Goal: Information Seeking & Learning: Compare options

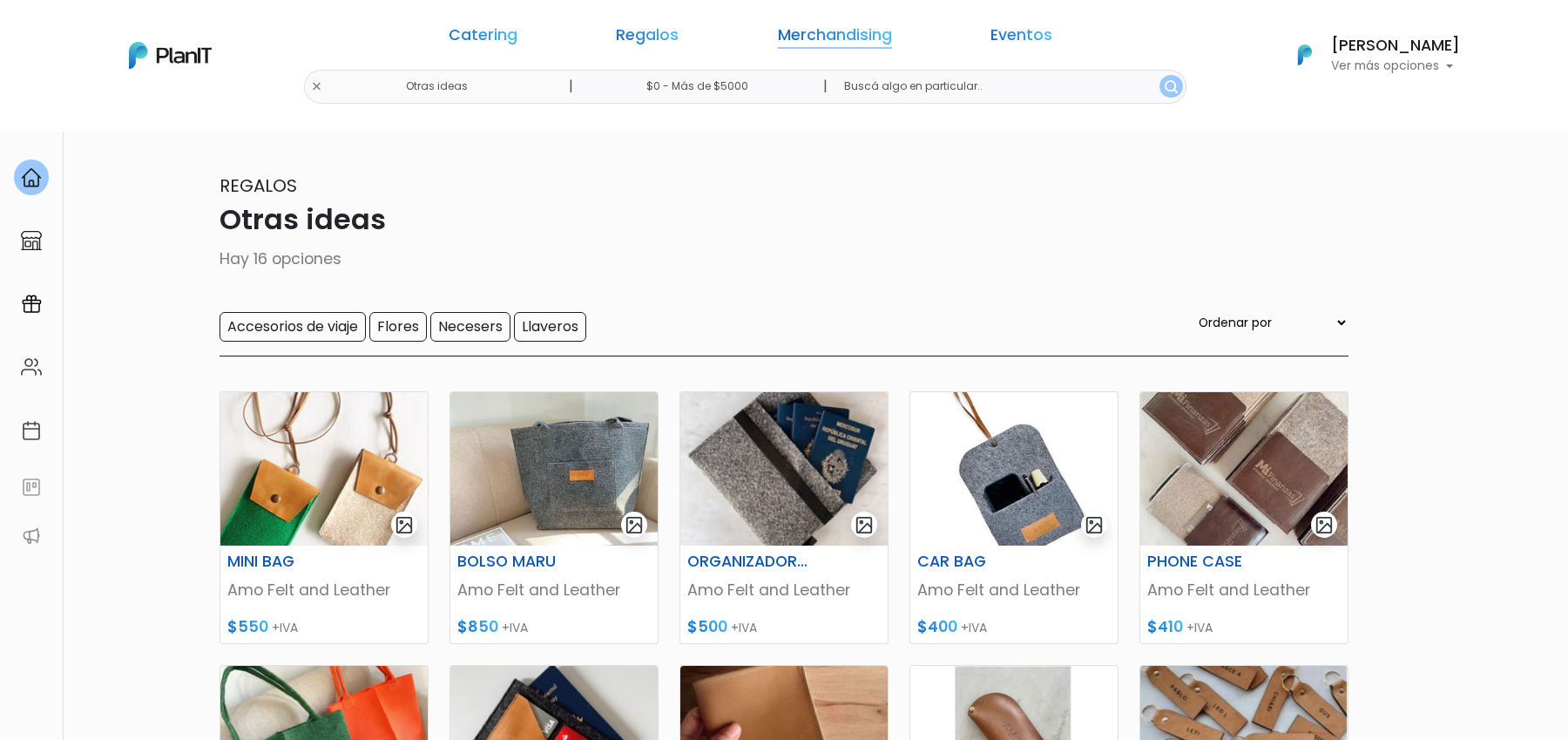
click at [792, 45] on link "Merchandising" at bounding box center [834, 38] width 114 height 21
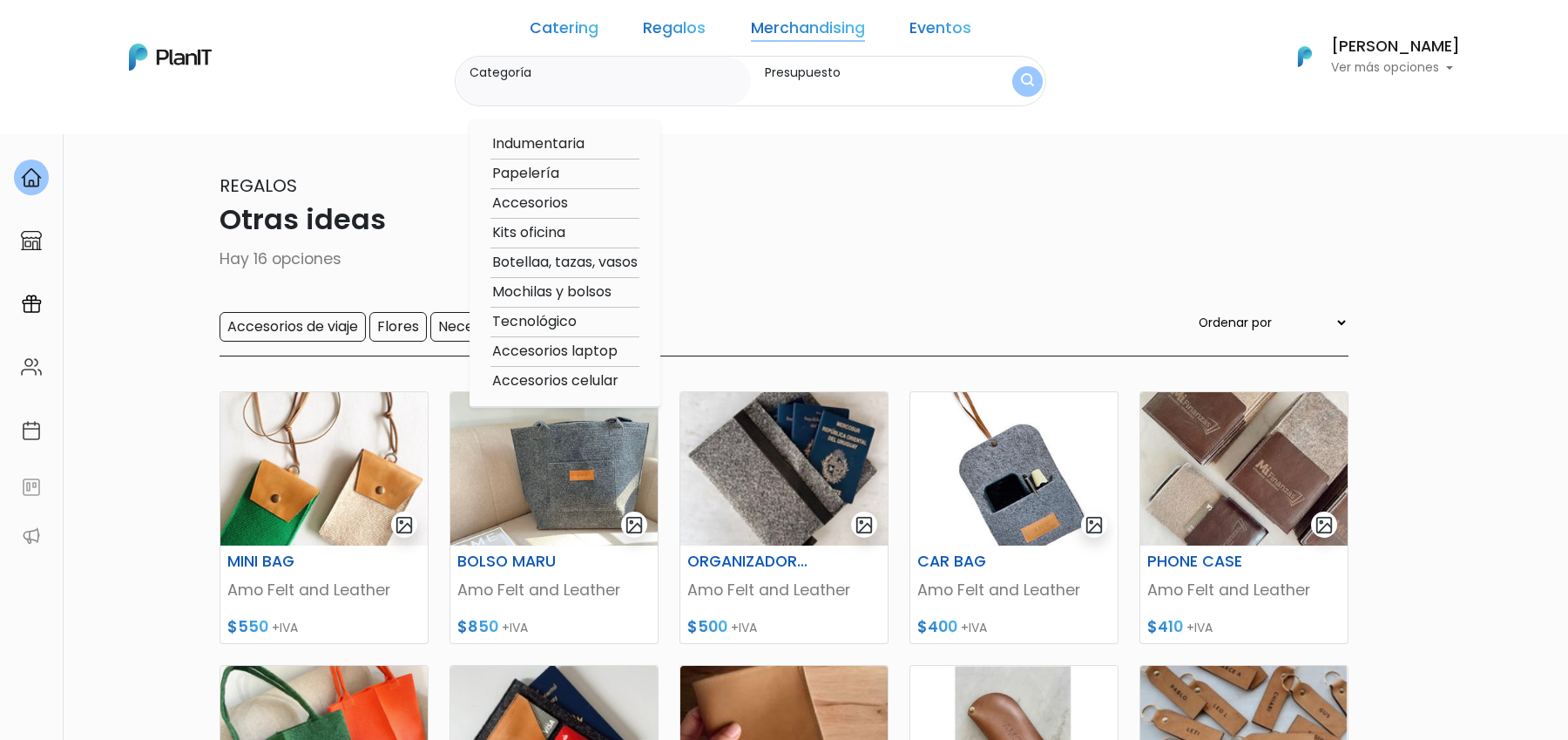
click at [613, 147] on option "Indumentaria" at bounding box center [564, 144] width 149 height 21
type input "Indumentaria"
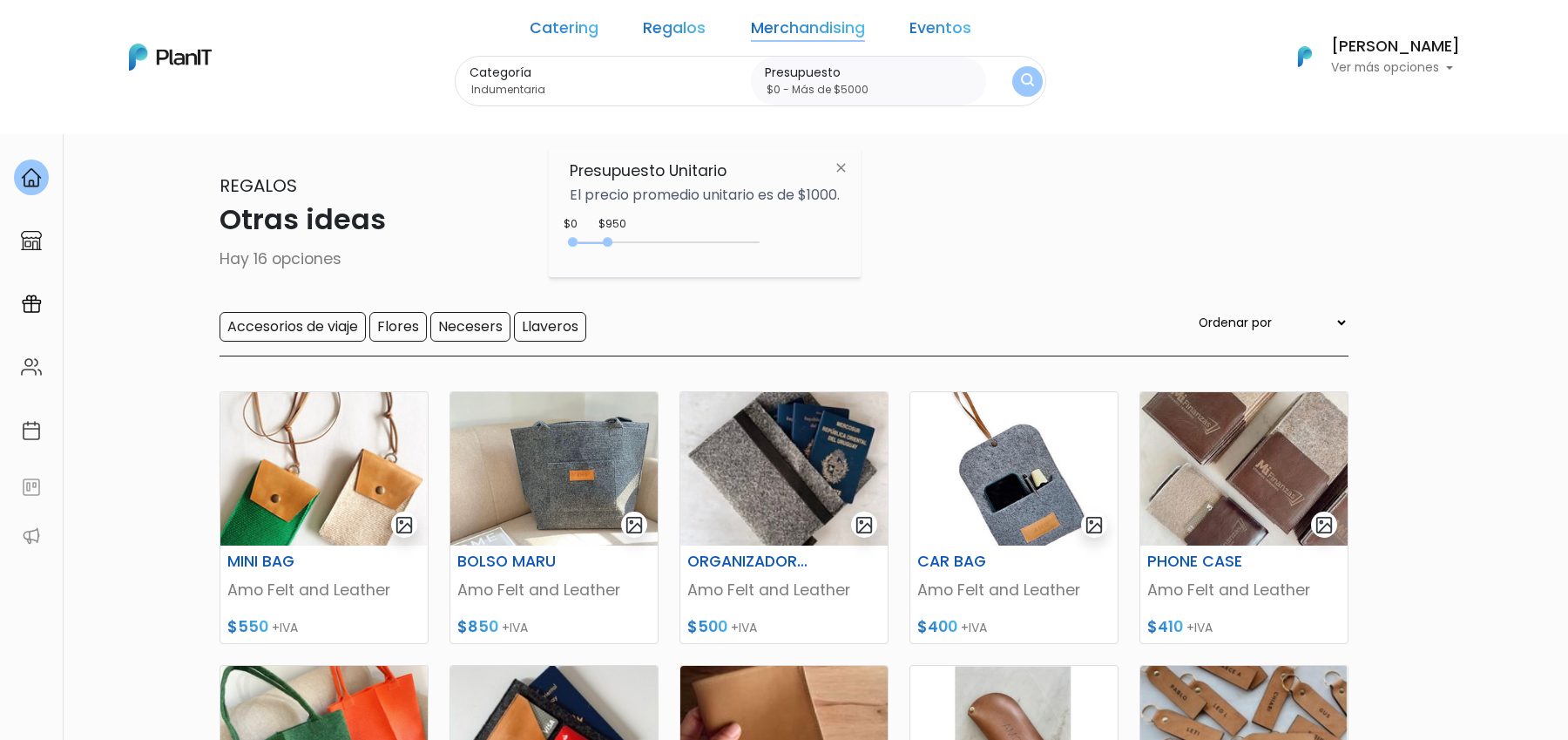
type input "$0 - Más de $5000"
drag, startPoint x: 612, startPoint y: 238, endPoint x: 903, endPoint y: 238, distance: 291.0
click at [903, 238] on body "Catering Regalos Merchandising Eventos Otras ideas | $0 - Más de $5000 | Cateri…" at bounding box center [784, 370] width 1568 height 740
click at [1012, 84] on button "submit" at bounding box center [1027, 81] width 31 height 31
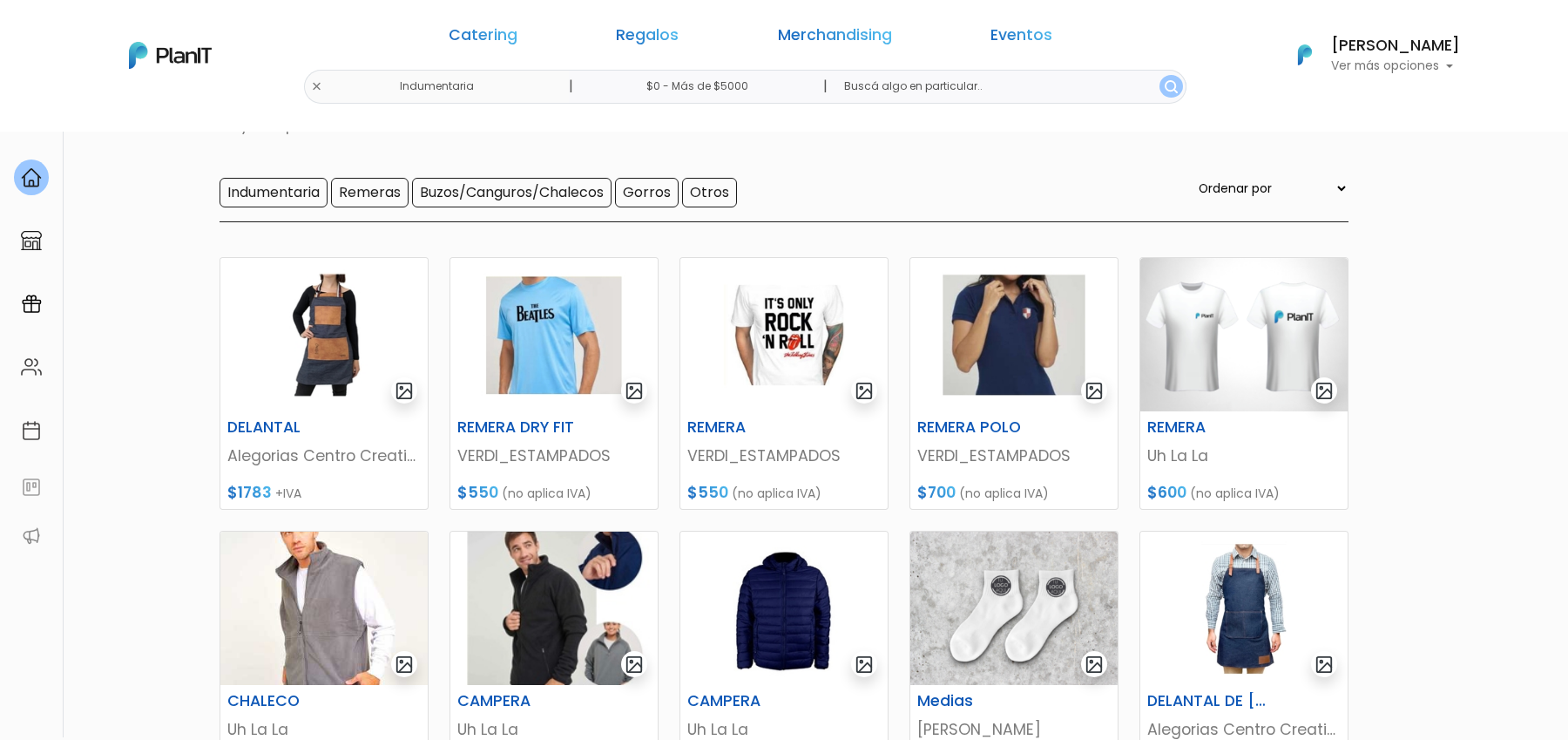
scroll to position [103, 0]
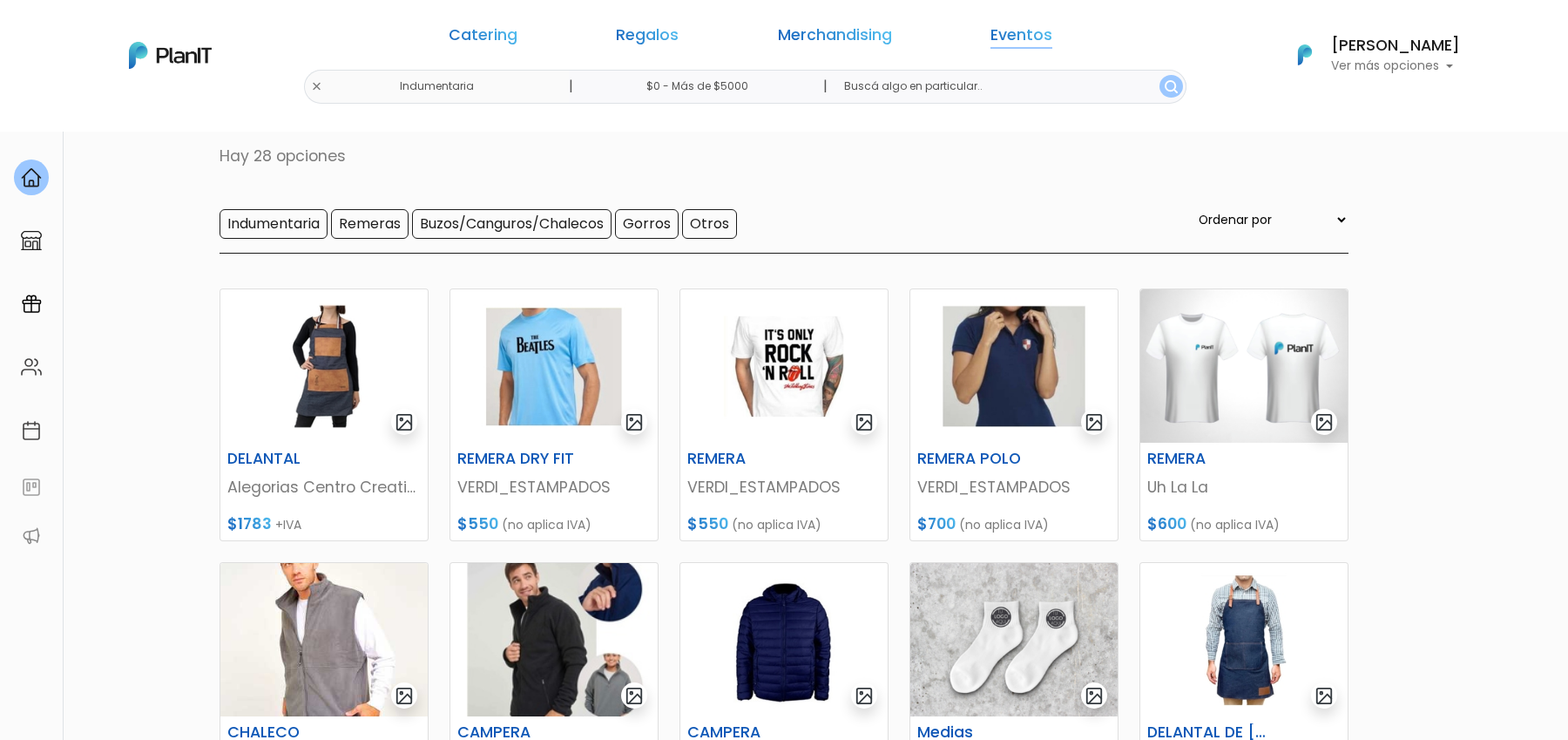
click at [990, 38] on link "Eventos" at bounding box center [1020, 38] width 62 height 21
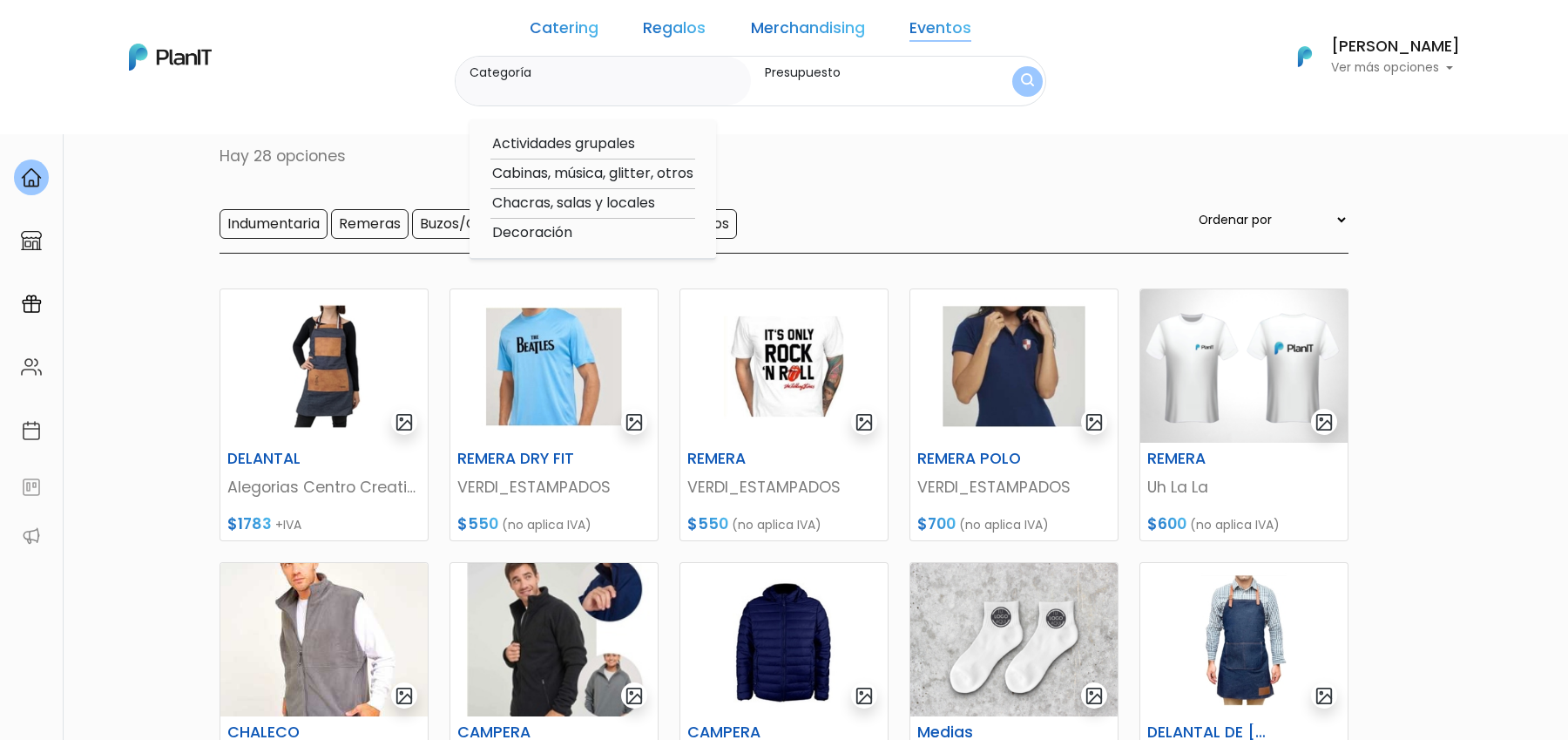
click at [335, 190] on div "Merchandising Indumentaria Hay 28 opciones Indumentaria Remeras Buzos/Canguros/…" at bounding box center [784, 161] width 1129 height 184
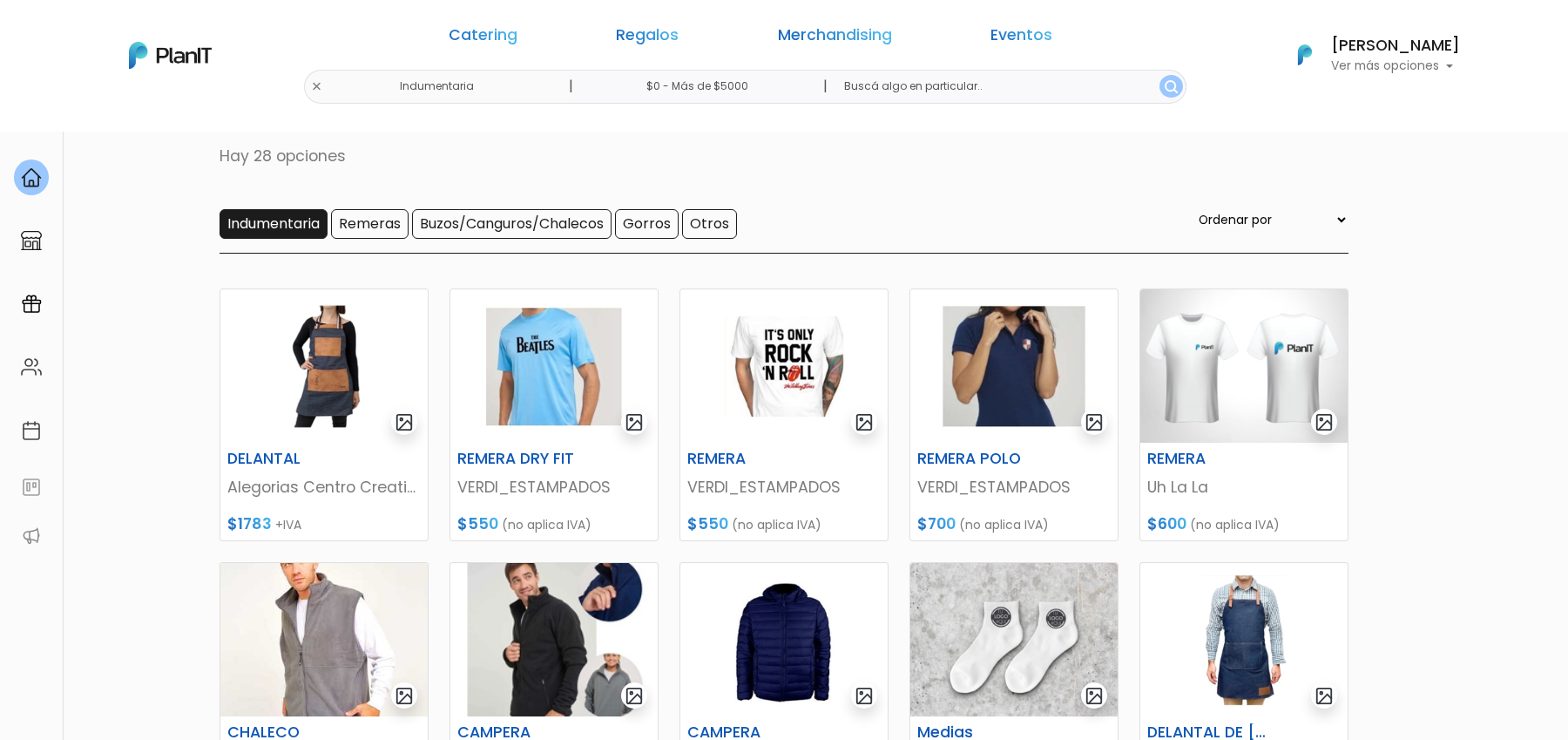
click at [265, 225] on input "Indumentaria" at bounding box center [273, 224] width 108 height 30
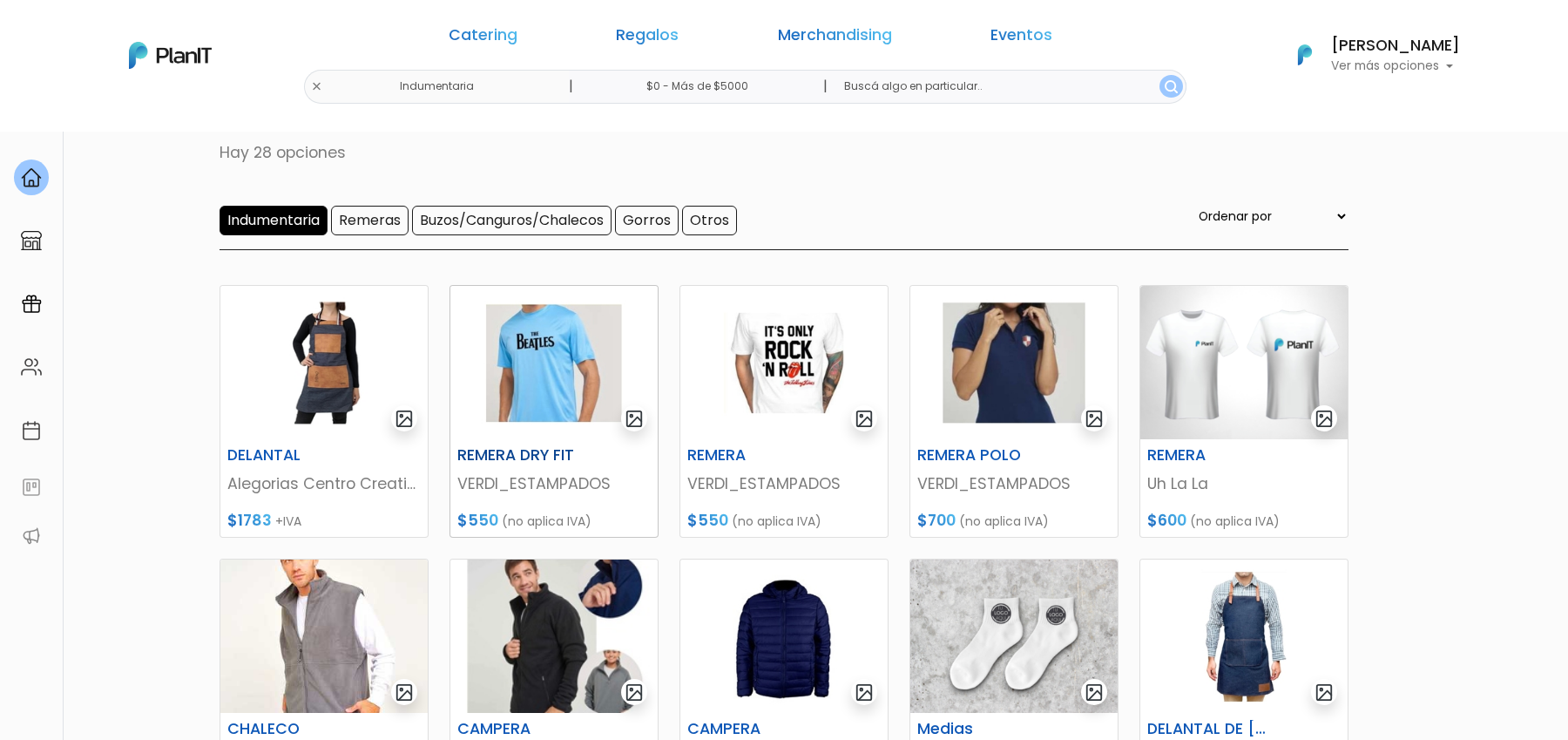
scroll to position [114, 0]
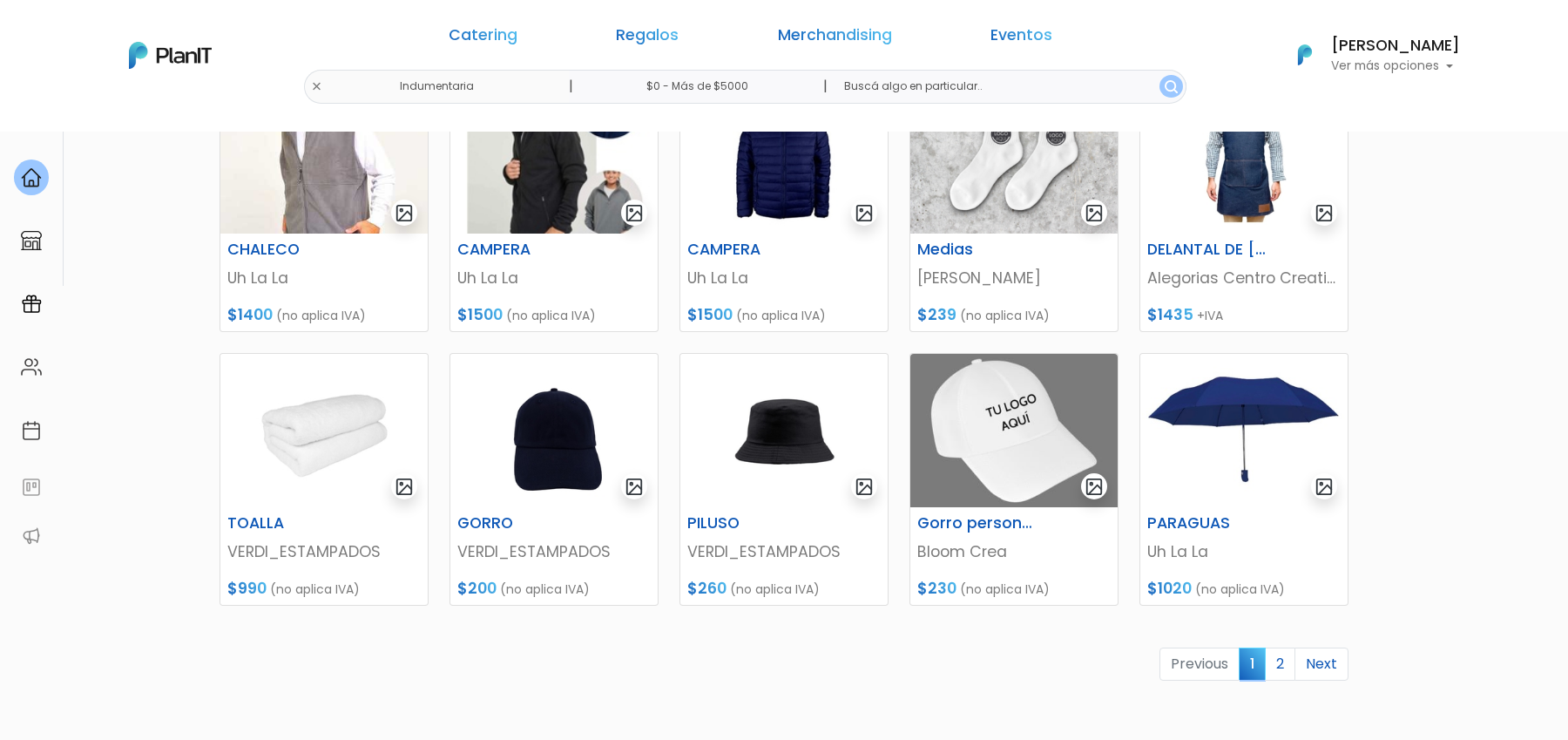
scroll to position [593, 0]
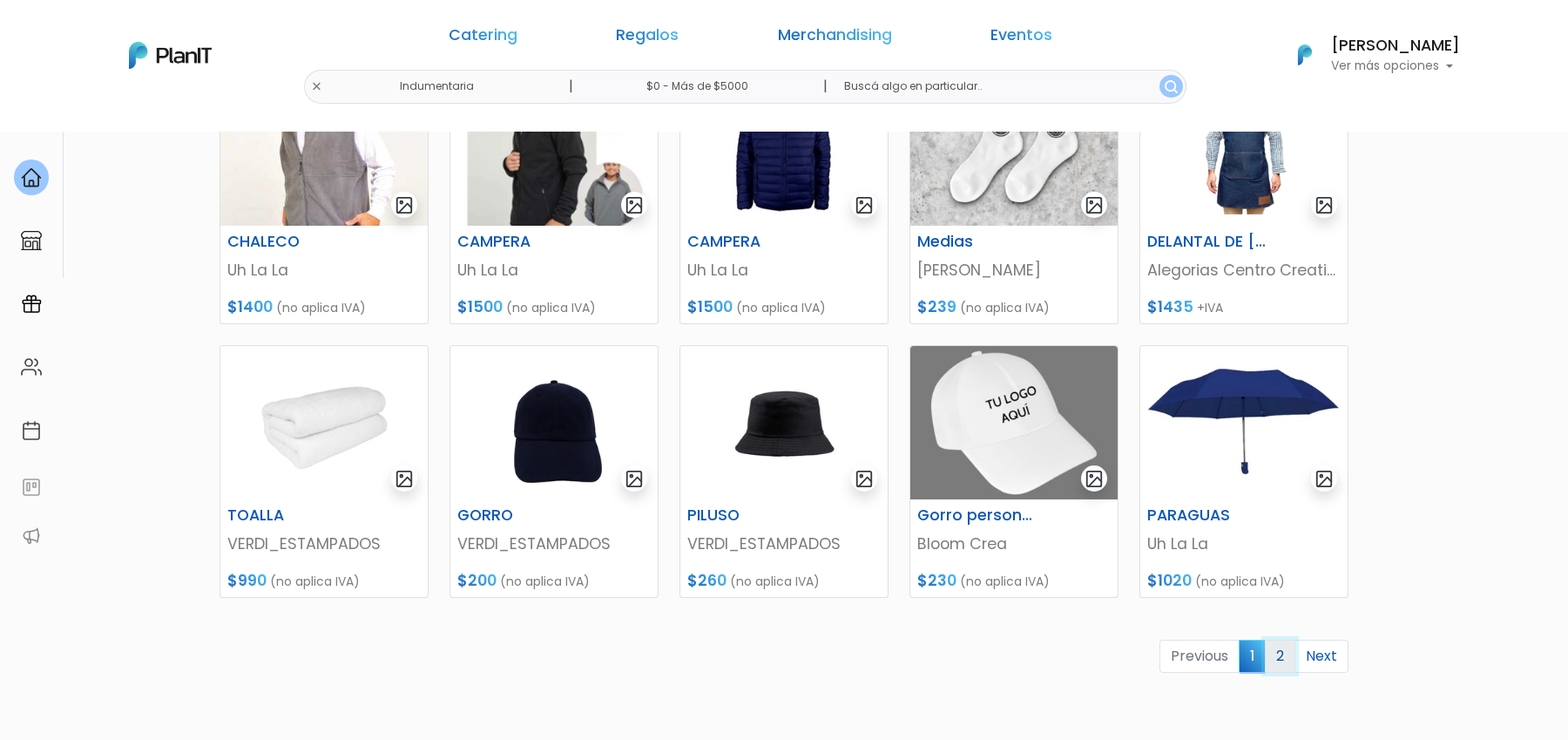
click at [1282, 644] on link "2" at bounding box center [1279, 657] width 31 height 33
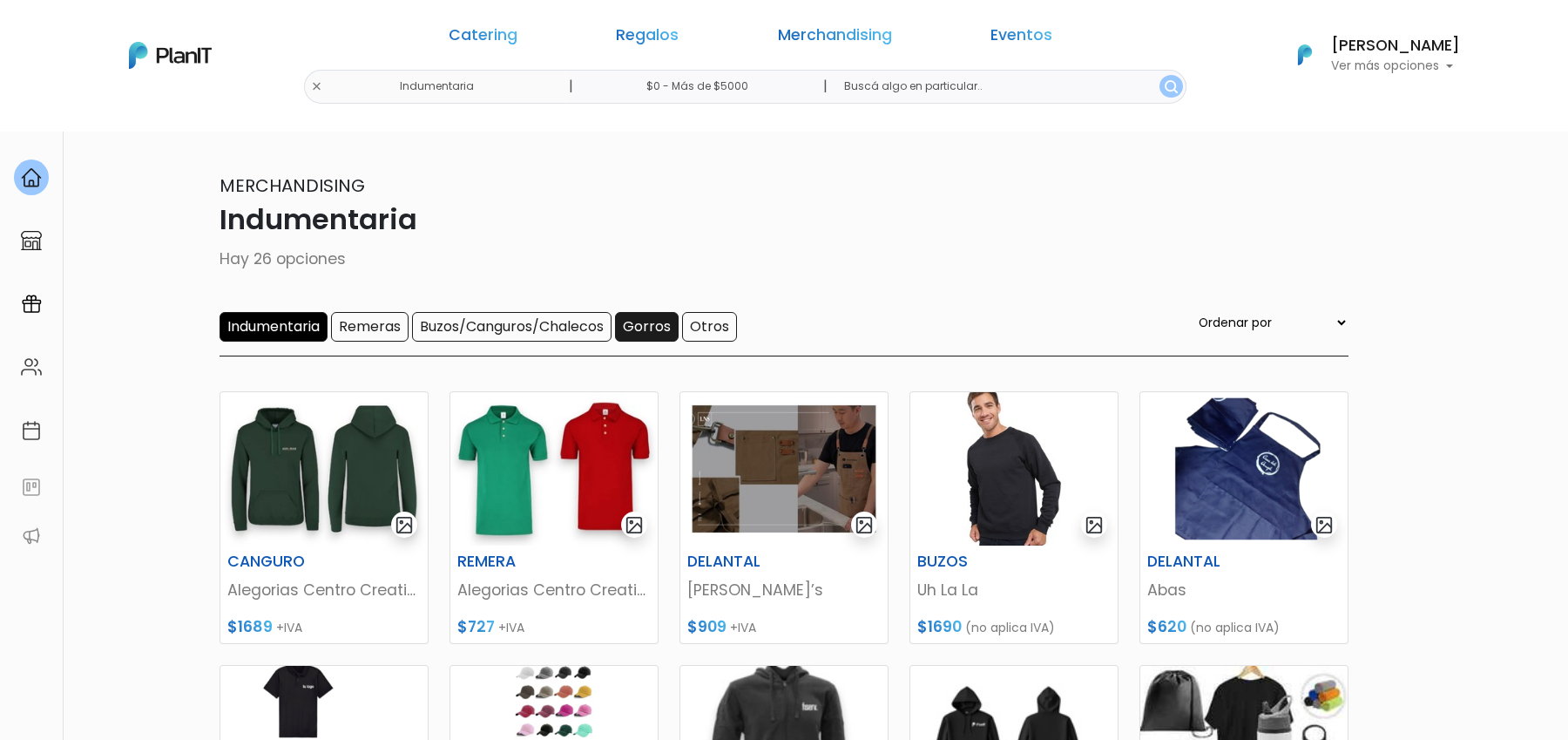
click at [642, 325] on input "Gorros" at bounding box center [646, 326] width 64 height 30
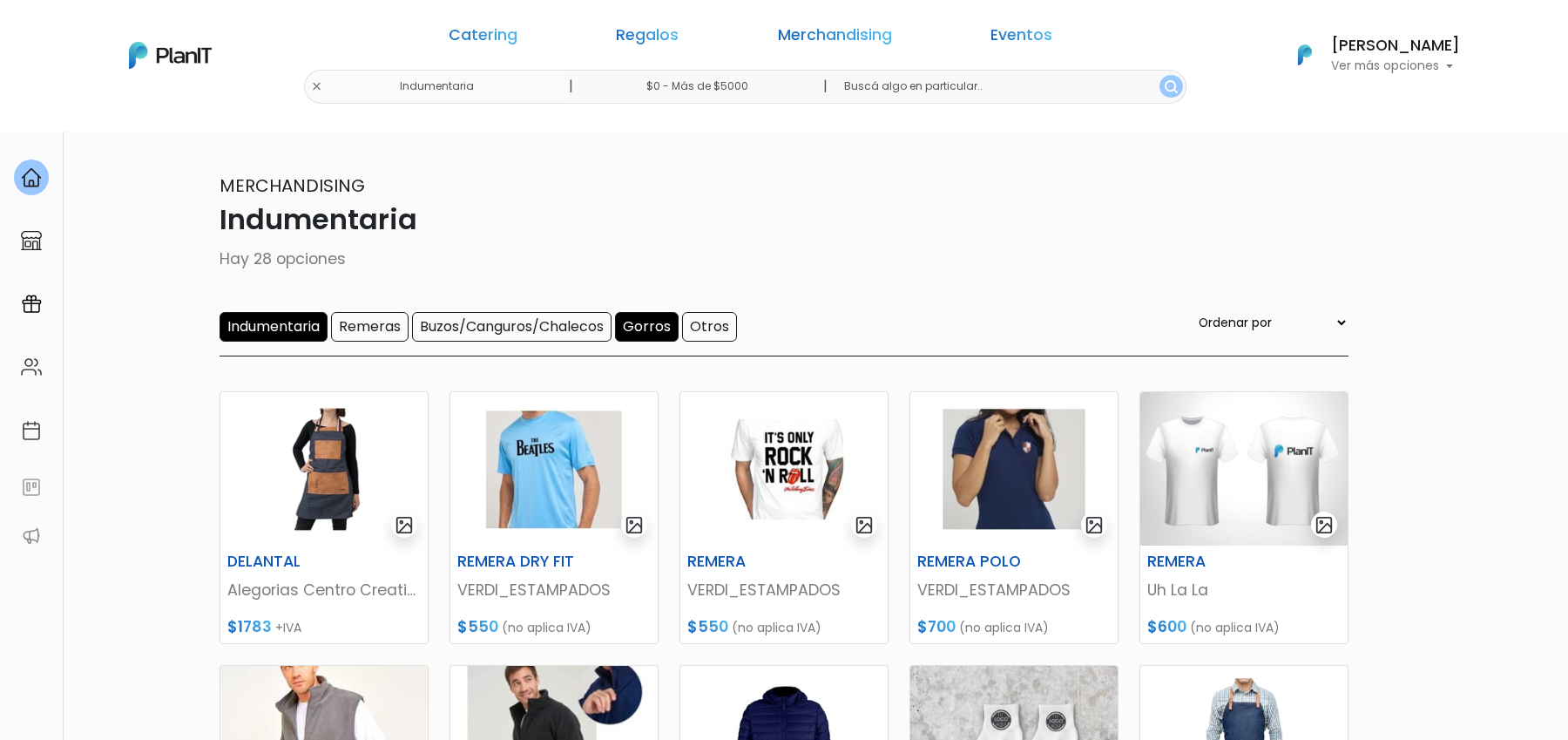
click at [272, 314] on input "Indumentaria" at bounding box center [273, 326] width 108 height 30
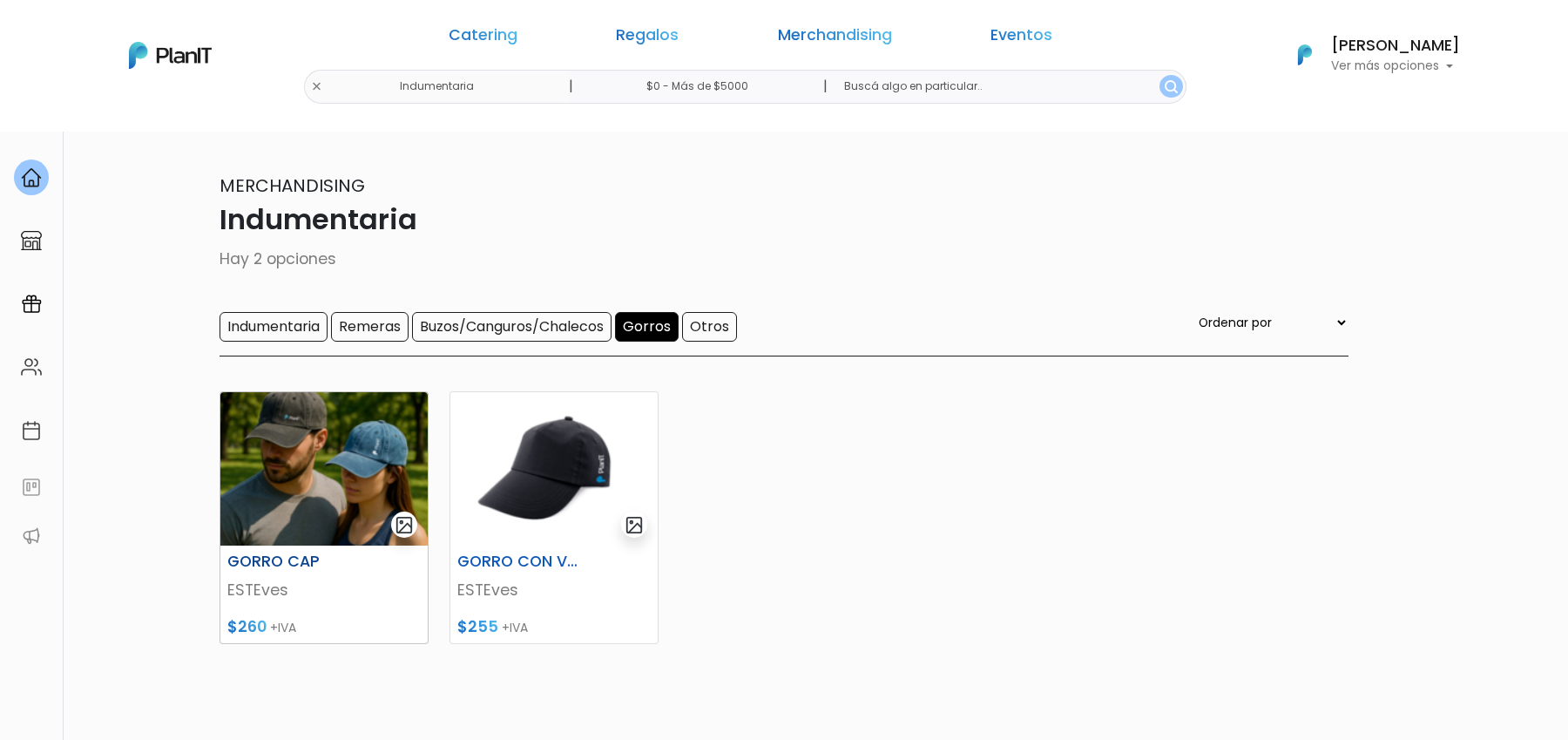
click at [304, 442] on img at bounding box center [324, 468] width 208 height 153
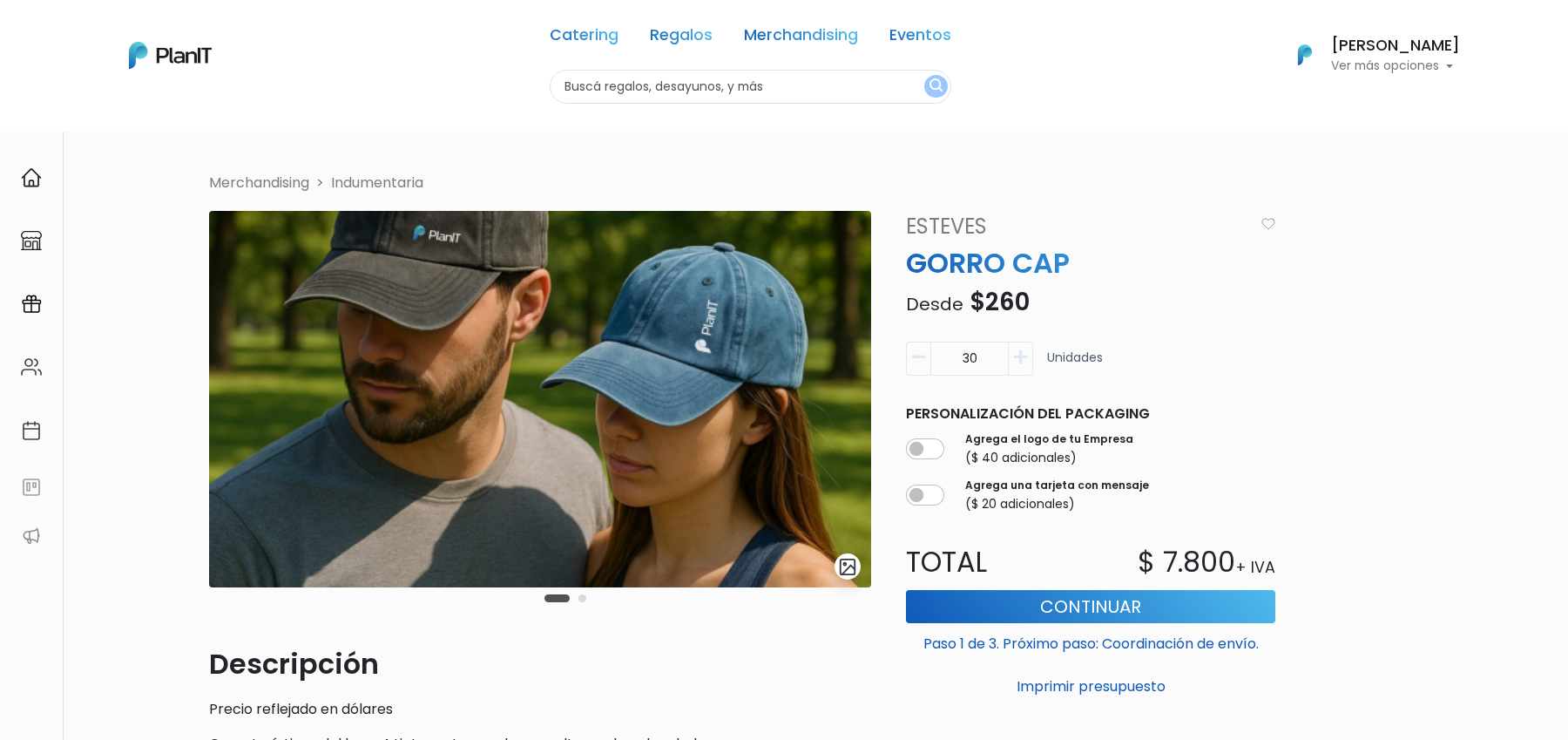
click at [848, 567] on img "submit" at bounding box center [848, 567] width 20 height 20
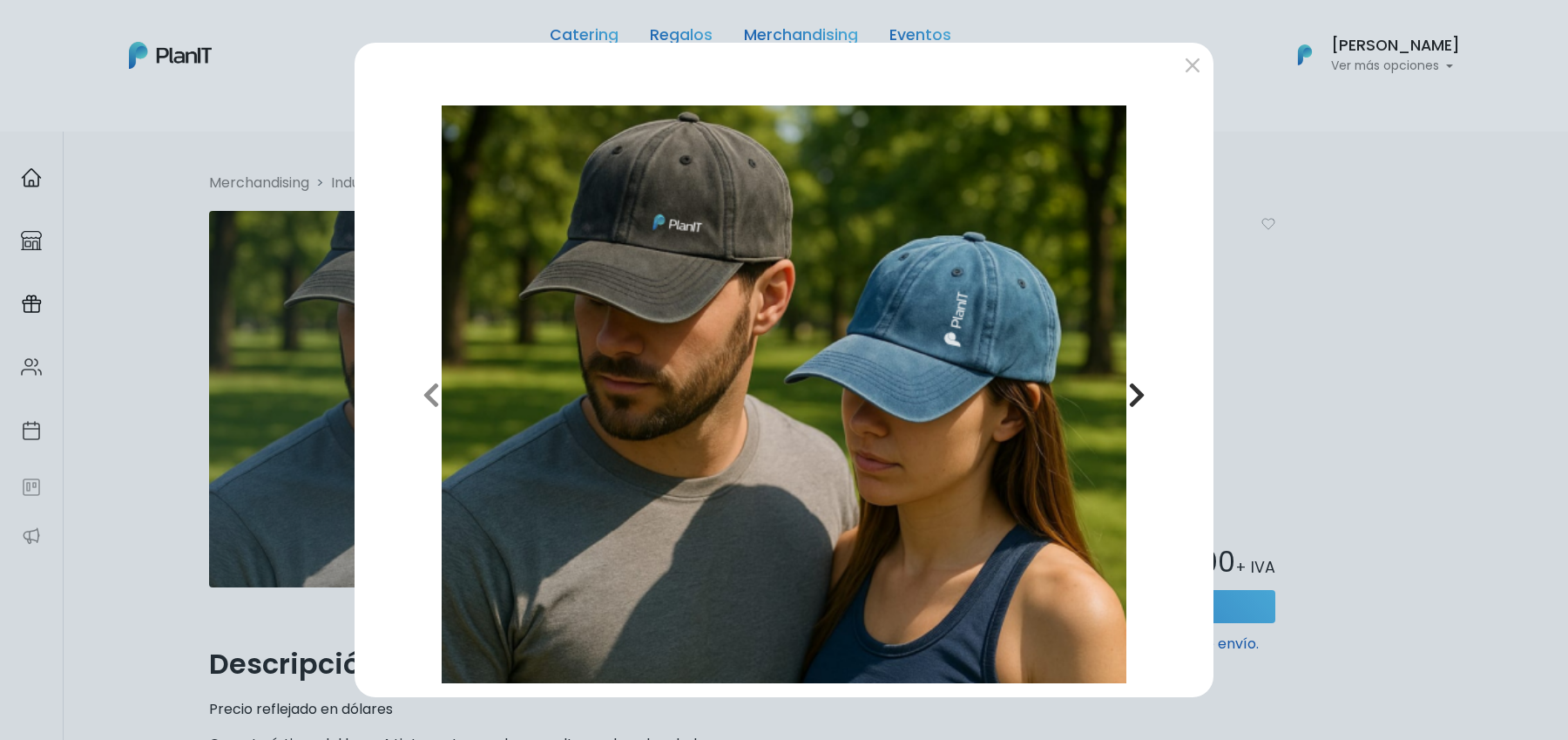
click at [1145, 386] on button "Next" at bounding box center [1137, 394] width 124 height 577
click at [145, 106] on div "Previous Next" at bounding box center [784, 370] width 1568 height 740
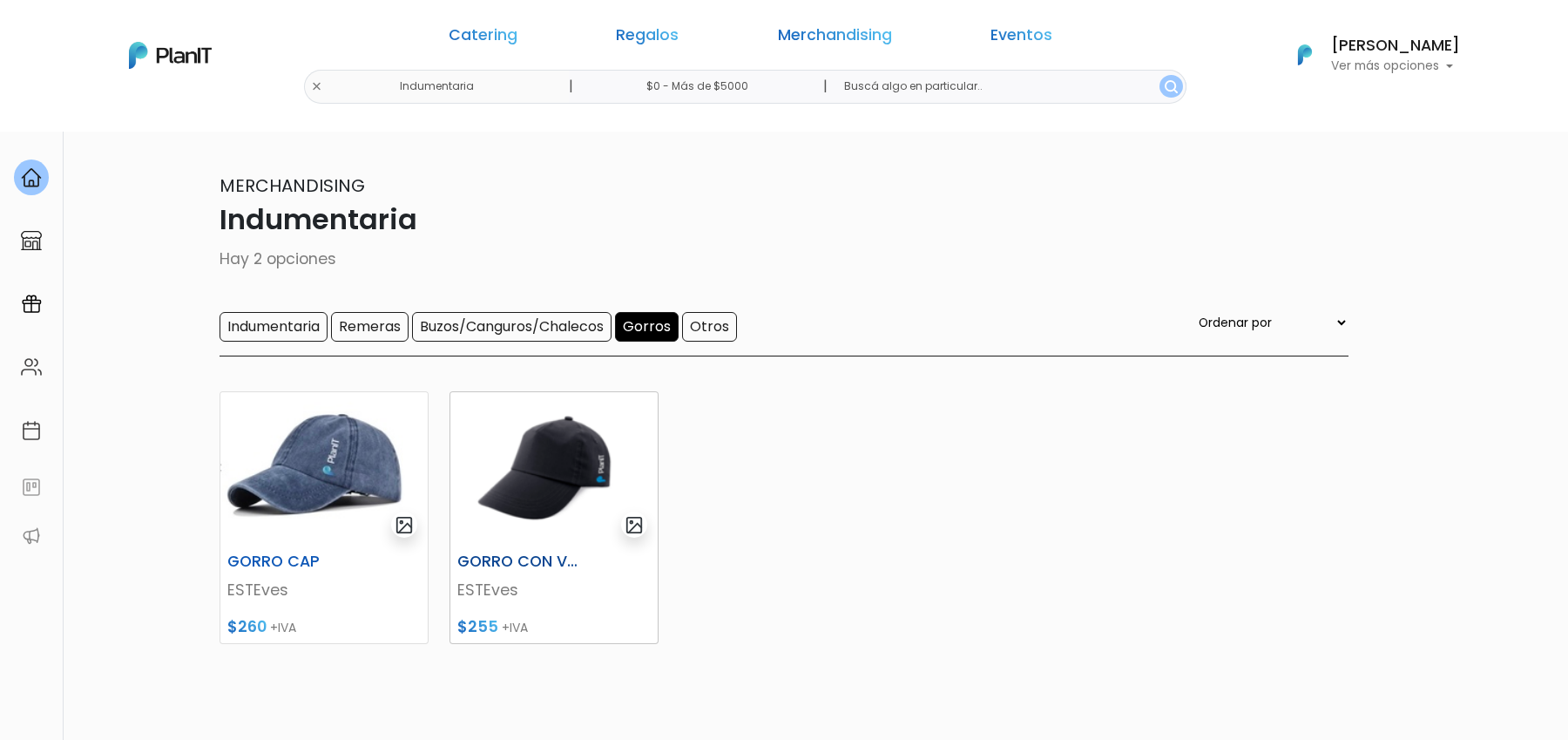
click at [613, 508] on img at bounding box center [554, 468] width 208 height 153
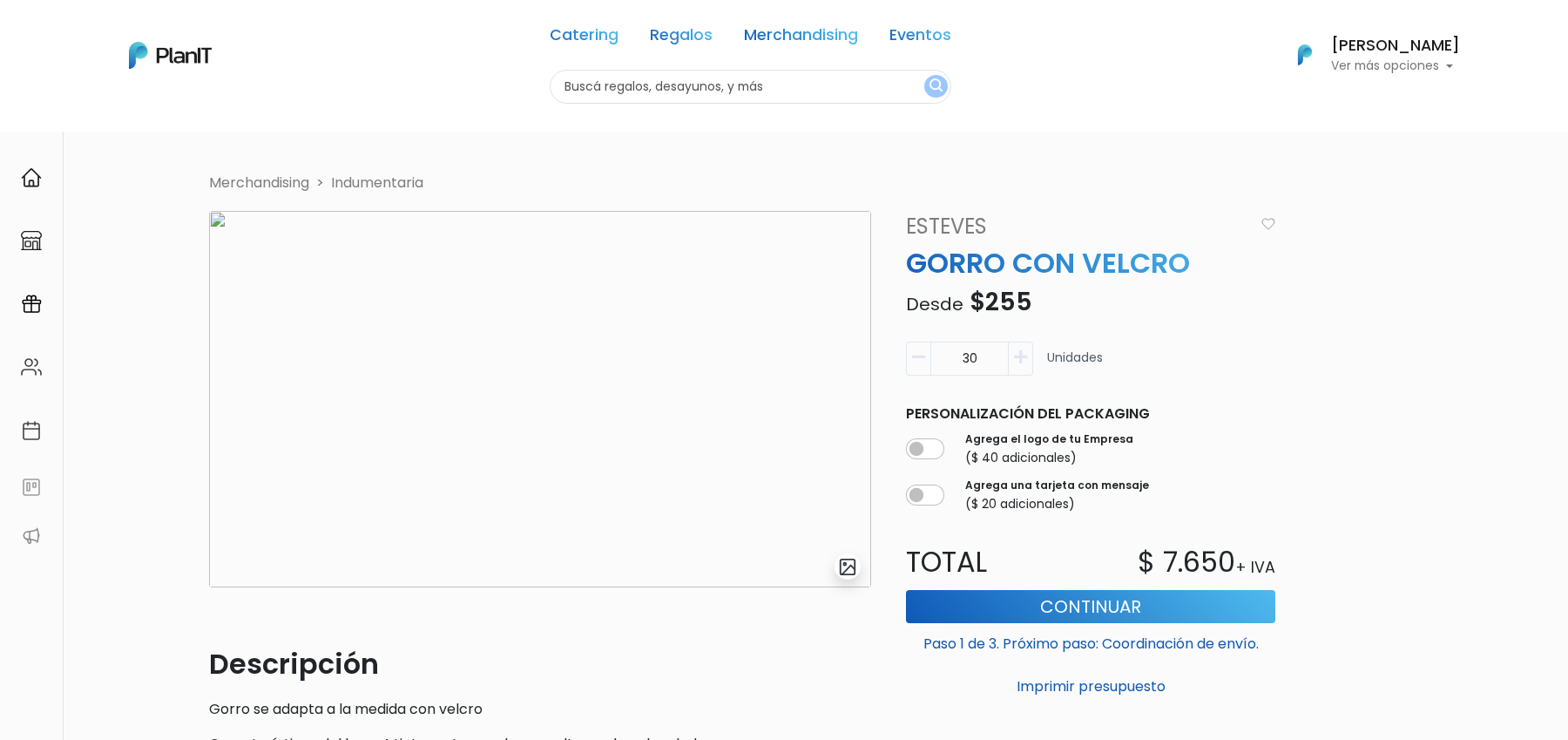
click at [848, 574] on img "submit" at bounding box center [848, 567] width 20 height 20
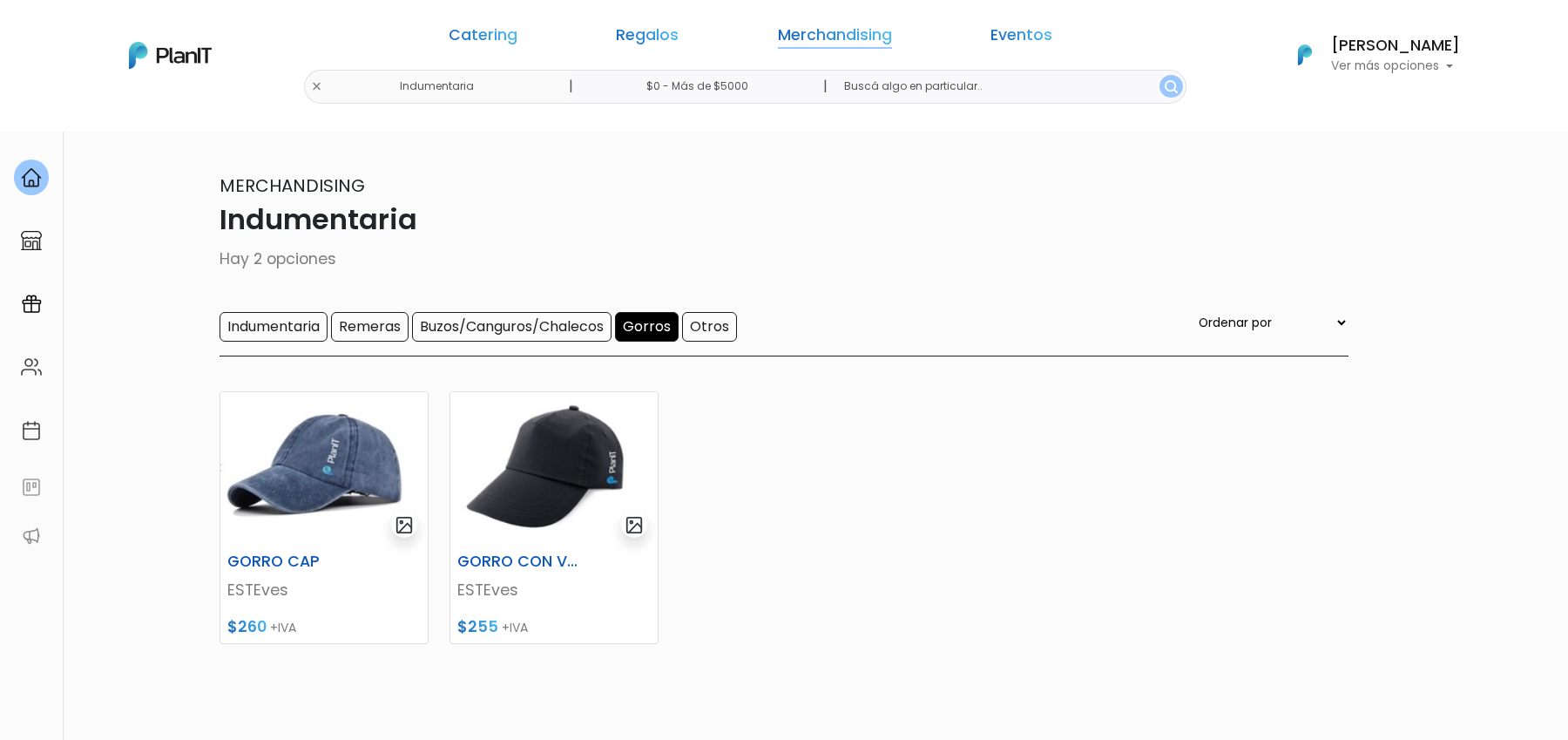
click at [814, 36] on link "Merchandising" at bounding box center [834, 38] width 114 height 21
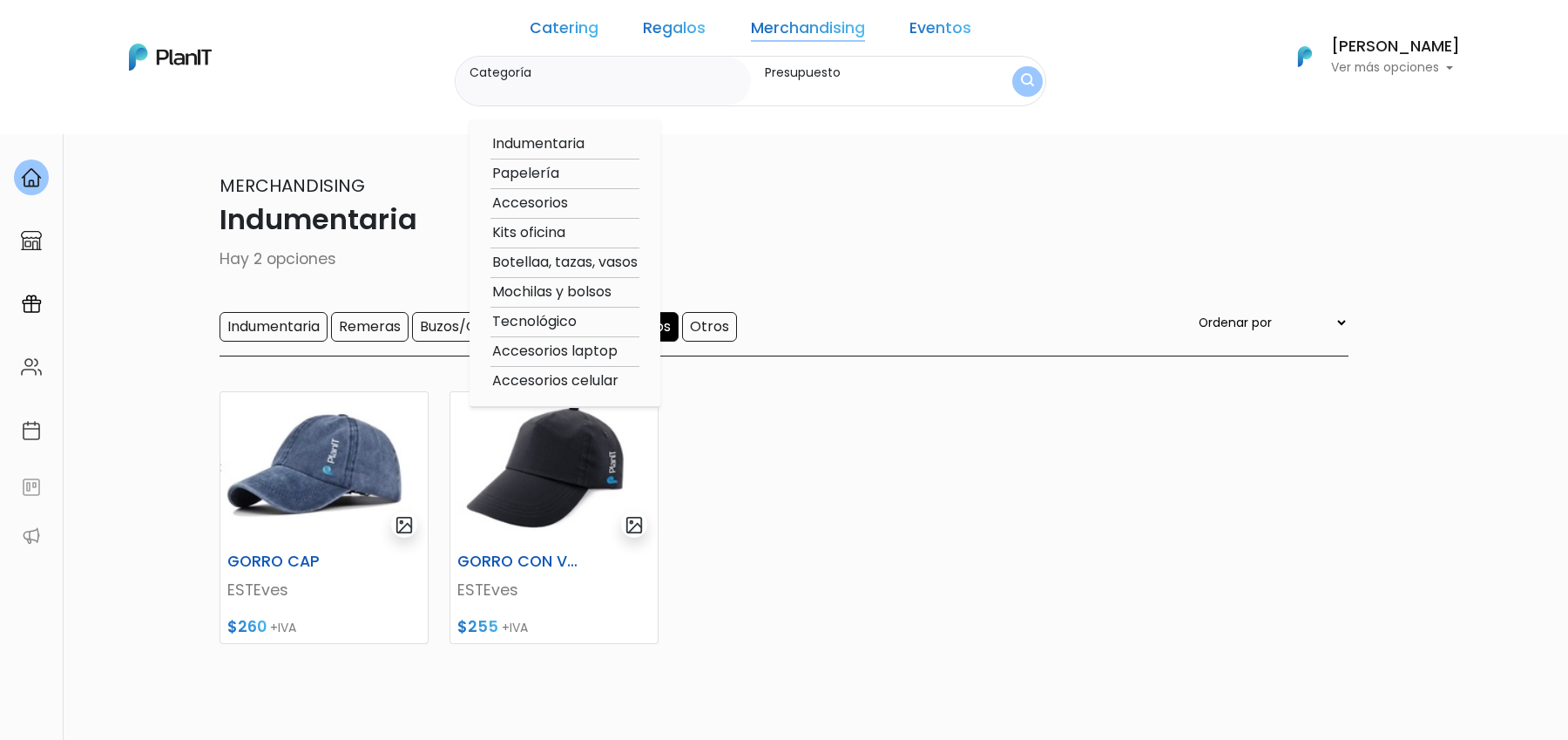
click at [547, 142] on option "Indumentaria" at bounding box center [564, 144] width 149 height 21
type input "Indumentaria"
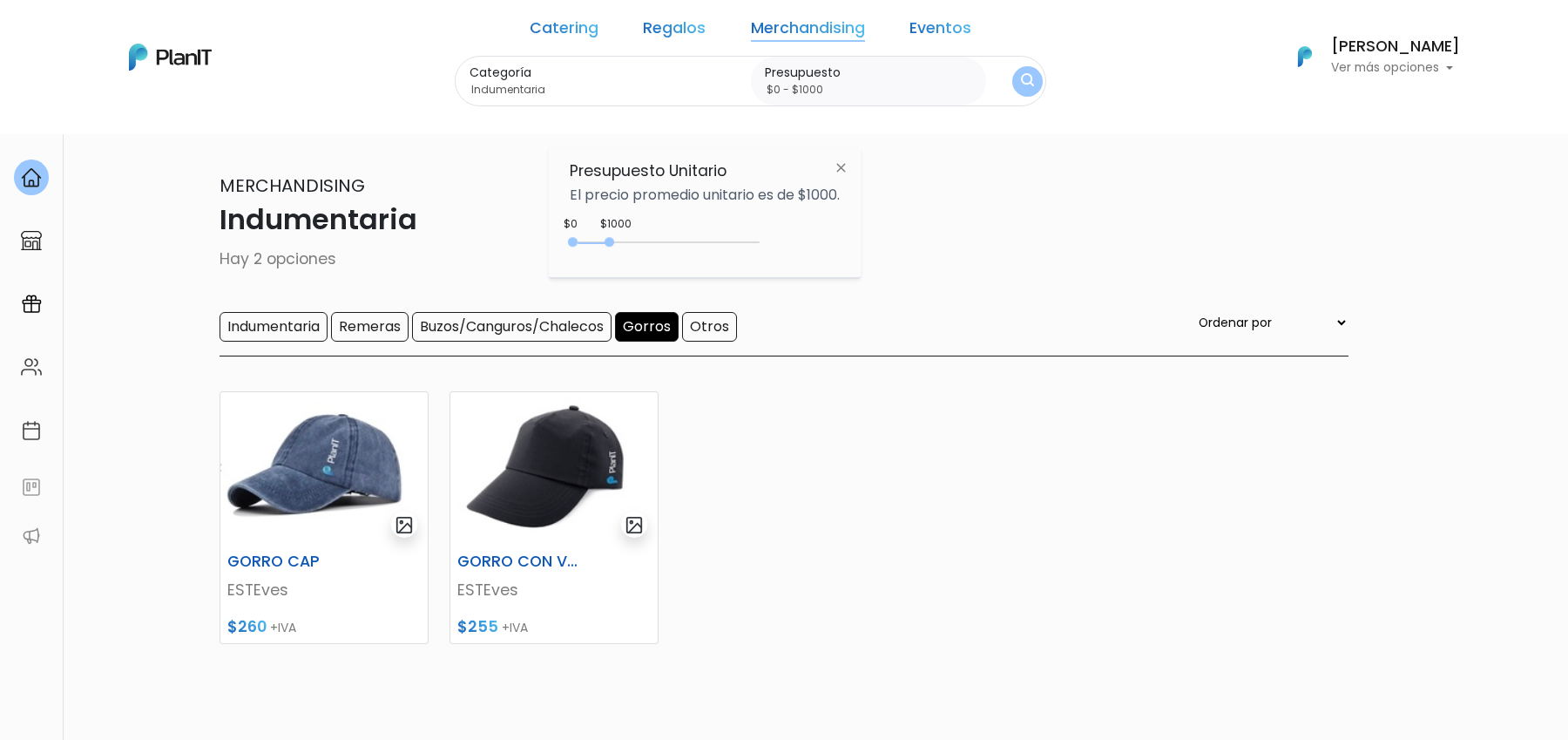
type input "$0 - $4600"
click at [744, 238] on div "0 : 4600 0 4600" at bounding box center [667, 246] width 183 height 18
click at [1012, 77] on button "submit" at bounding box center [1027, 80] width 31 height 31
click at [1020, 77] on img "submit" at bounding box center [1027, 82] width 13 height 17
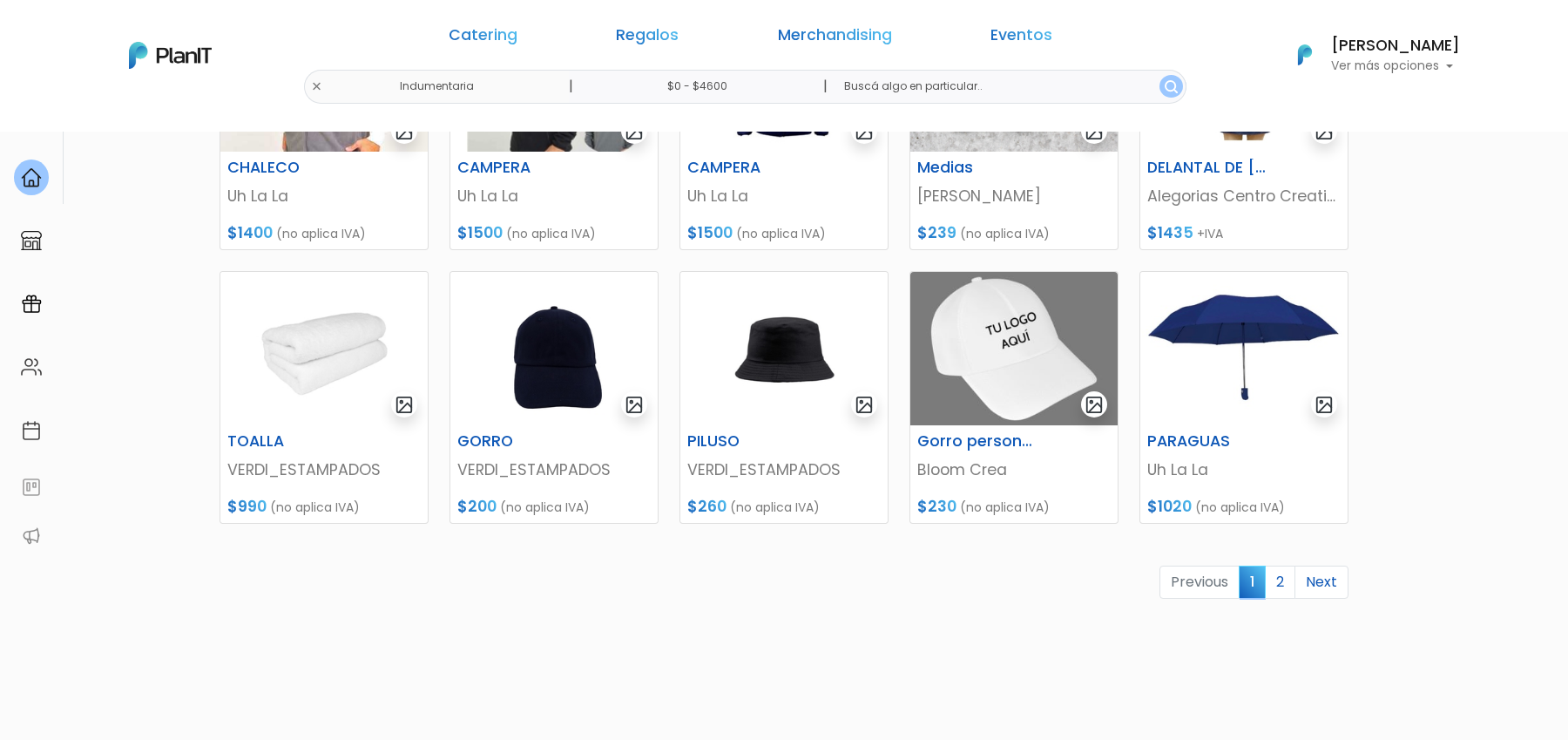
click at [1272, 584] on link "2" at bounding box center [1279, 582] width 31 height 33
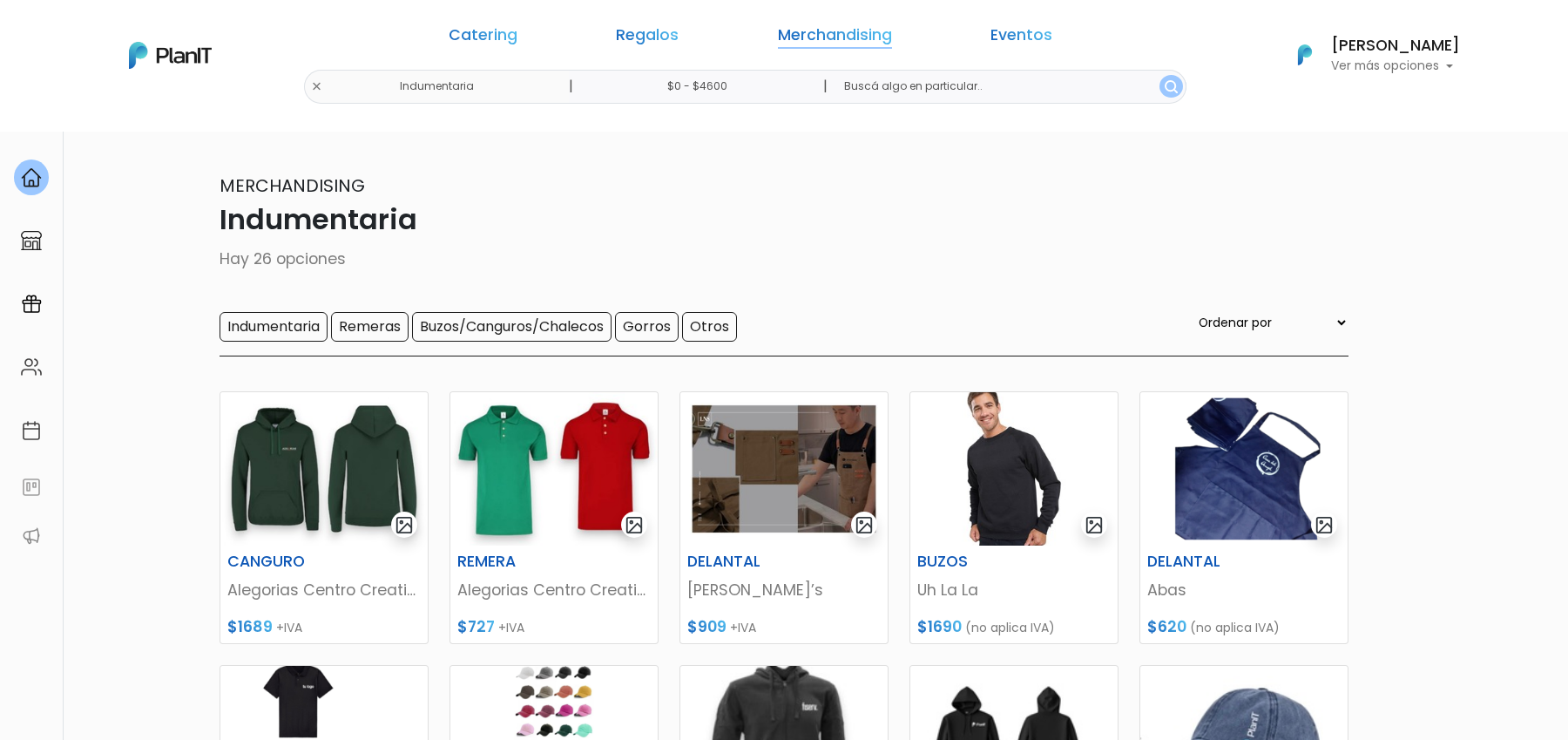
click at [816, 37] on link "Merchandising" at bounding box center [834, 38] width 114 height 21
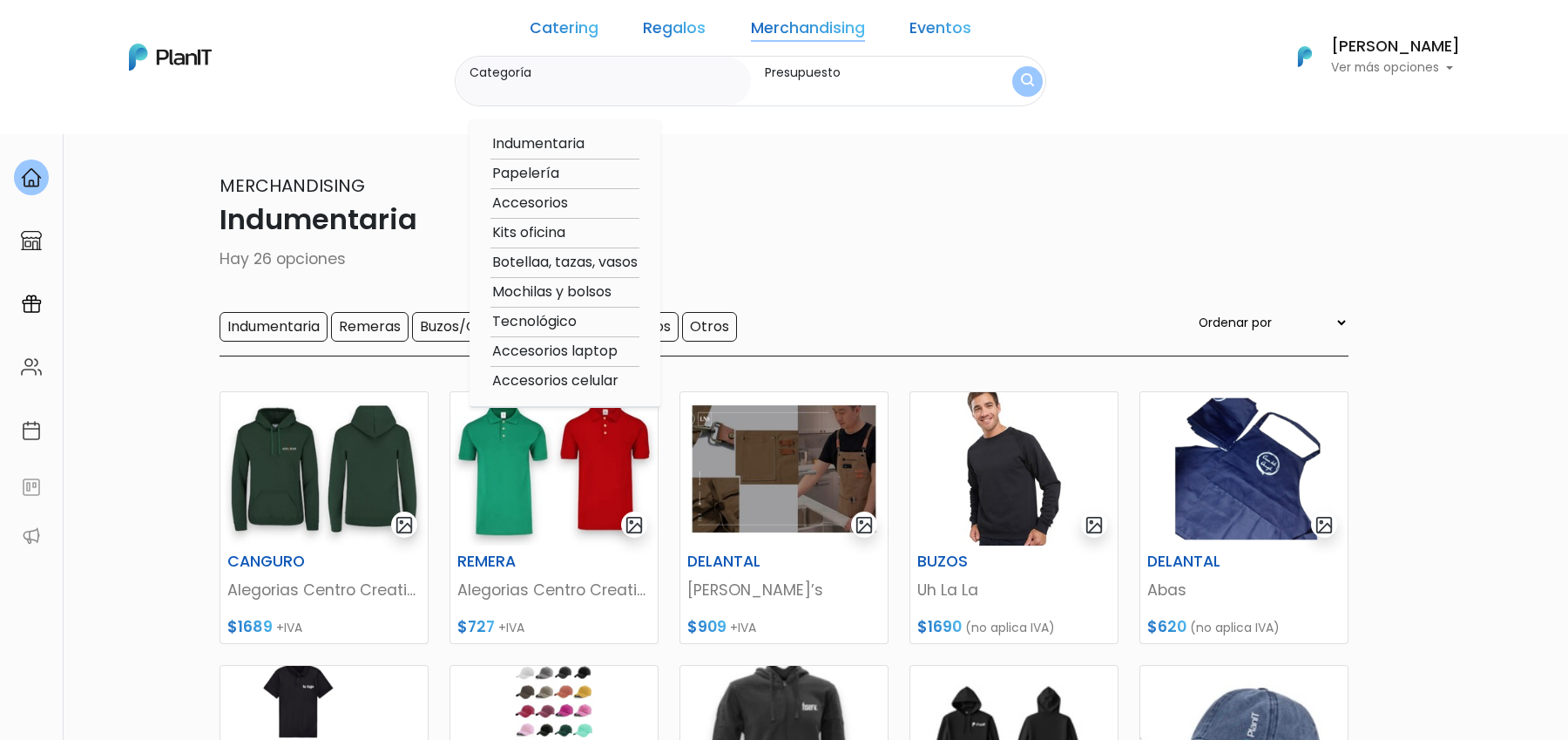
click at [563, 234] on option "Kits oficina" at bounding box center [564, 233] width 149 height 21
type input "Kits oficina"
type input "$0 - $4600"
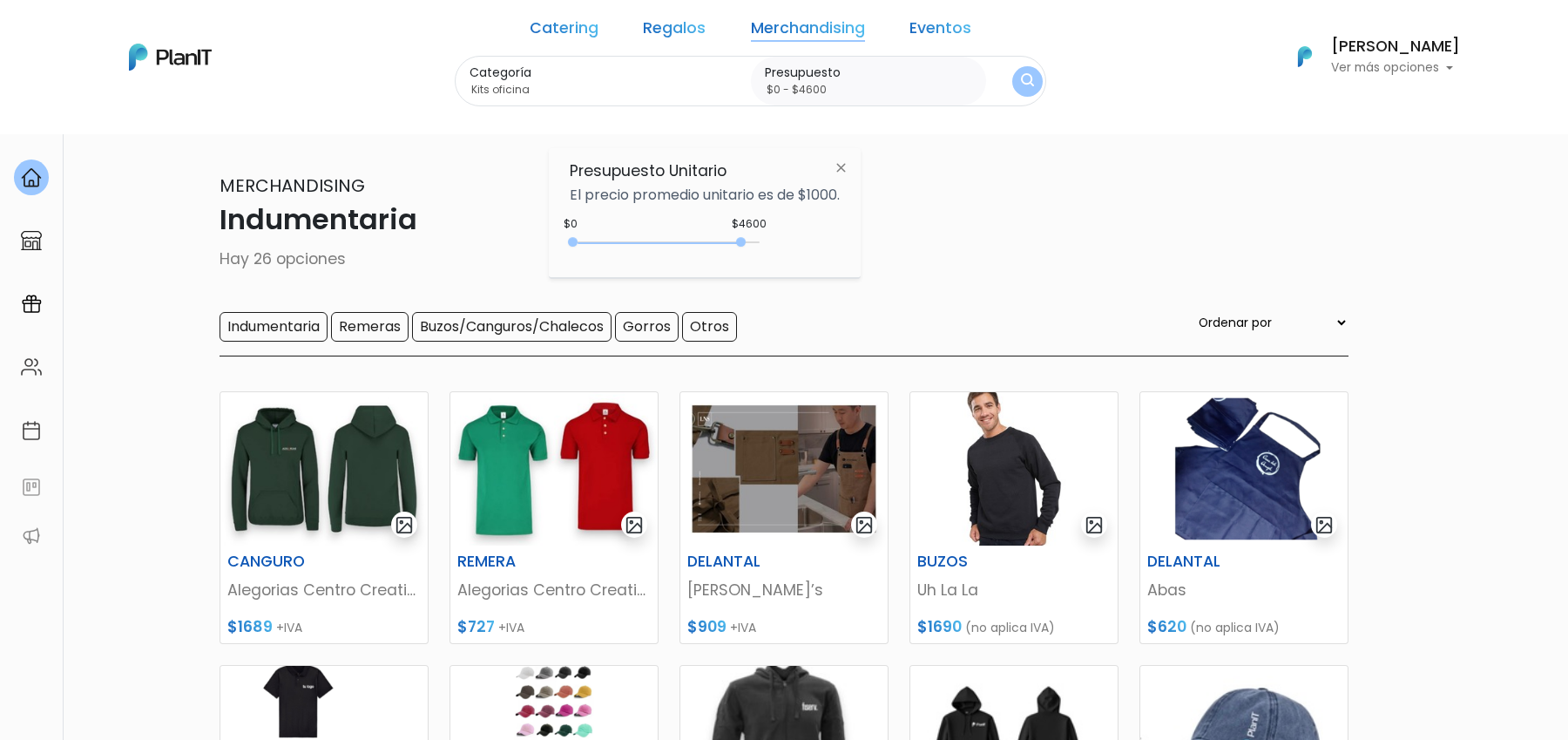
click at [1020, 75] on img "submit" at bounding box center [1027, 82] width 13 height 17
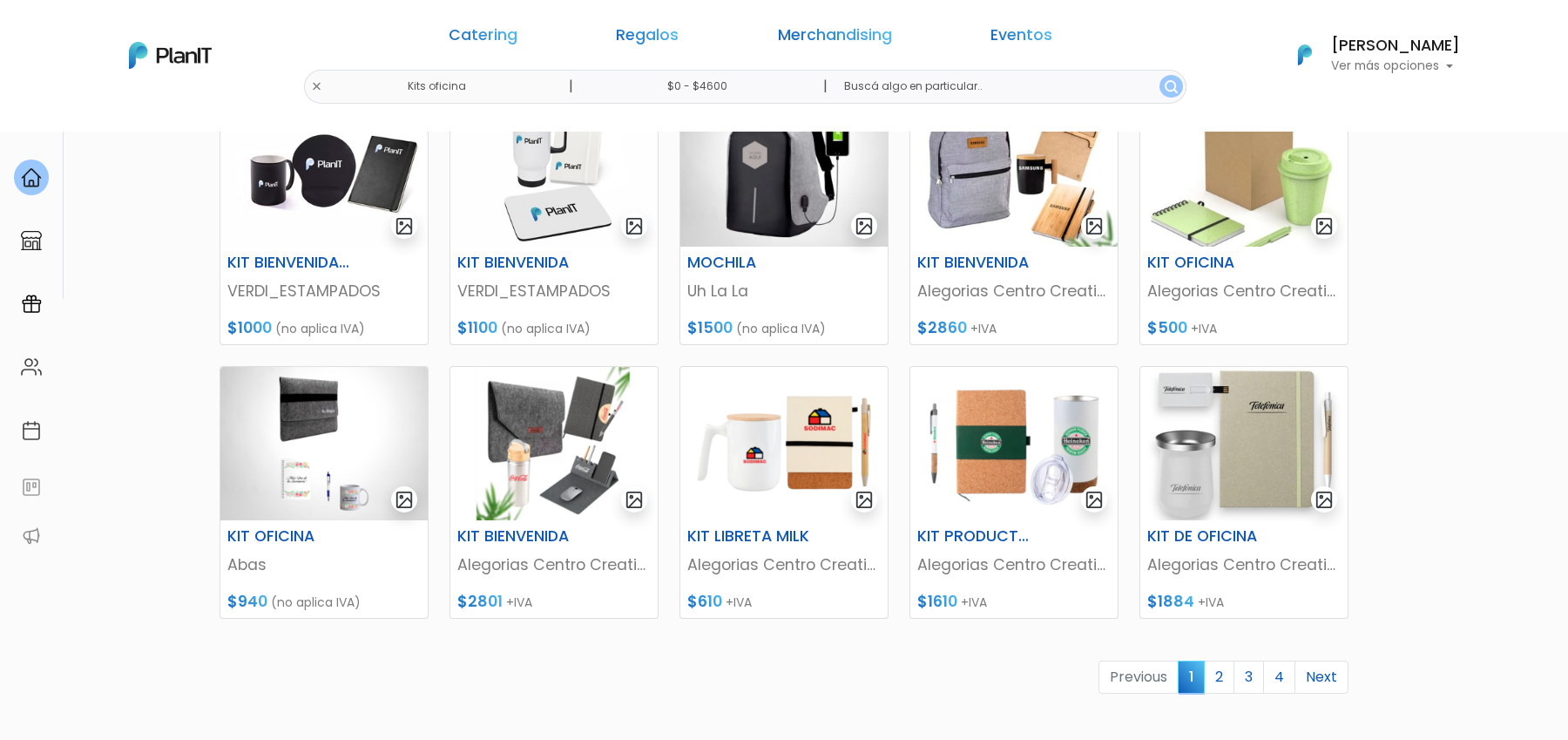
scroll to position [624, 0]
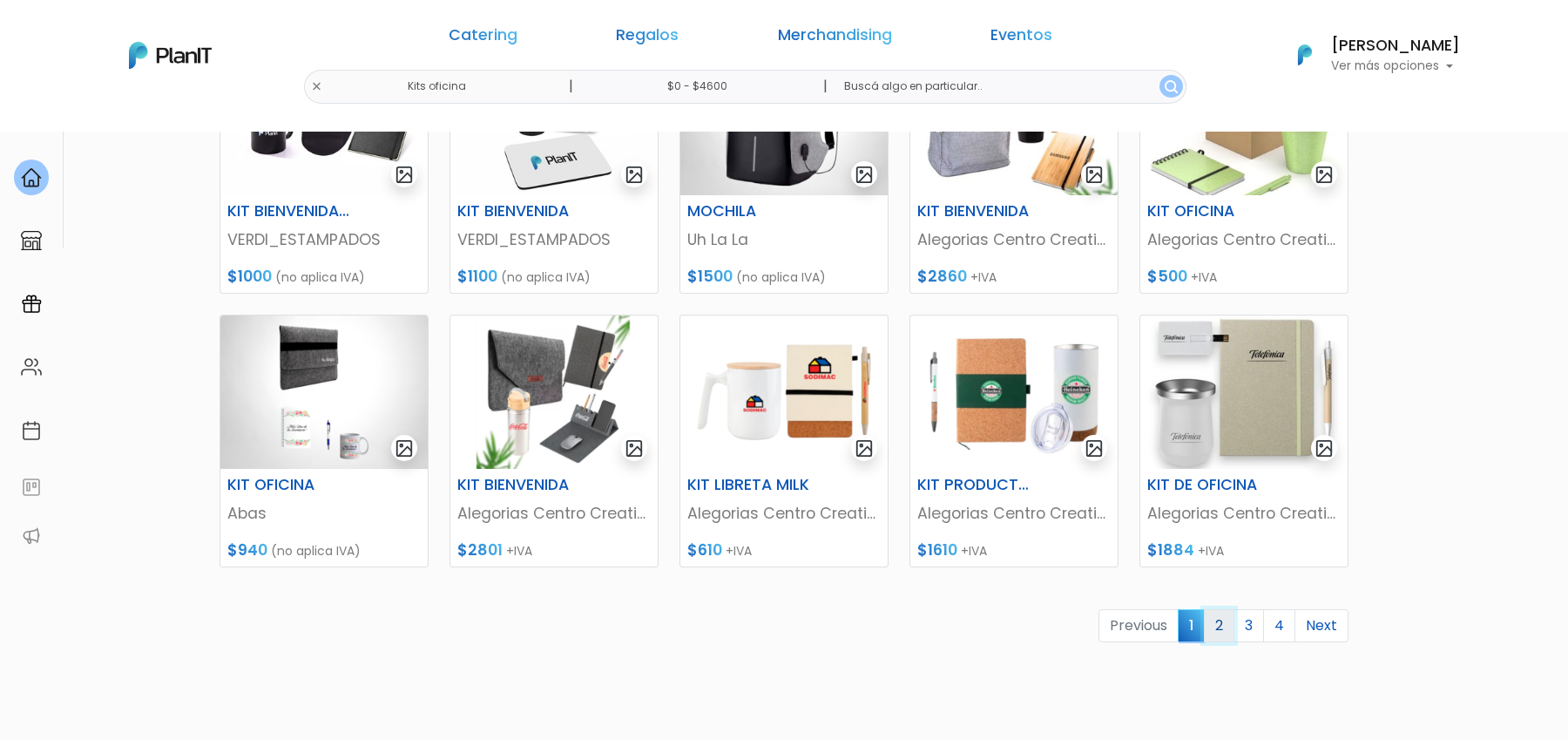
click at [1226, 633] on link "2" at bounding box center [1219, 626] width 31 height 33
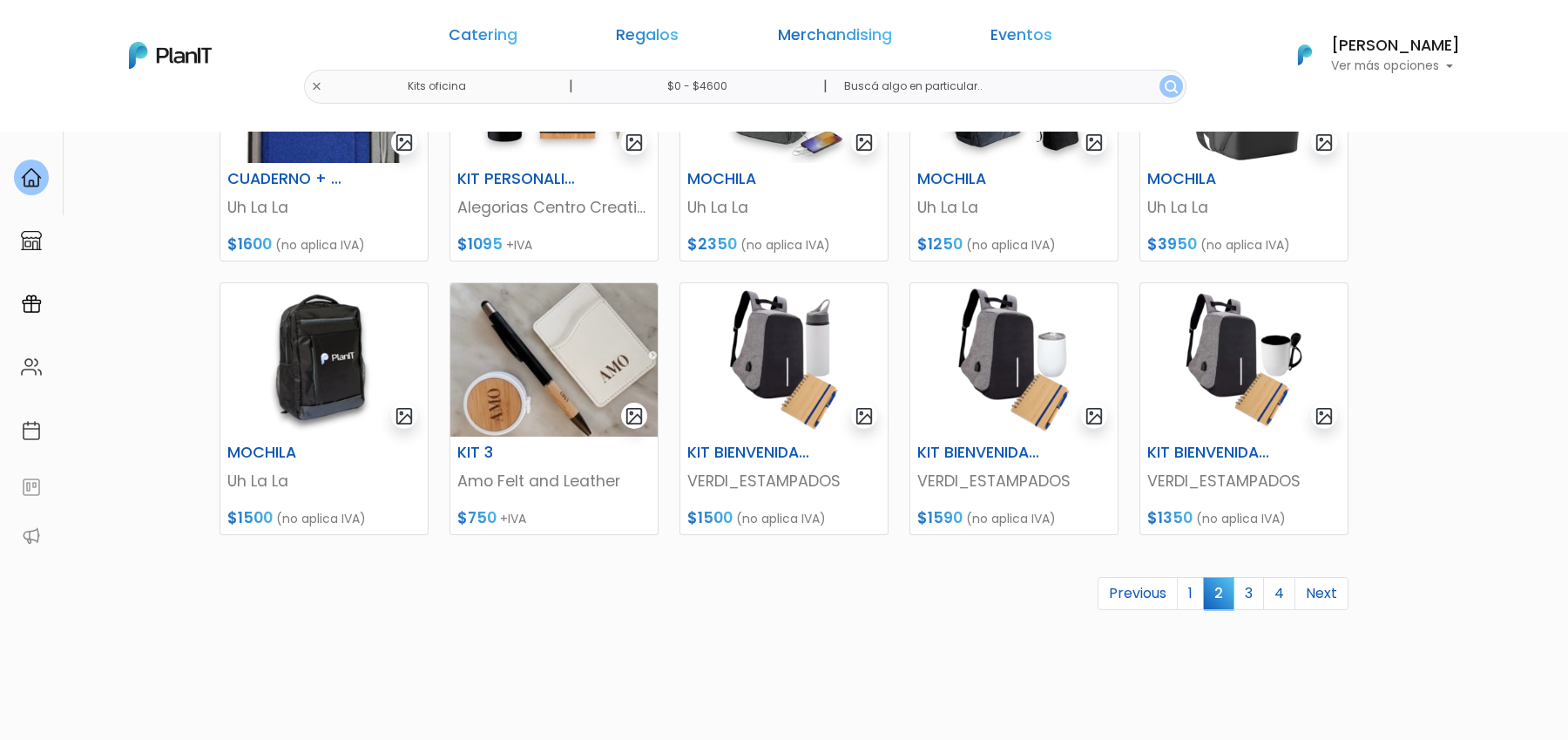
scroll to position [743, 0]
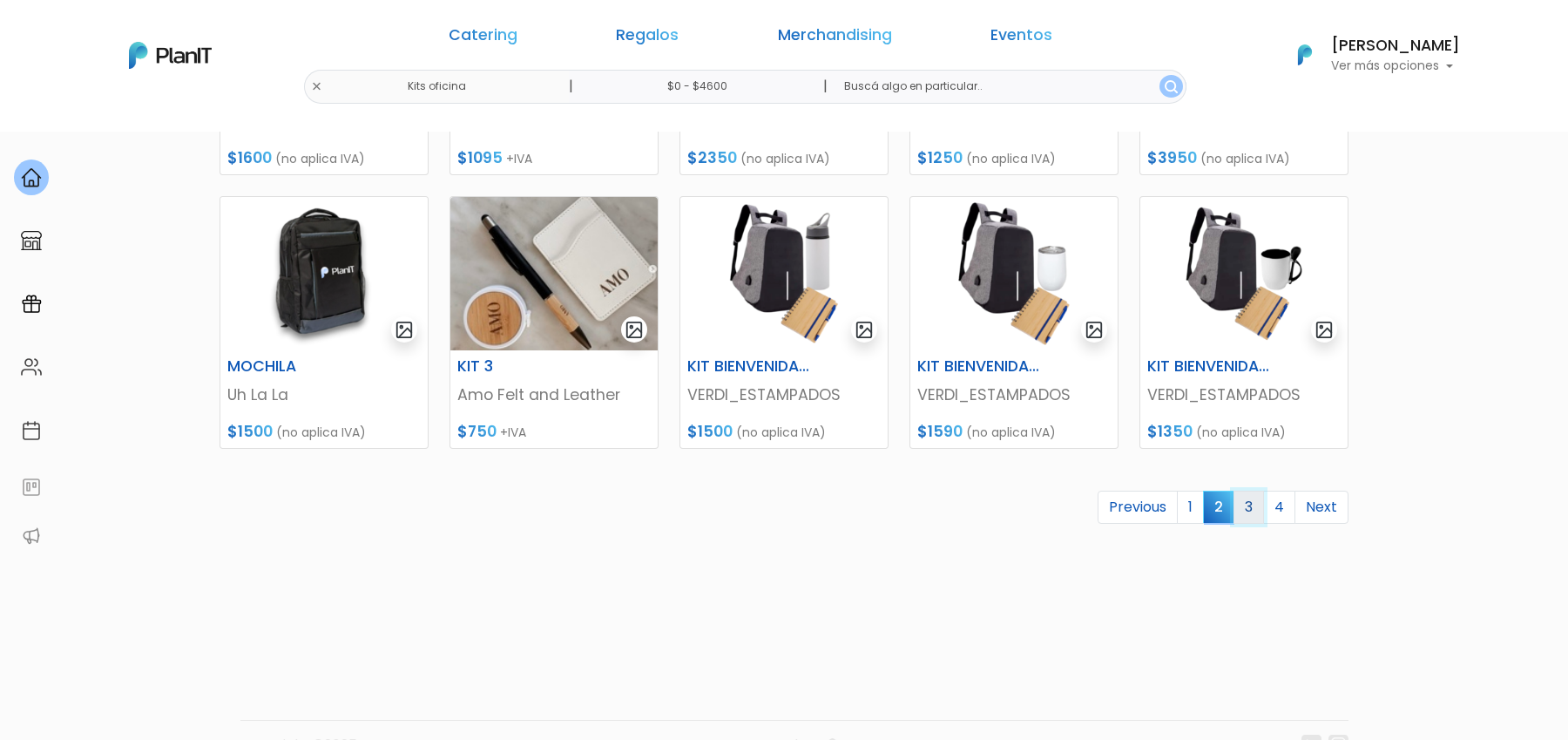
click at [1258, 506] on link "3" at bounding box center [1248, 507] width 31 height 33
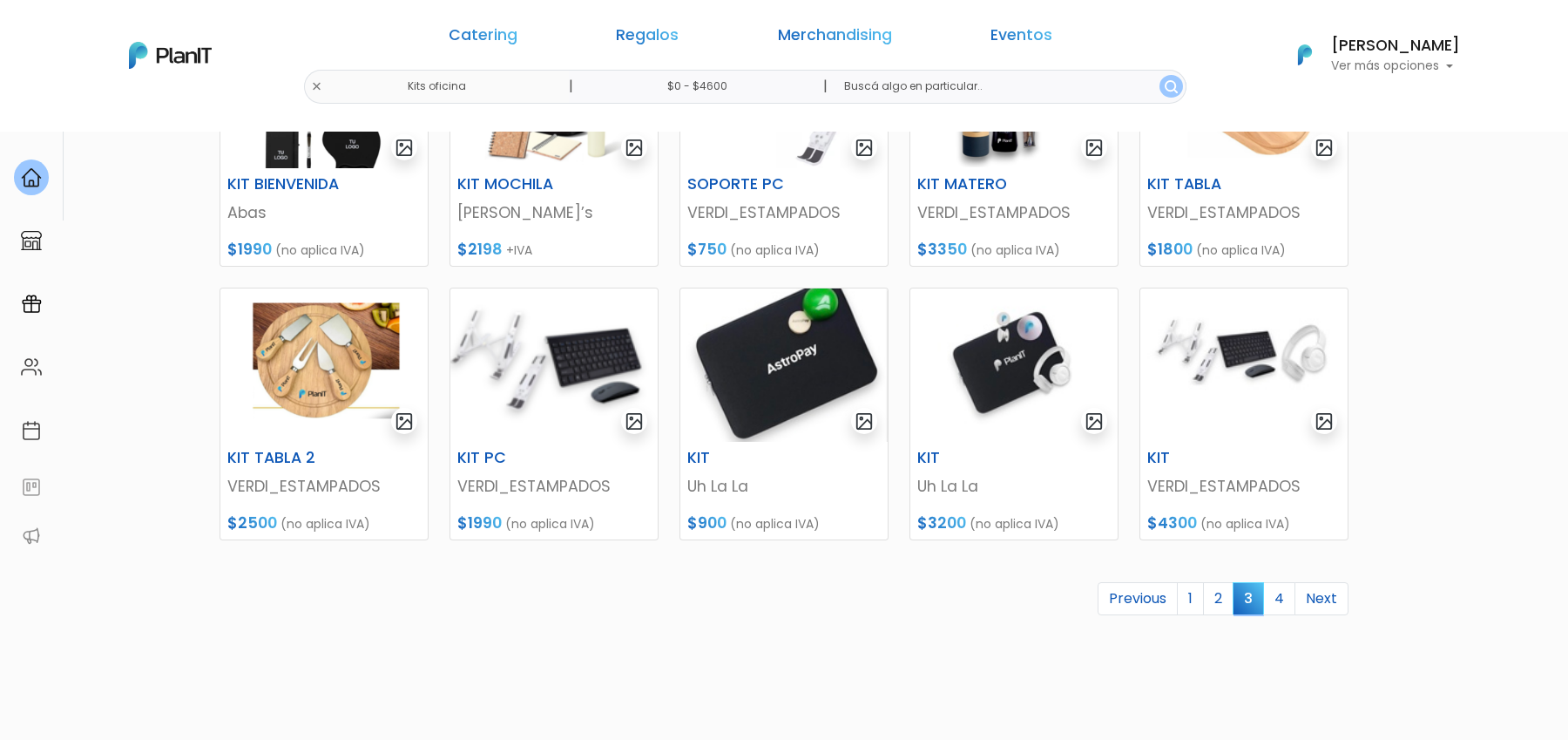
scroll to position [669, 0]
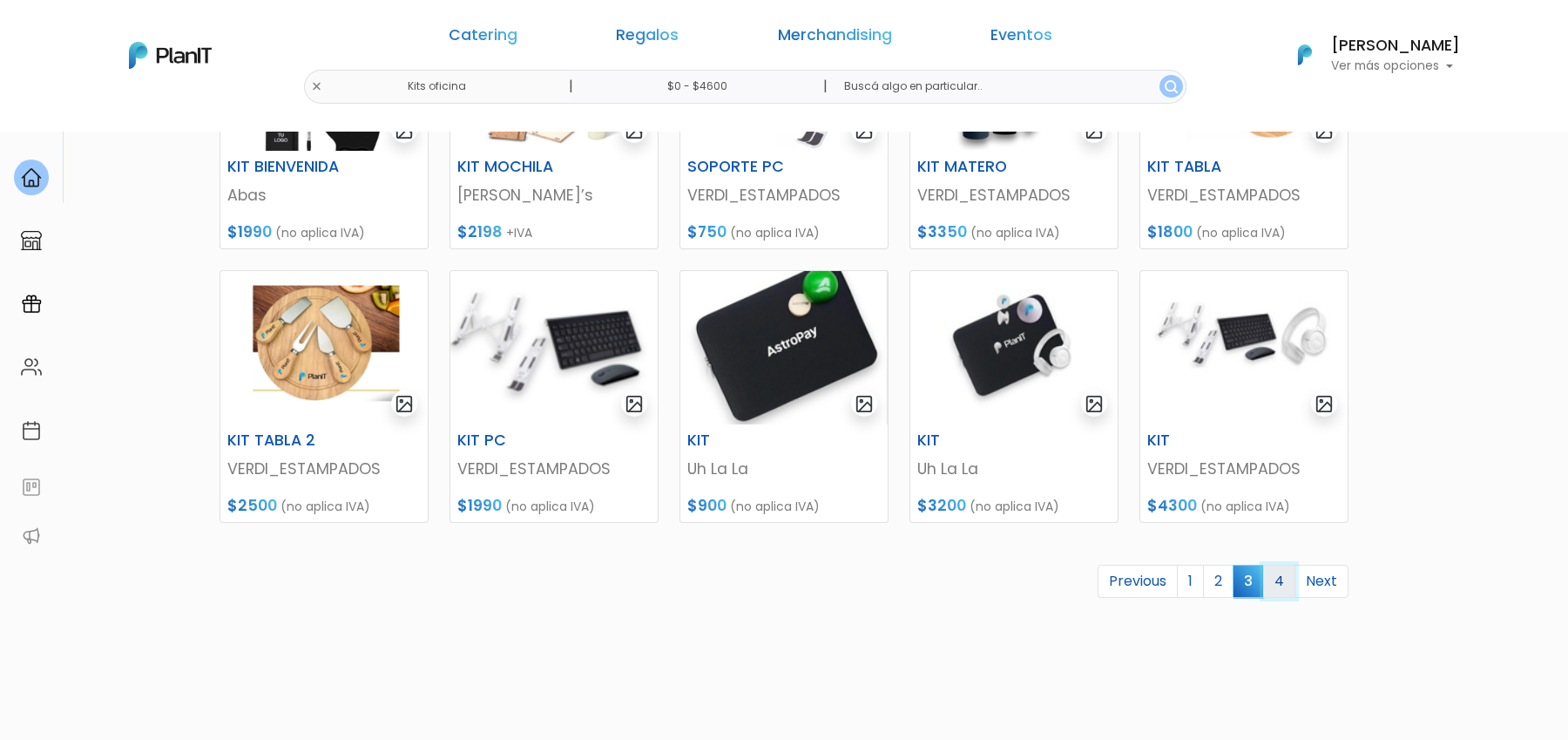
click at [1285, 581] on link "4" at bounding box center [1279, 581] width 32 height 33
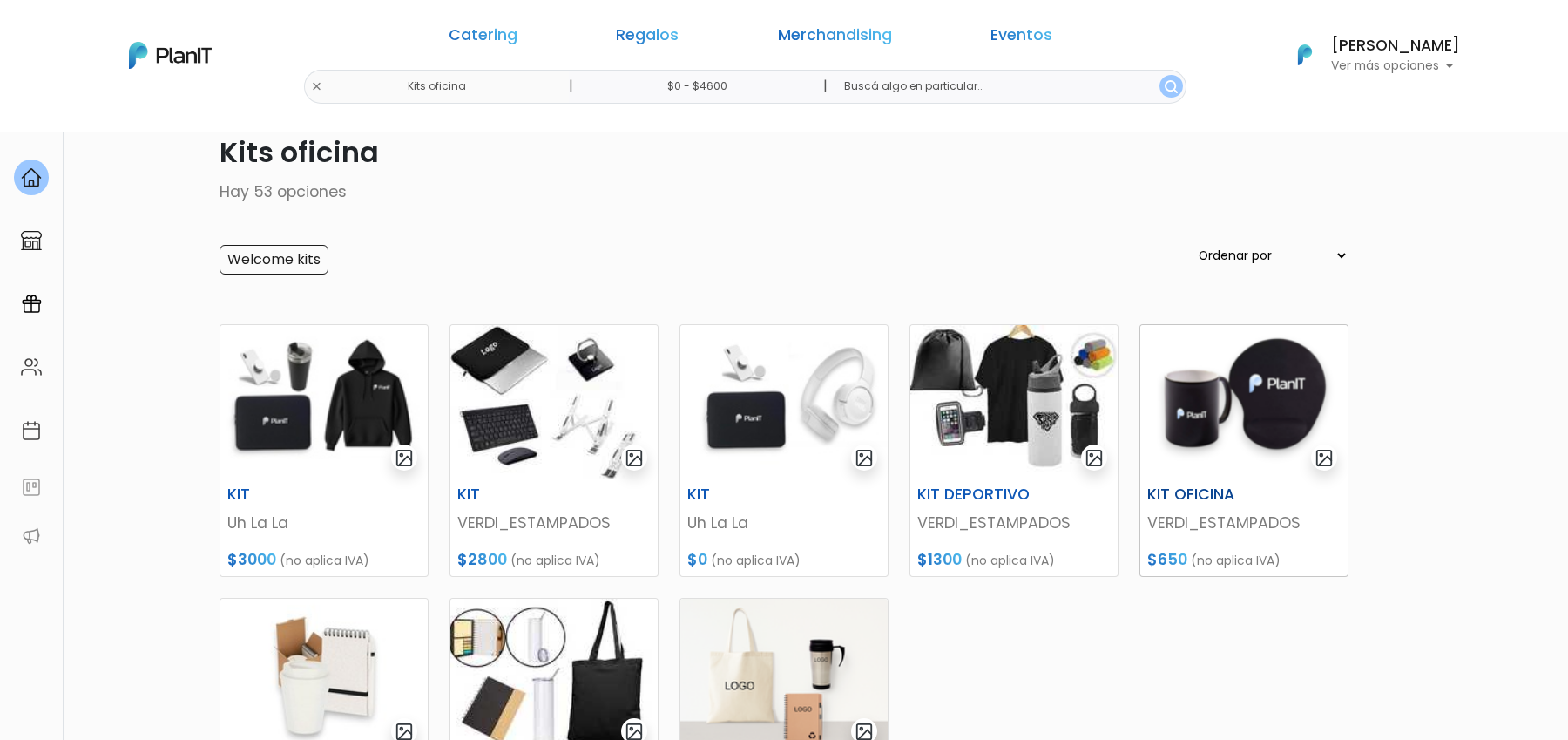
scroll to position [71, 0]
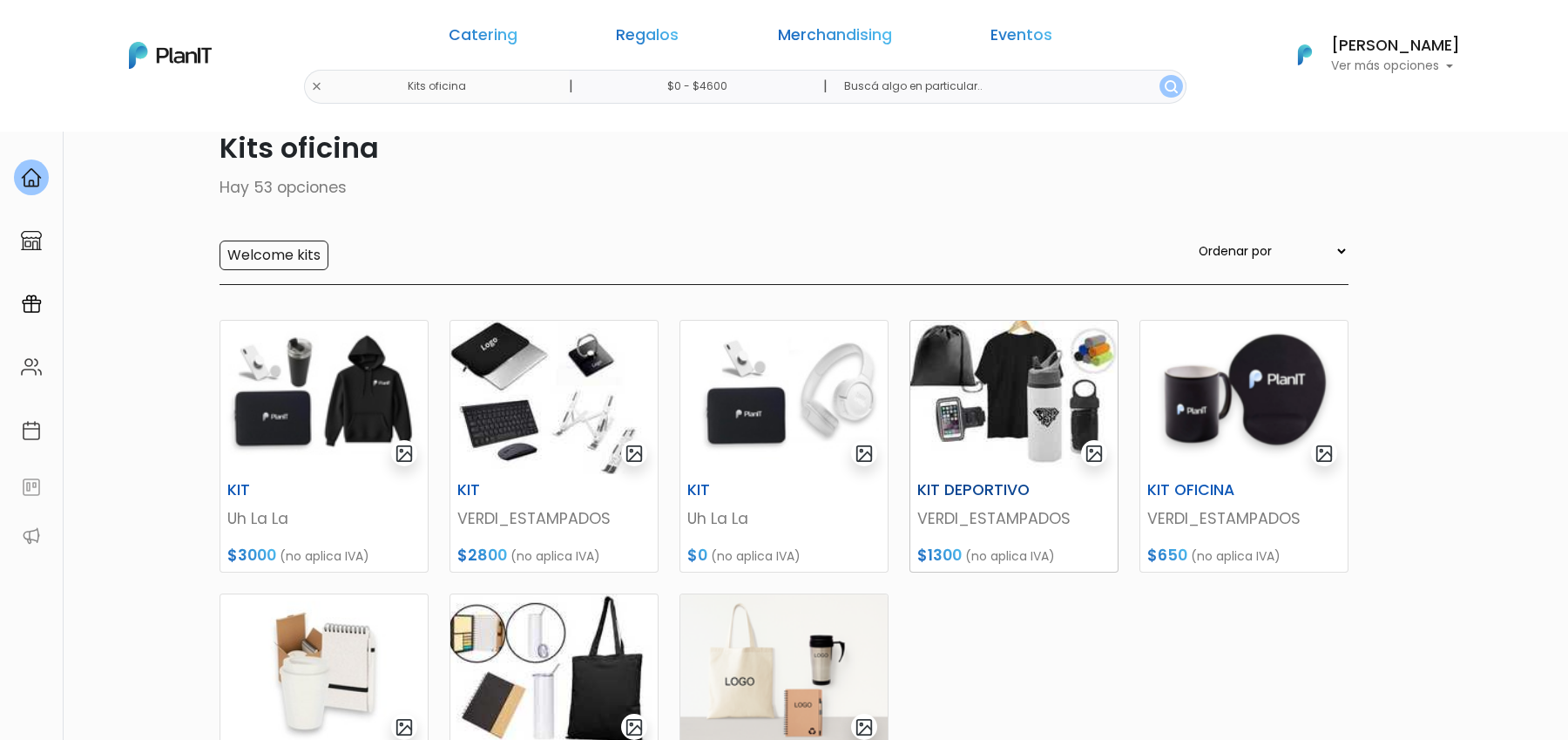
click at [1033, 425] on img at bounding box center [1014, 397] width 208 height 153
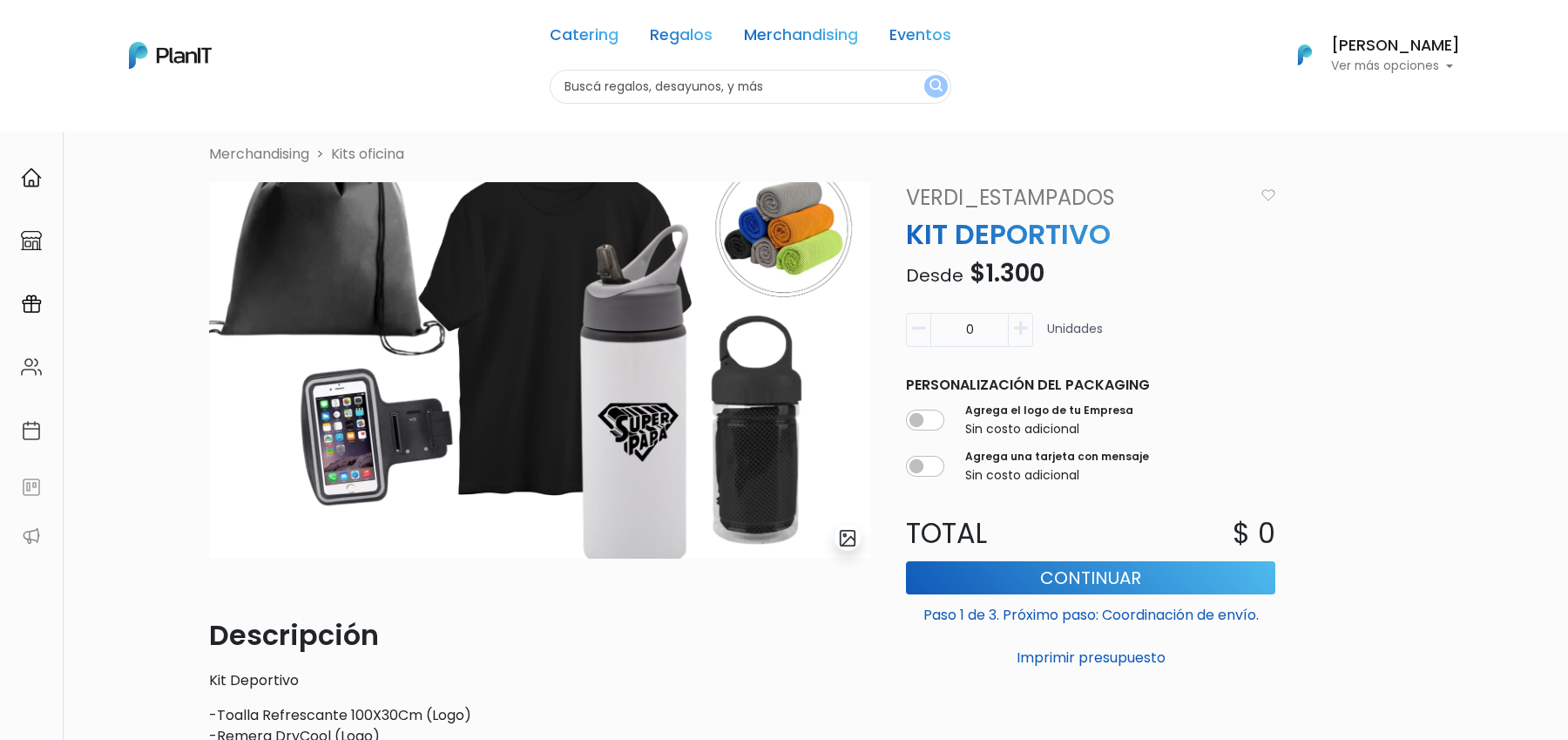
scroll to position [26, 0]
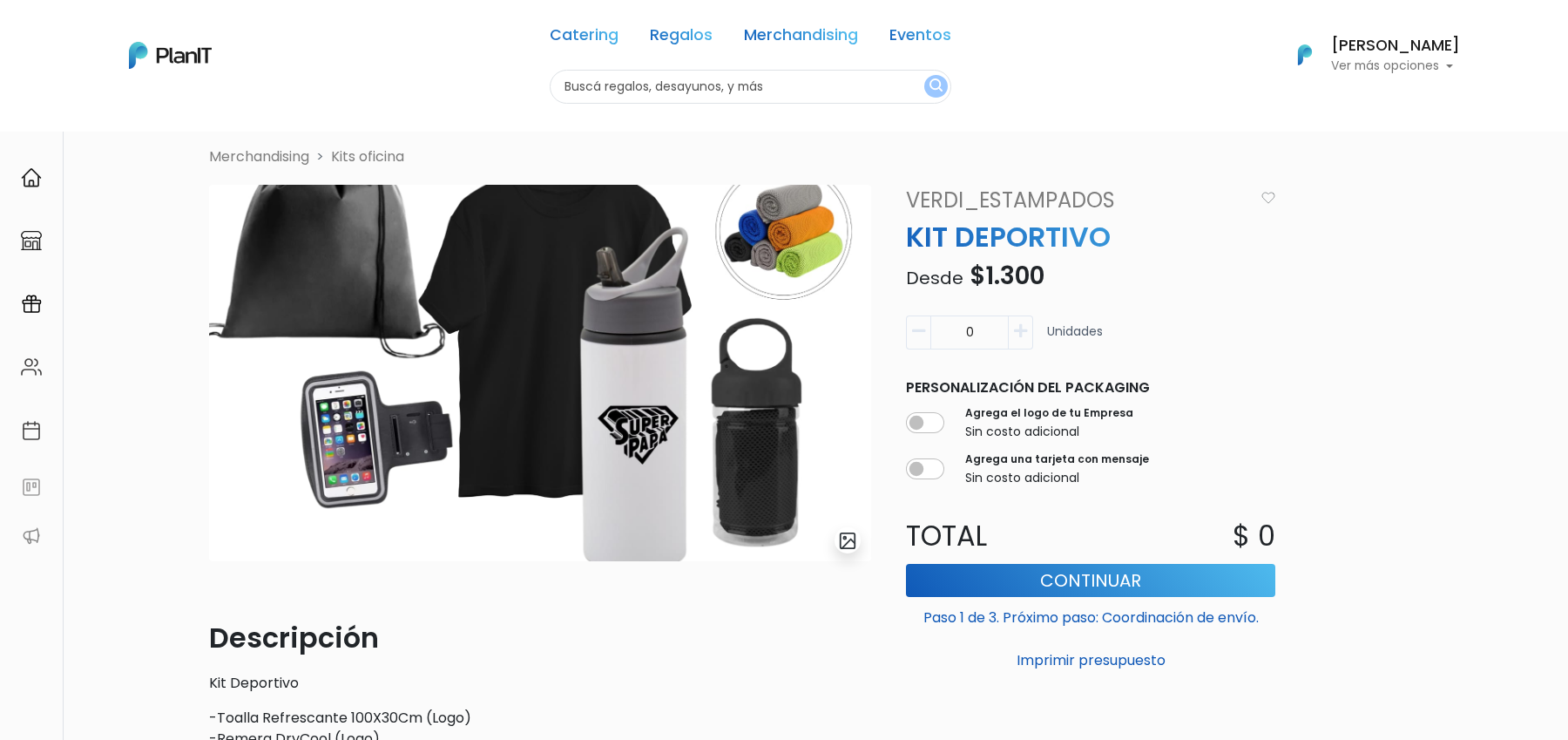
click at [848, 538] on img "submit" at bounding box center [848, 541] width 20 height 20
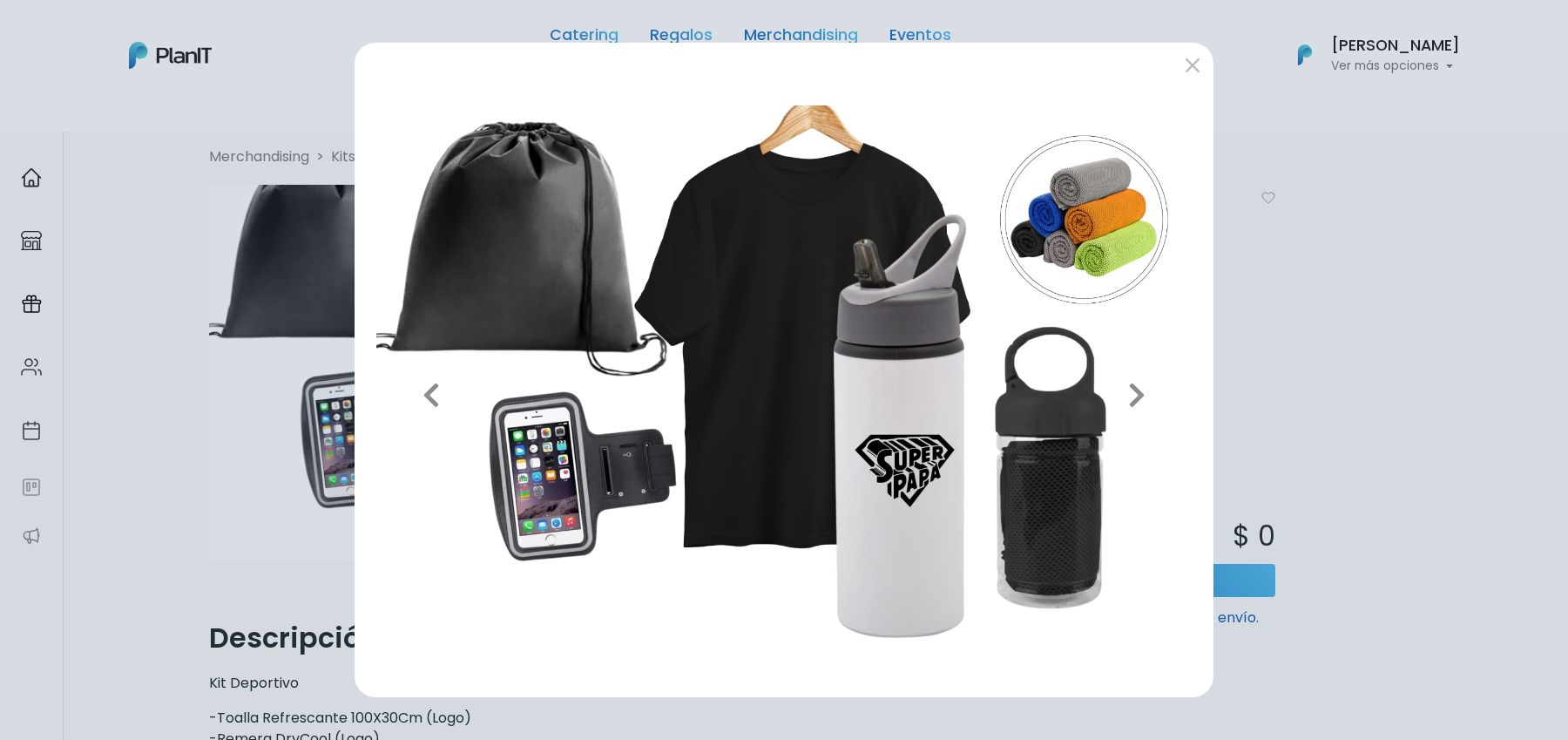
click at [1300, 364] on div "Previous Next" at bounding box center [784, 370] width 1568 height 740
click at [1292, 338] on div "Previous Next" at bounding box center [784, 370] width 1568 height 740
click at [1392, 282] on div "Previous Next" at bounding box center [784, 370] width 1568 height 740
click at [1199, 74] on button "submit" at bounding box center [1192, 65] width 28 height 28
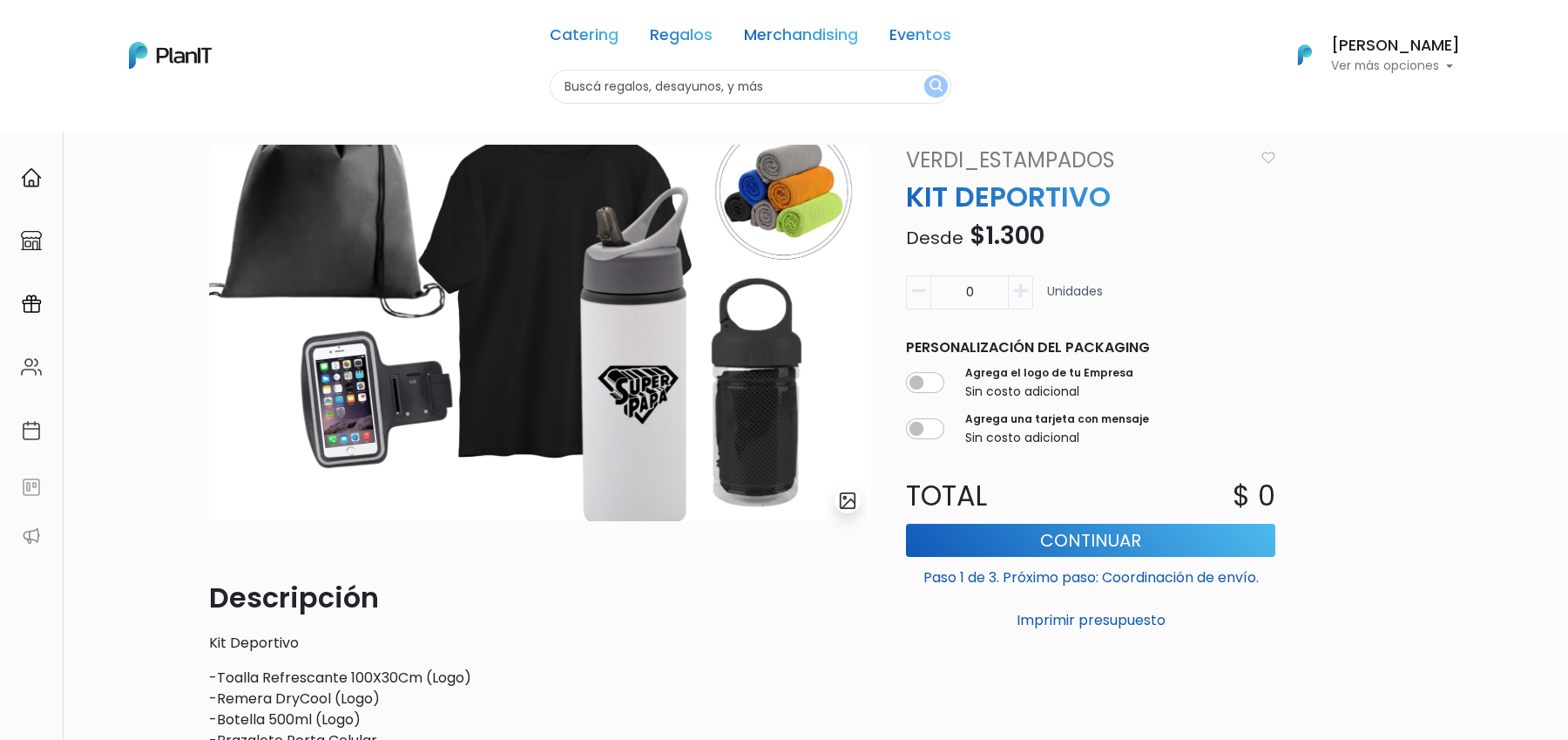
scroll to position [0, 0]
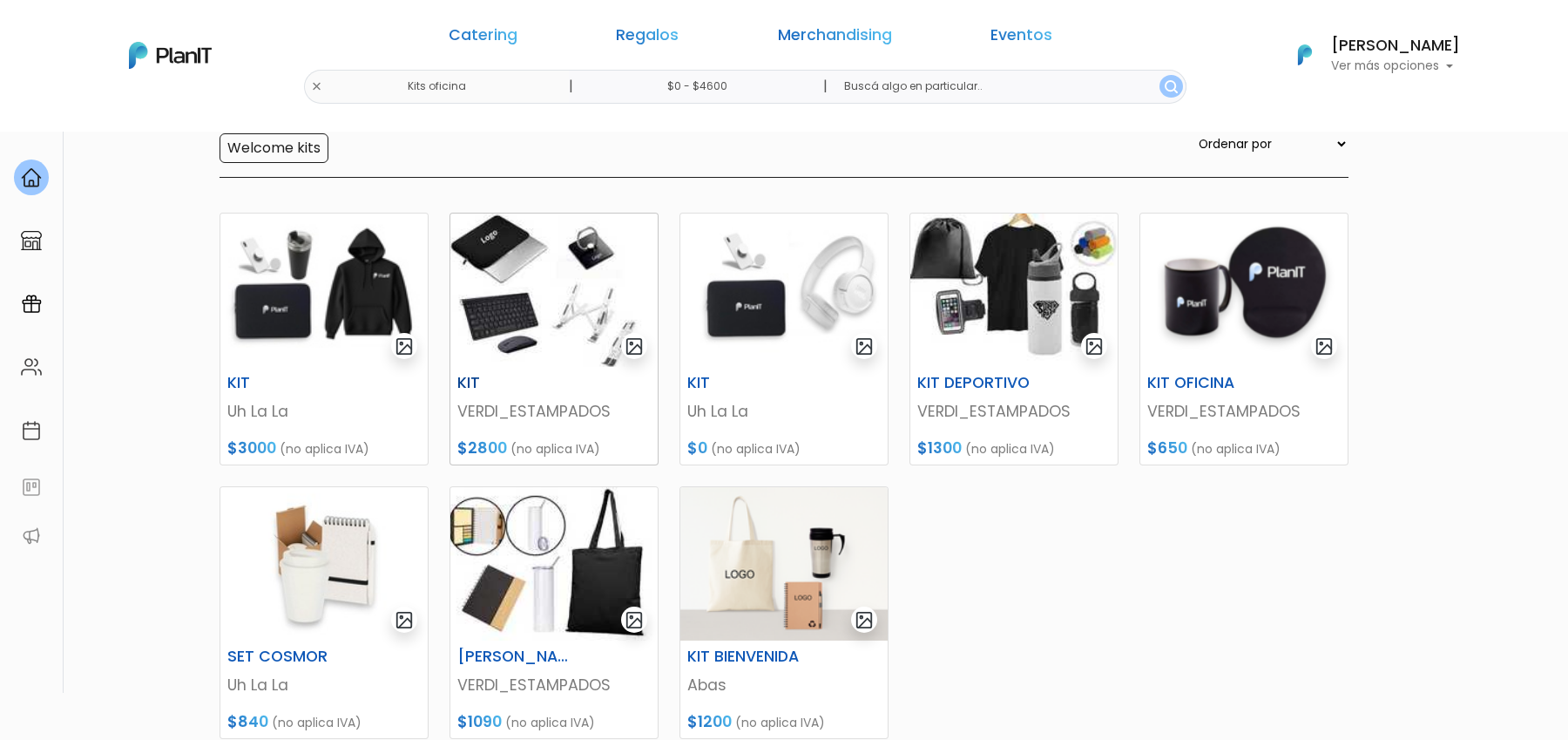
scroll to position [246, 0]
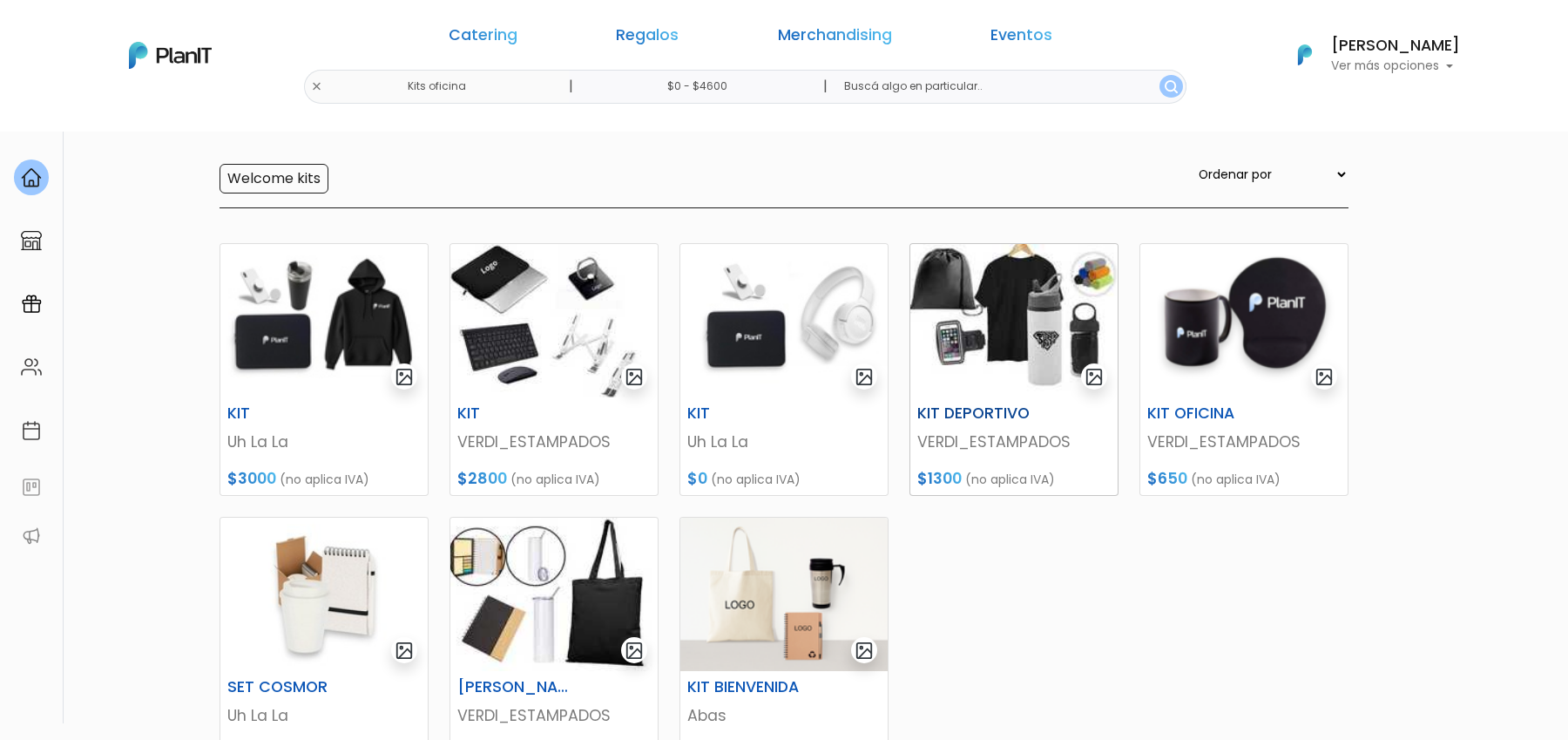
scroll to position [302, 0]
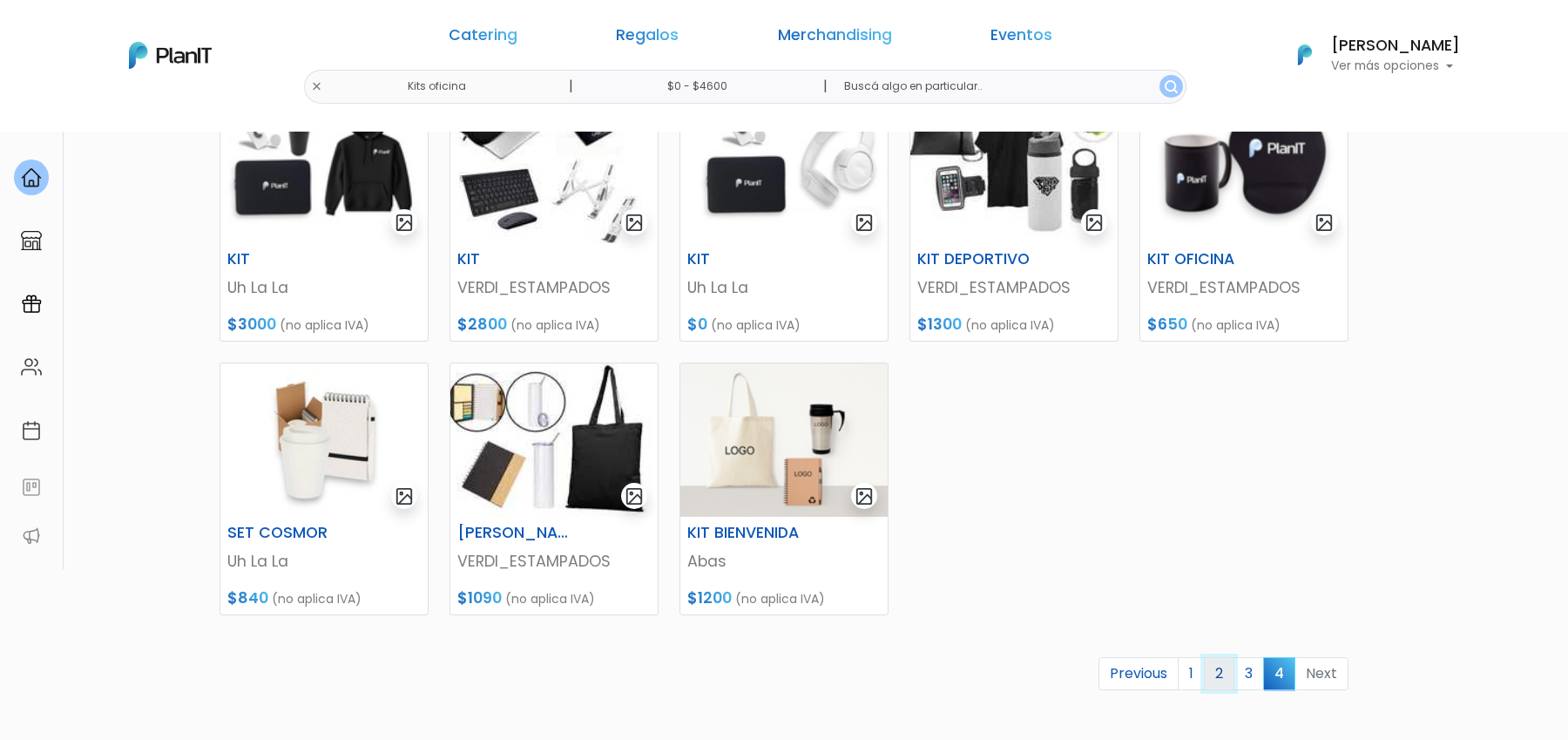
click at [1221, 672] on link "2" at bounding box center [1219, 674] width 31 height 33
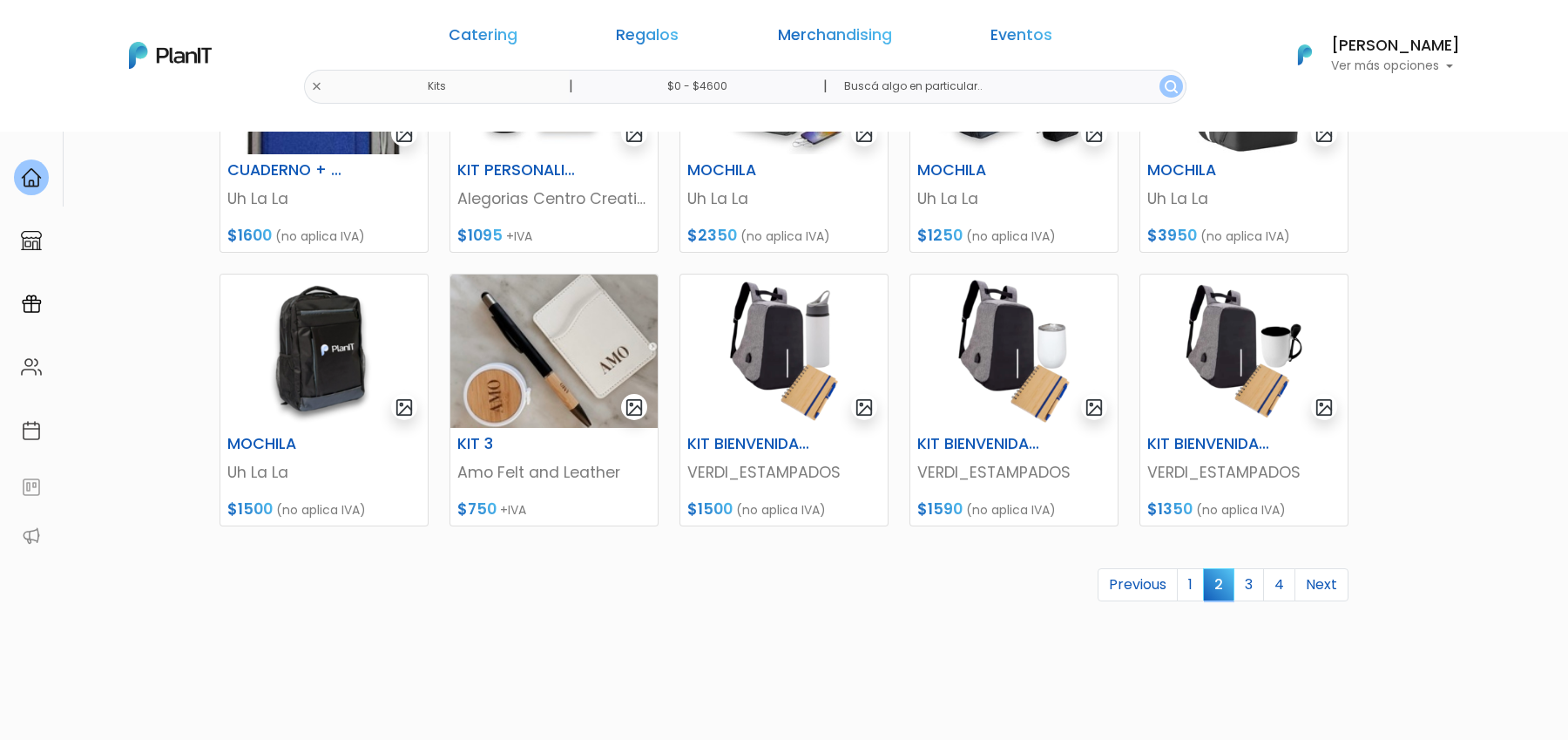
scroll to position [672, 0]
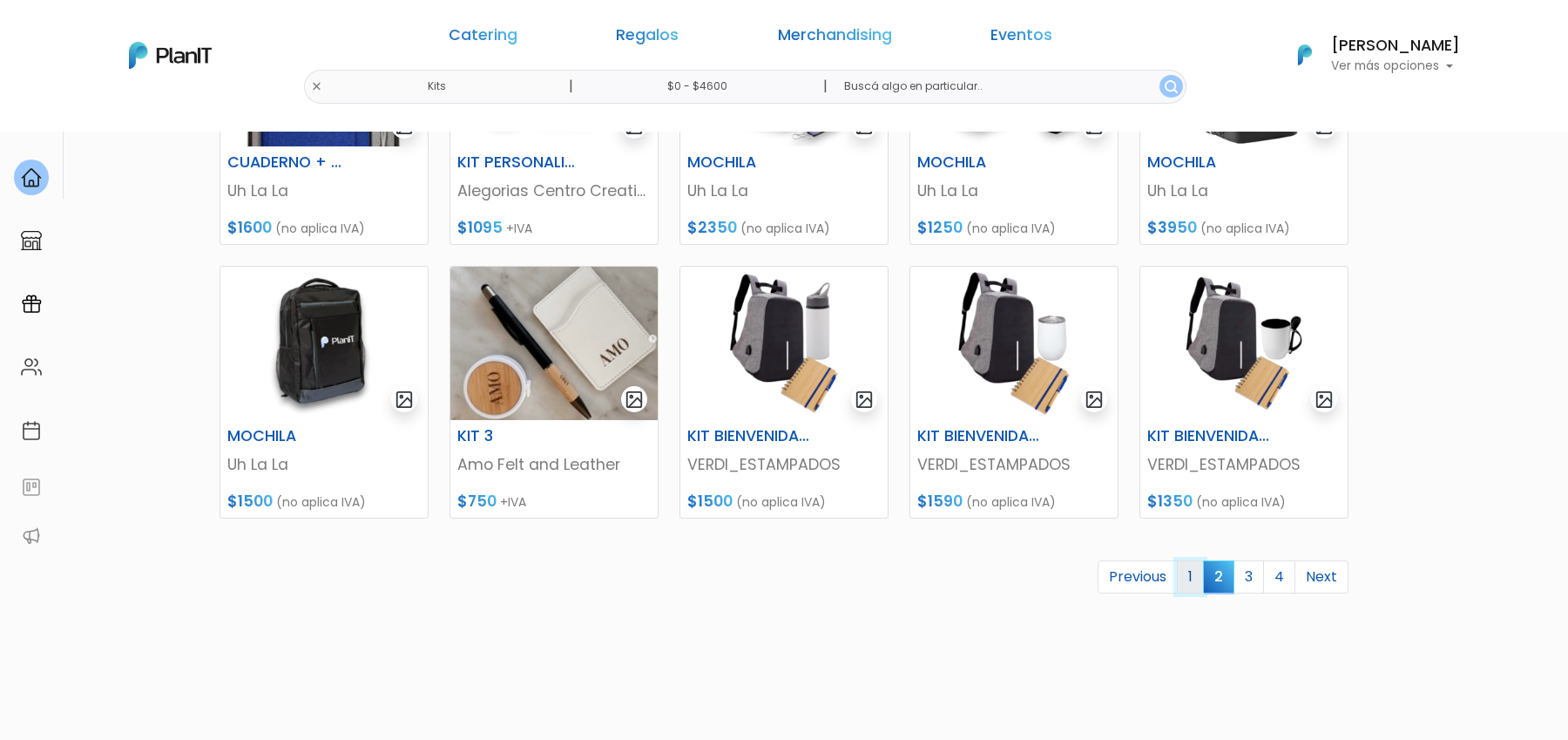
click at [1197, 570] on link "1" at bounding box center [1190, 577] width 27 height 33
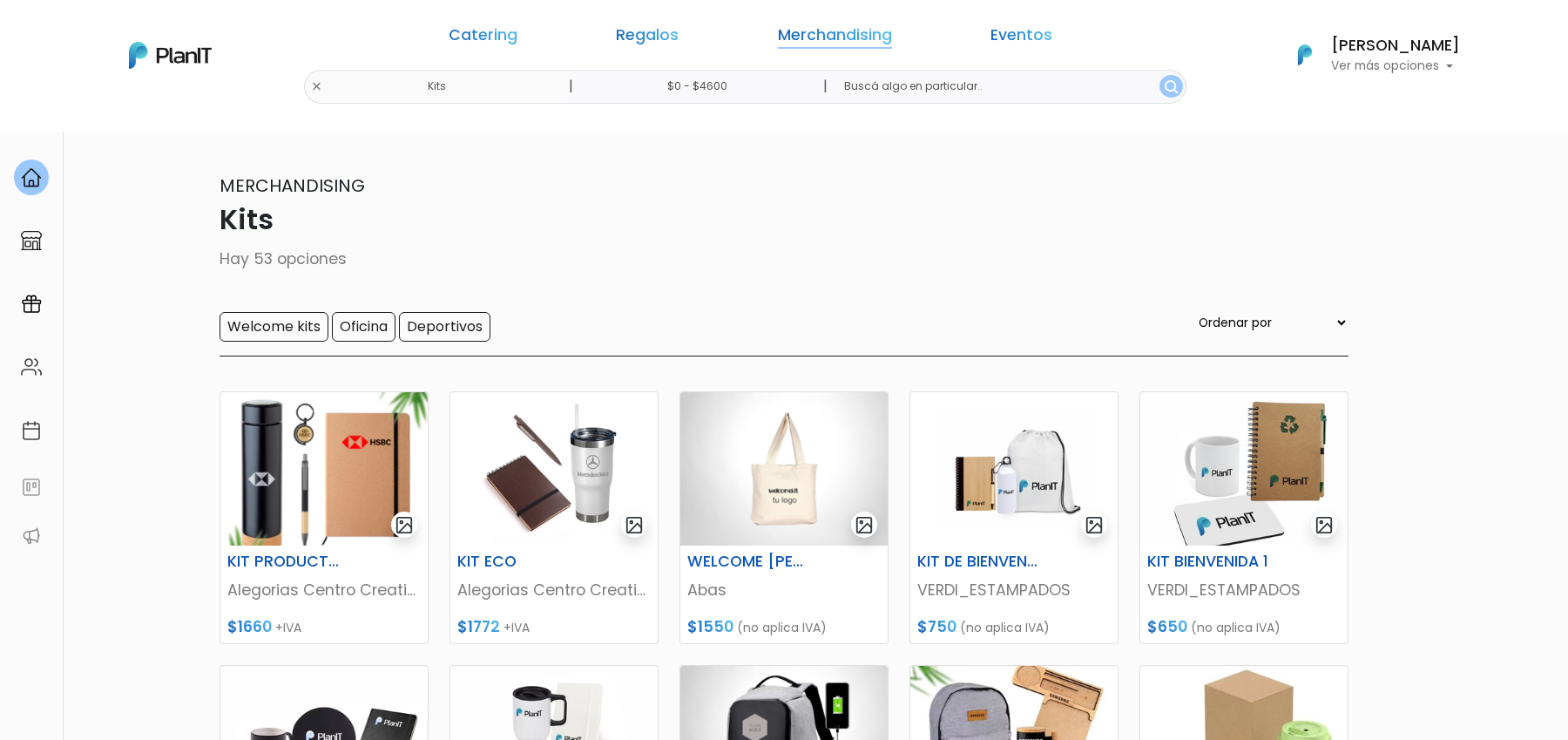
click at [786, 36] on link "Merchandising" at bounding box center [834, 38] width 114 height 21
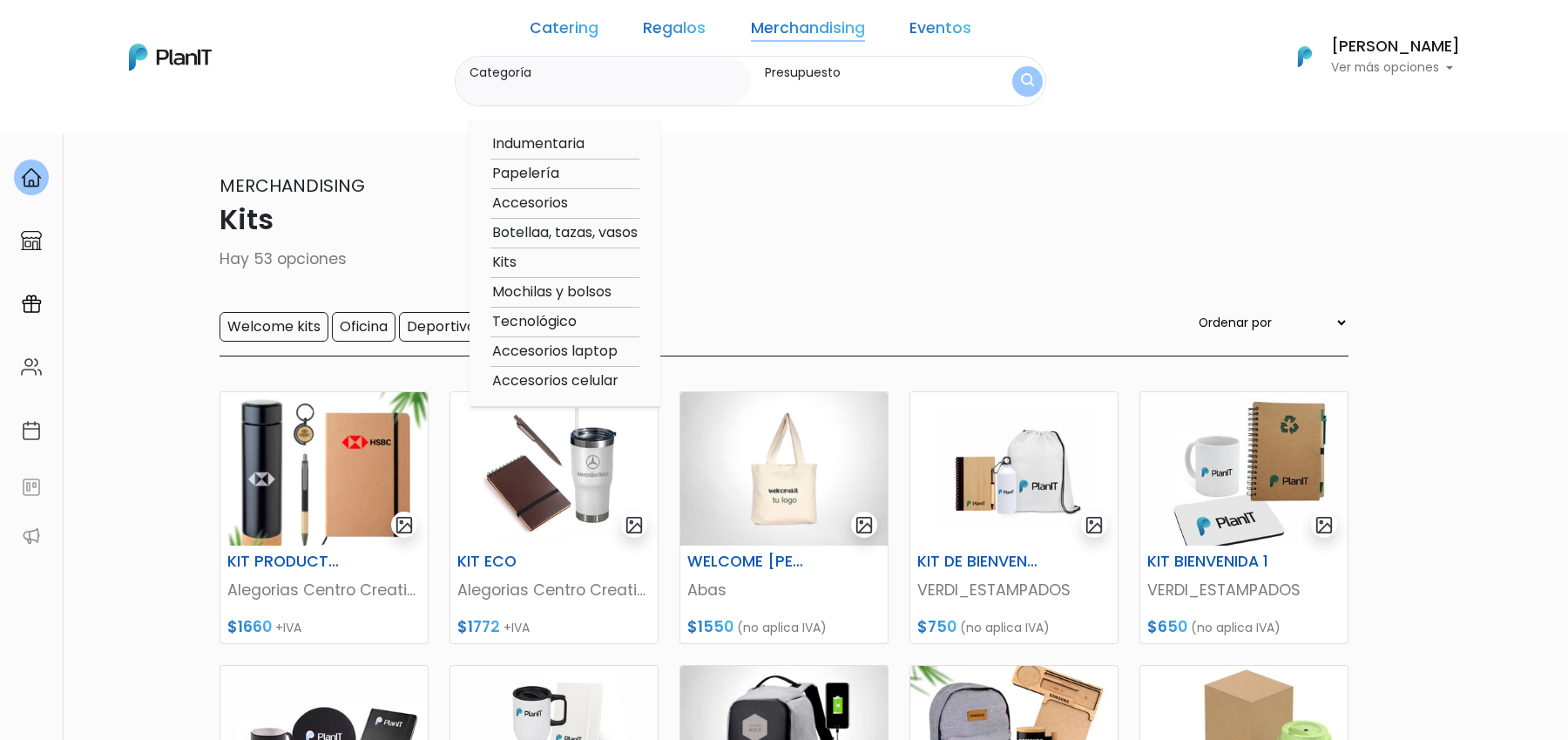
click at [602, 142] on option "Indumentaria" at bounding box center [564, 144] width 149 height 21
type input "Indumentaria"
type input "$0 - $4600"
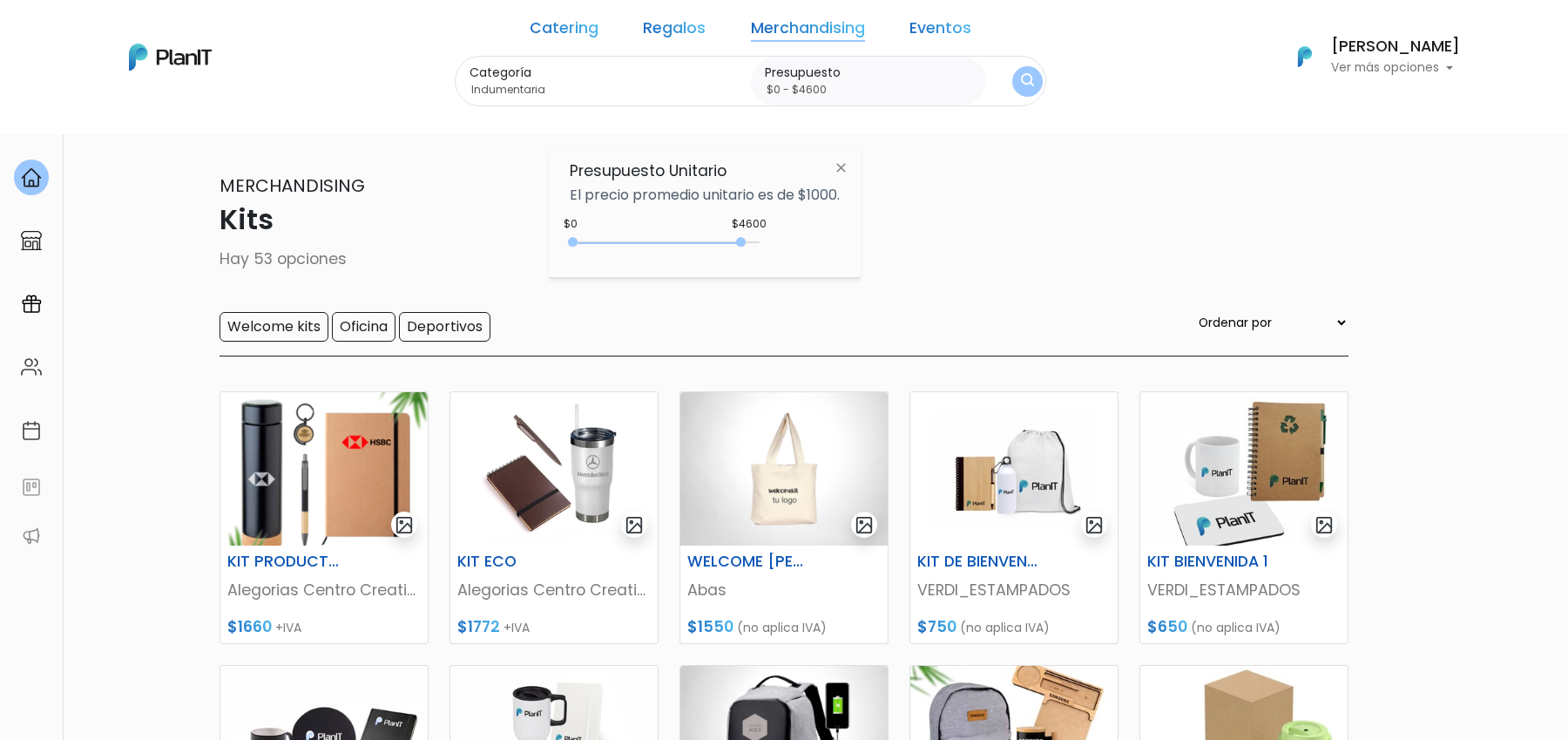
click at [1012, 90] on button "submit" at bounding box center [1027, 81] width 31 height 31
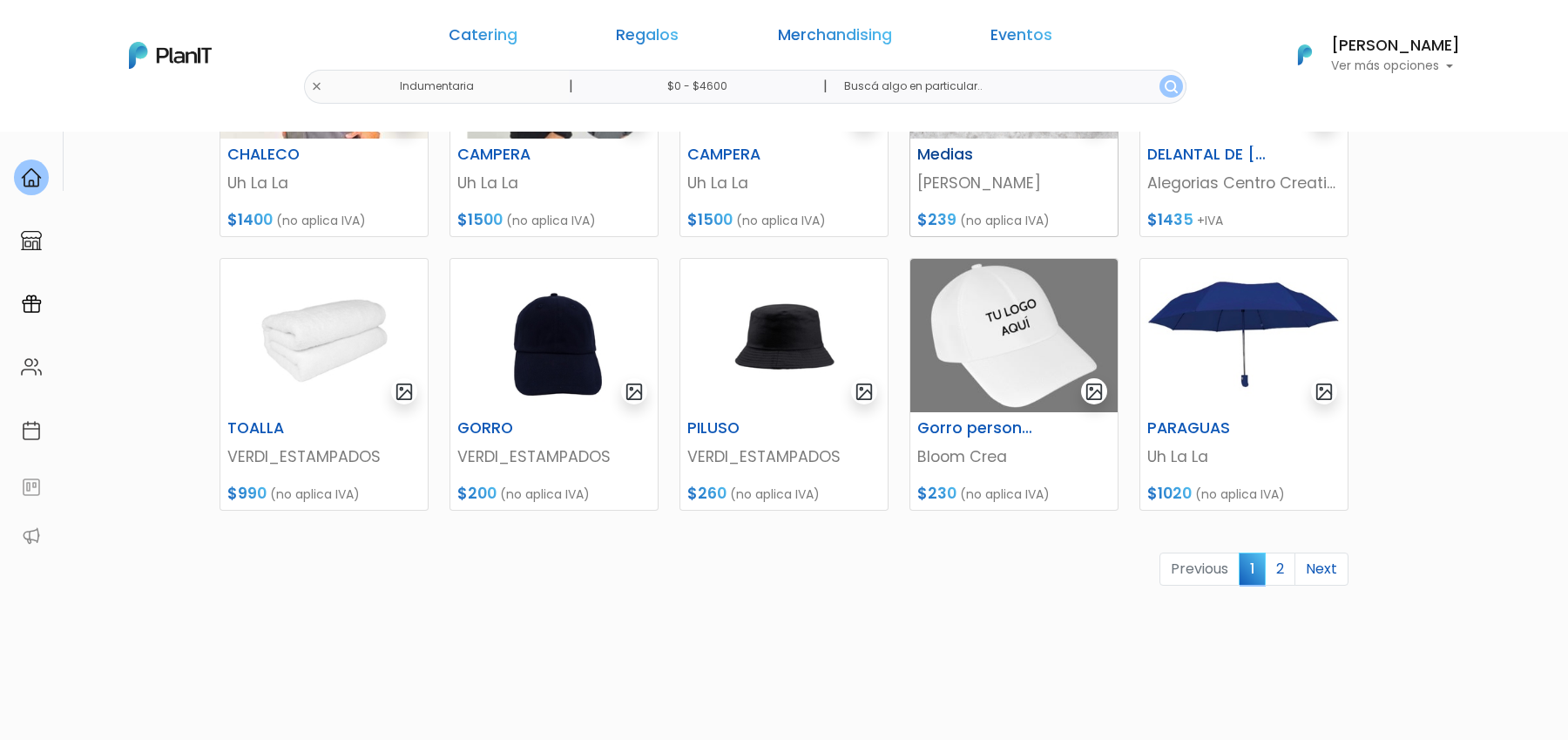
scroll to position [691, 0]
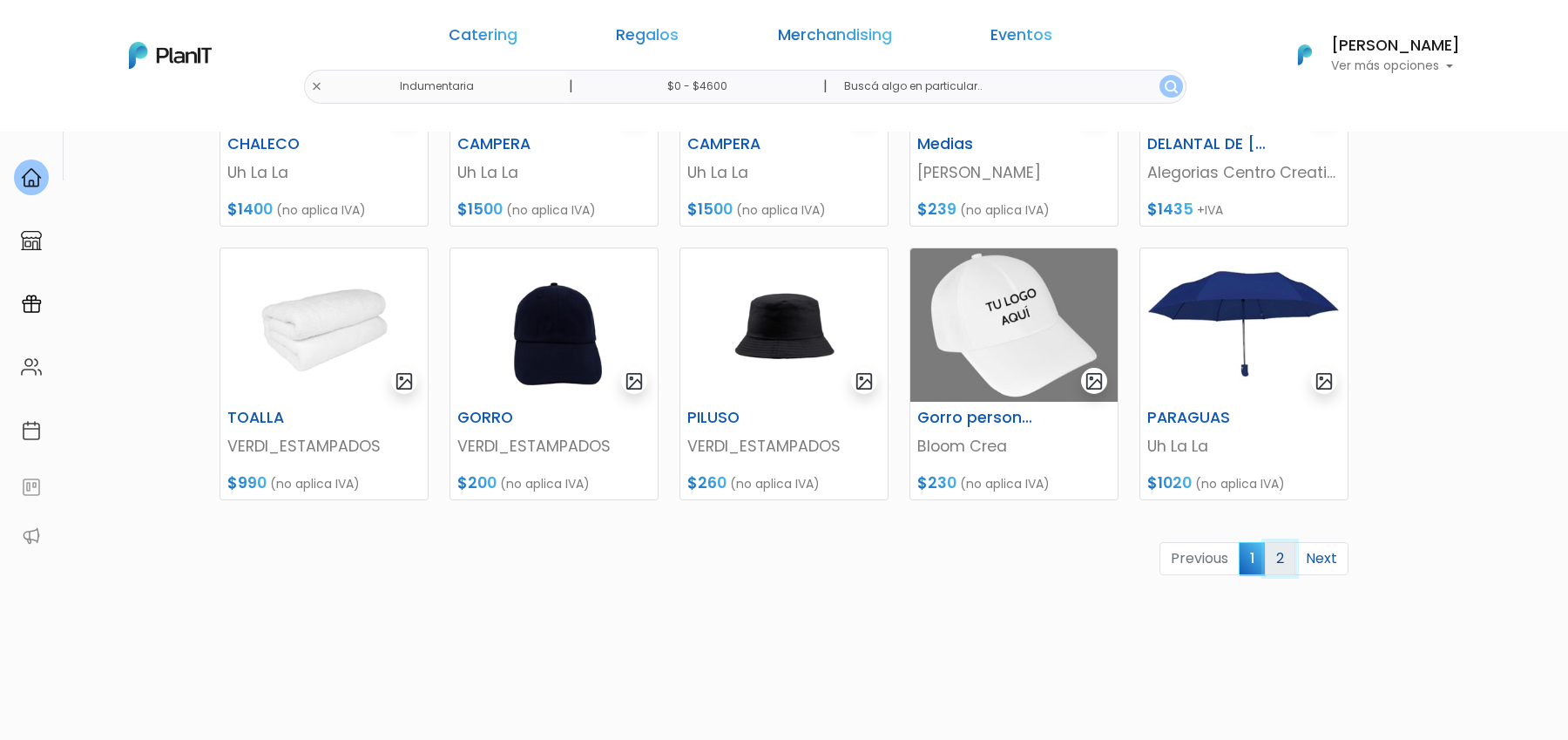
click at [1283, 556] on link "2" at bounding box center [1279, 559] width 31 height 33
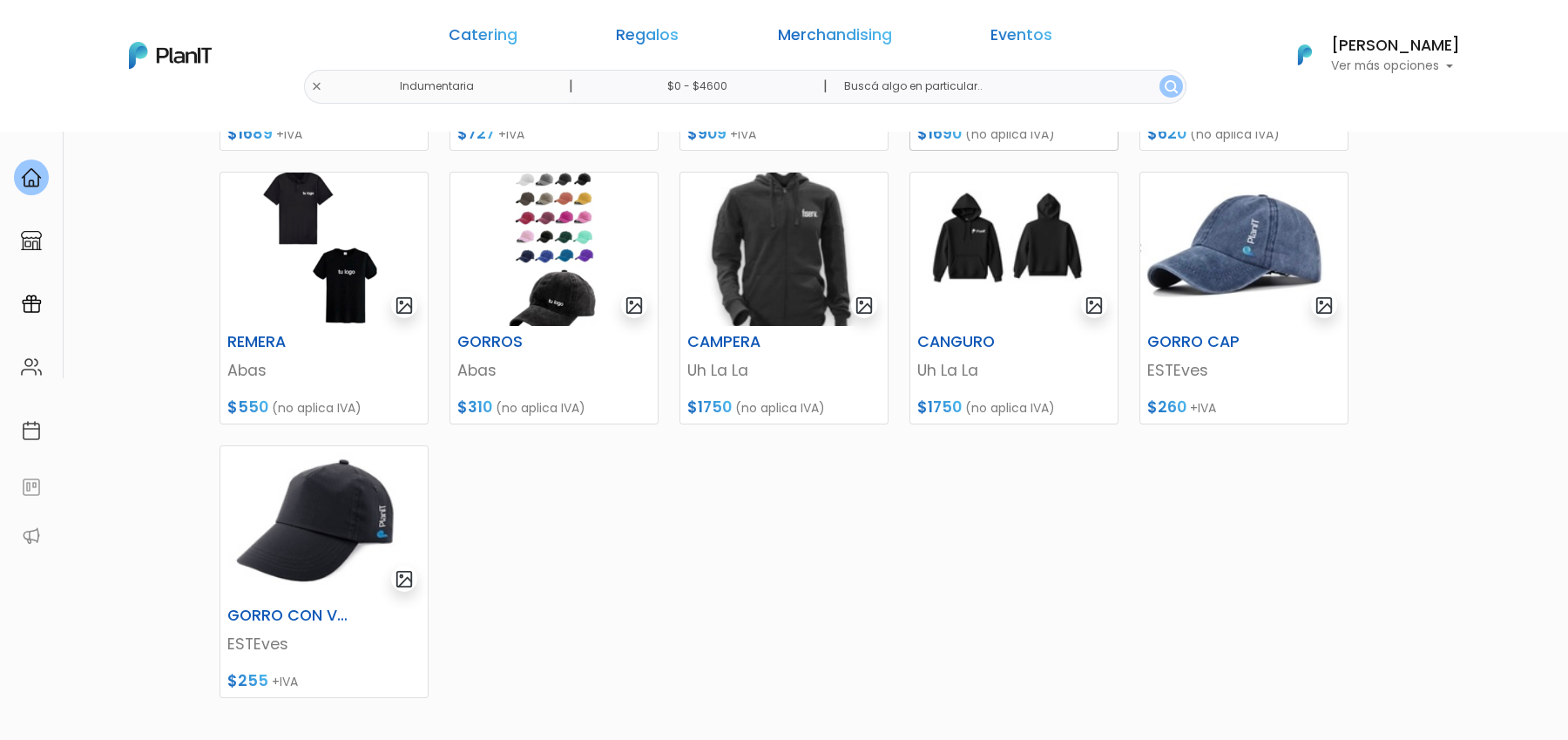
scroll to position [626, 0]
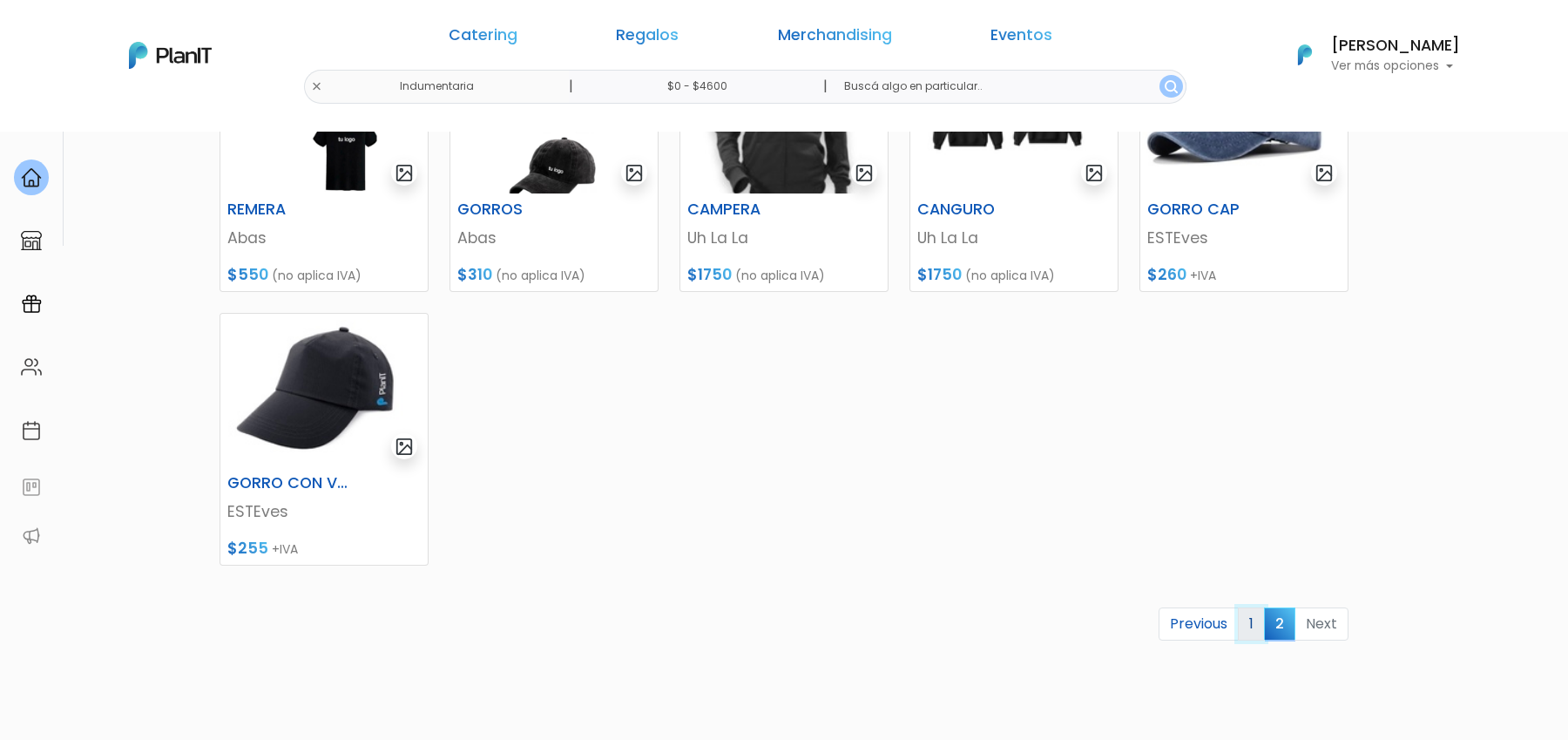
click at [1254, 625] on link "1" at bounding box center [1250, 624] width 27 height 33
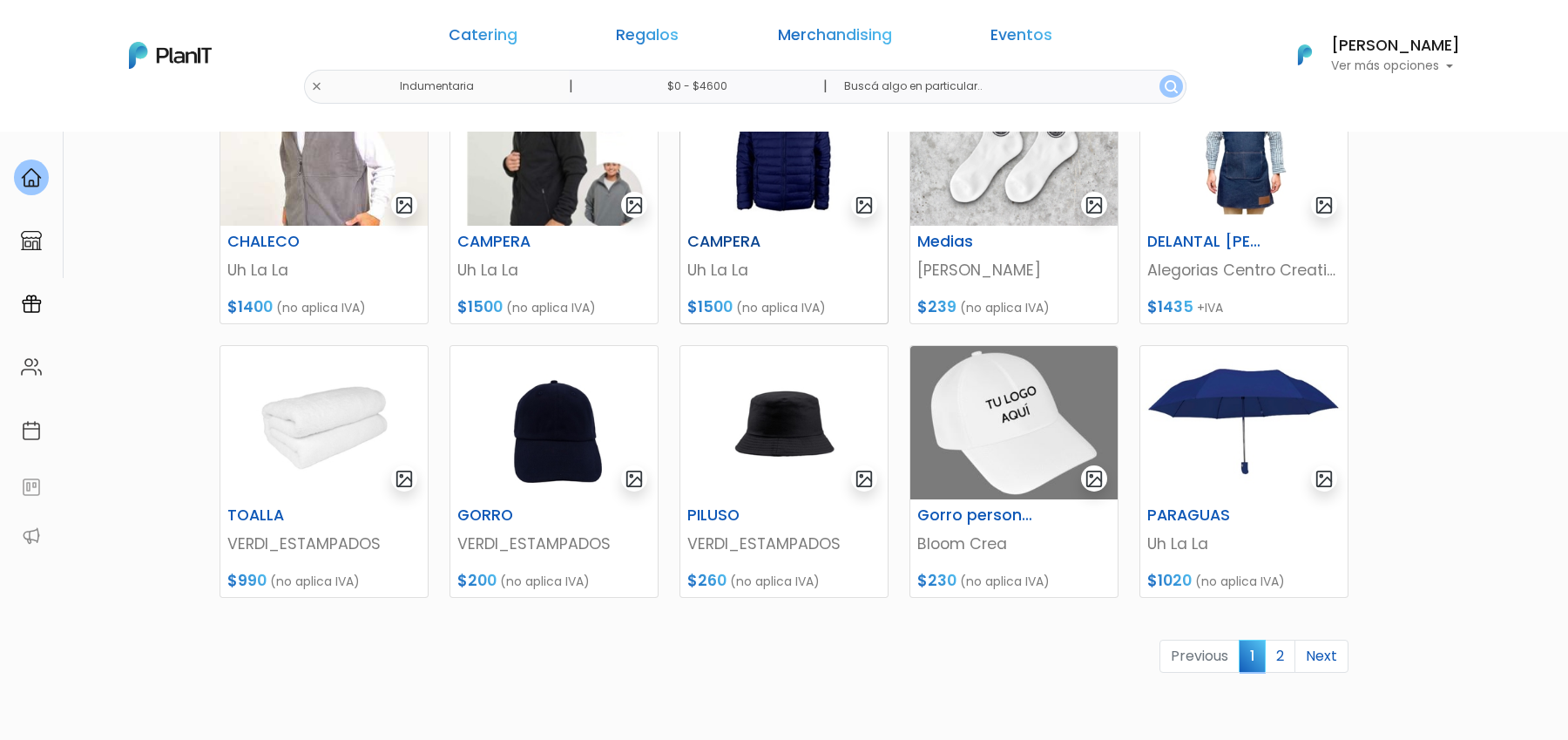
scroll to position [603, 0]
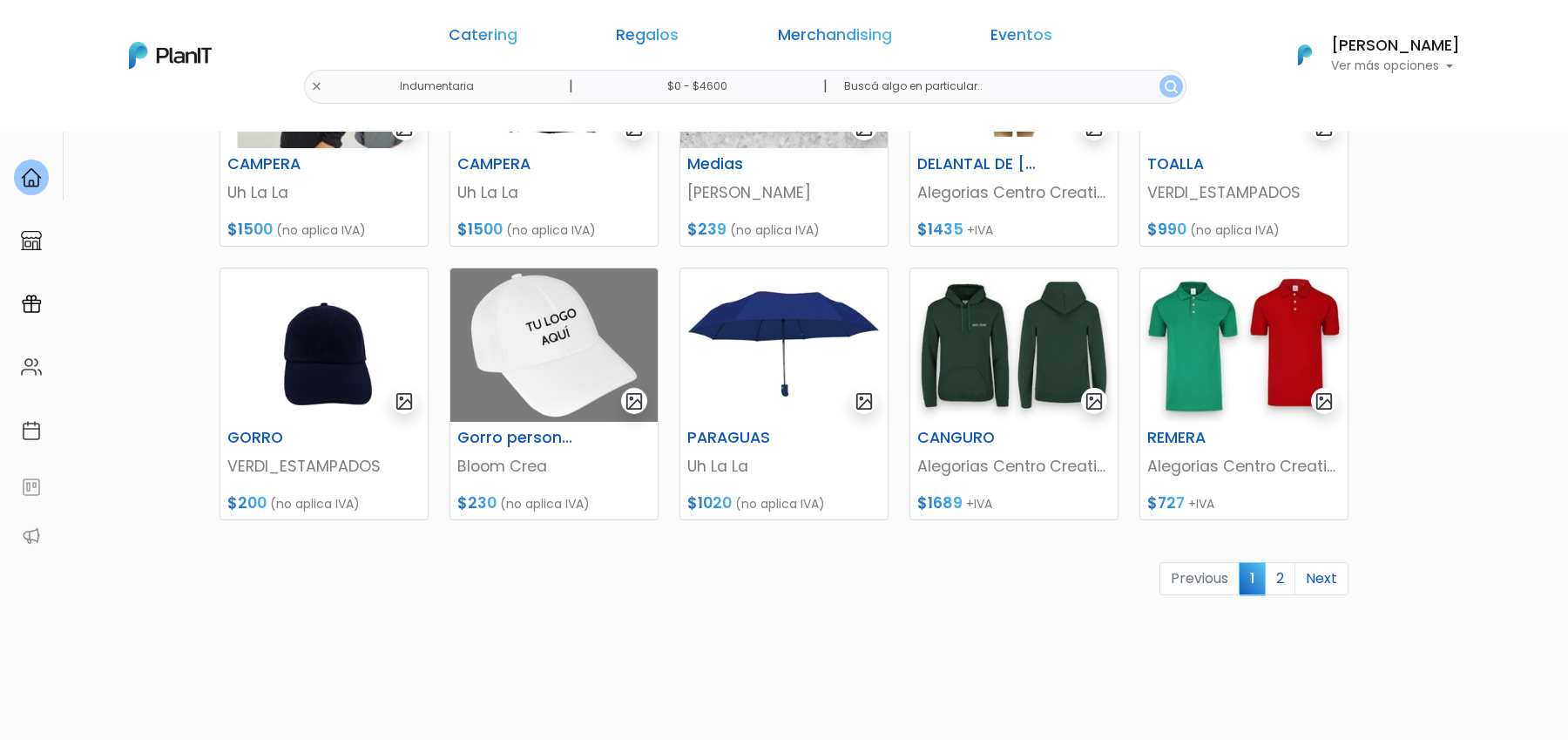
scroll to position [784, 0]
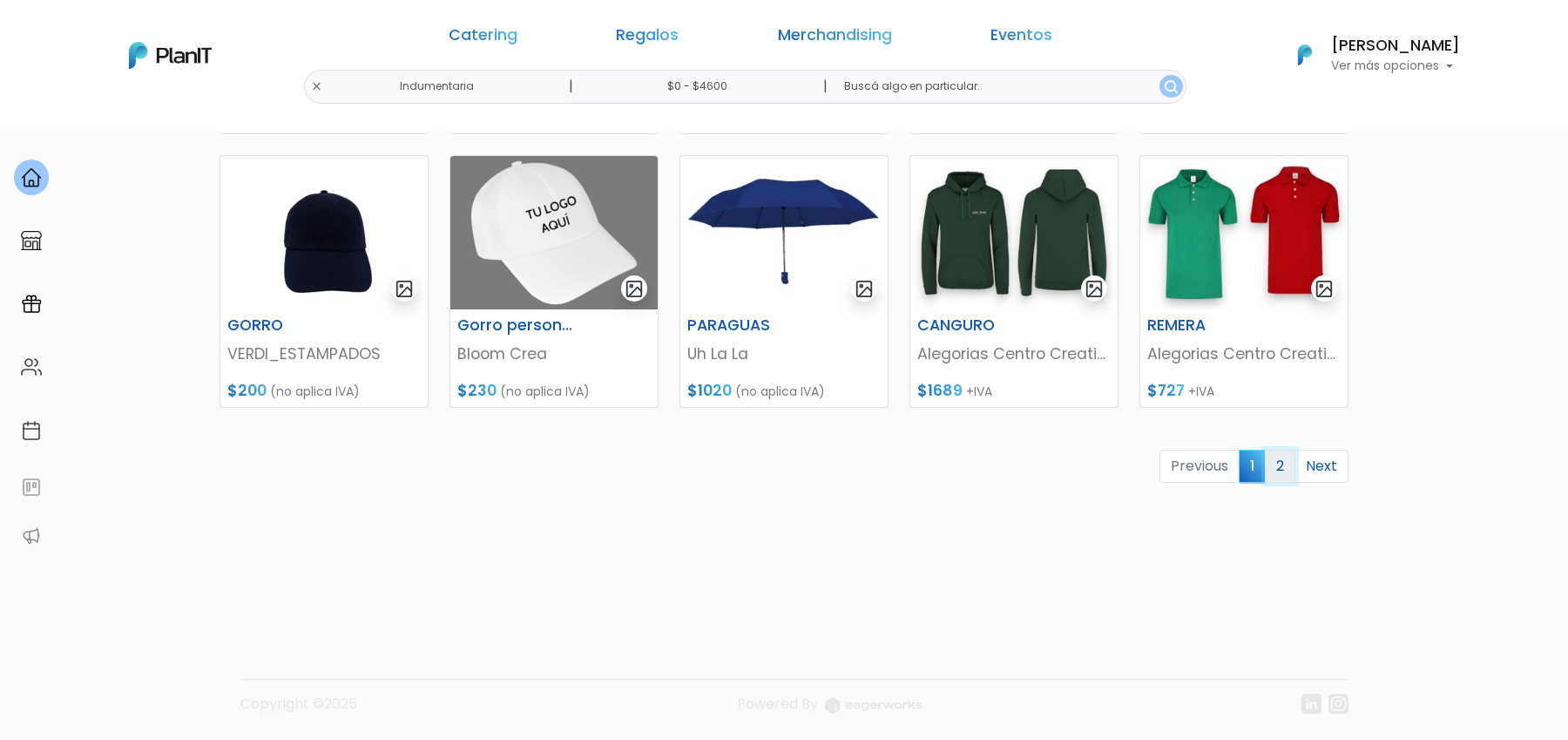
click at [1285, 459] on link "2" at bounding box center [1279, 466] width 31 height 33
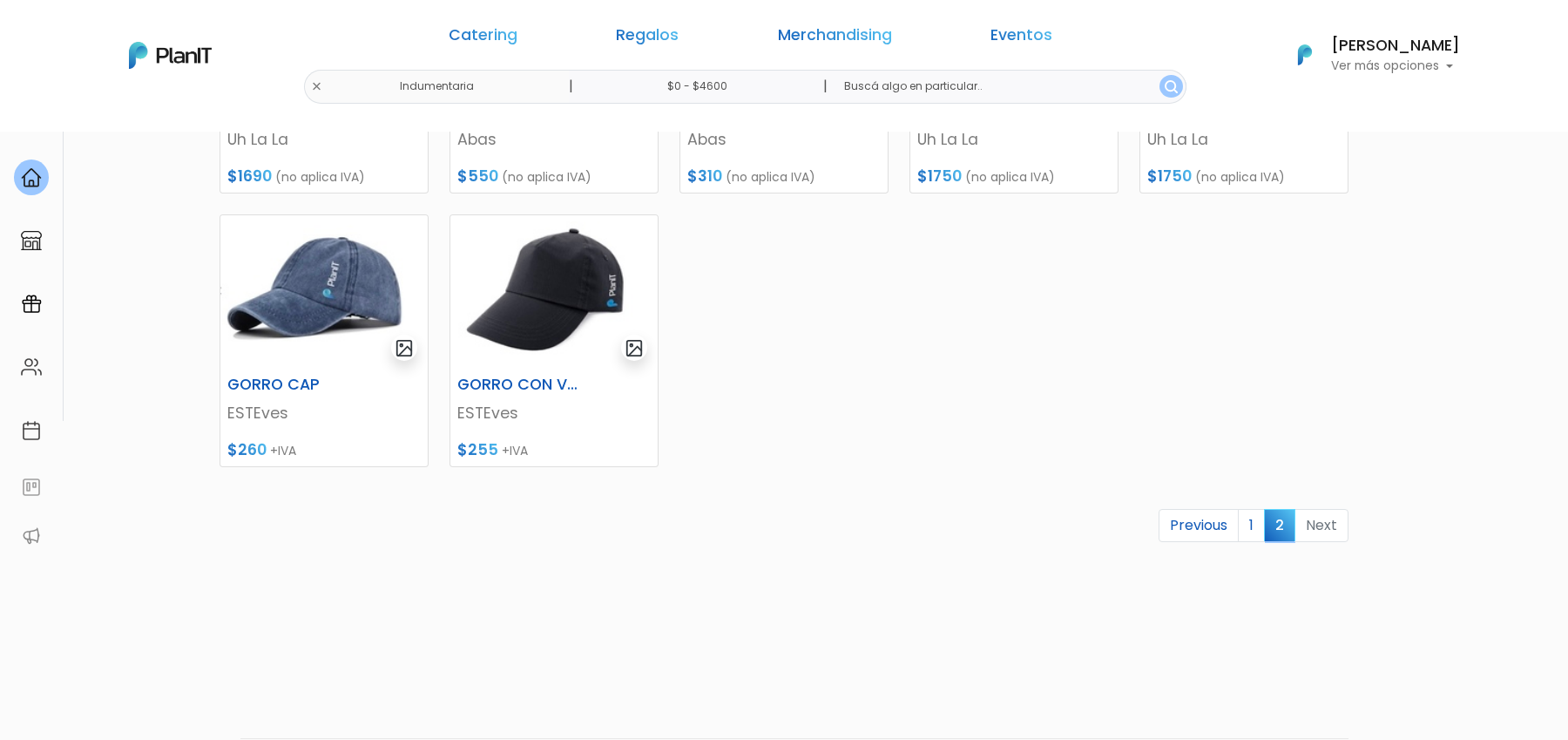
scroll to position [510, 0]
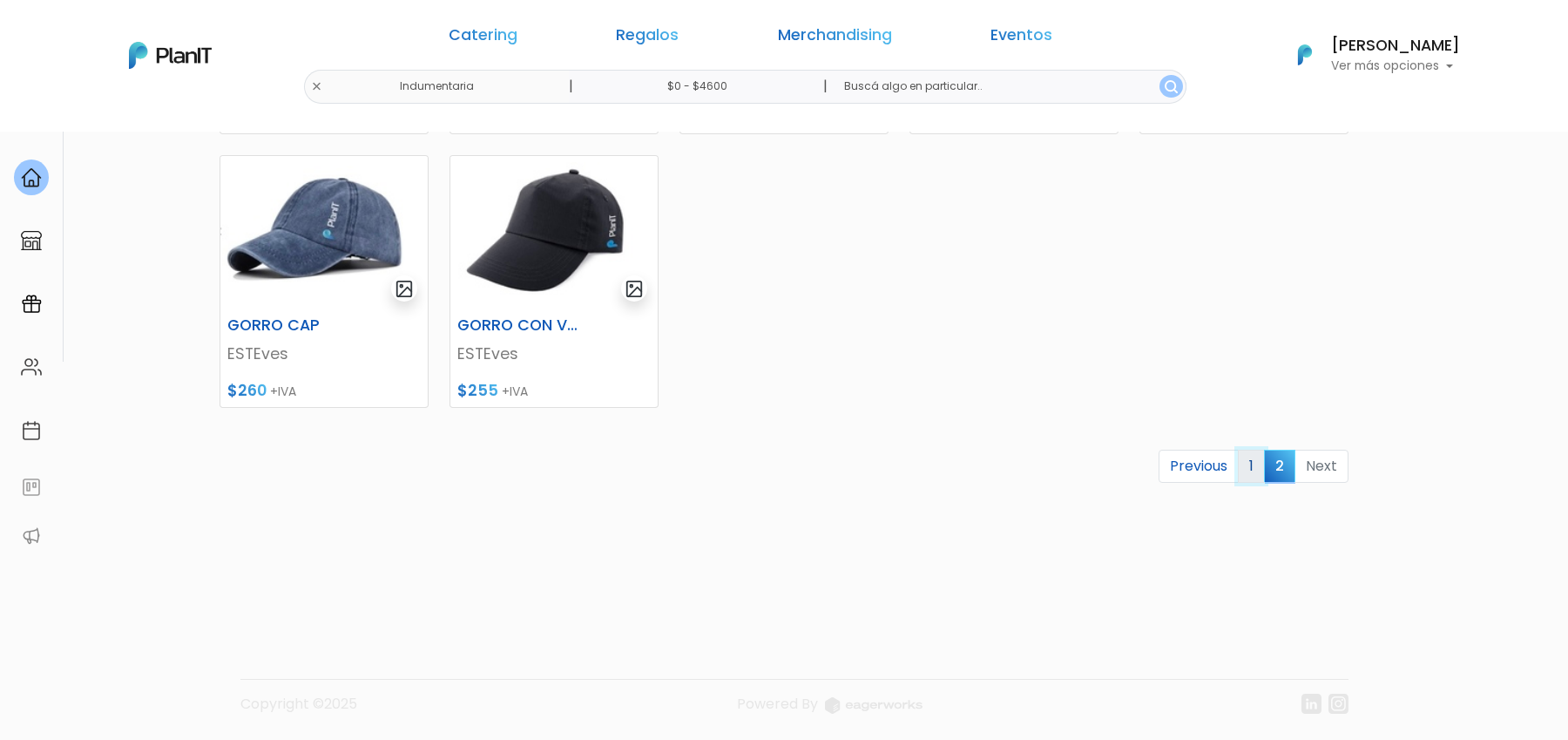
click at [1253, 464] on link "1" at bounding box center [1250, 466] width 27 height 33
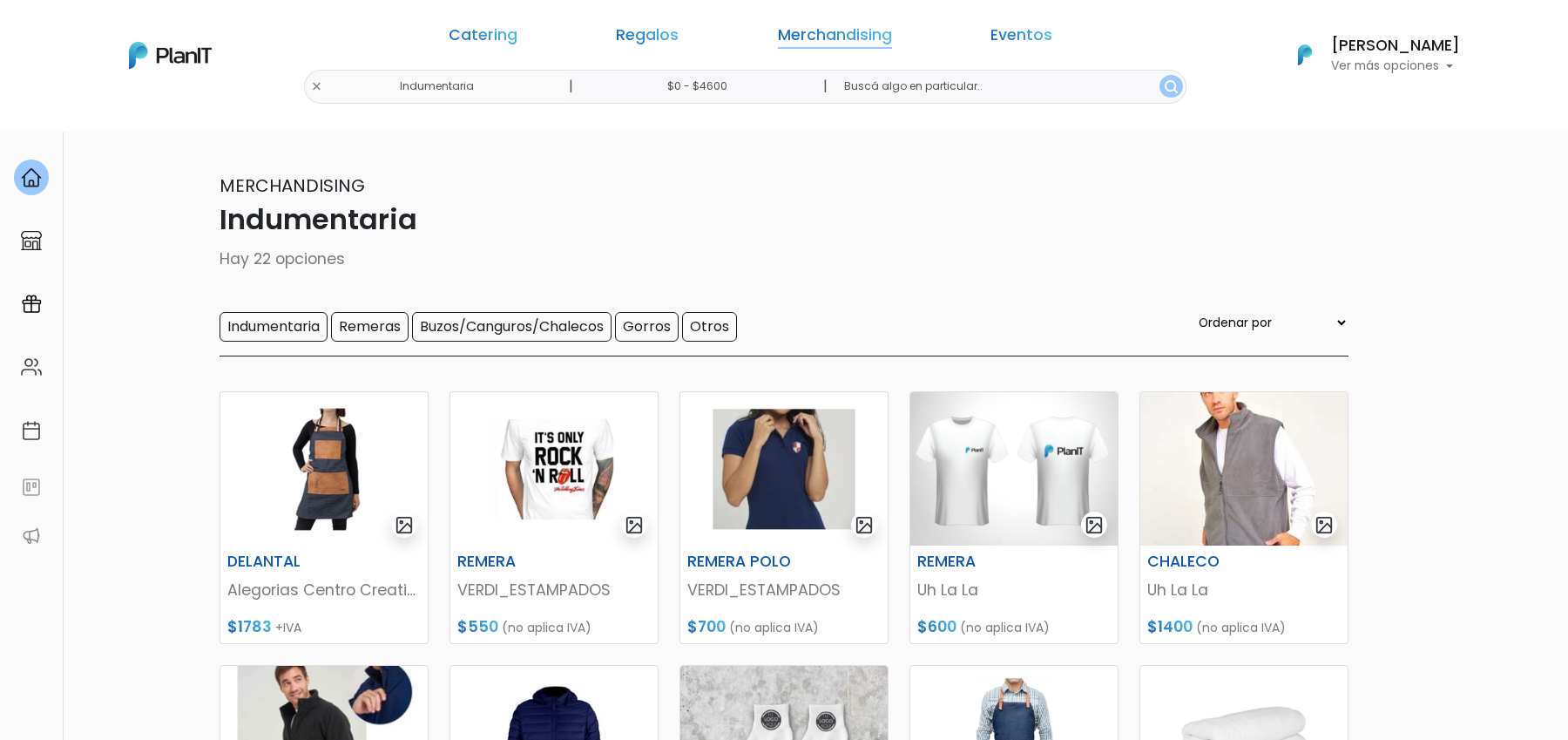
click at [778, 28] on link "Merchandising" at bounding box center [834, 38] width 114 height 21
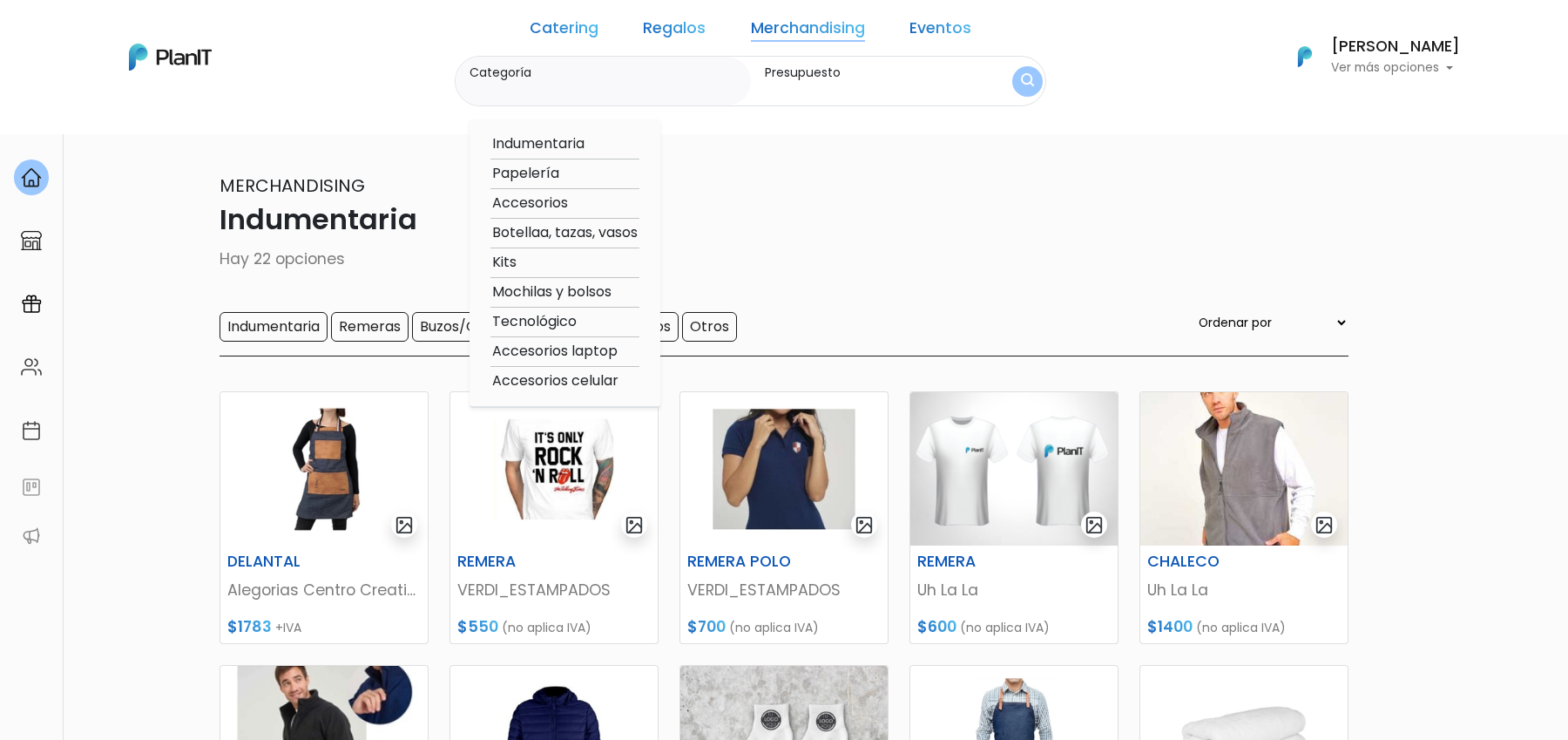
click at [571, 176] on option "Papelería" at bounding box center [564, 173] width 149 height 21
type input "Papelería"
type input "$0 - $4600"
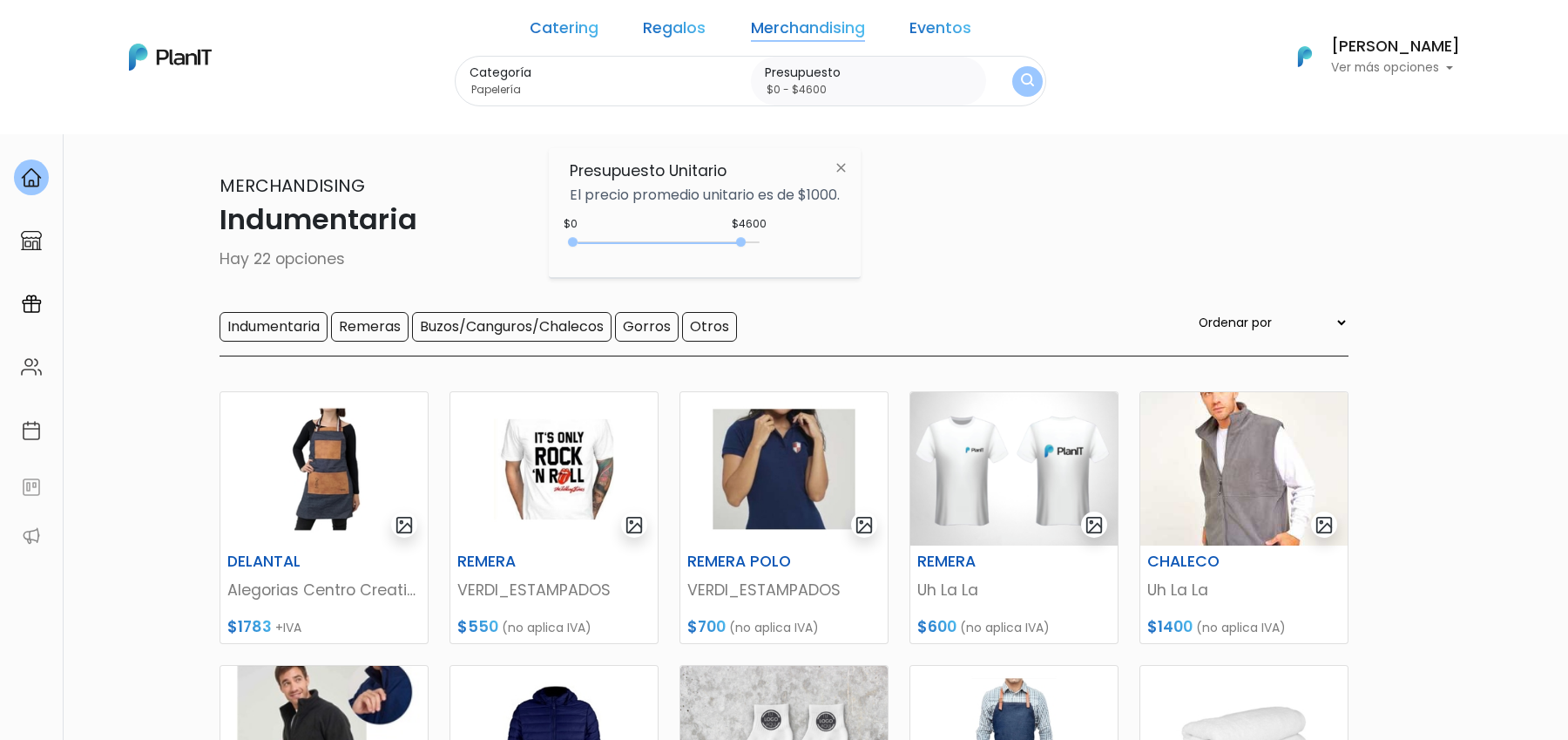
click at [1020, 73] on img "submit" at bounding box center [1027, 82] width 13 height 17
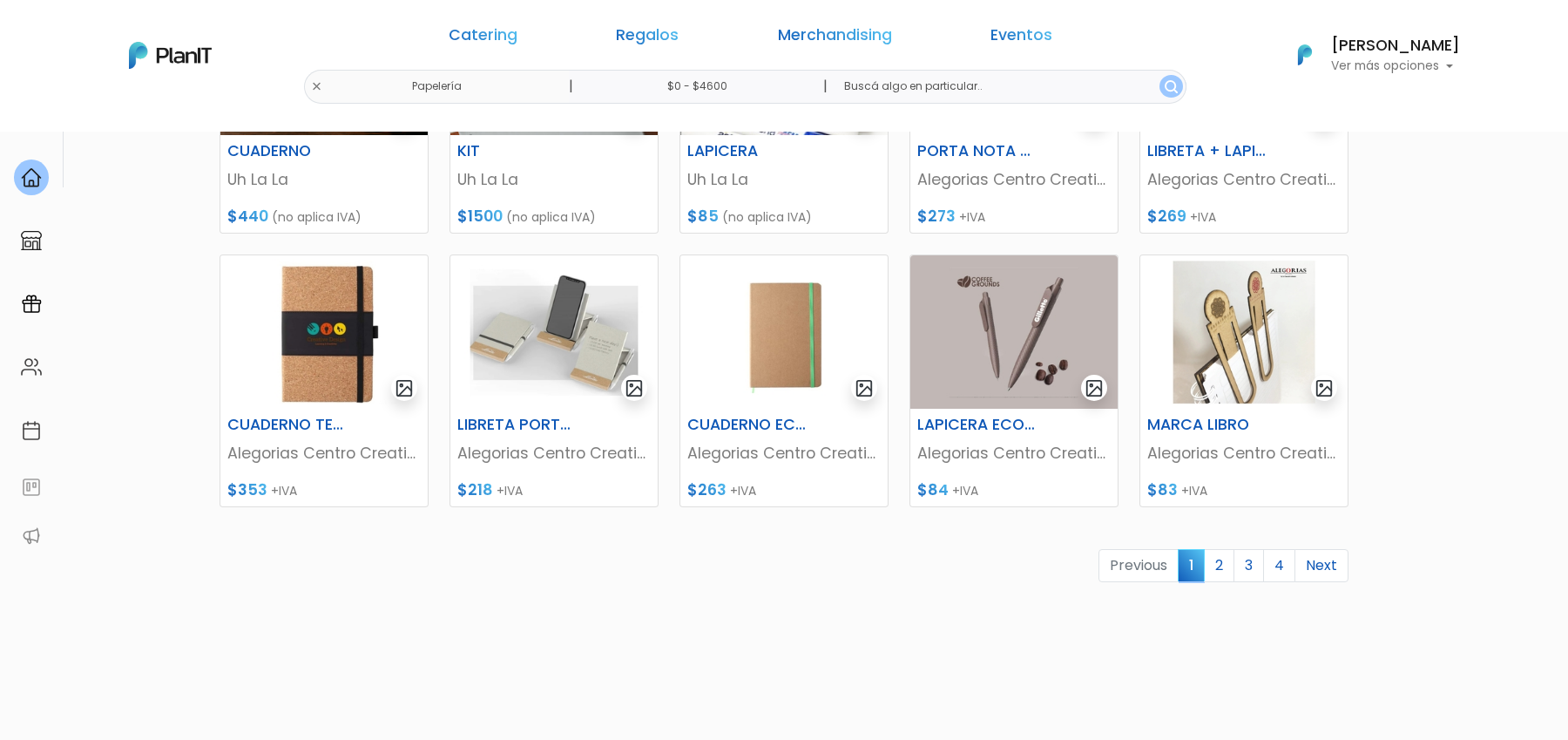
scroll to position [697, 0]
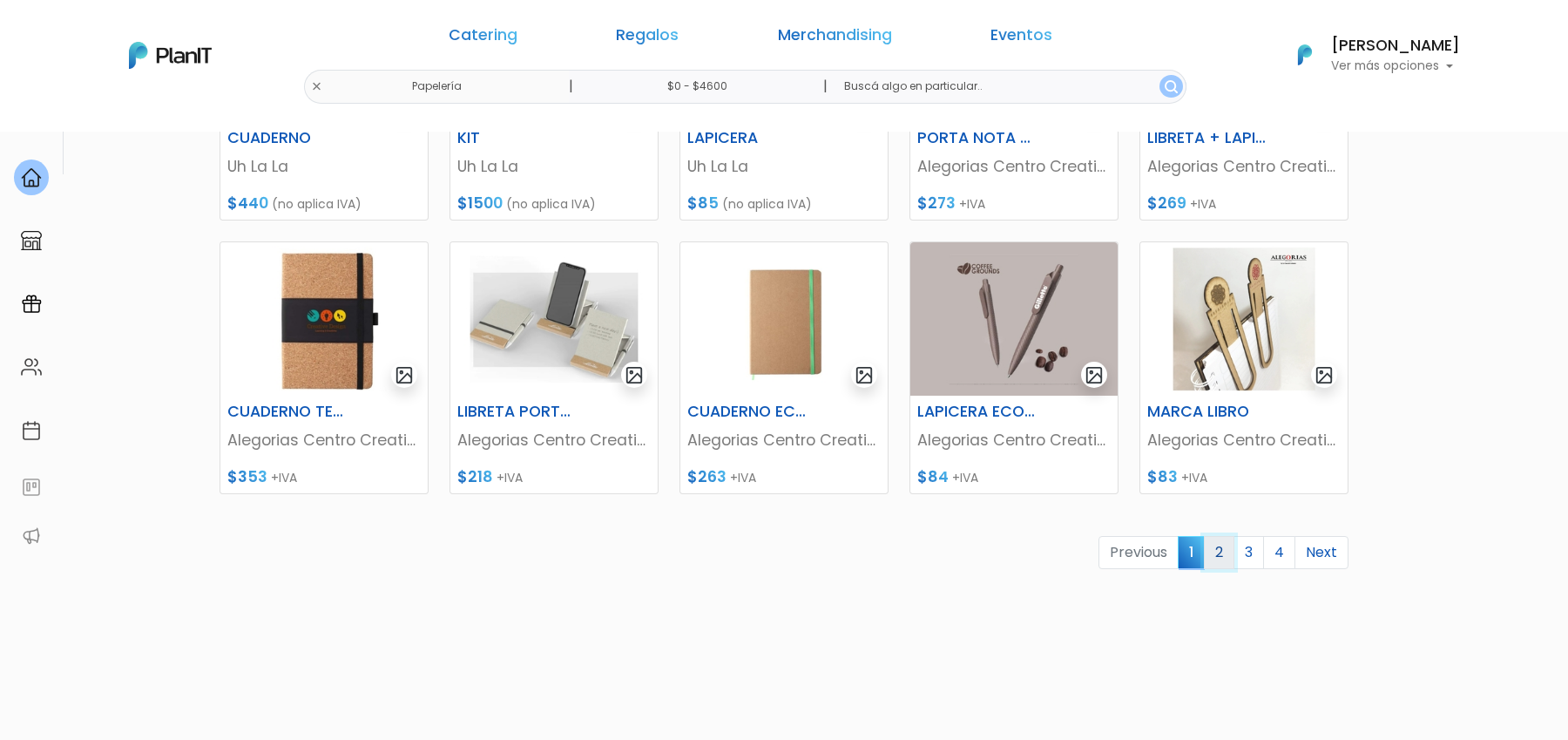
click at [1219, 549] on link "2" at bounding box center [1219, 553] width 31 height 33
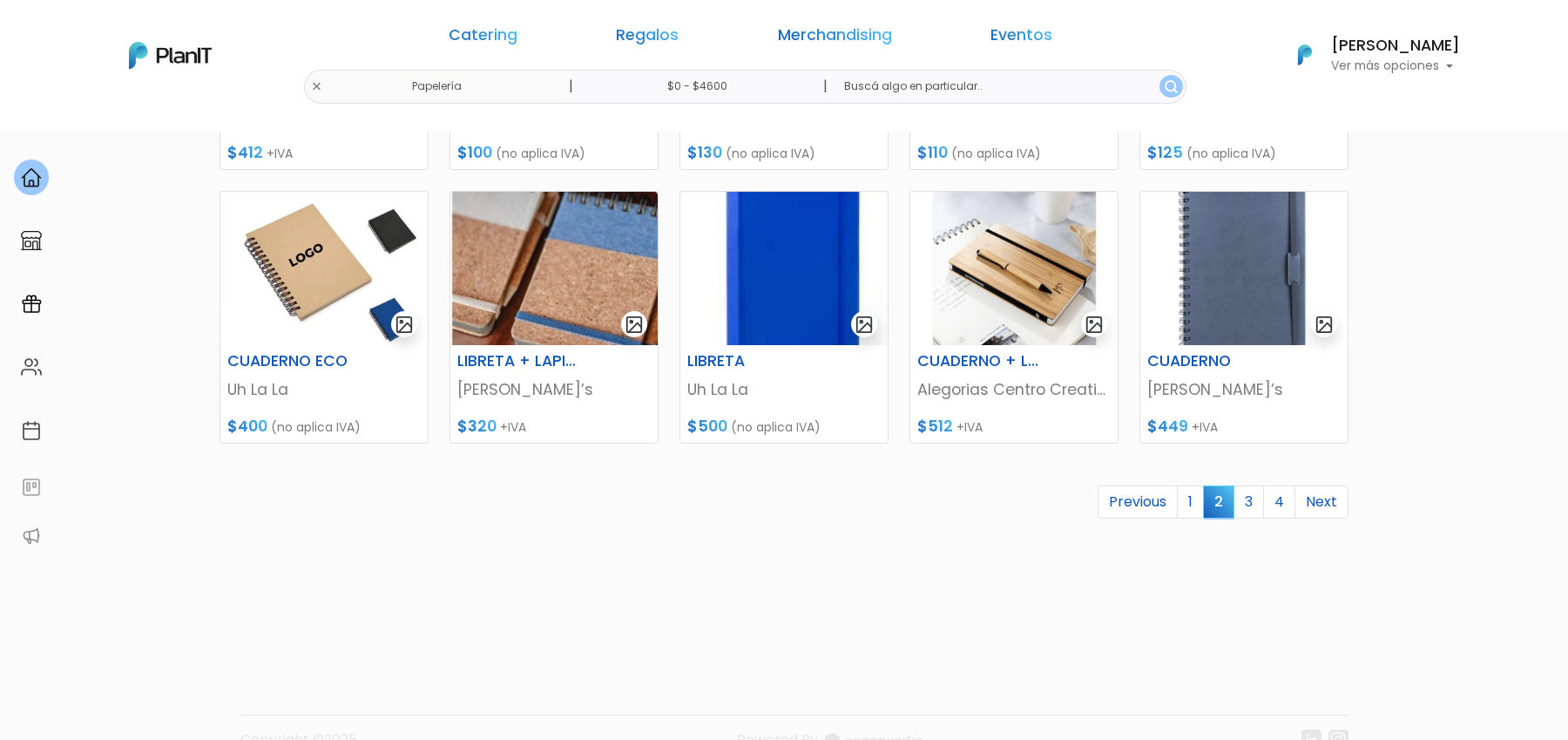
scroll to position [784, 0]
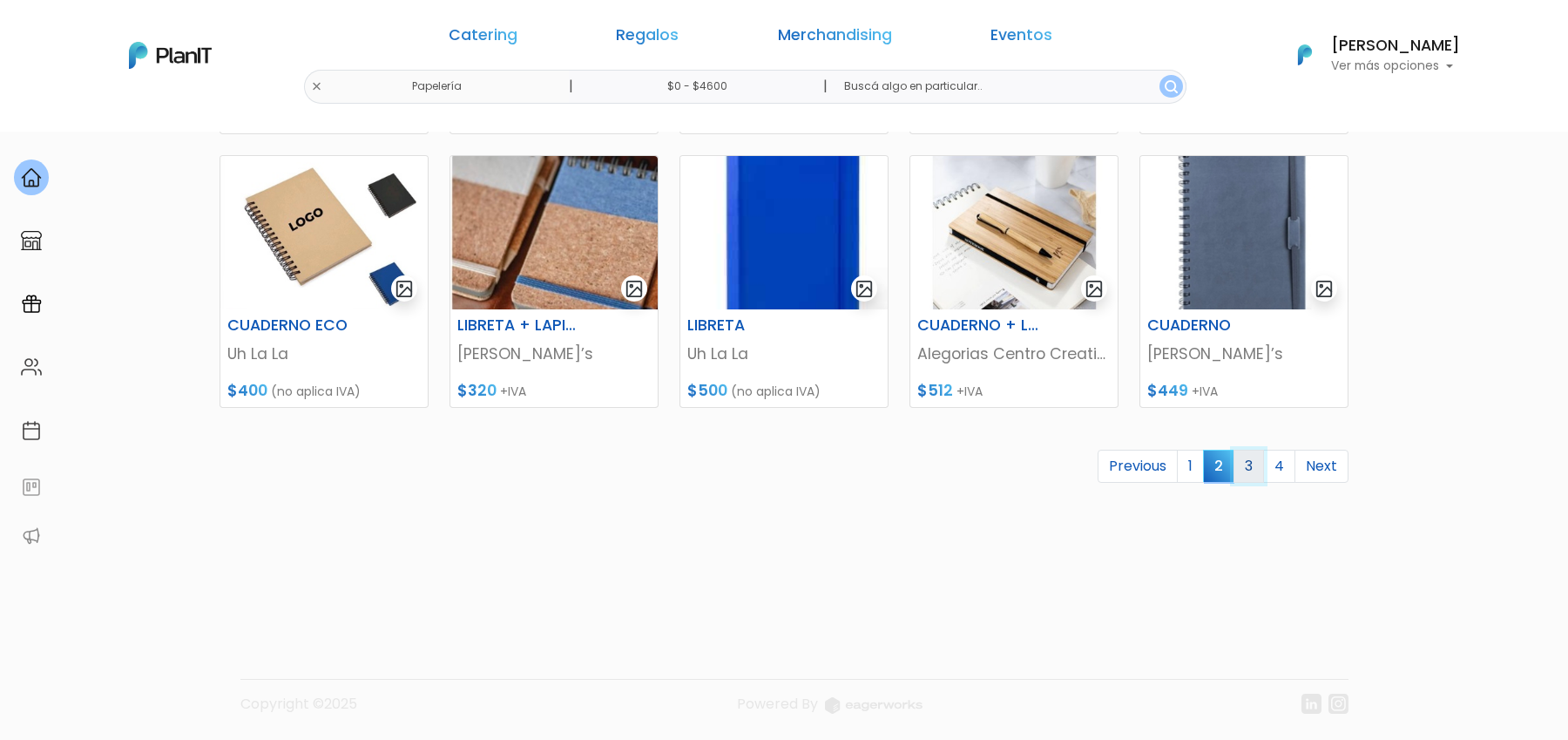
click at [1263, 468] on link "3" at bounding box center [1248, 466] width 31 height 33
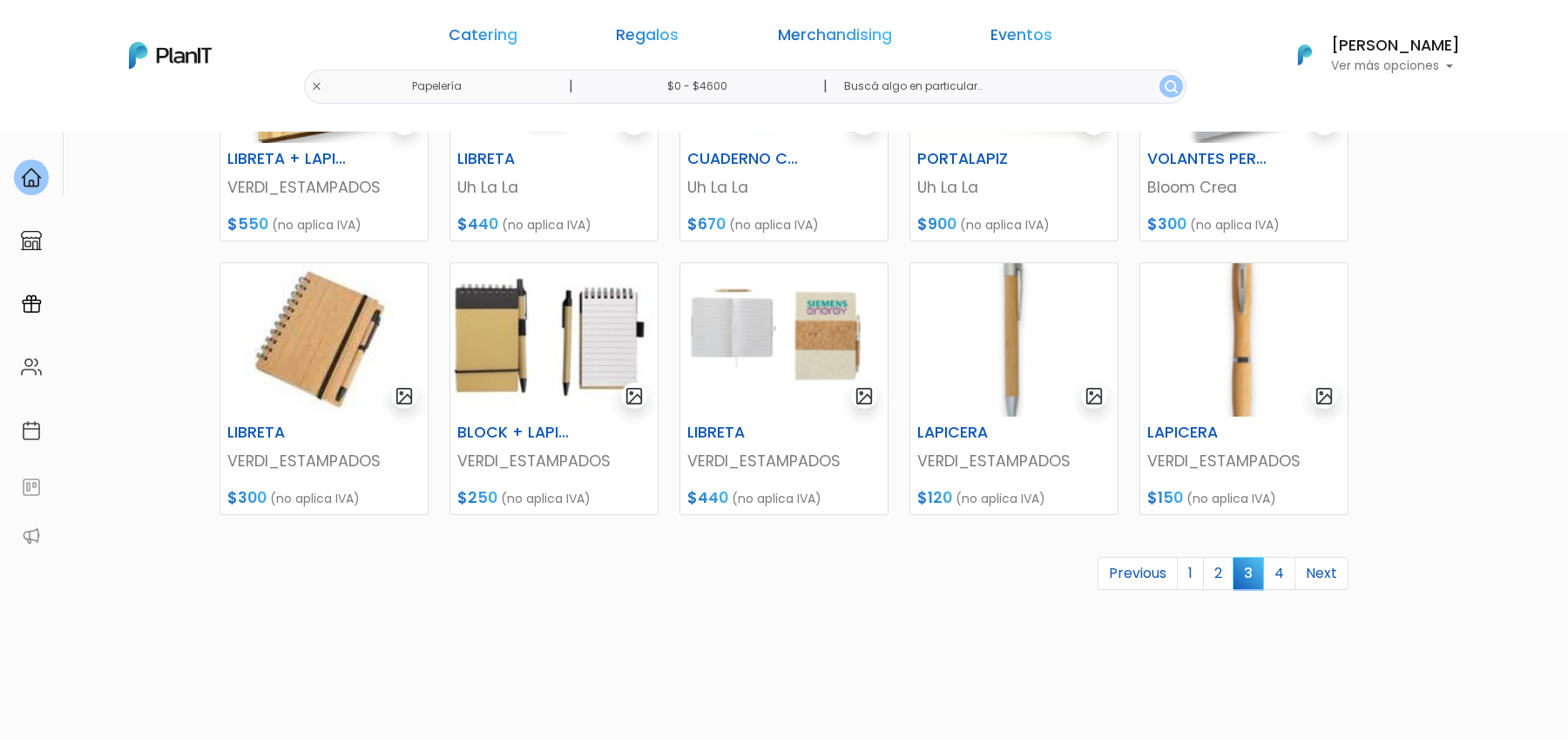
scroll to position [689, 0]
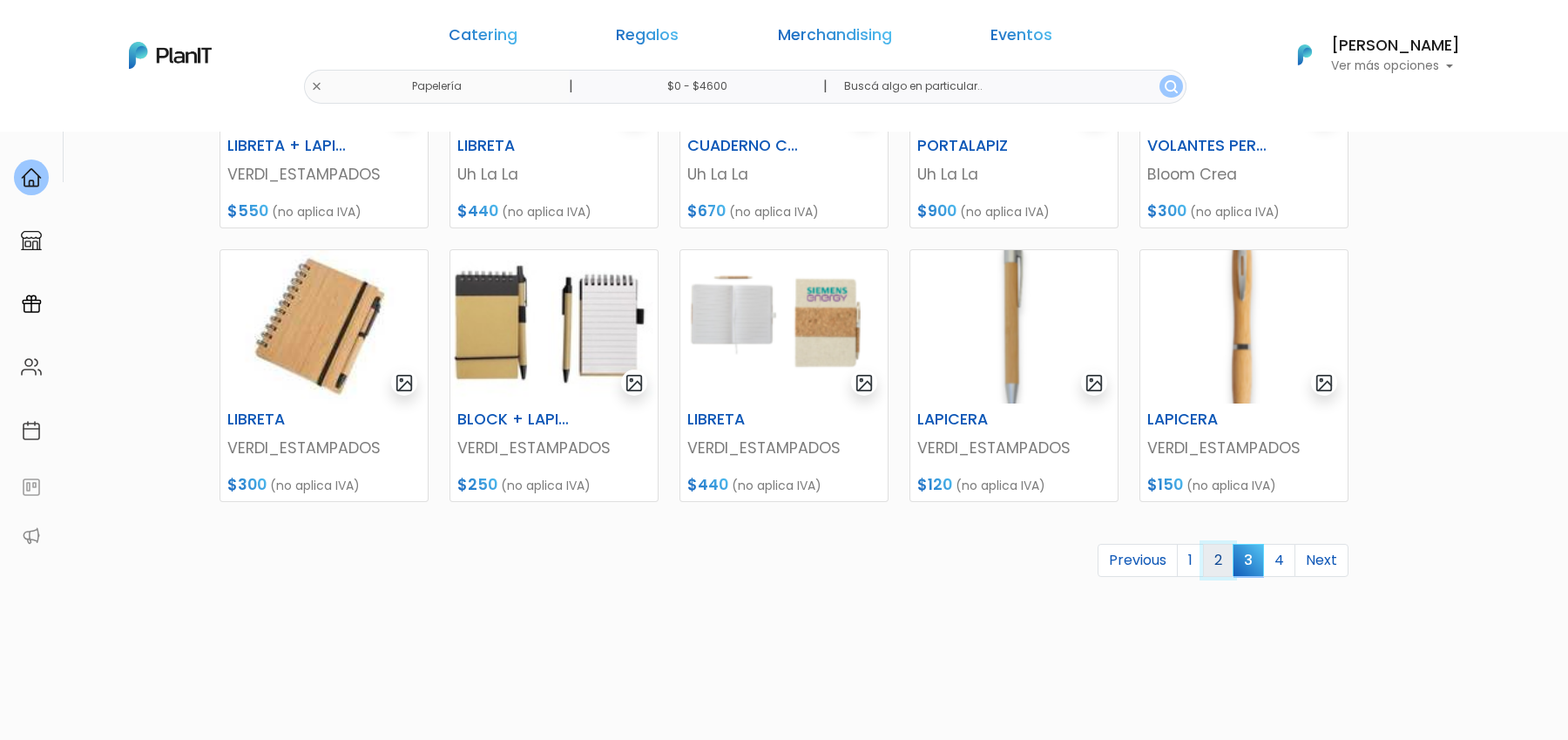
click at [1220, 564] on link "2" at bounding box center [1218, 560] width 31 height 33
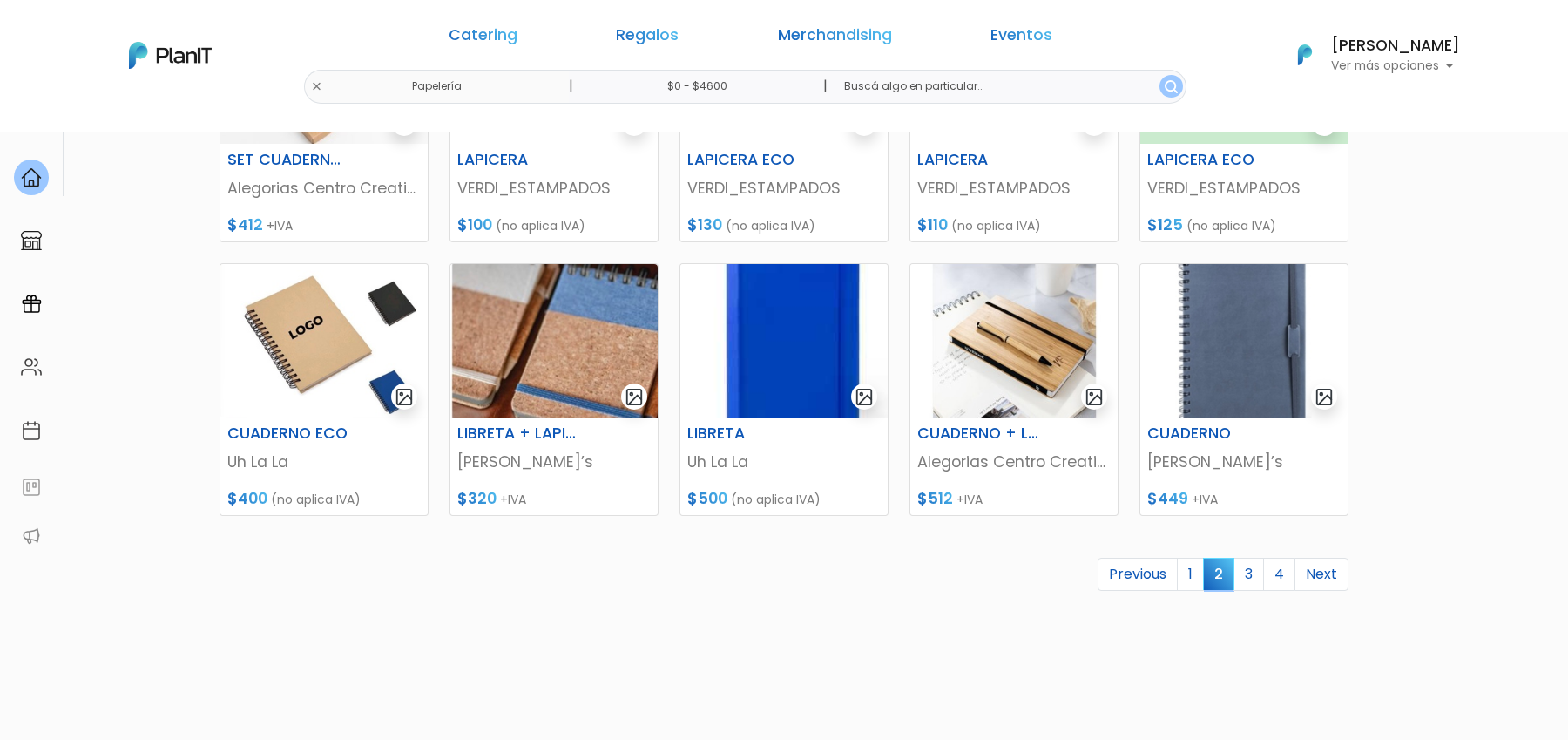
scroll to position [730, 0]
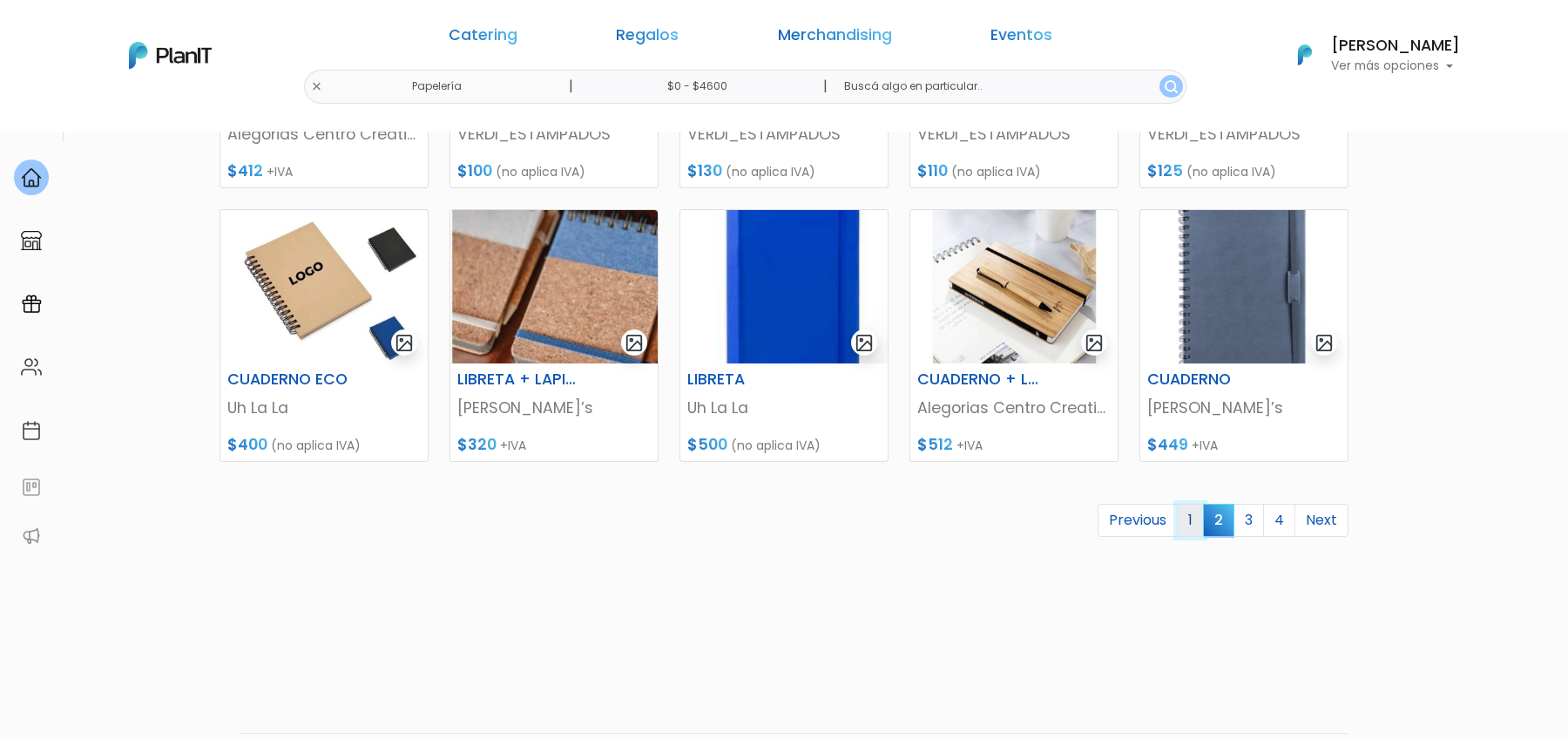
click at [1197, 523] on link "1" at bounding box center [1190, 520] width 27 height 33
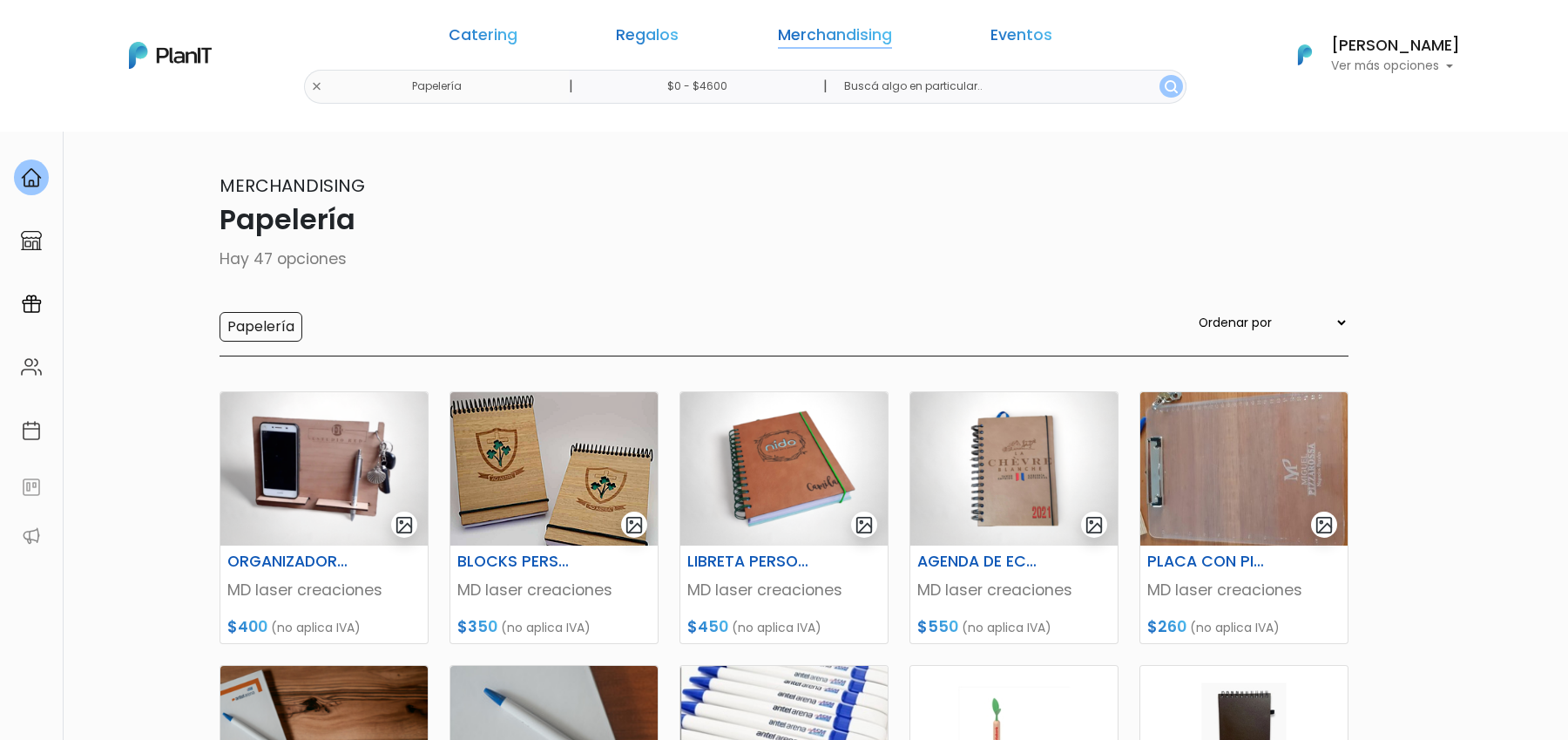
click at [778, 40] on link "Merchandising" at bounding box center [834, 38] width 114 height 21
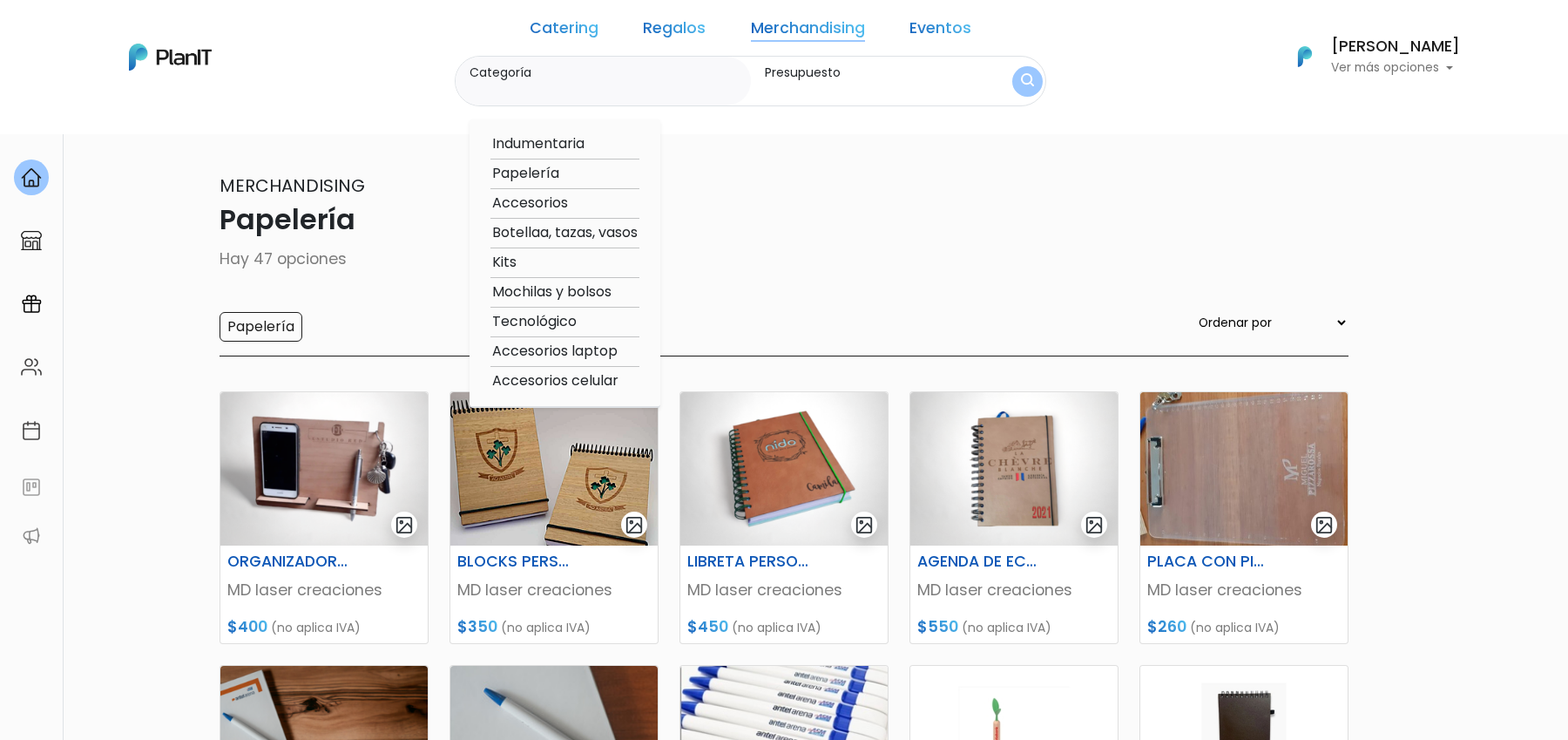
click at [576, 318] on option "Tecnológico" at bounding box center [564, 321] width 149 height 21
type input "Tecnológico"
type input "$0 - $4600"
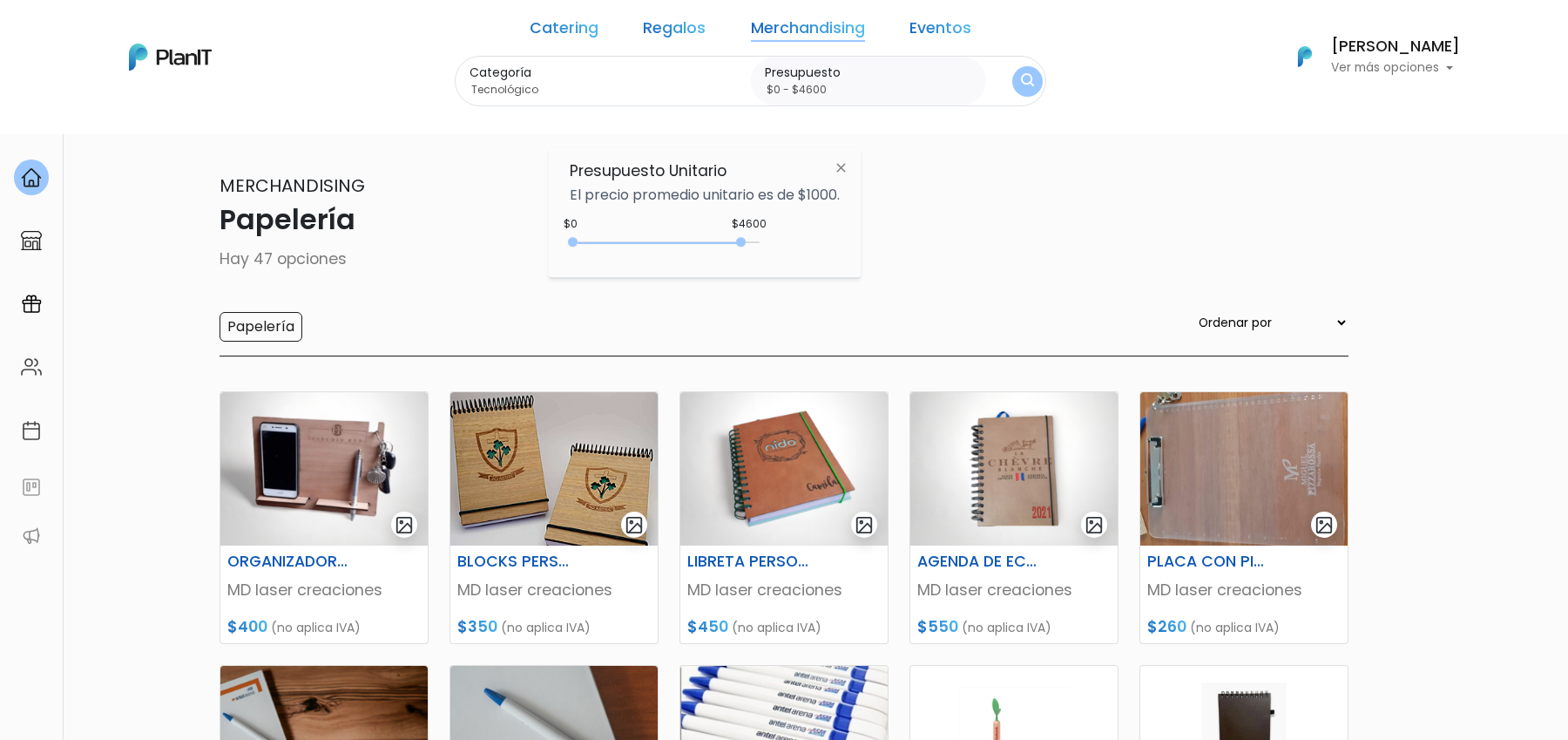
click at [805, 32] on link "Merchandising" at bounding box center [807, 32] width 114 height 21
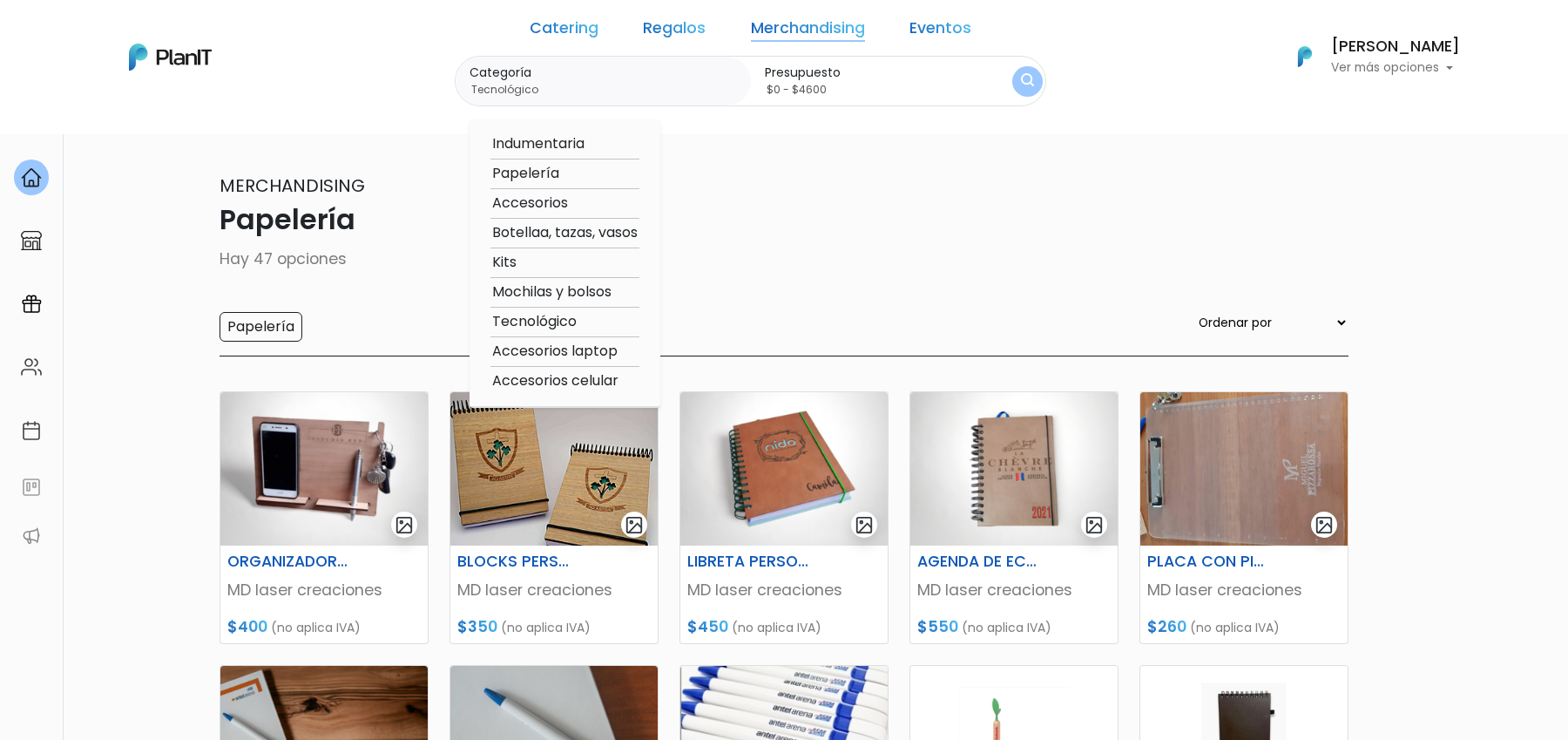
click at [576, 199] on option "Accesorios" at bounding box center [564, 203] width 149 height 21
type input "Accesorios"
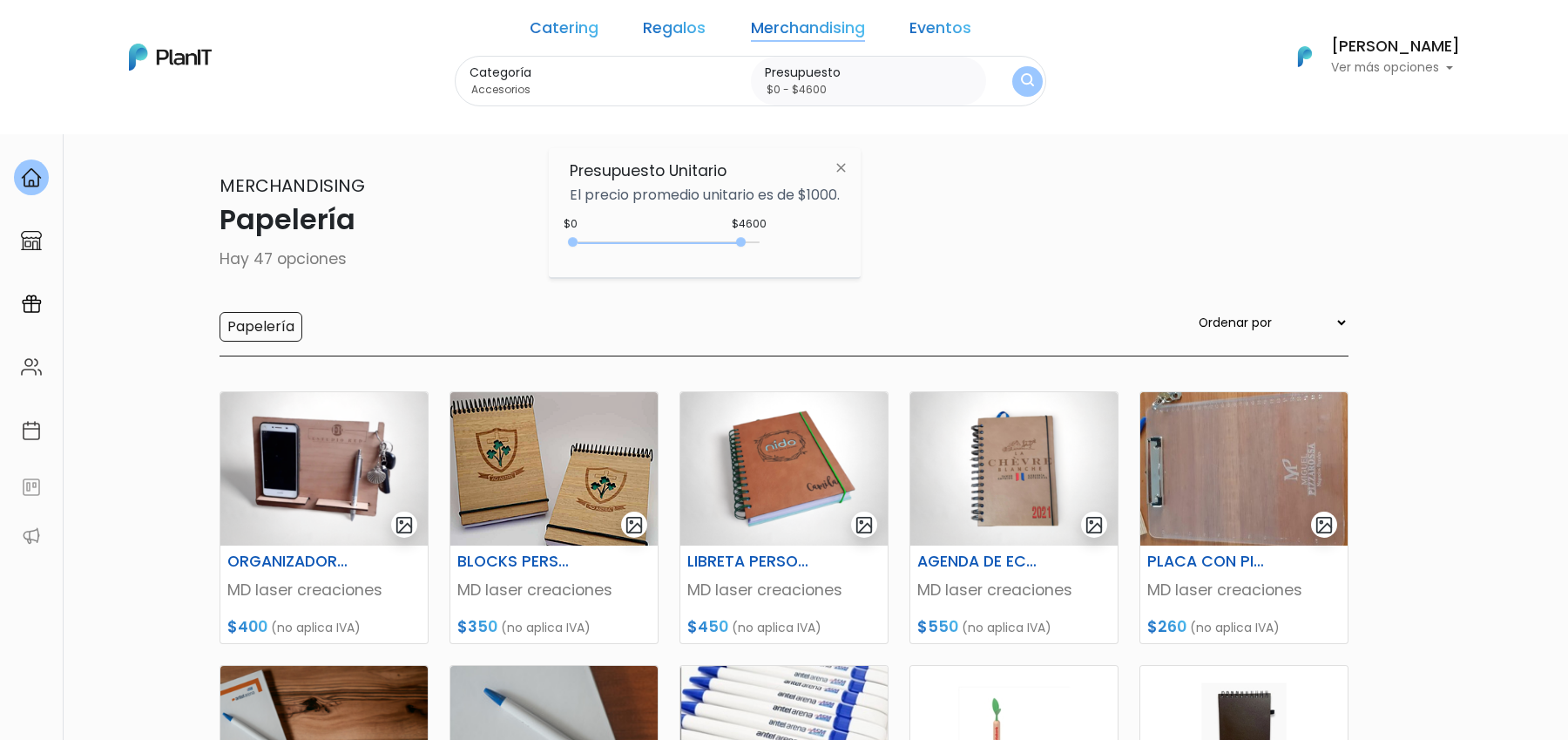
click at [1020, 85] on img "submit" at bounding box center [1027, 82] width 13 height 17
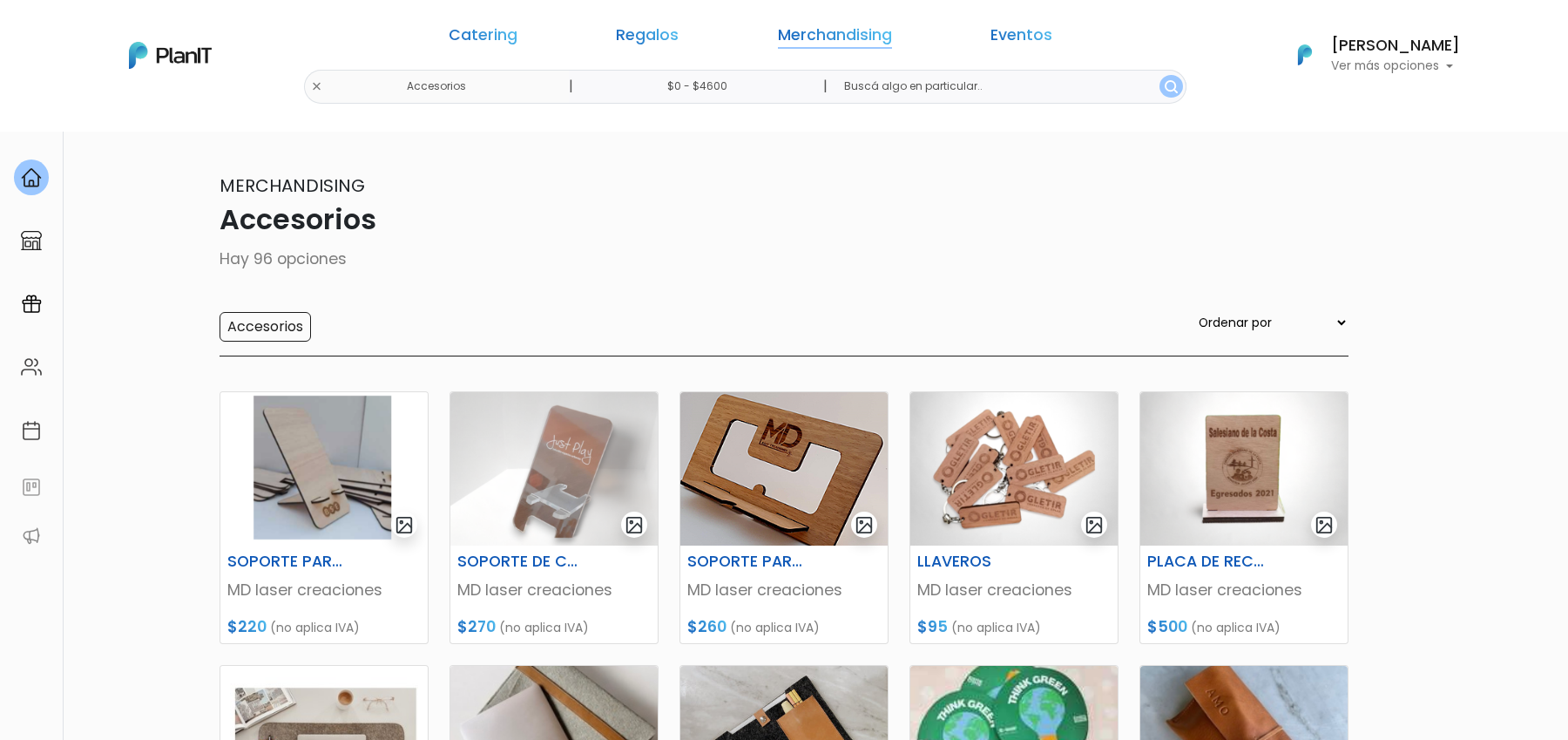
click at [792, 28] on link "Merchandising" at bounding box center [834, 38] width 114 height 21
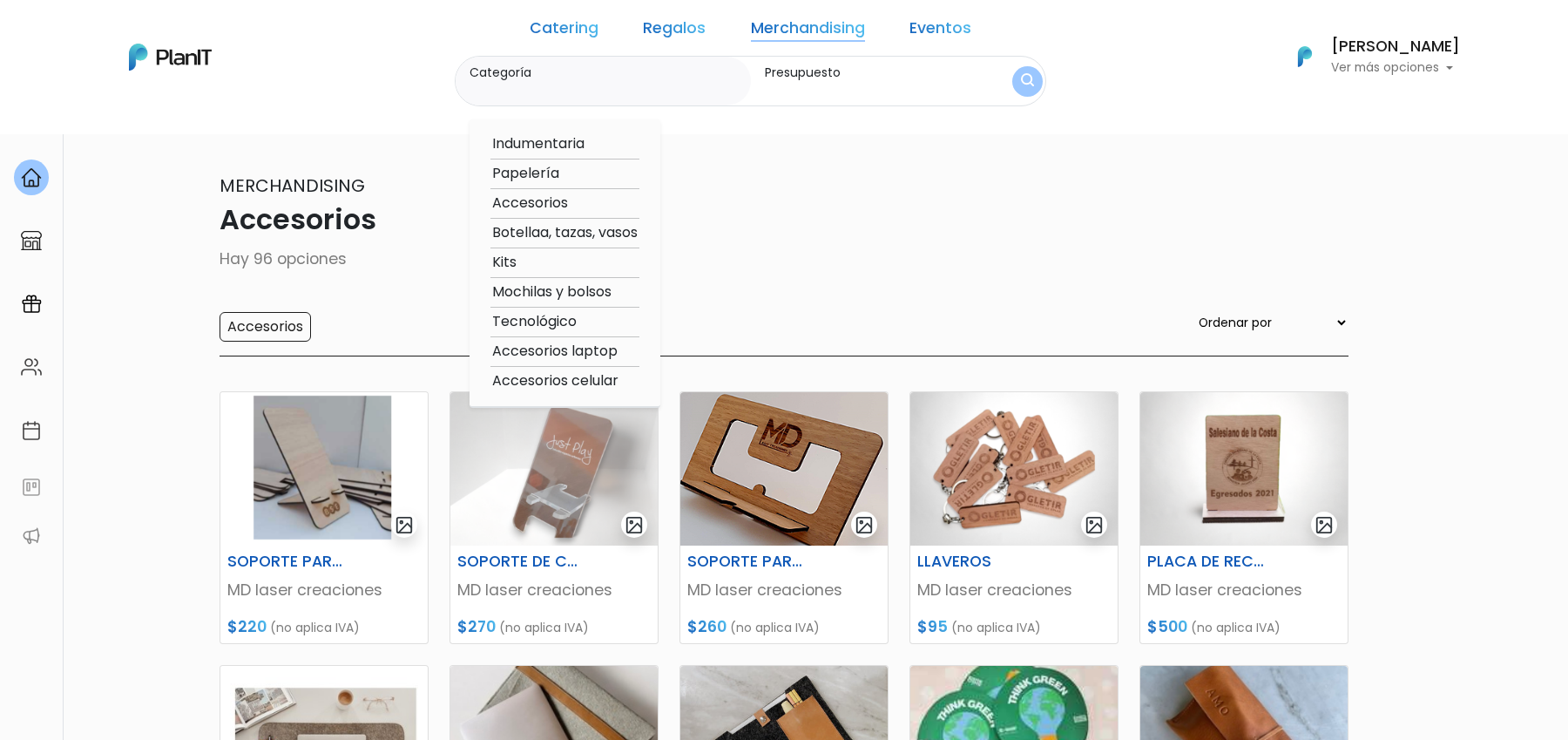
click at [623, 289] on option "Mochilas y bolsos" at bounding box center [564, 292] width 149 height 21
type input "Mochilas y bolsos"
type input "$0 - $4600"
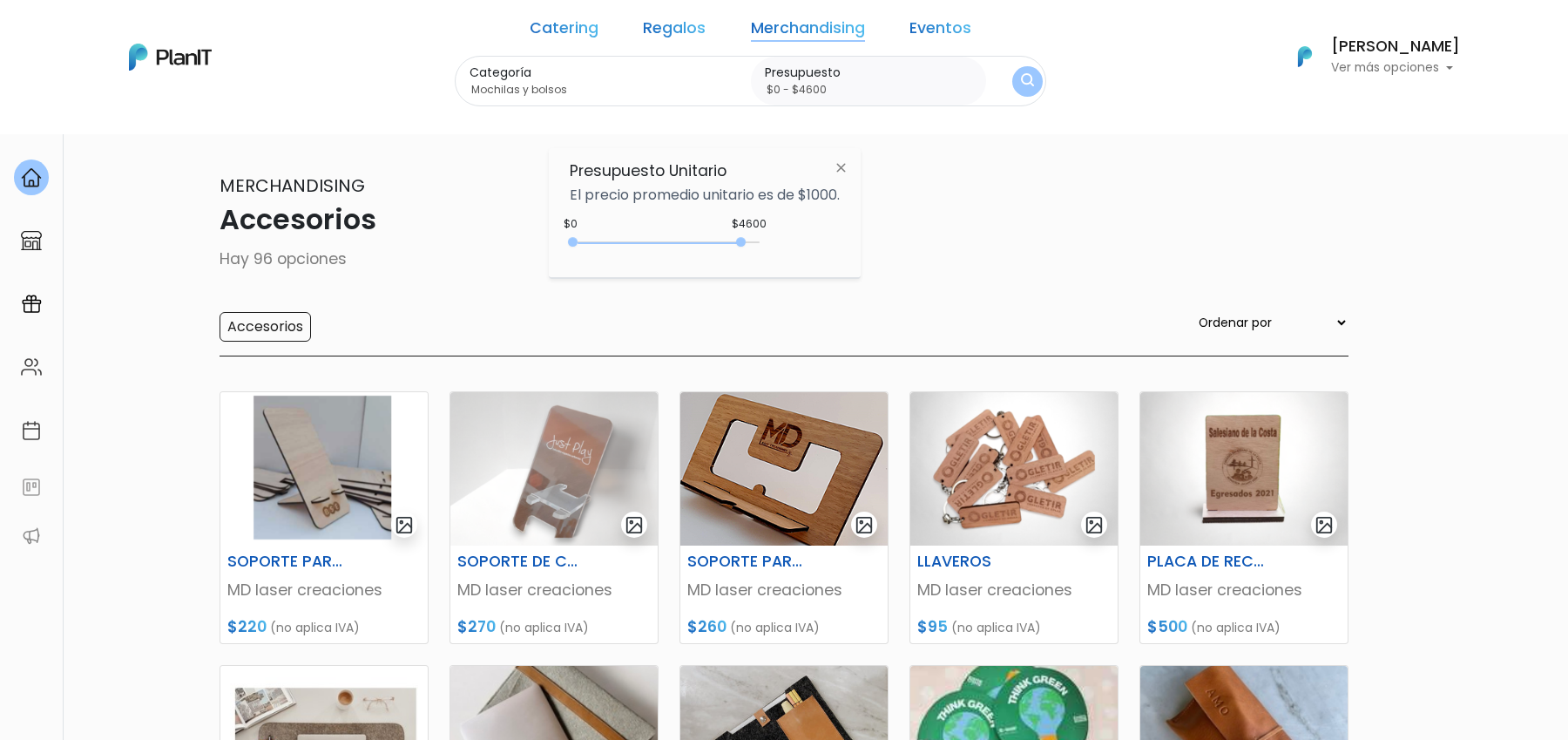
click at [1012, 81] on button "submit" at bounding box center [1027, 81] width 31 height 31
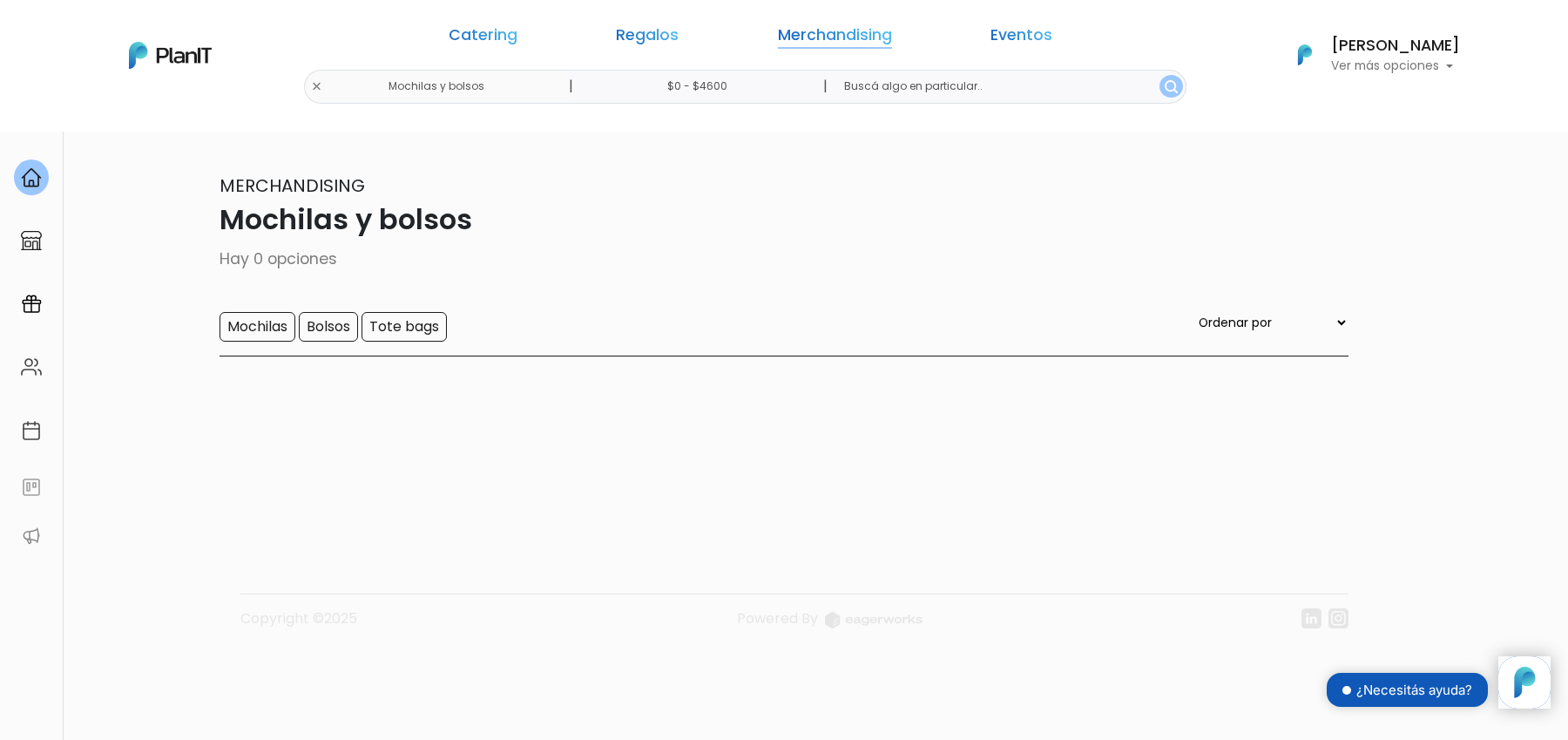
click at [821, 31] on link "Merchandising" at bounding box center [834, 38] width 114 height 21
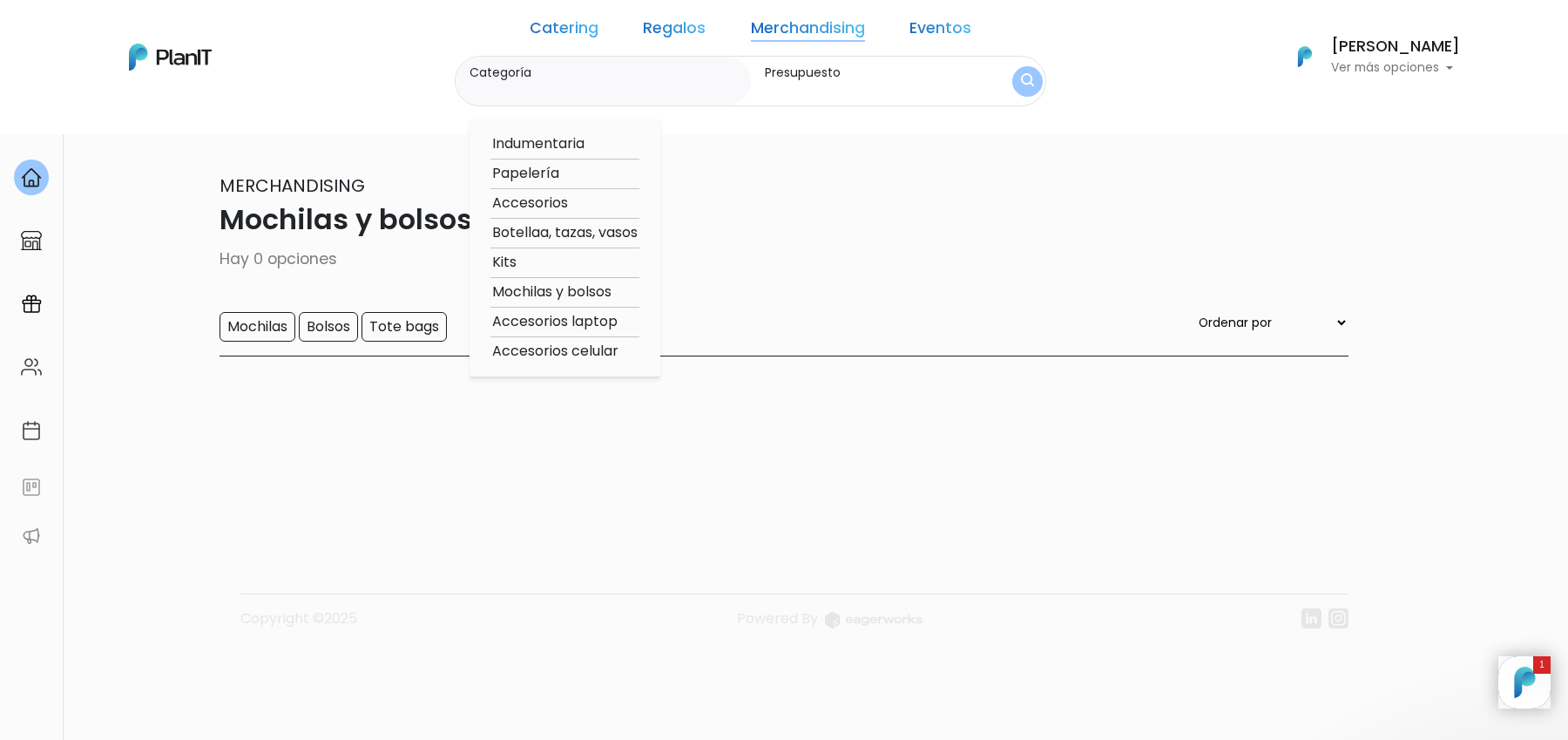
click at [563, 174] on option "Papelería" at bounding box center [564, 173] width 149 height 21
type input "Papelería"
type input "$0 - $4600"
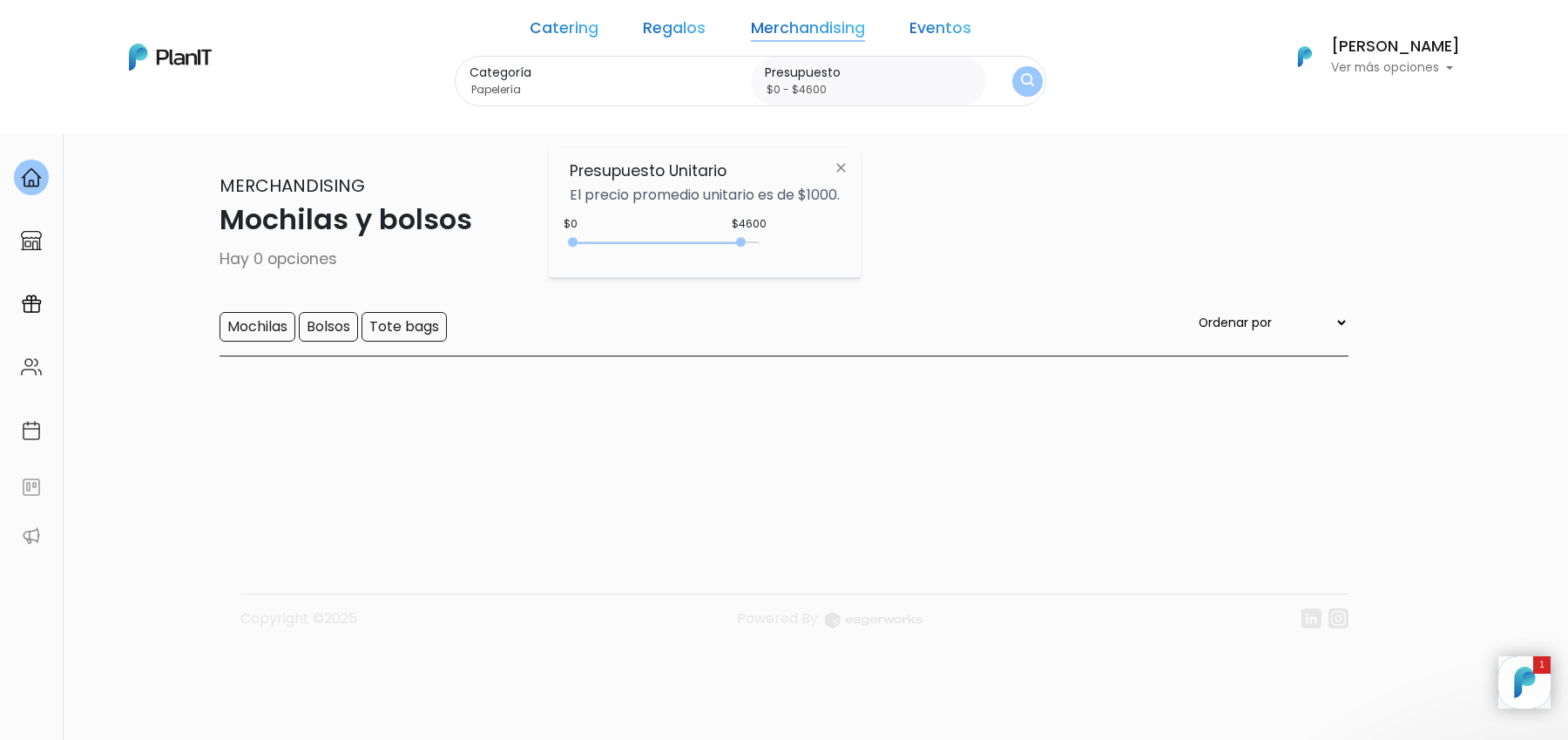
click at [1020, 75] on img "submit" at bounding box center [1027, 82] width 13 height 17
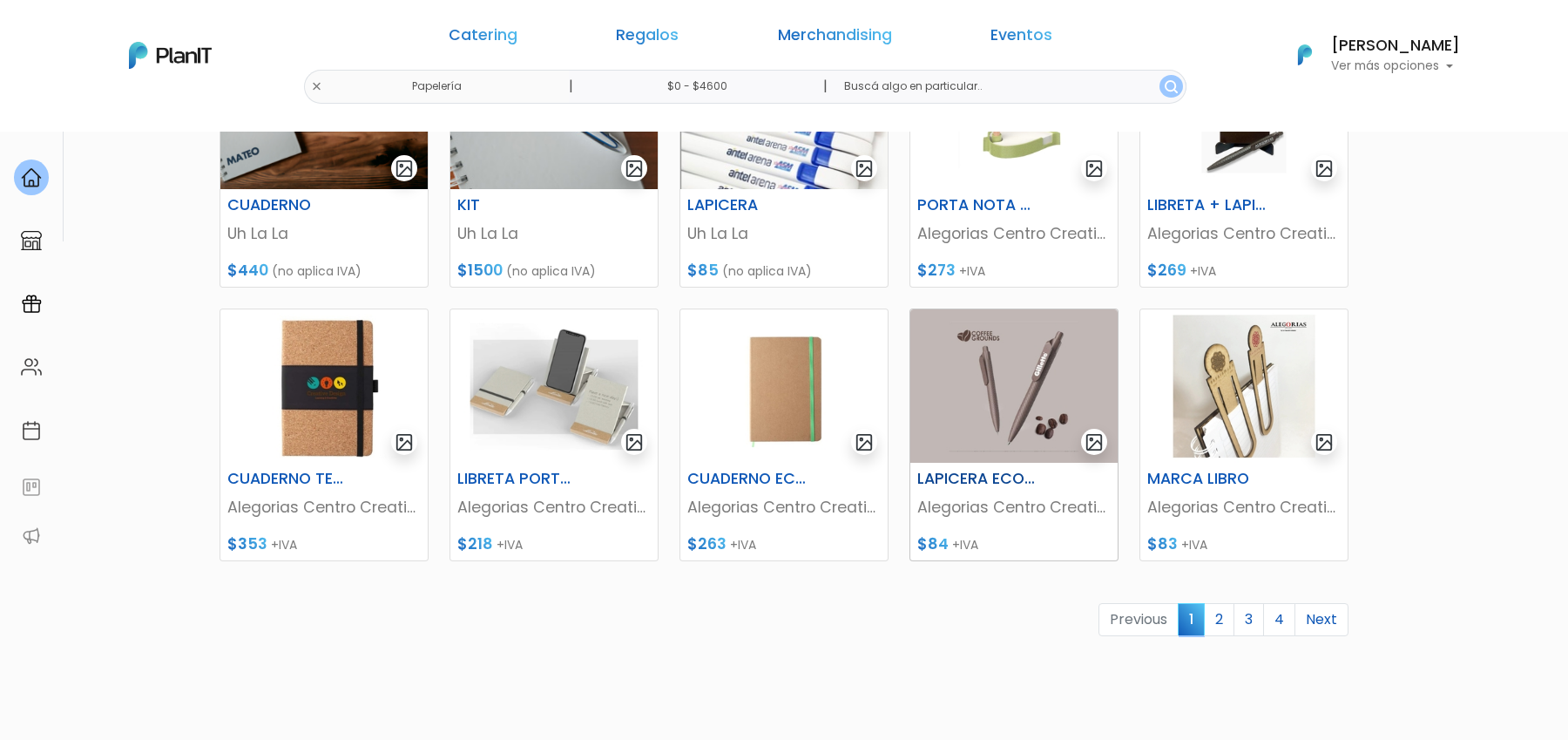
scroll to position [671, 0]
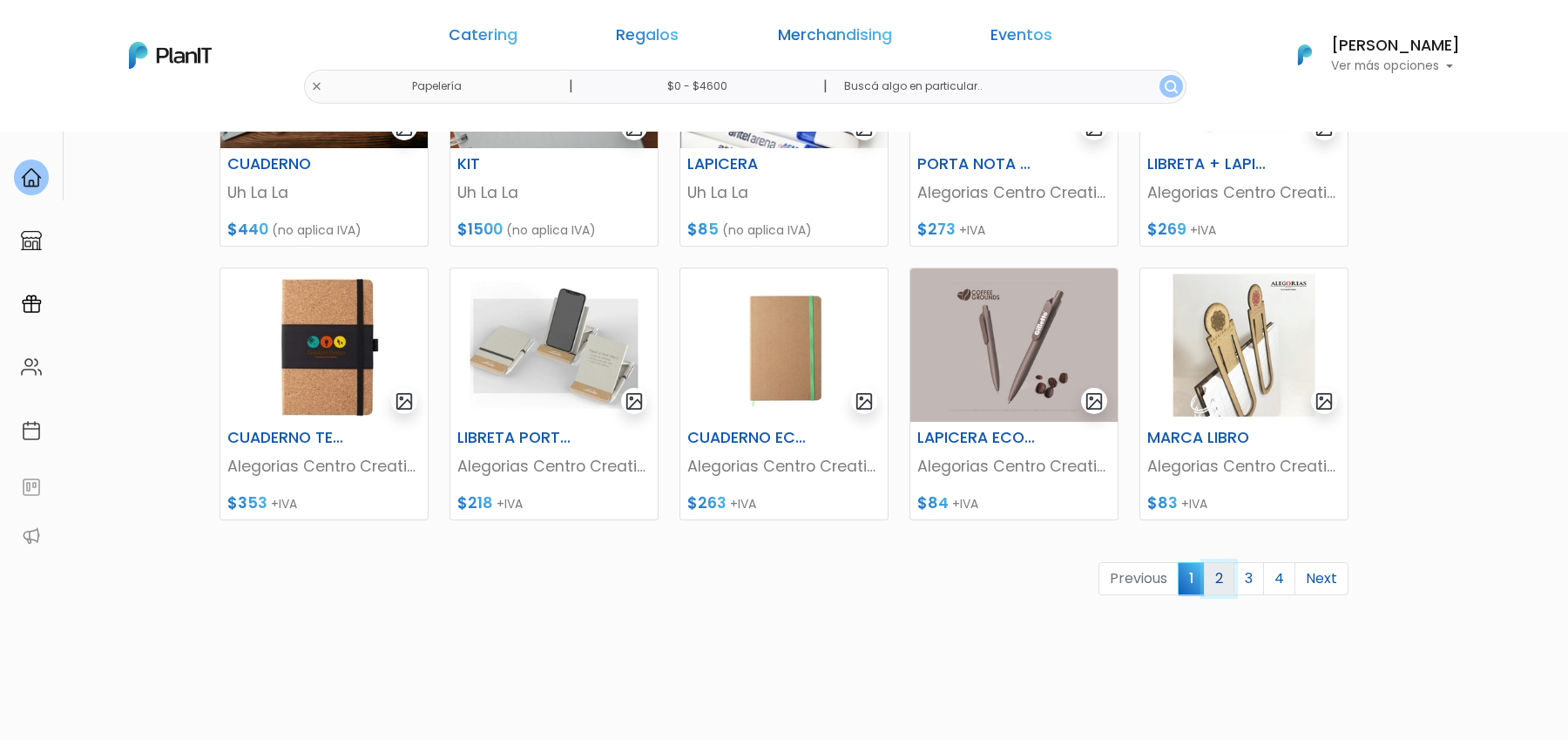
click at [1217, 568] on link "2" at bounding box center [1219, 579] width 31 height 33
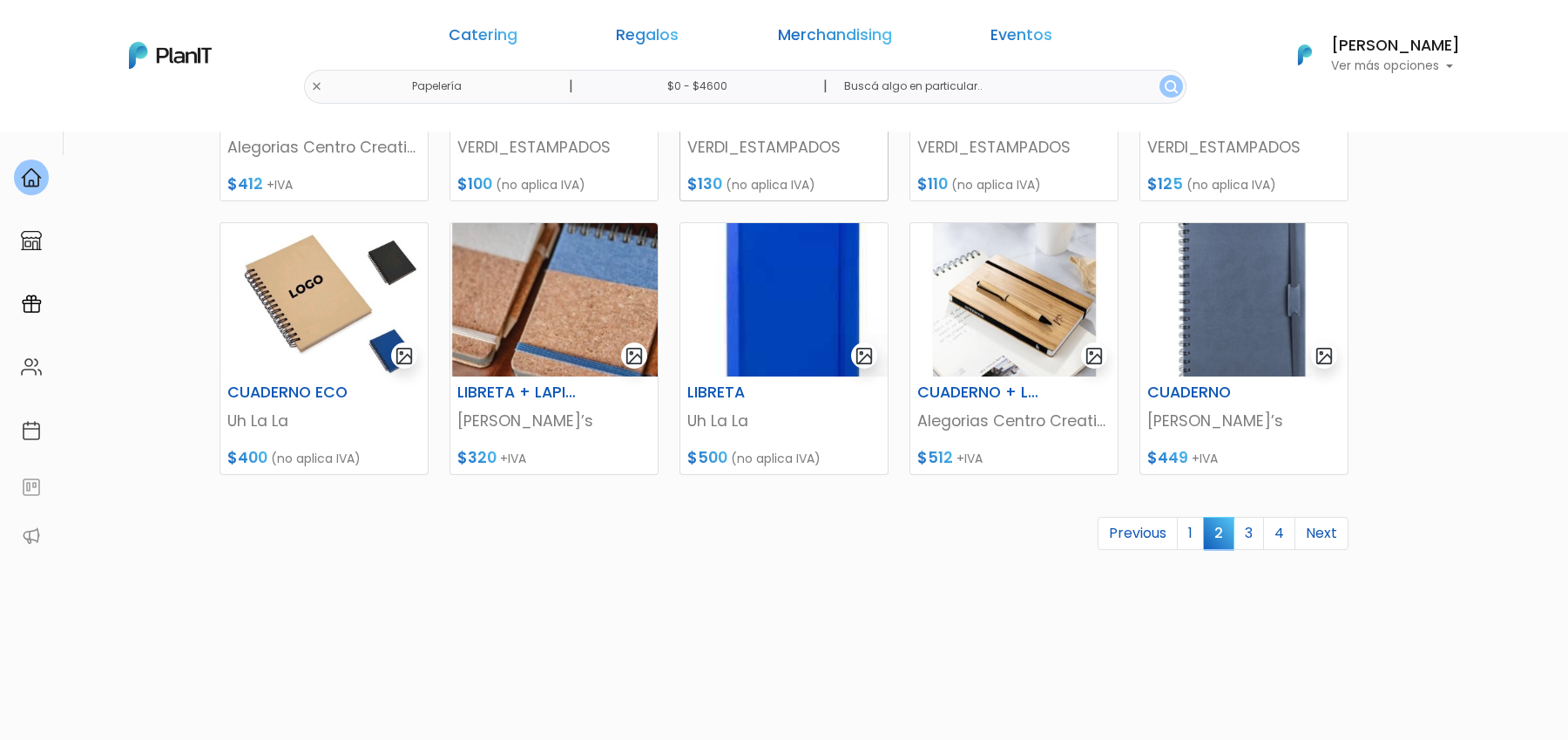
scroll to position [746, 0]
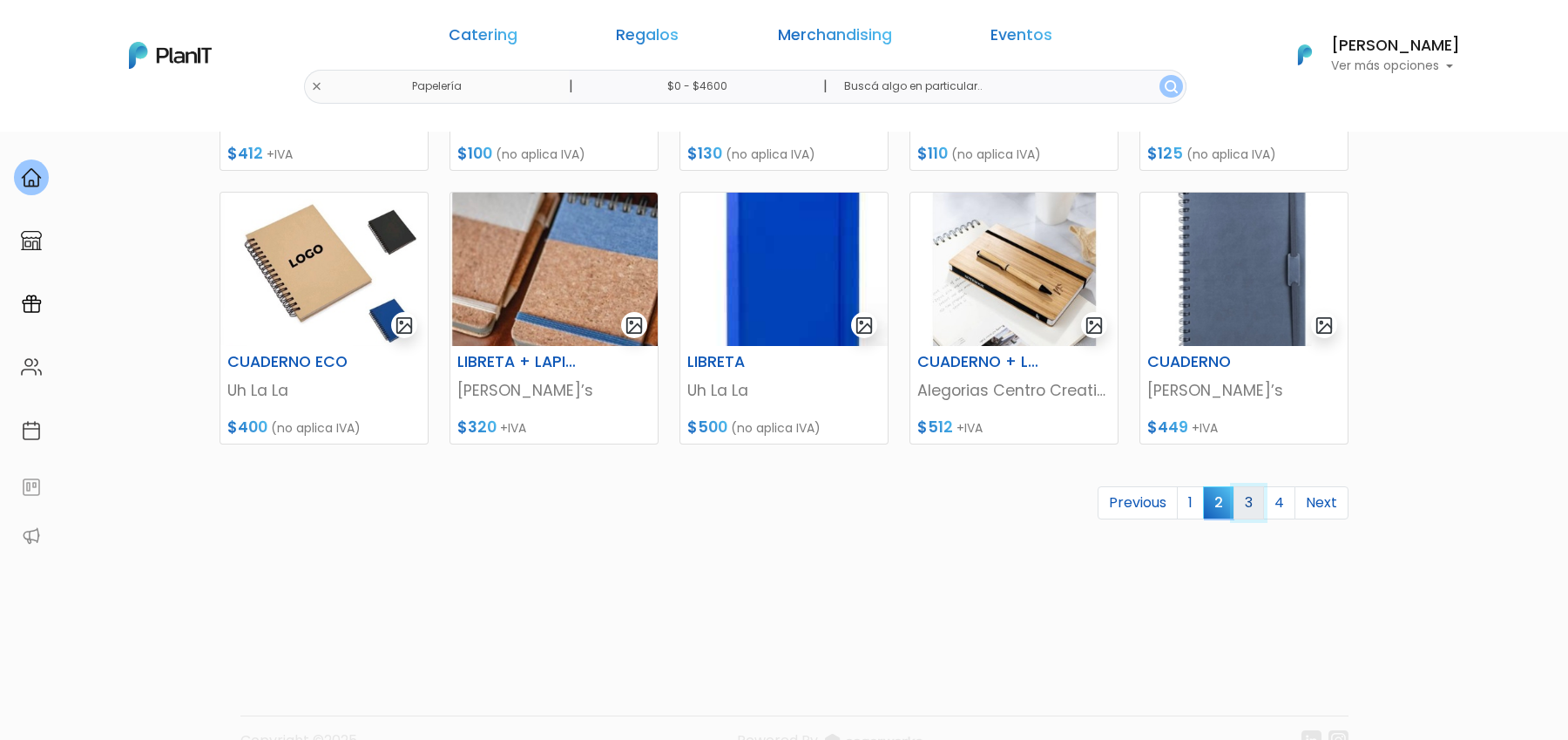
click at [1250, 502] on link "3" at bounding box center [1248, 503] width 31 height 33
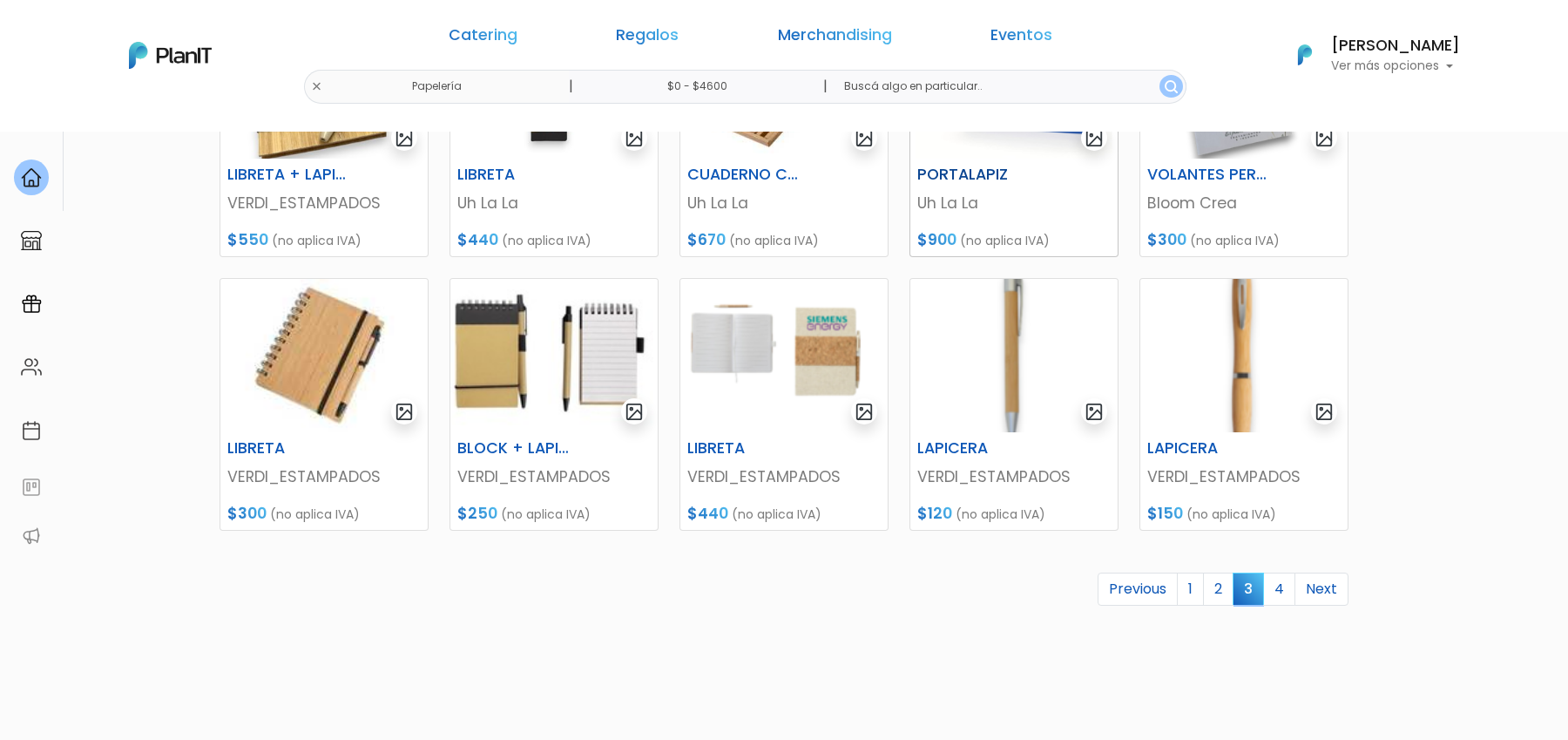
scroll to position [664, 0]
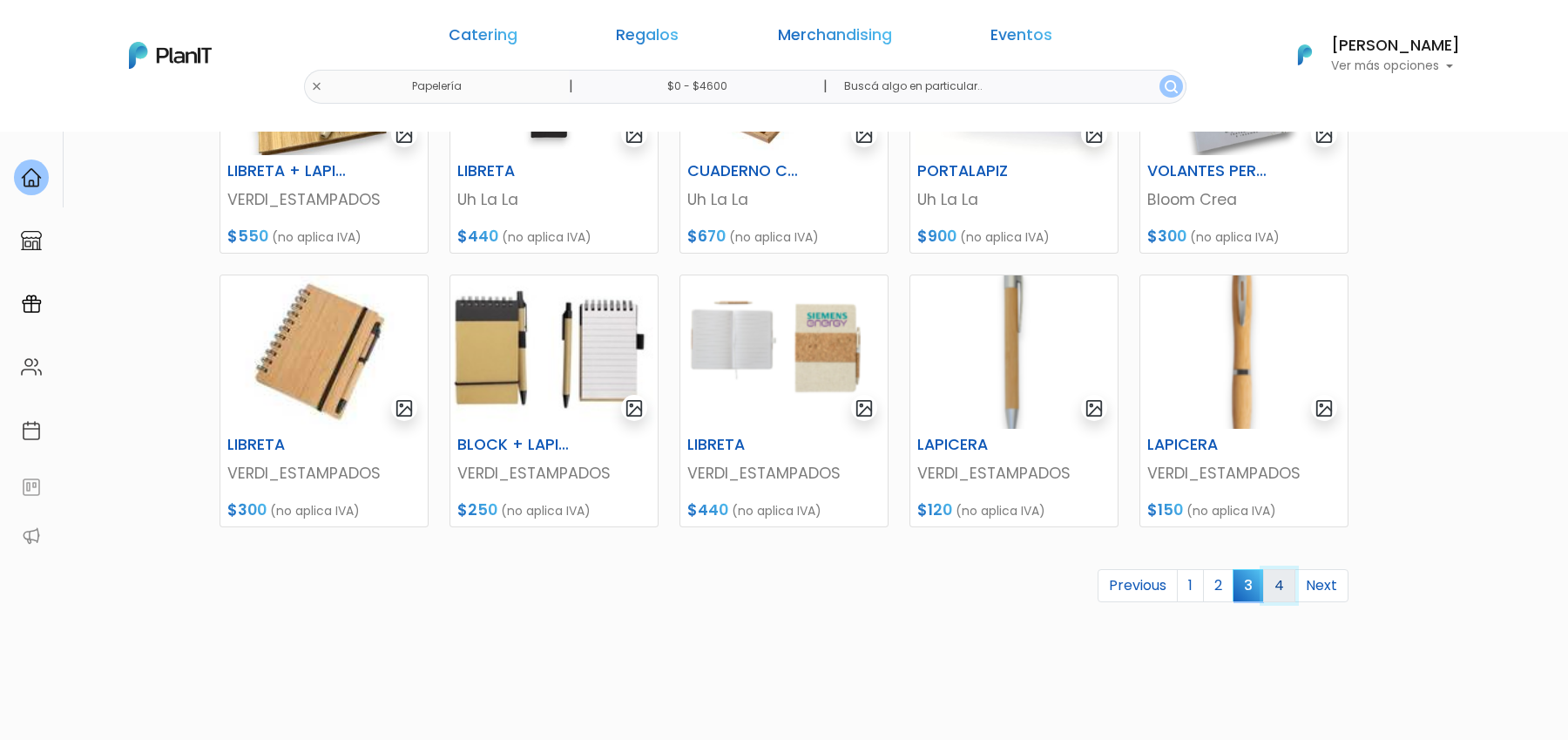
click at [1282, 582] on link "4" at bounding box center [1279, 586] width 32 height 33
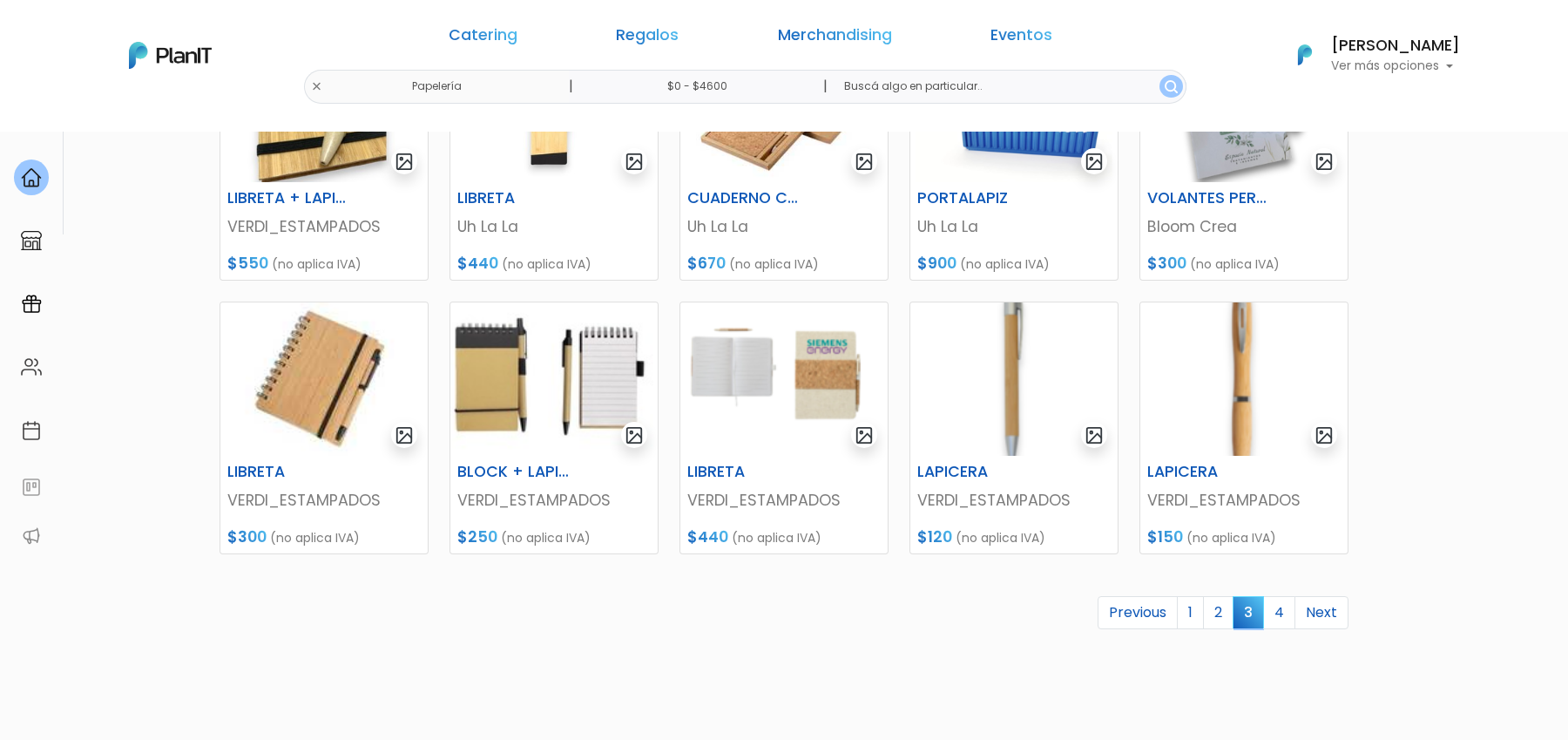
scroll to position [664, 0]
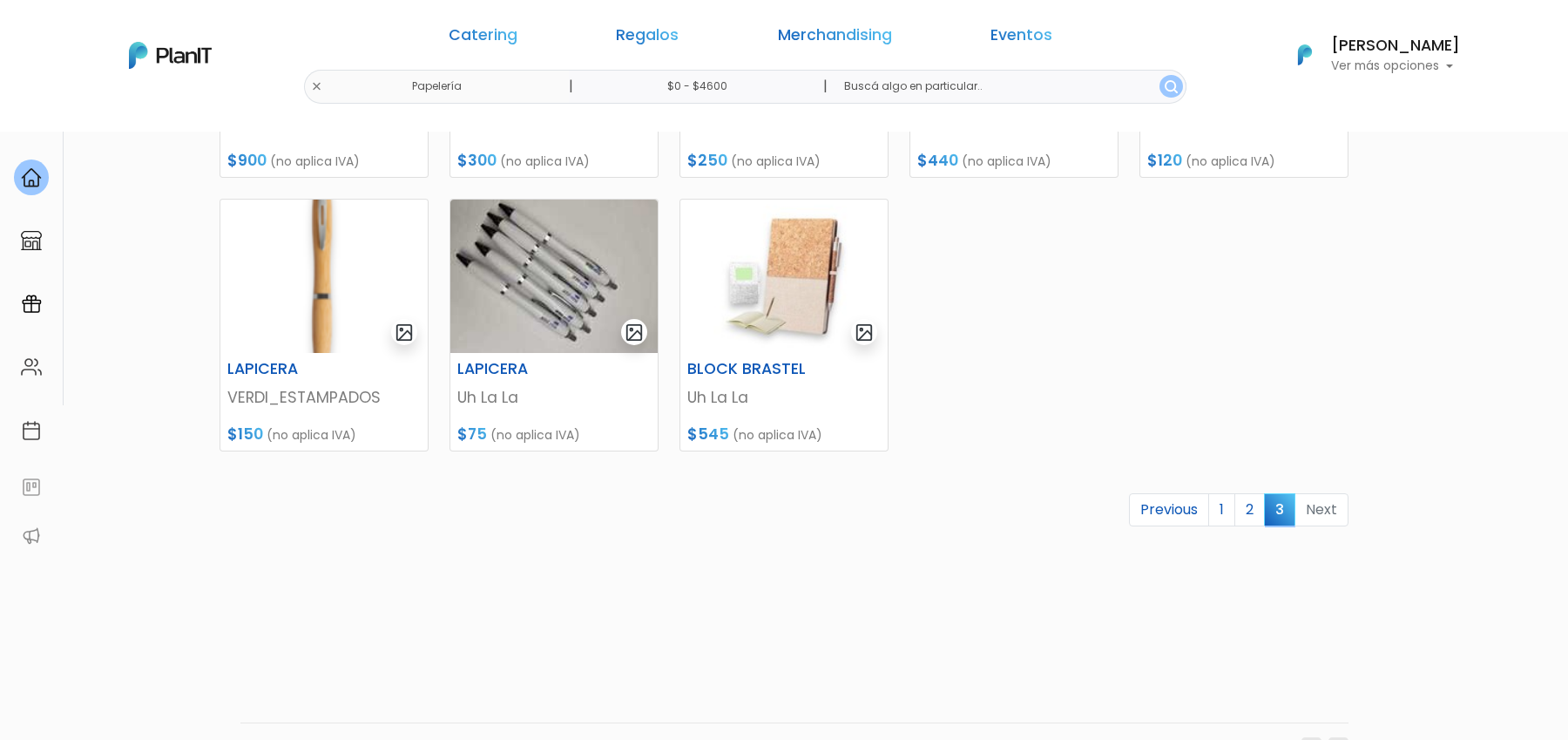
scroll to position [479, 0]
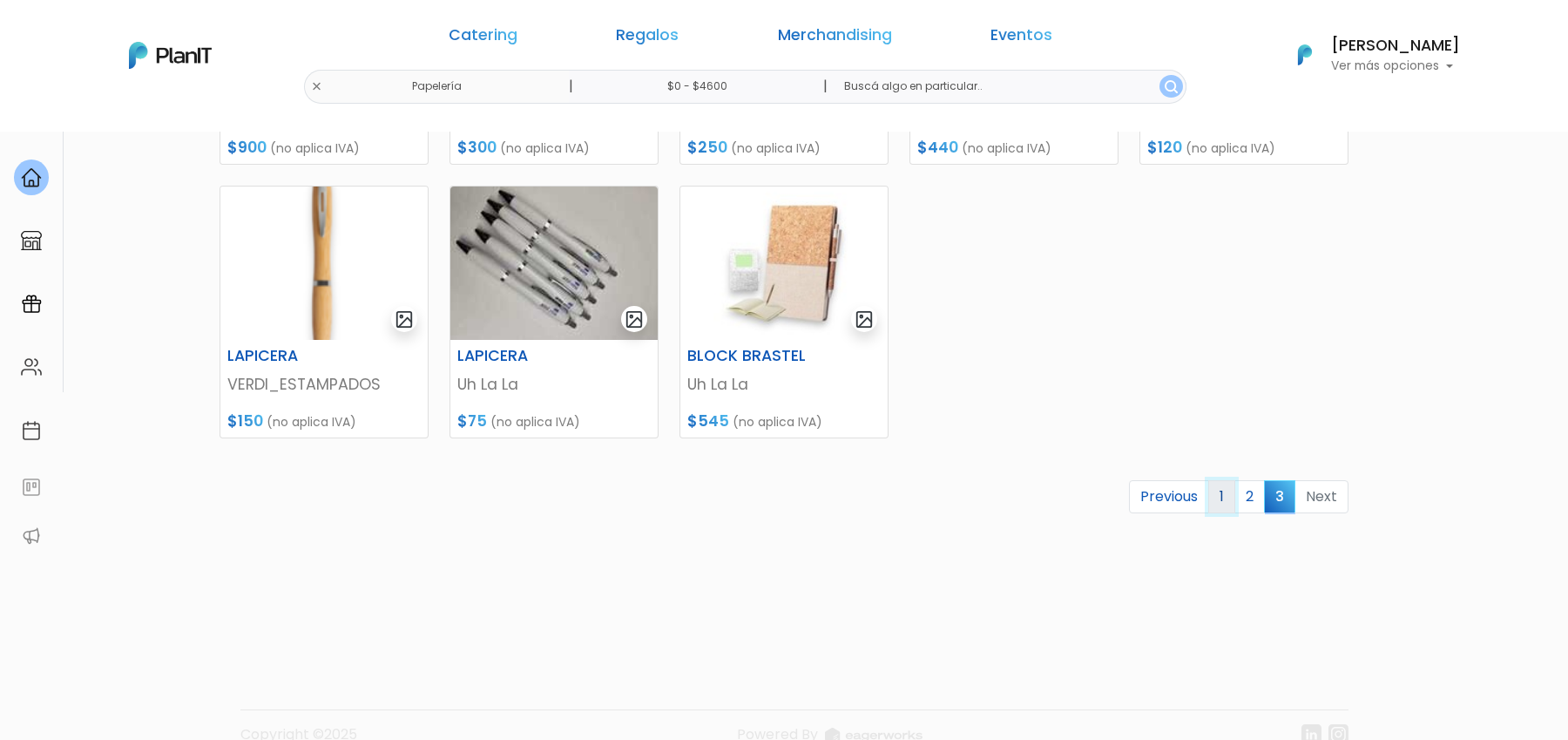
click at [1235, 509] on link "1" at bounding box center [1220, 497] width 27 height 33
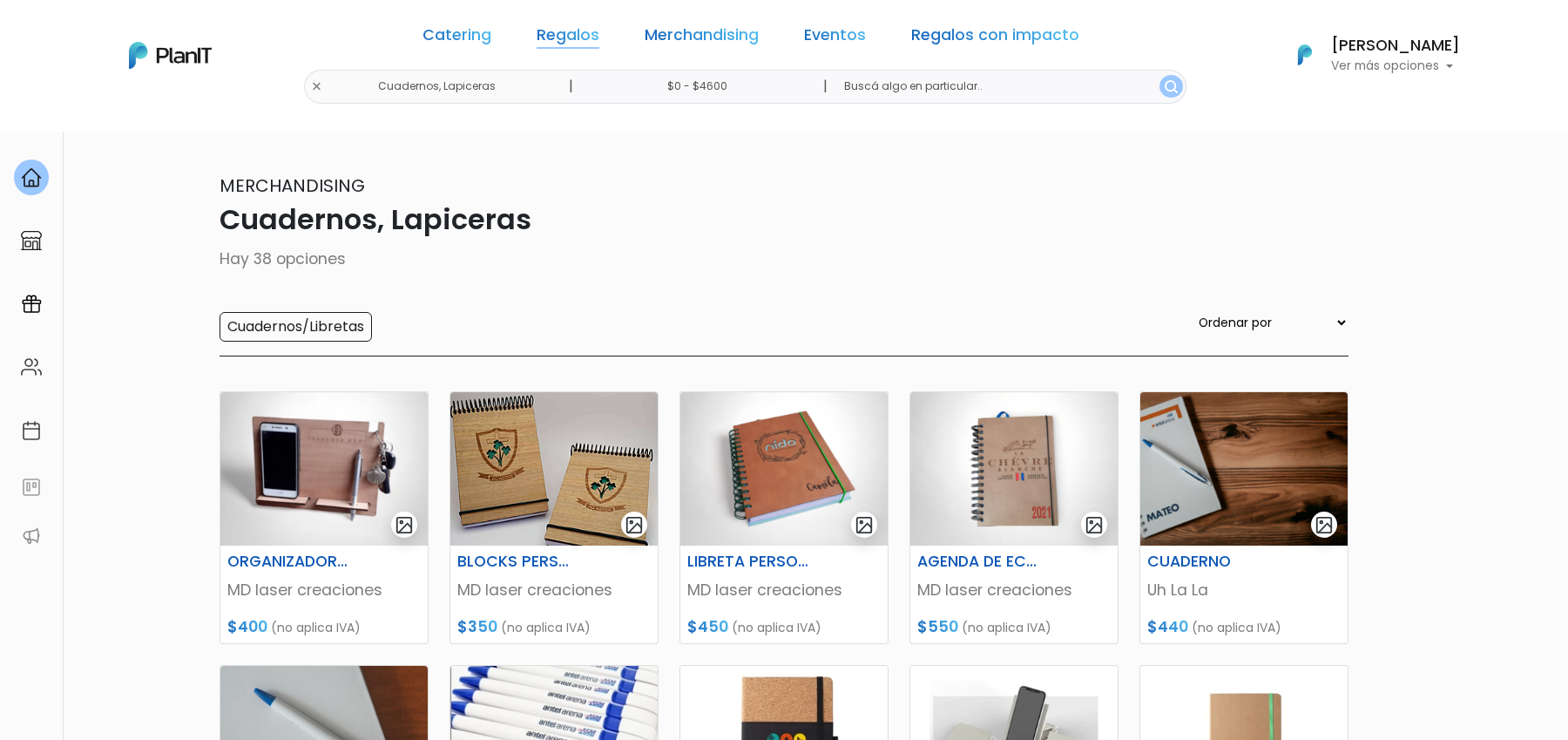
click at [600, 32] on link "Regalos" at bounding box center [568, 38] width 63 height 21
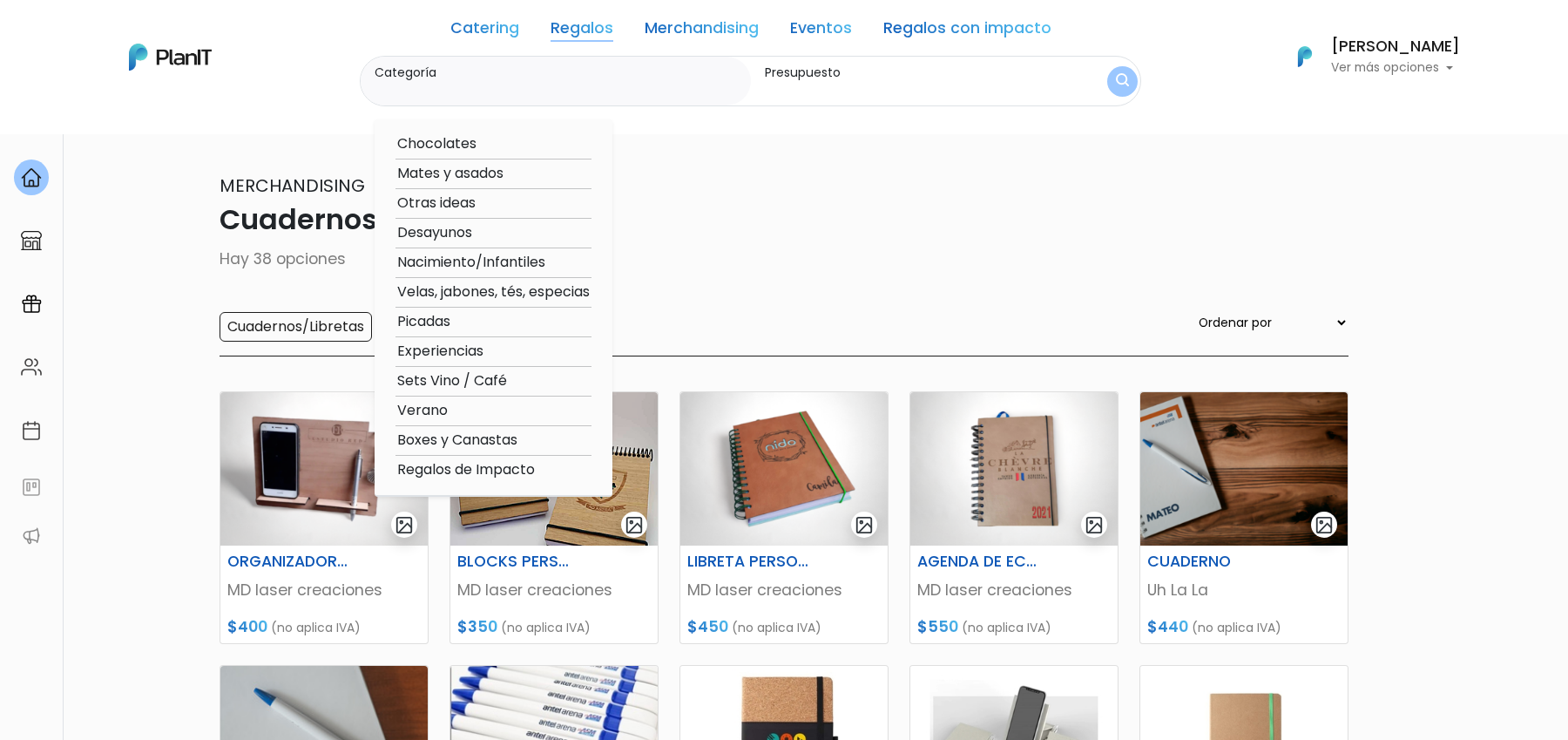
click at [958, 26] on link "Regalos con impacto" at bounding box center [967, 32] width 168 height 21
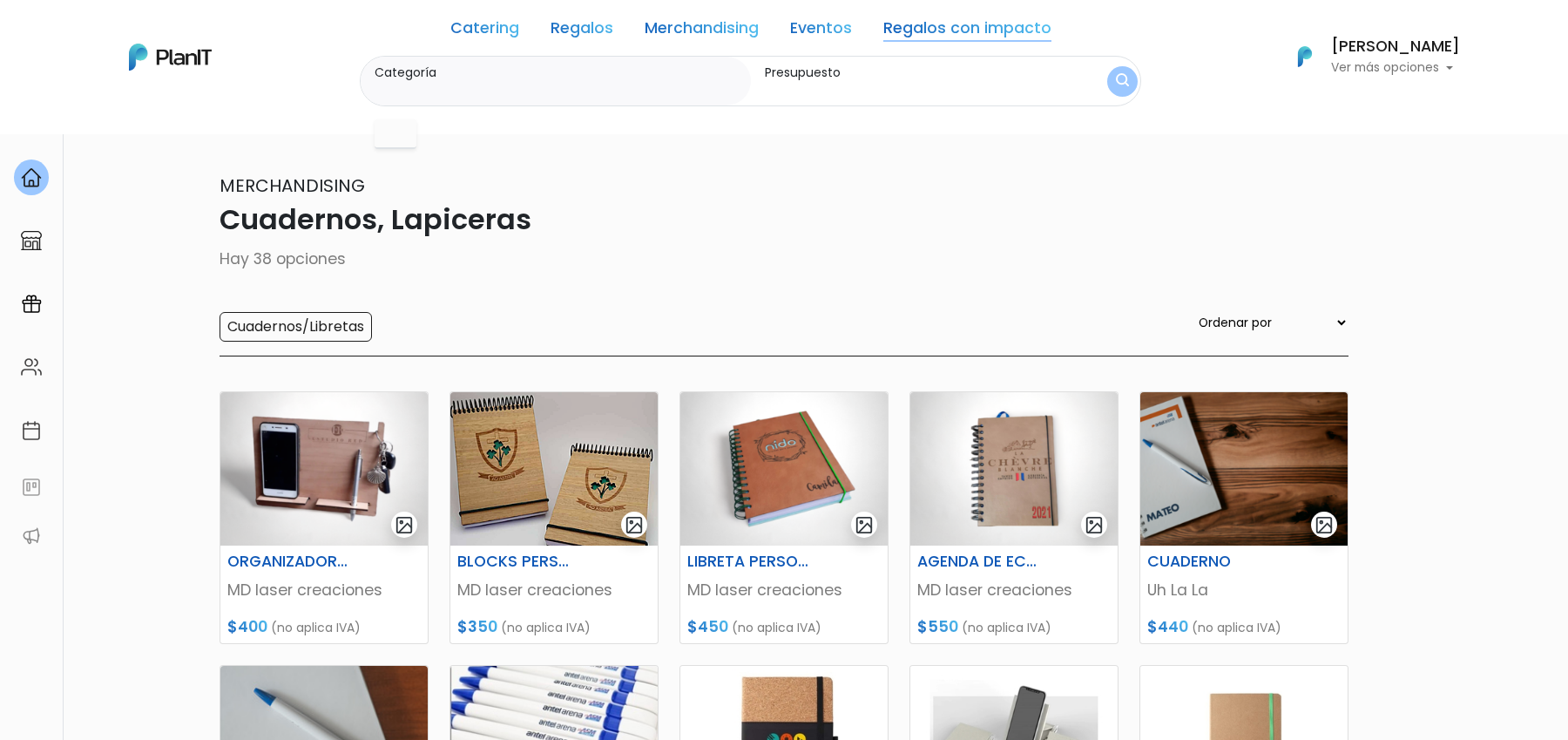
click at [958, 27] on link "Regalos con impacto" at bounding box center [967, 32] width 168 height 21
click at [600, 21] on link "Regalos" at bounding box center [582, 32] width 63 height 21
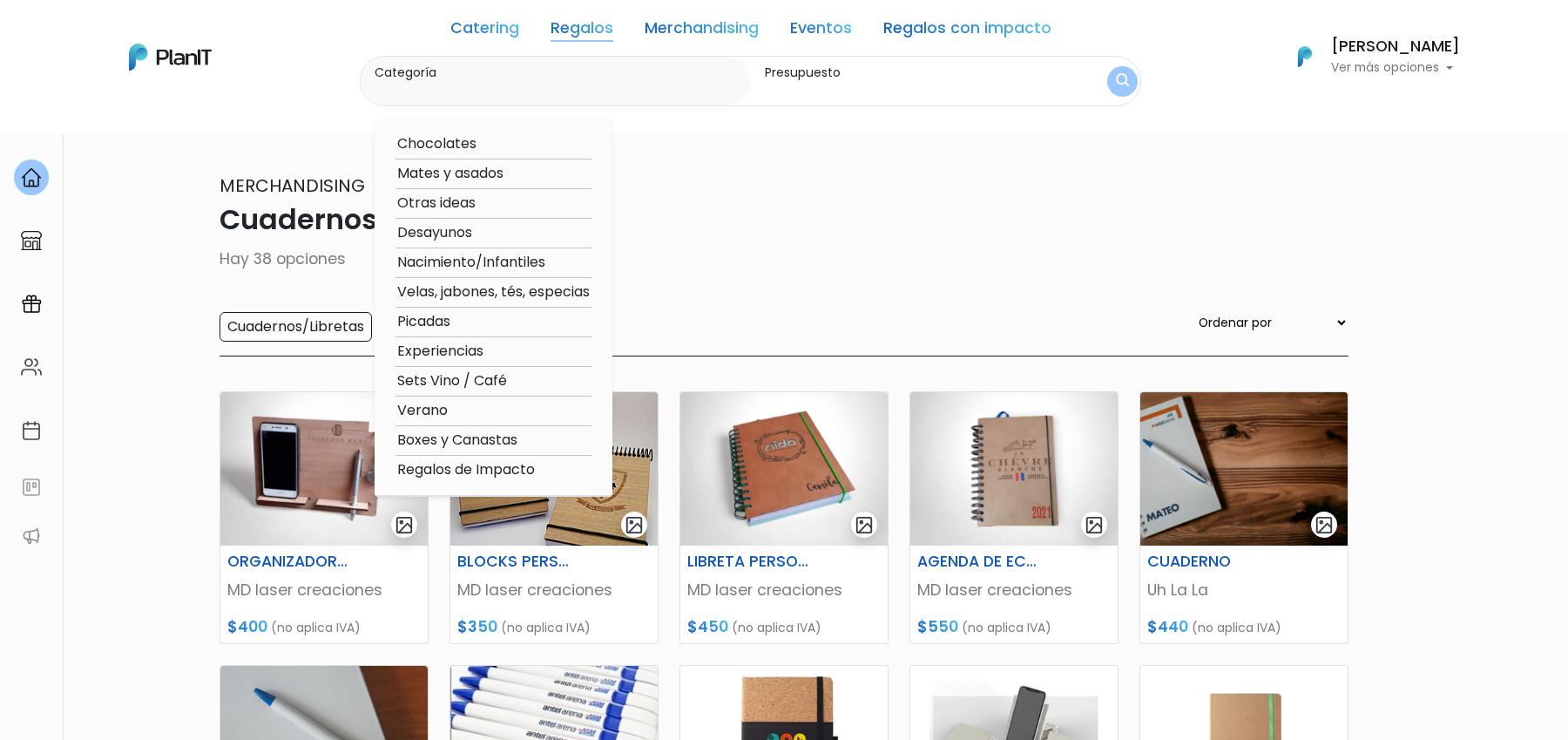
click at [1007, 34] on link "Regalos con impacto" at bounding box center [967, 32] width 168 height 21
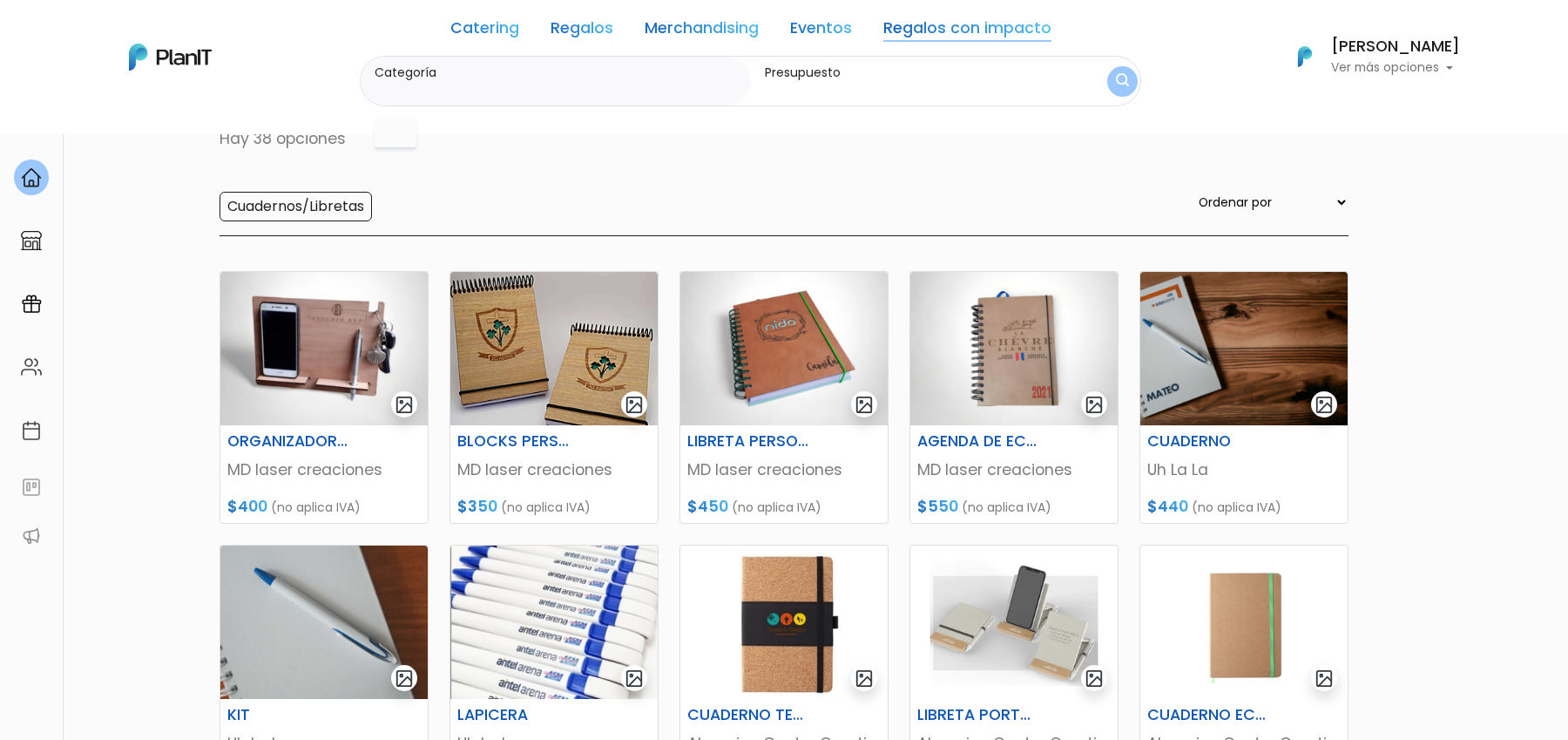
scroll to position [35, 0]
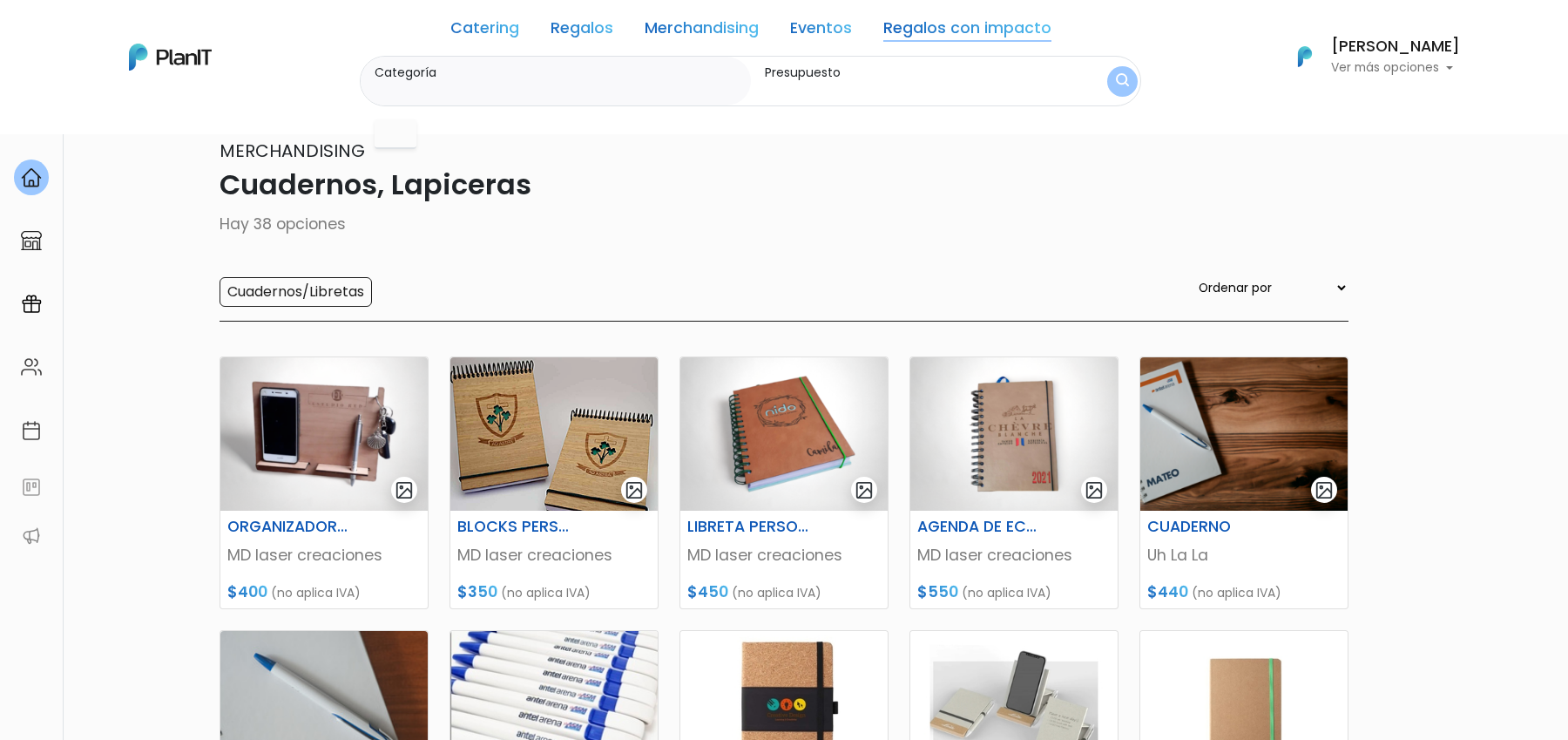
click at [599, 22] on link "Regalos" at bounding box center [582, 32] width 63 height 21
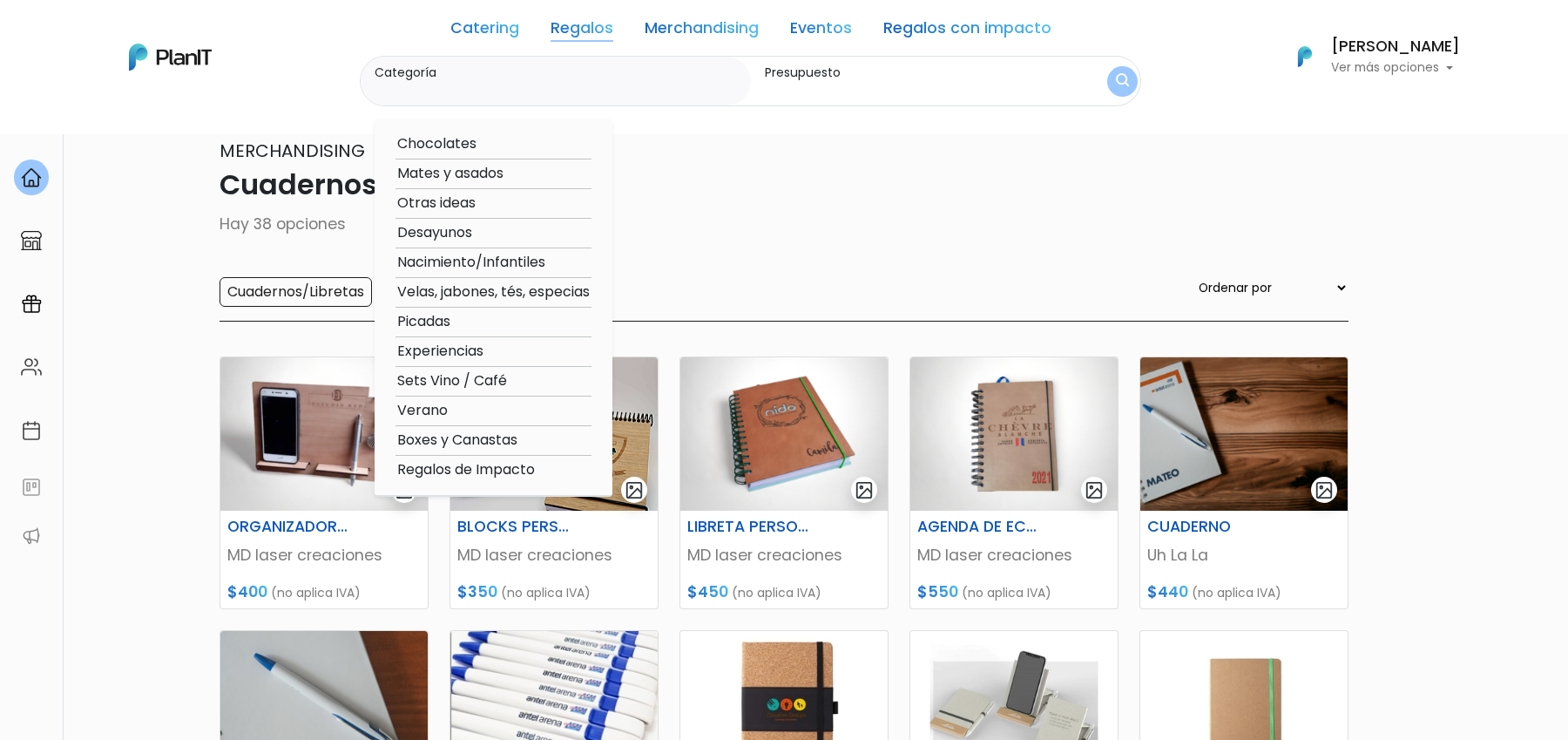
click at [520, 183] on option "Mates y asados" at bounding box center [493, 173] width 196 height 21
type input "Mates y asados"
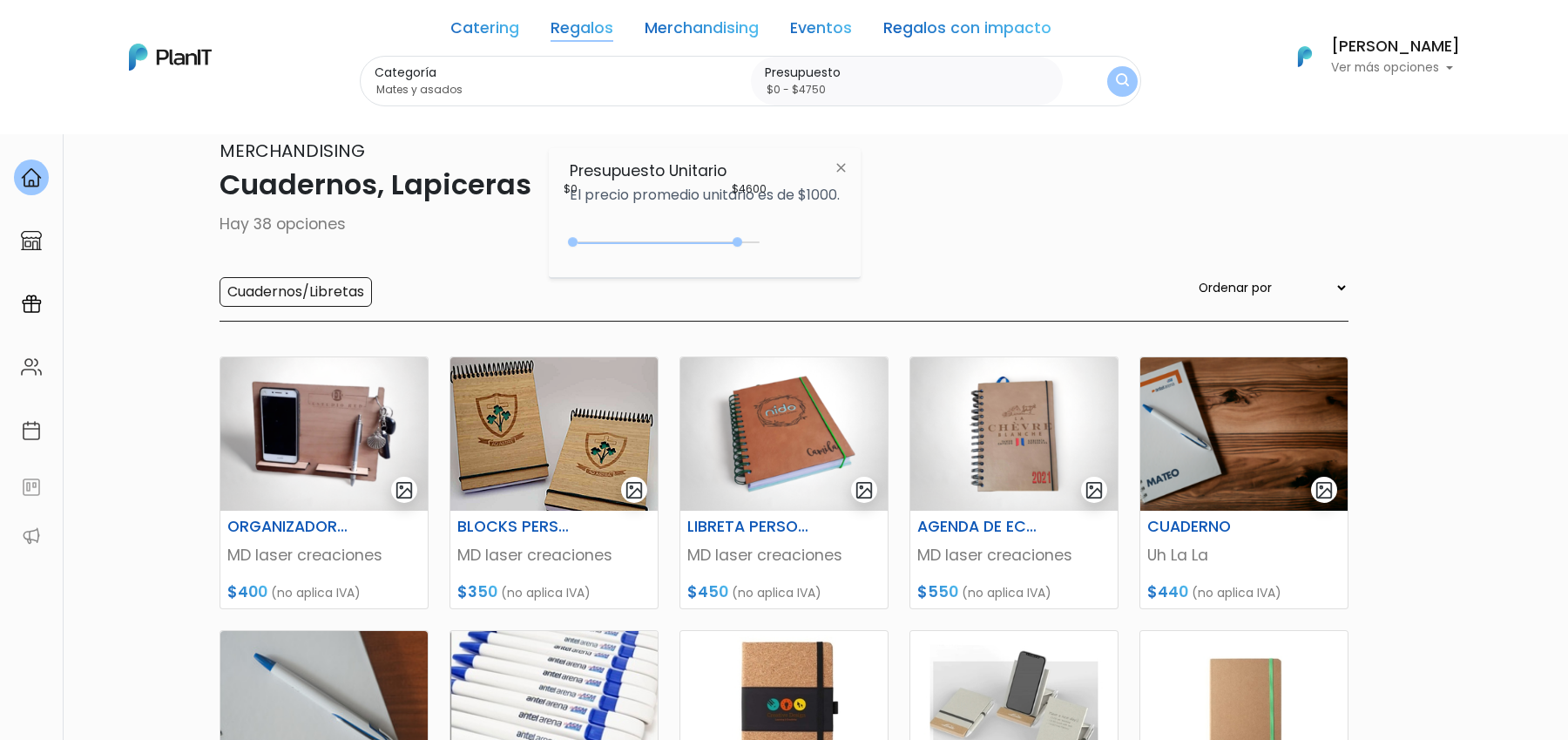
drag, startPoint x: 742, startPoint y: 242, endPoint x: 757, endPoint y: 242, distance: 15.0
click at [742, 242] on div at bounding box center [737, 242] width 9 height 9
type input "$0 - $4850"
click at [1119, 82] on img "submit" at bounding box center [1122, 82] width 13 height 17
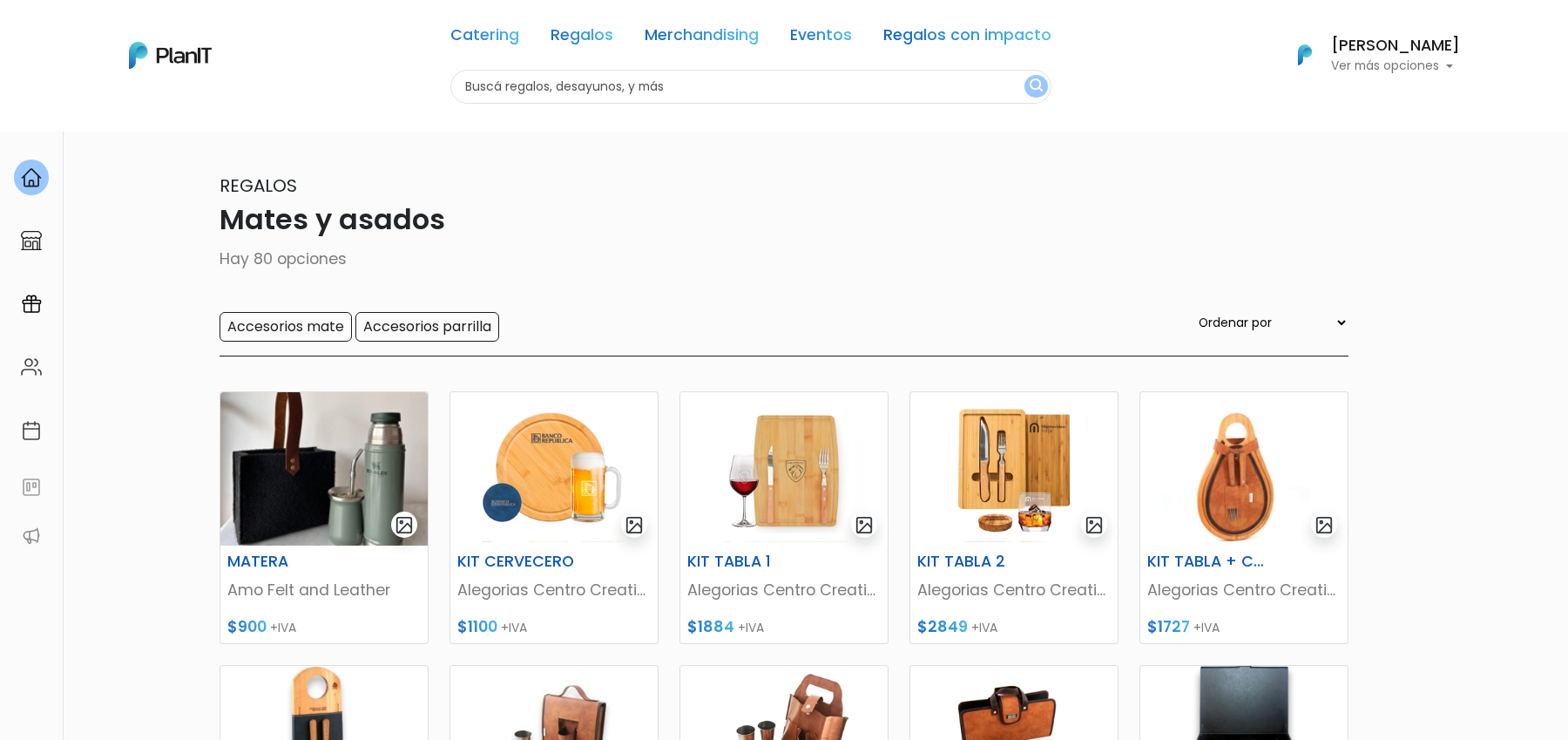
click at [364, 85] on div "Catering Regalos Merchandising Eventos Regalos con impacto Mates y asados | $0 …" at bounding box center [784, 56] width 1394 height 96
click at [34, 180] on img at bounding box center [32, 177] width 21 height 21
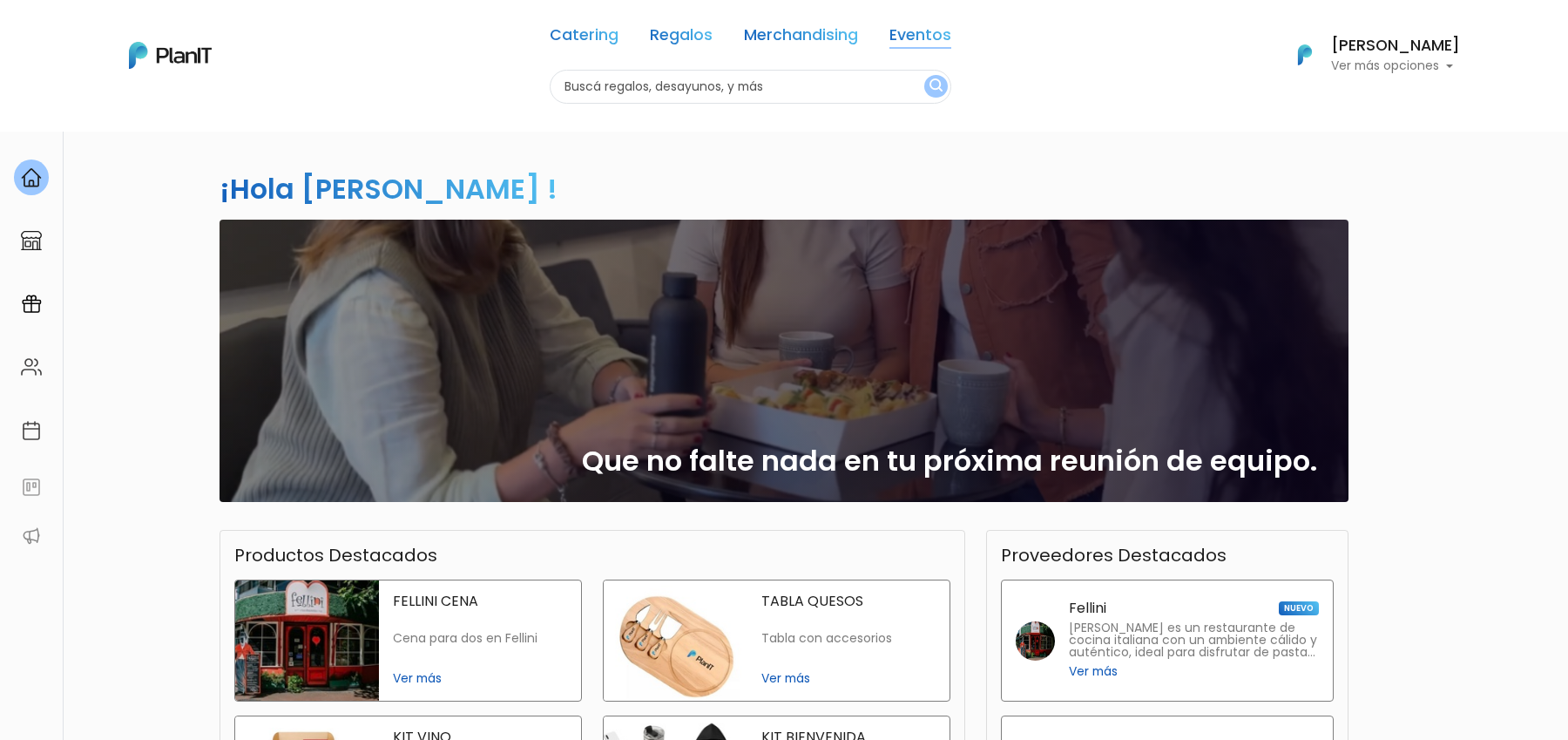
click at [923, 36] on link "Eventos" at bounding box center [919, 38] width 62 height 21
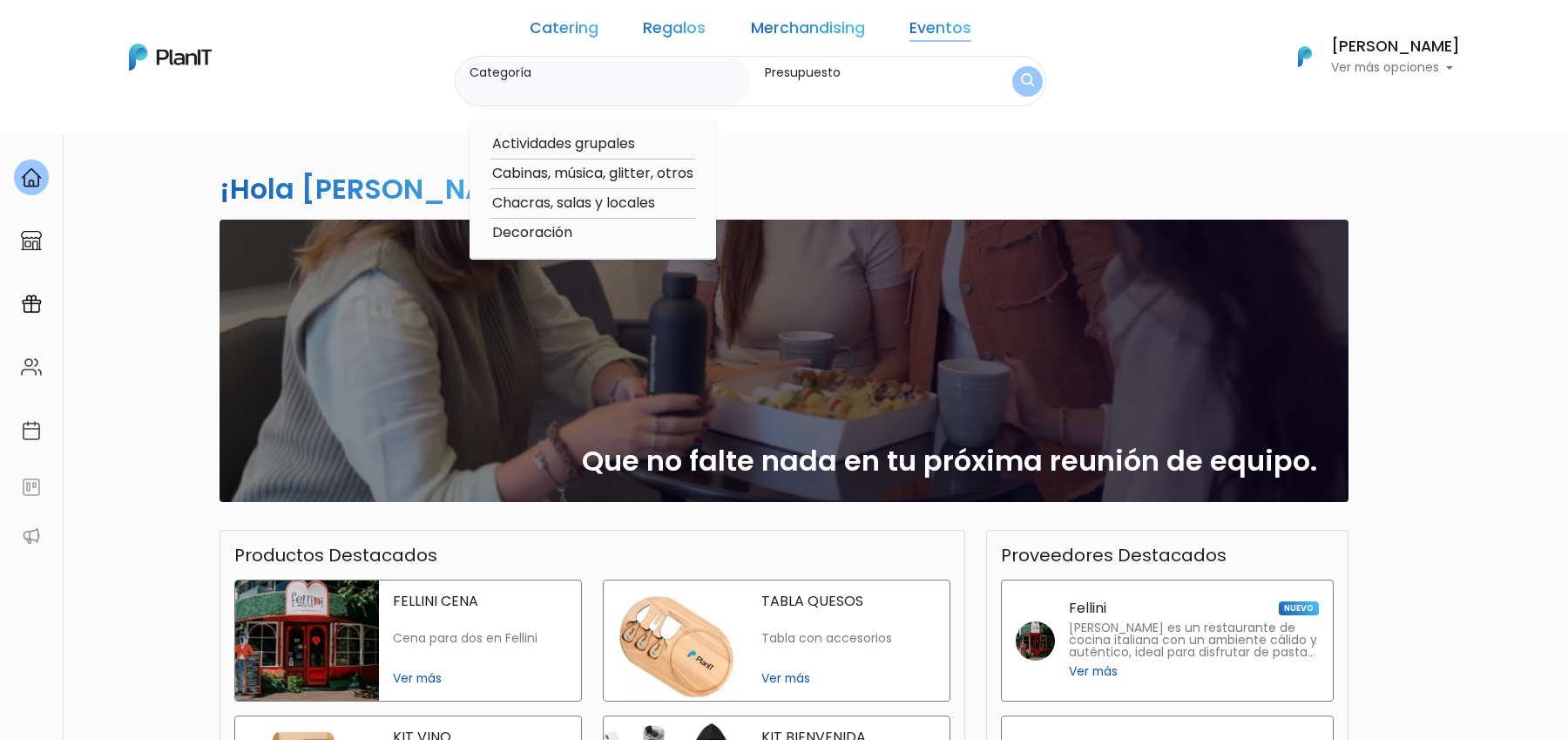
click at [801, 35] on link "Merchandising" at bounding box center [807, 32] width 114 height 21
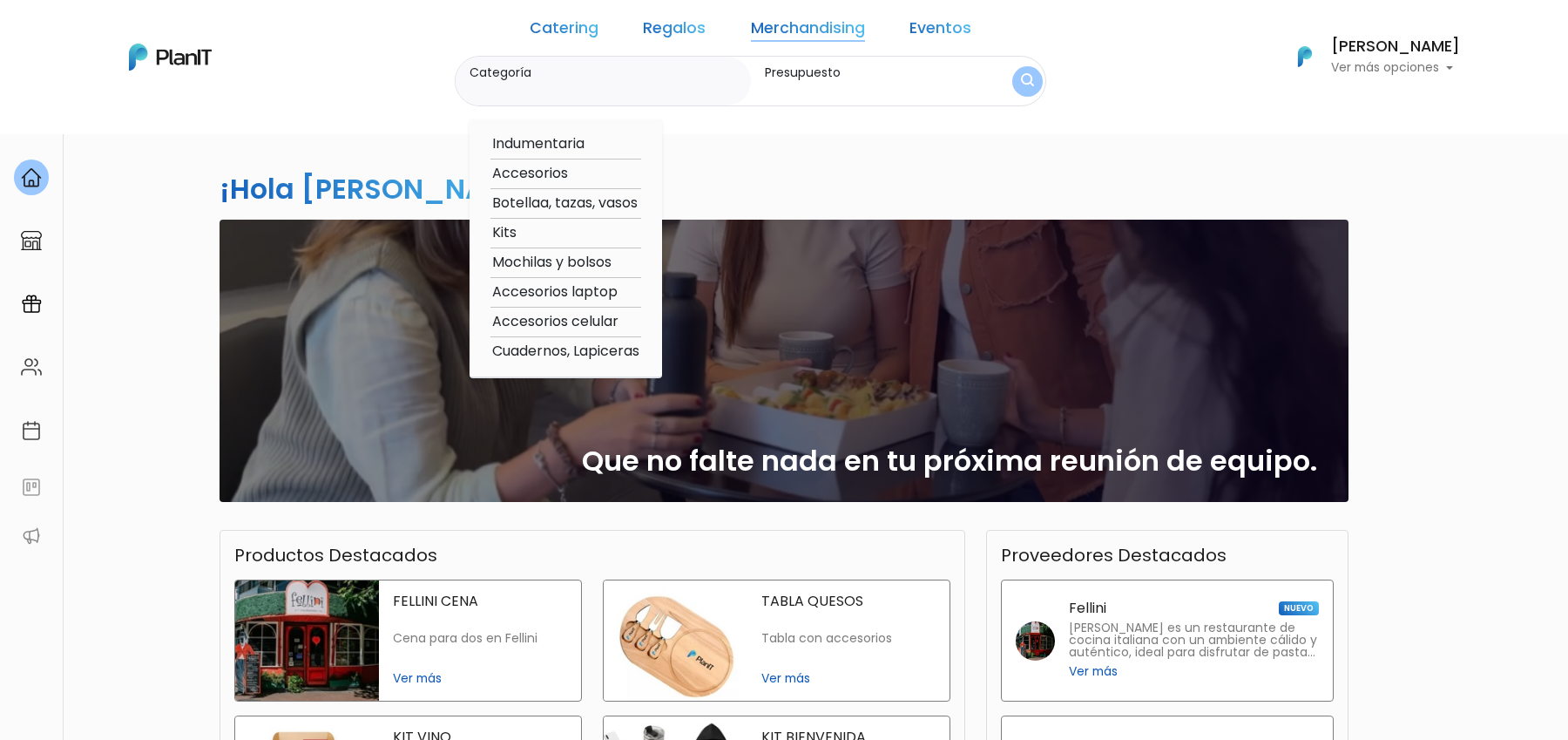
click at [641, 355] on option "Cuadernos, Lapiceras" at bounding box center [565, 351] width 151 height 21
type input "Cuadernos, Lapiceras"
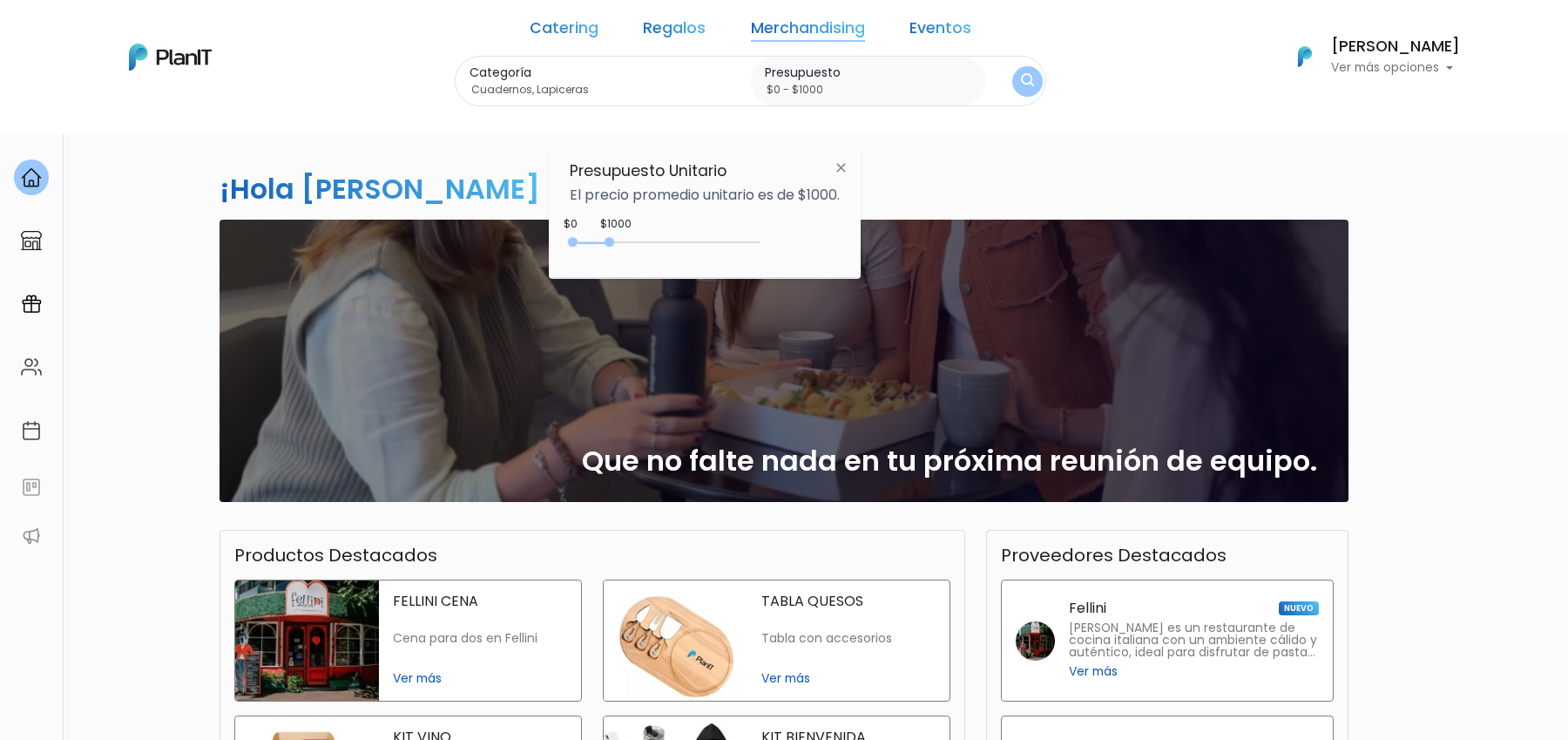
type input "$0 - $4600"
click at [744, 243] on div "0 : 4600 0 4600" at bounding box center [667, 246] width 183 height 18
click at [1020, 82] on img "submit" at bounding box center [1027, 82] width 13 height 17
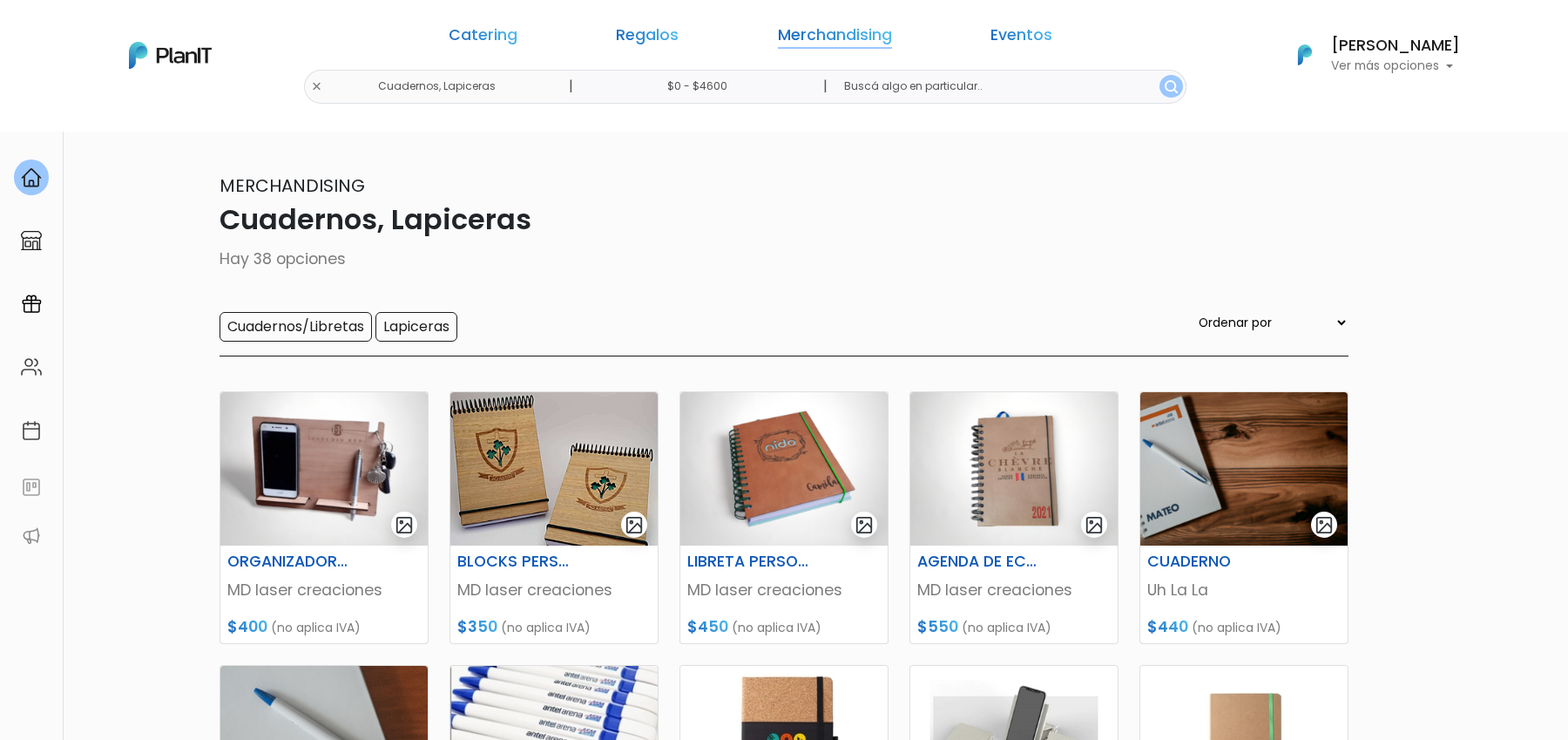
click at [827, 36] on link "Merchandising" at bounding box center [834, 38] width 114 height 21
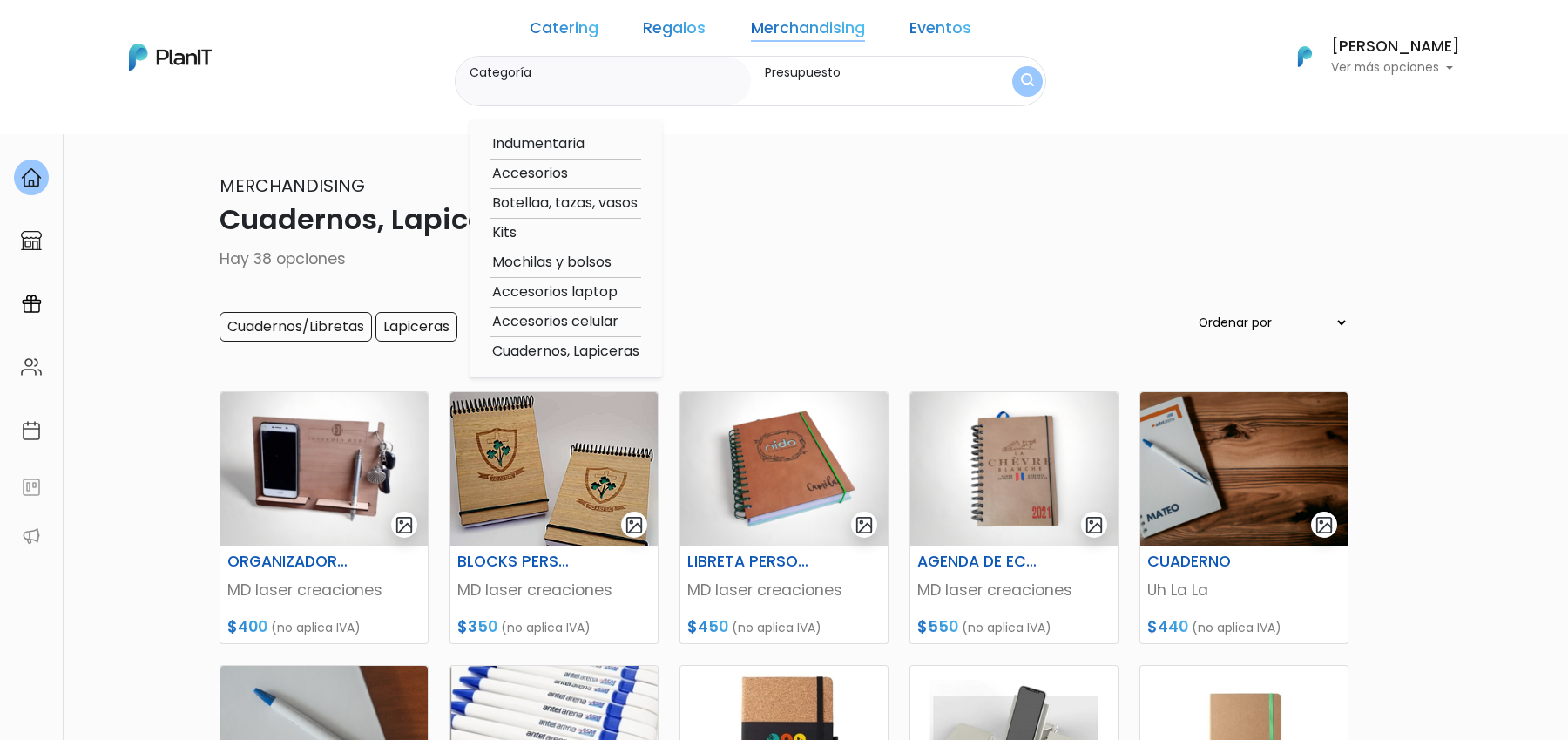
click at [577, 202] on option "Botellaa, tazas, vasos" at bounding box center [565, 203] width 151 height 21
type input "Botellaa, tazas, vasos"
type input "$0 - $4600"
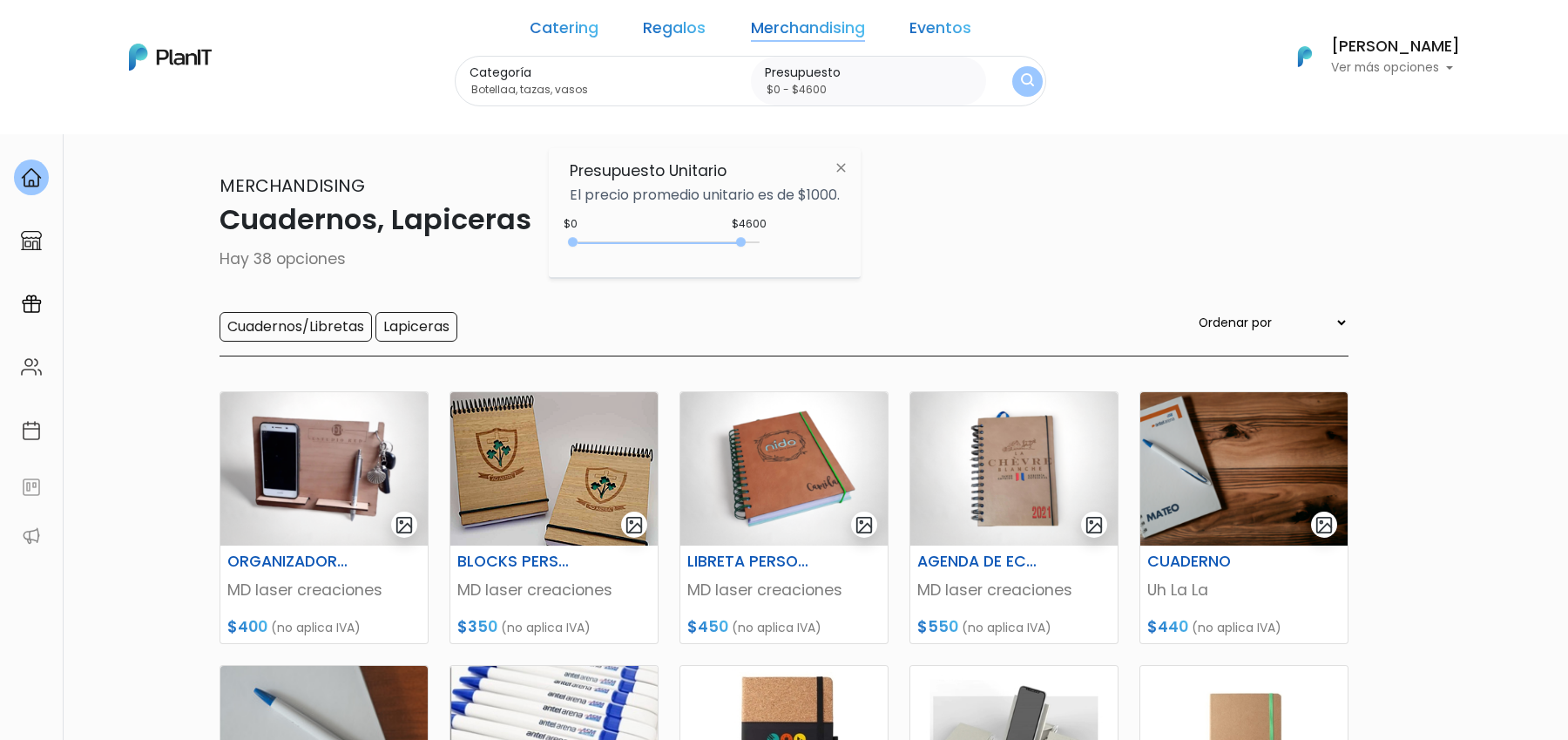
click at [1020, 74] on img "submit" at bounding box center [1027, 82] width 13 height 17
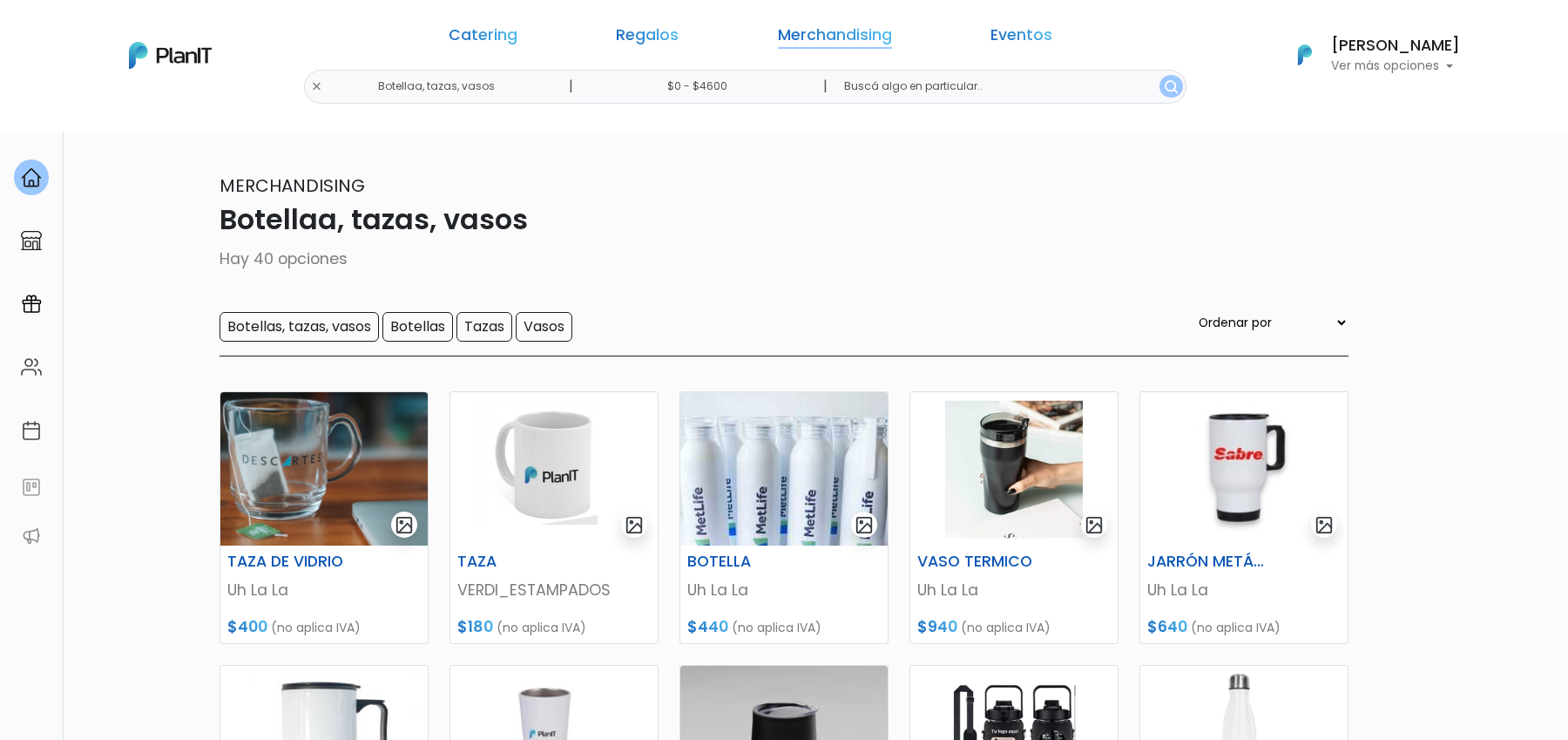
click at [826, 37] on link "Merchandising" at bounding box center [834, 38] width 114 height 21
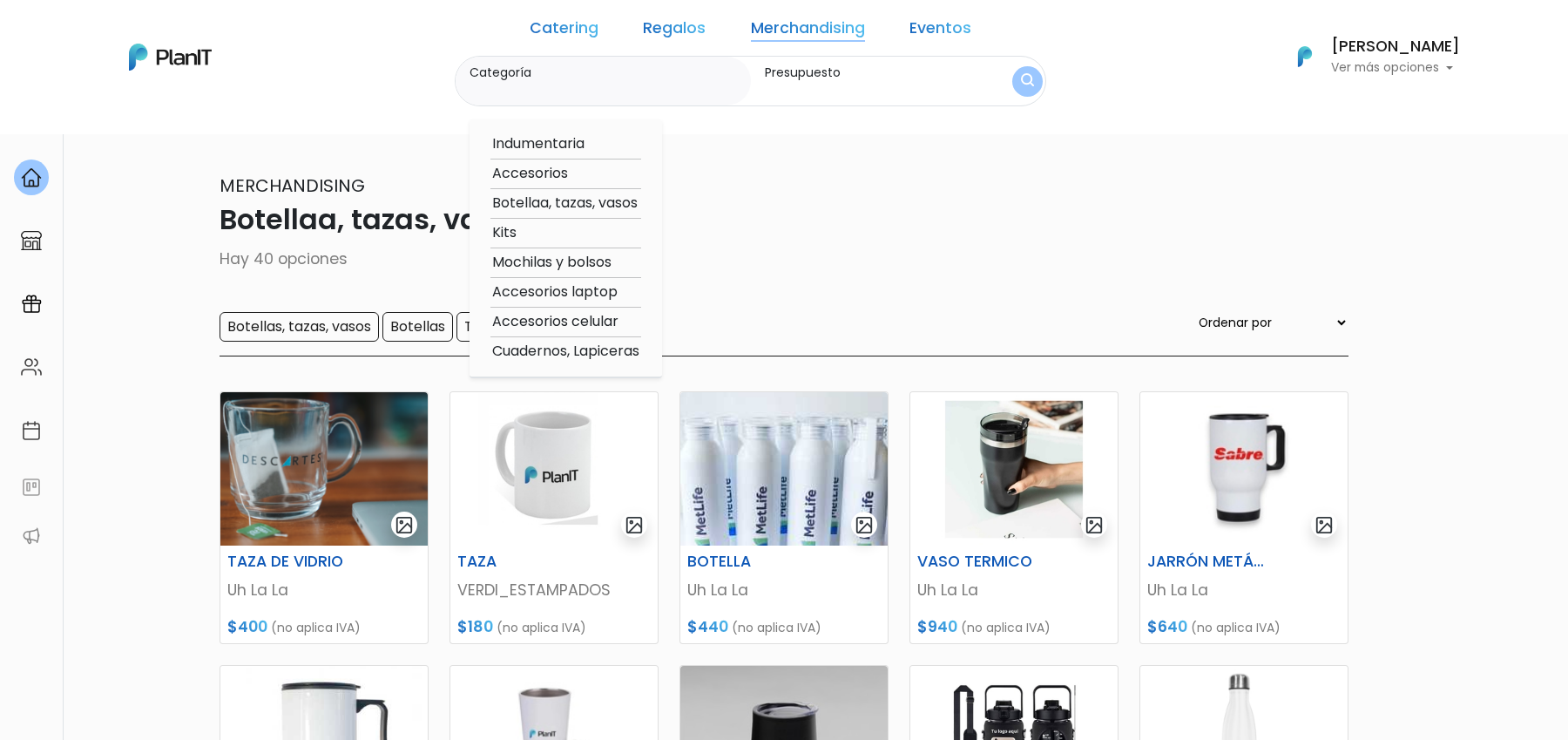
click at [605, 262] on option "Mochilas y bolsos" at bounding box center [565, 262] width 151 height 21
type input "Mochilas y bolsos"
type input "$0 - $4600"
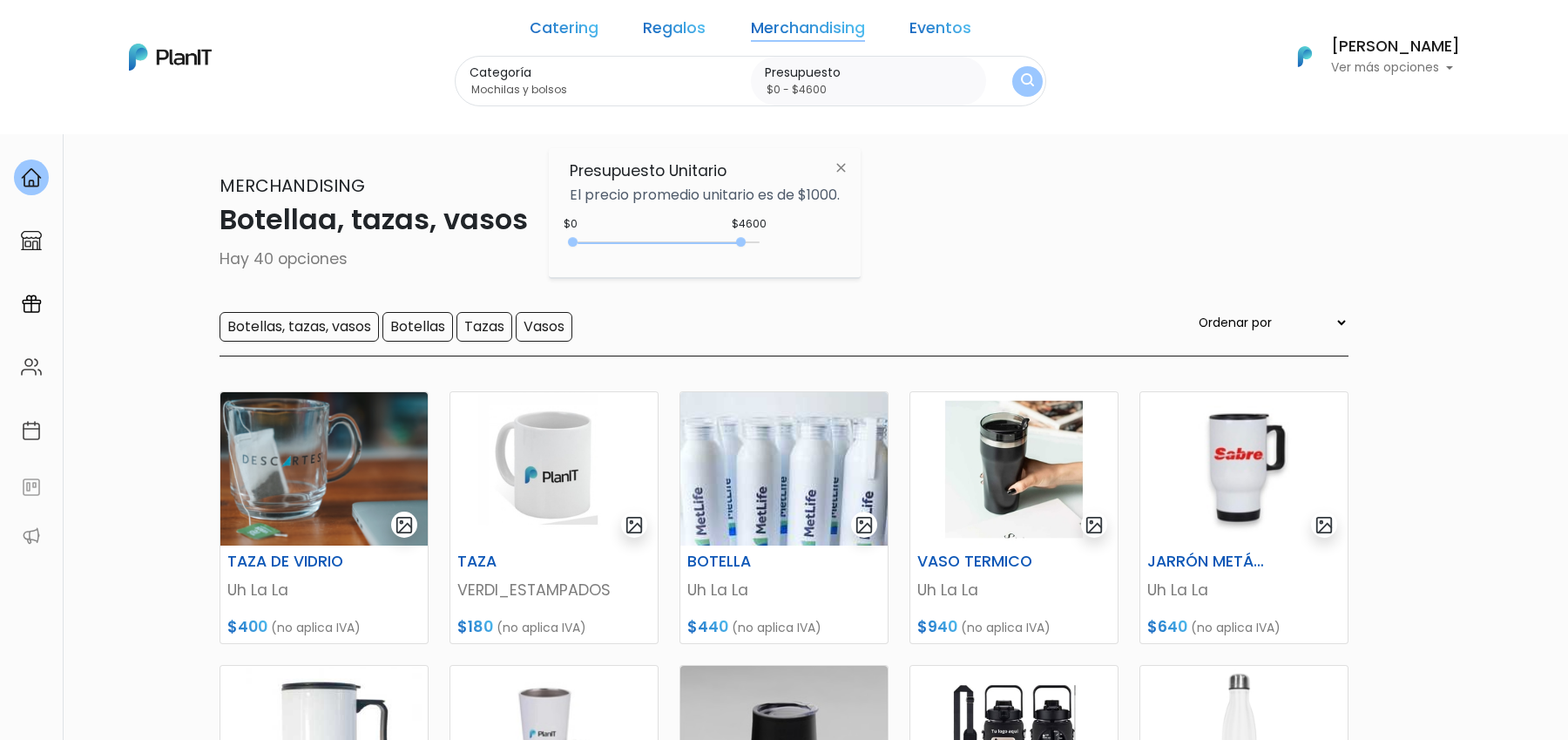
click at [1012, 71] on button "submit" at bounding box center [1027, 81] width 31 height 31
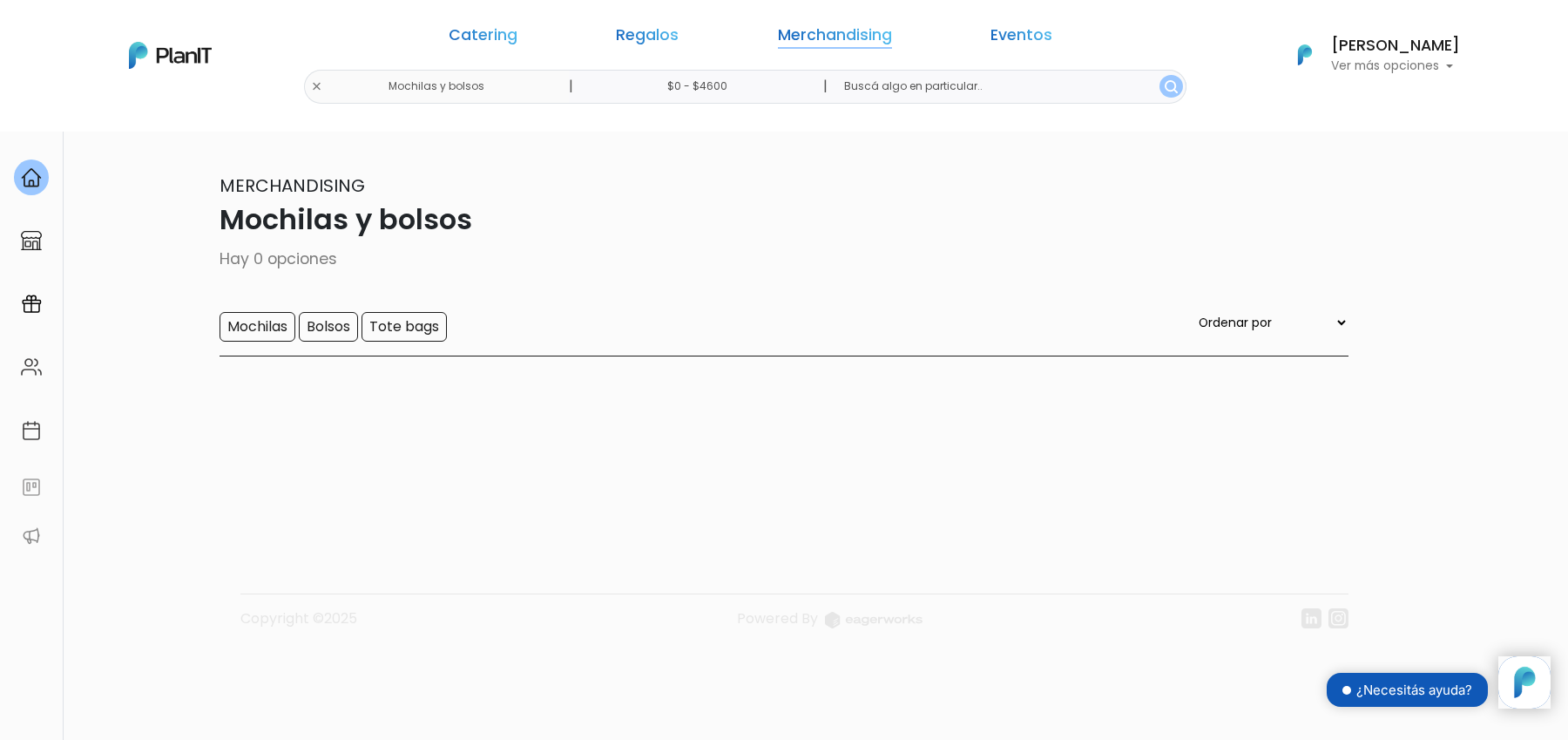
click at [778, 37] on link "Merchandising" at bounding box center [834, 38] width 114 height 21
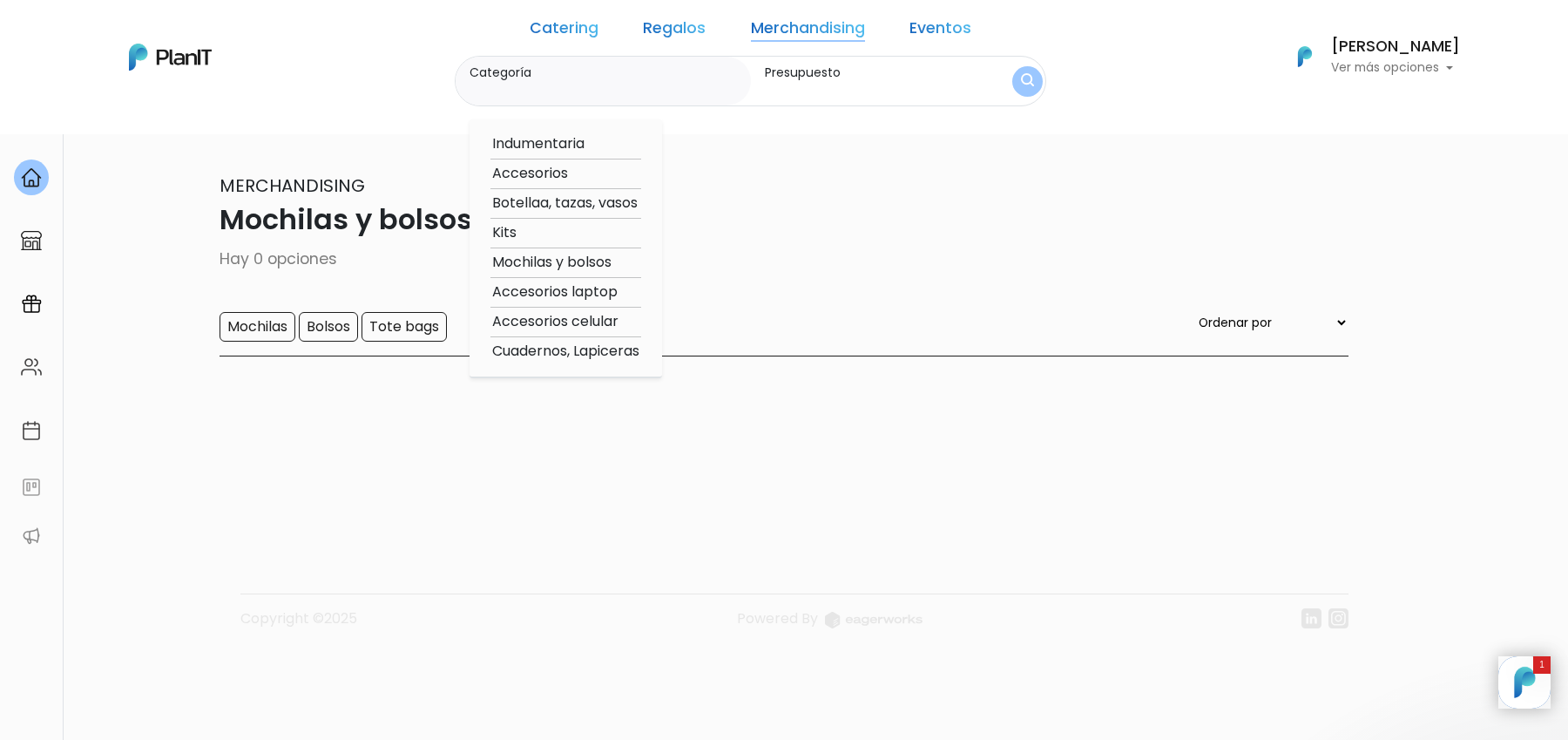
click at [613, 287] on option "Accesorios laptop" at bounding box center [565, 292] width 151 height 21
type input "Accesorios laptop"
type input "$0 - $4600"
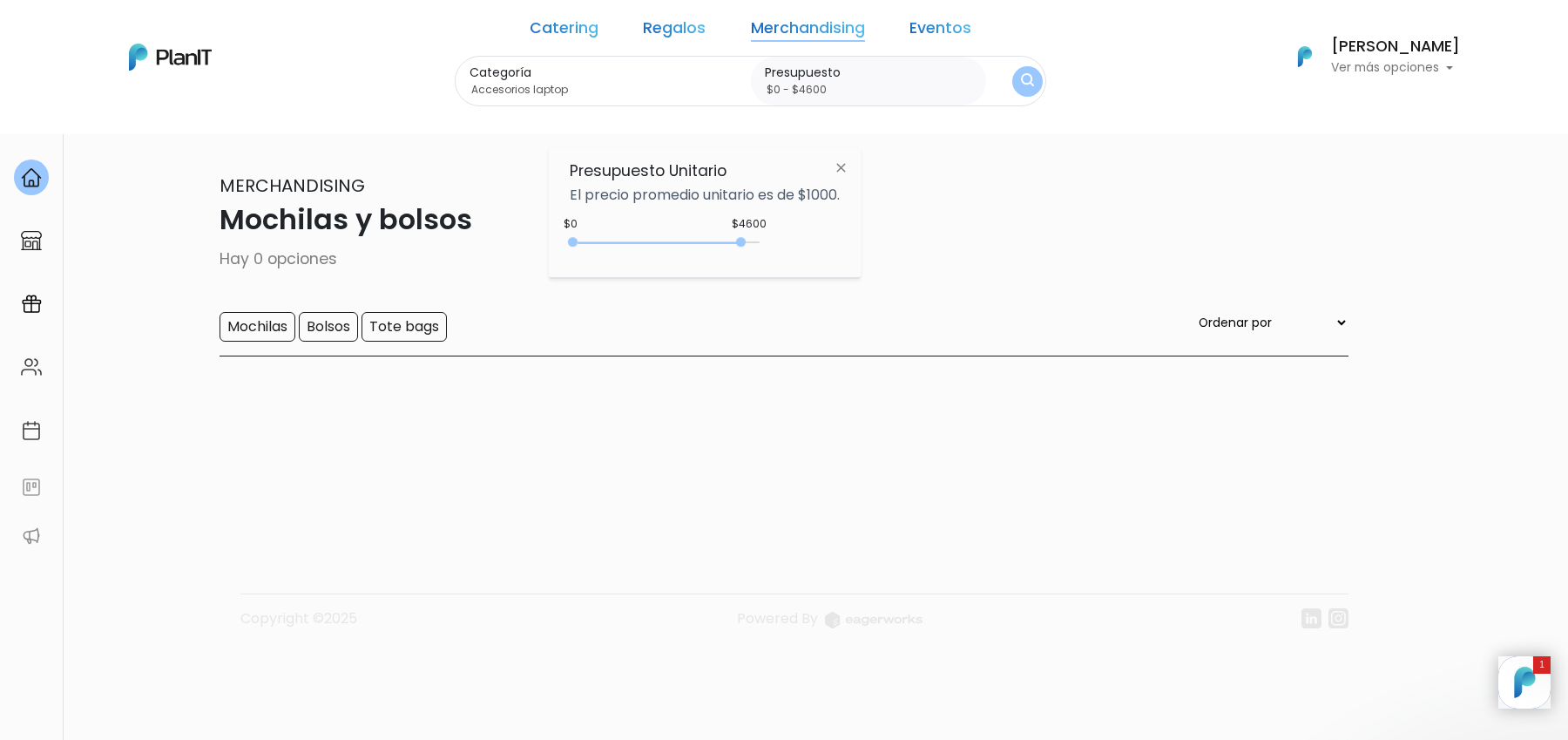
click at [1020, 79] on img "submit" at bounding box center [1027, 82] width 13 height 17
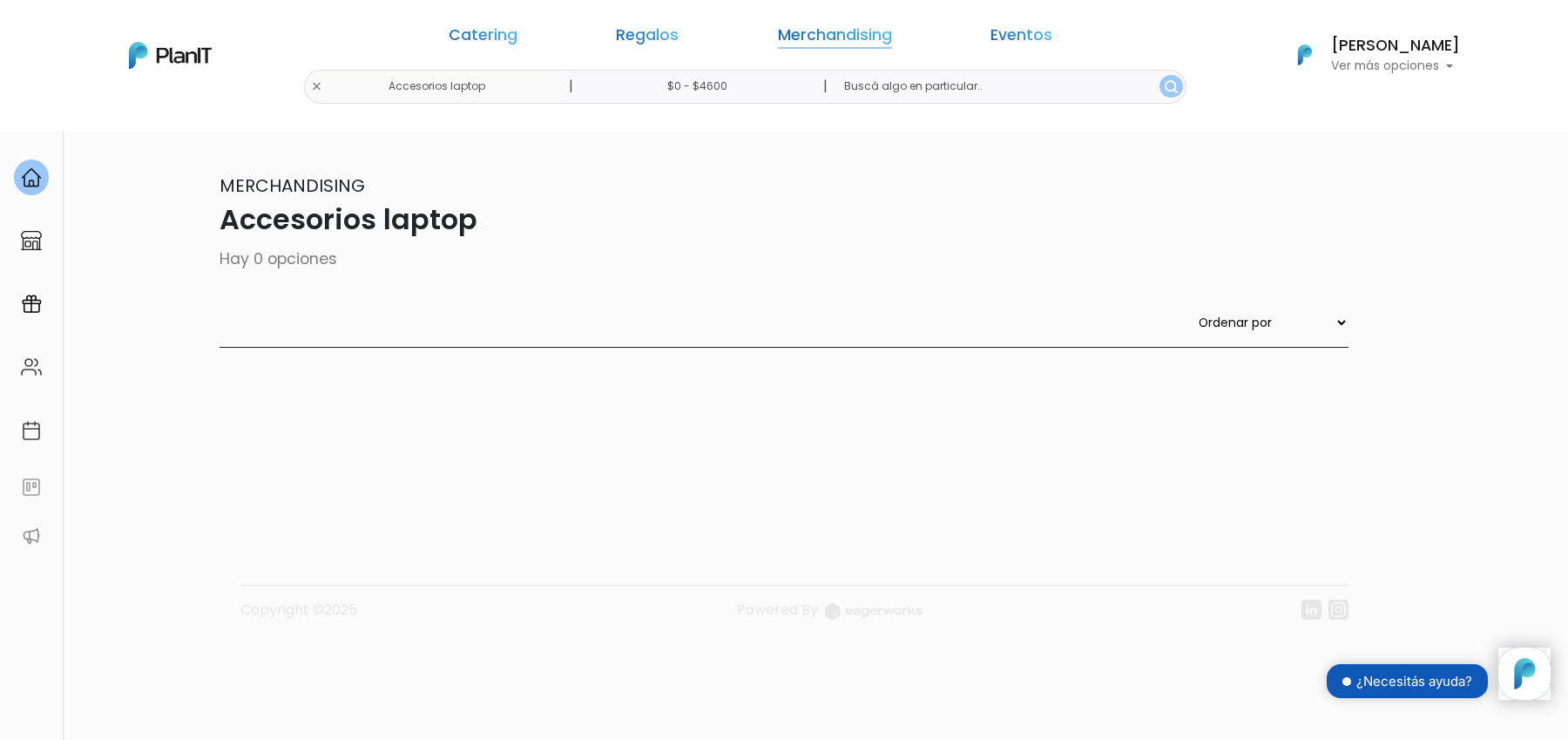
click at [790, 45] on link "Merchandising" at bounding box center [834, 38] width 114 height 21
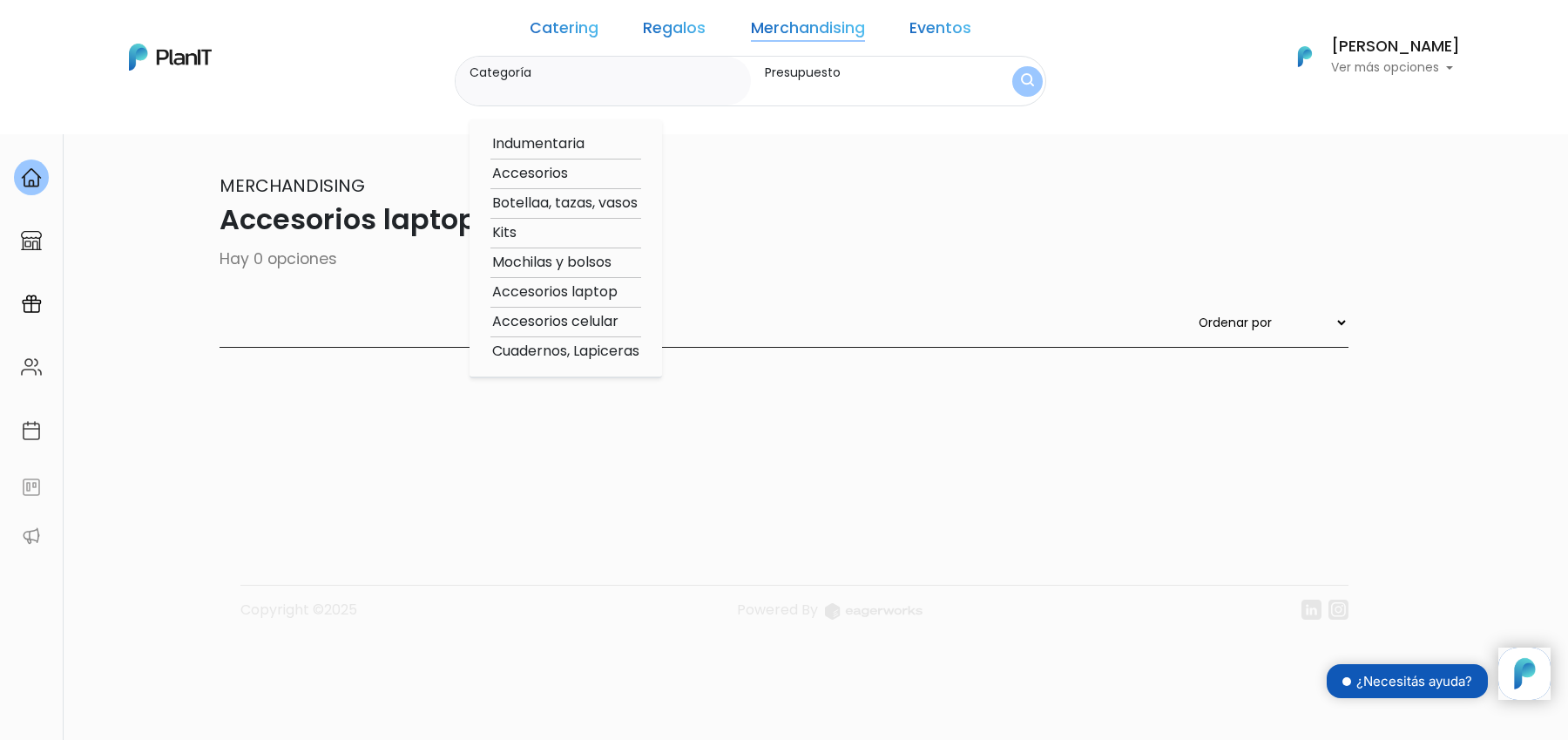
click at [641, 321] on option "Accesorios celular" at bounding box center [565, 321] width 151 height 21
type input "Accesorios celular"
type input "$0 - $4600"
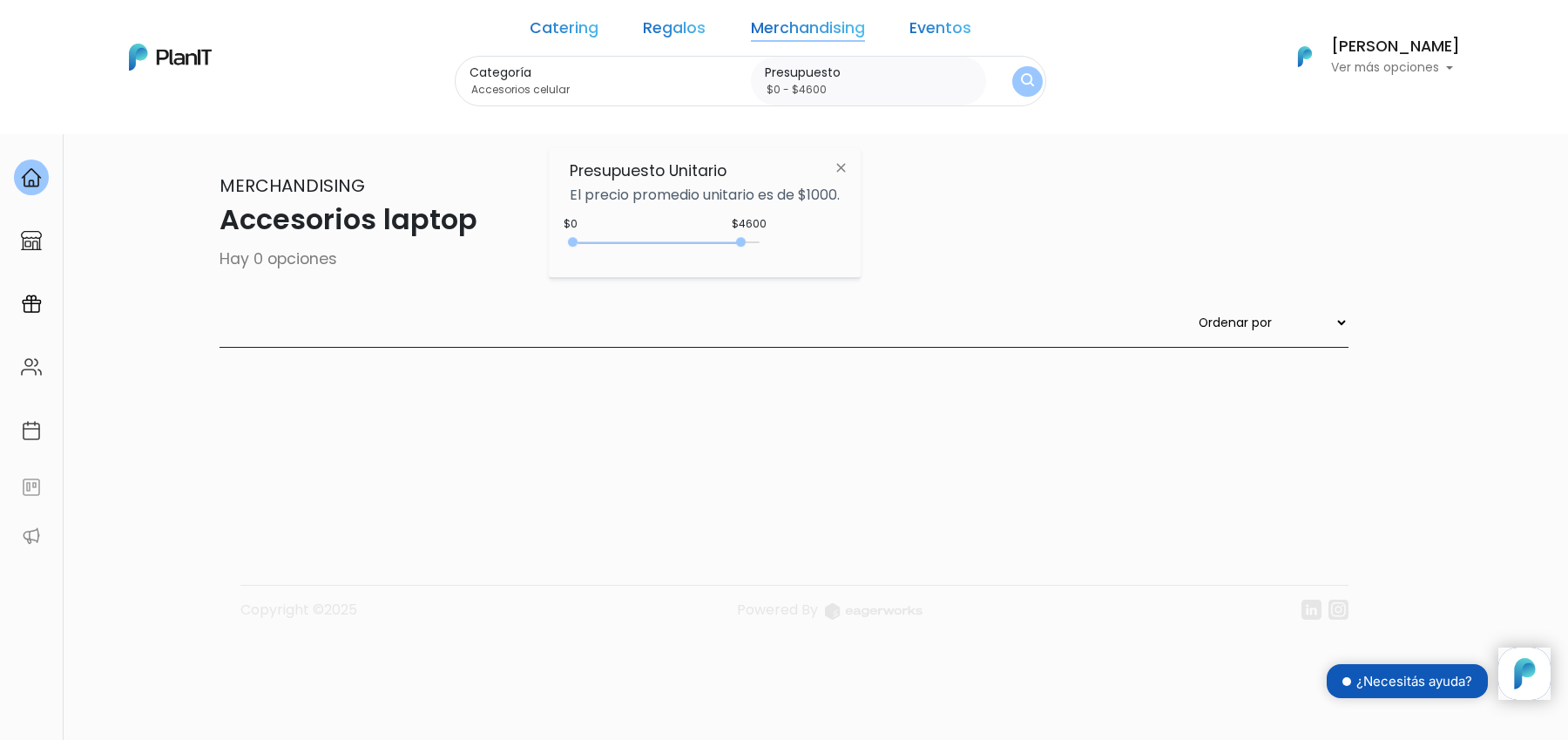
click at [1012, 93] on button "submit" at bounding box center [1027, 81] width 31 height 31
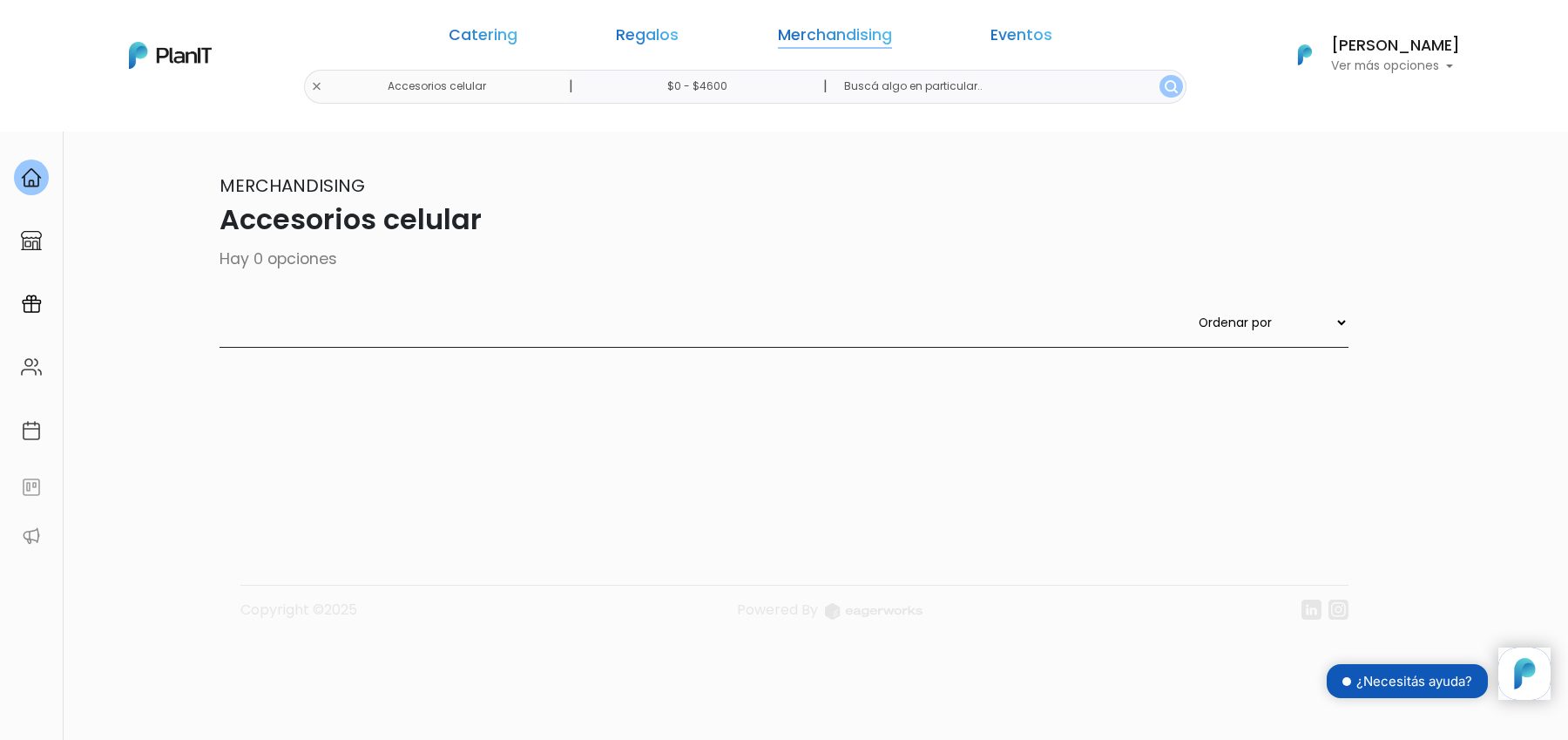
click at [808, 28] on link "Merchandising" at bounding box center [834, 38] width 114 height 21
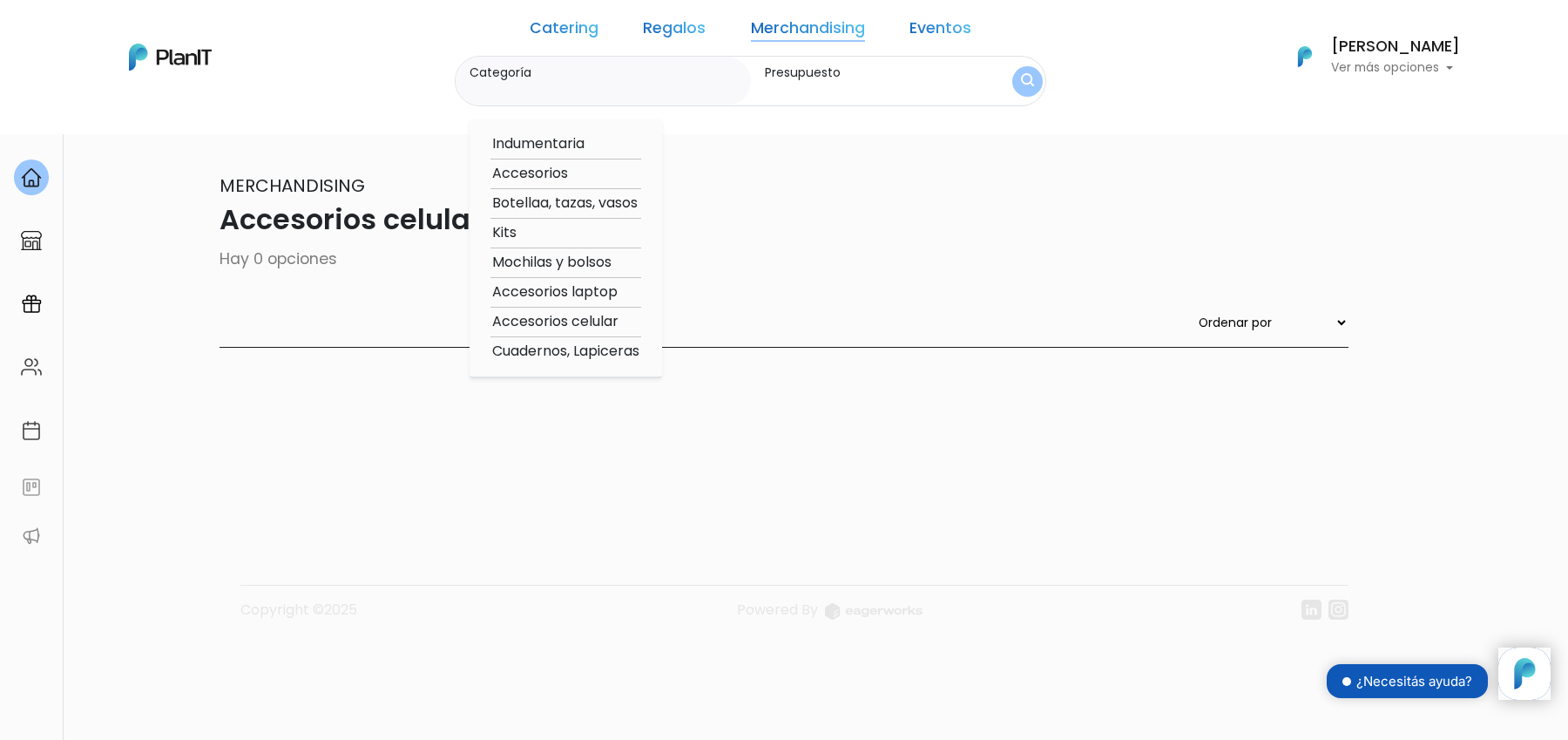
click at [592, 175] on option "Accesorios" at bounding box center [565, 173] width 151 height 21
type input "Accesorios"
type input "$0 - $4600"
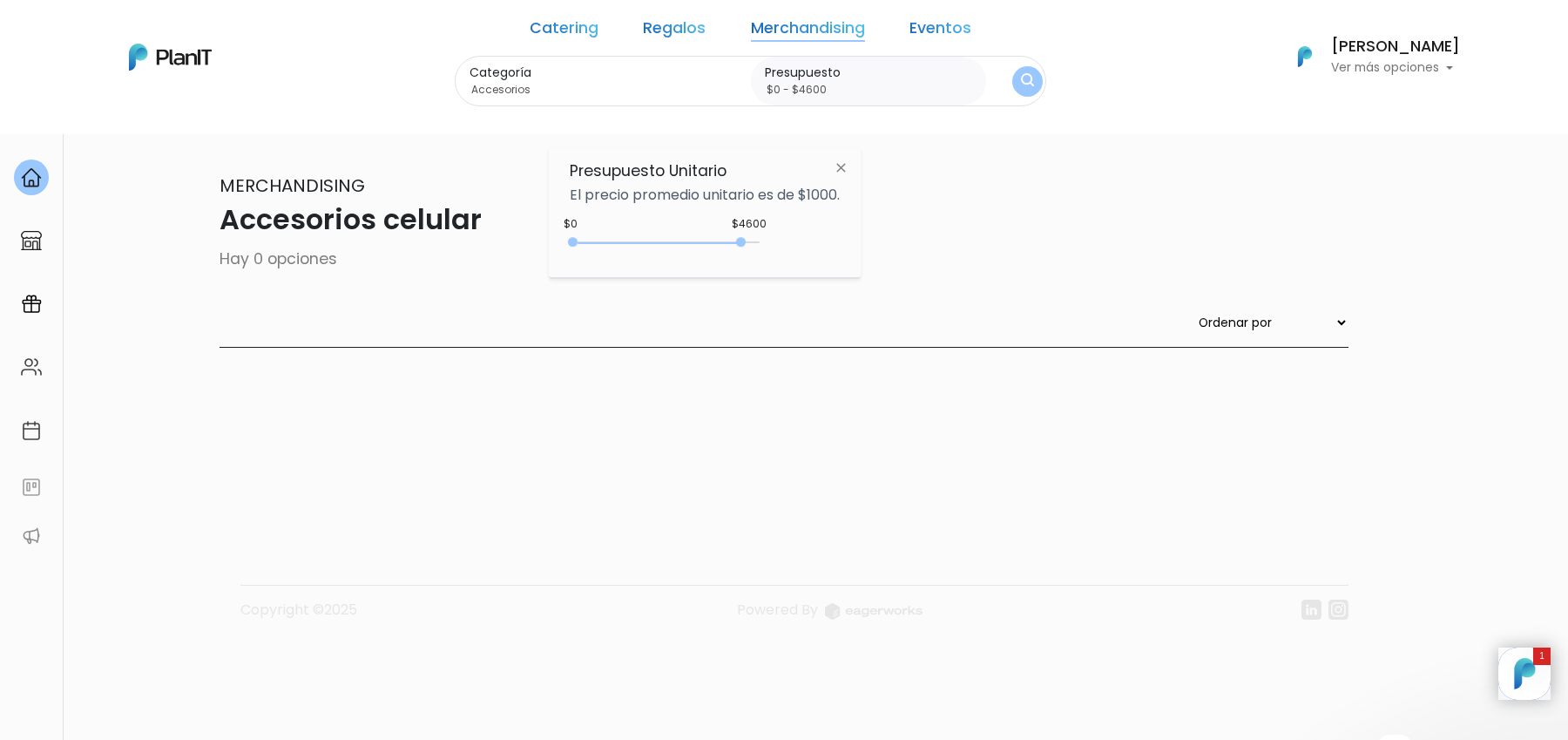
click at [1012, 92] on button "submit" at bounding box center [1027, 81] width 31 height 31
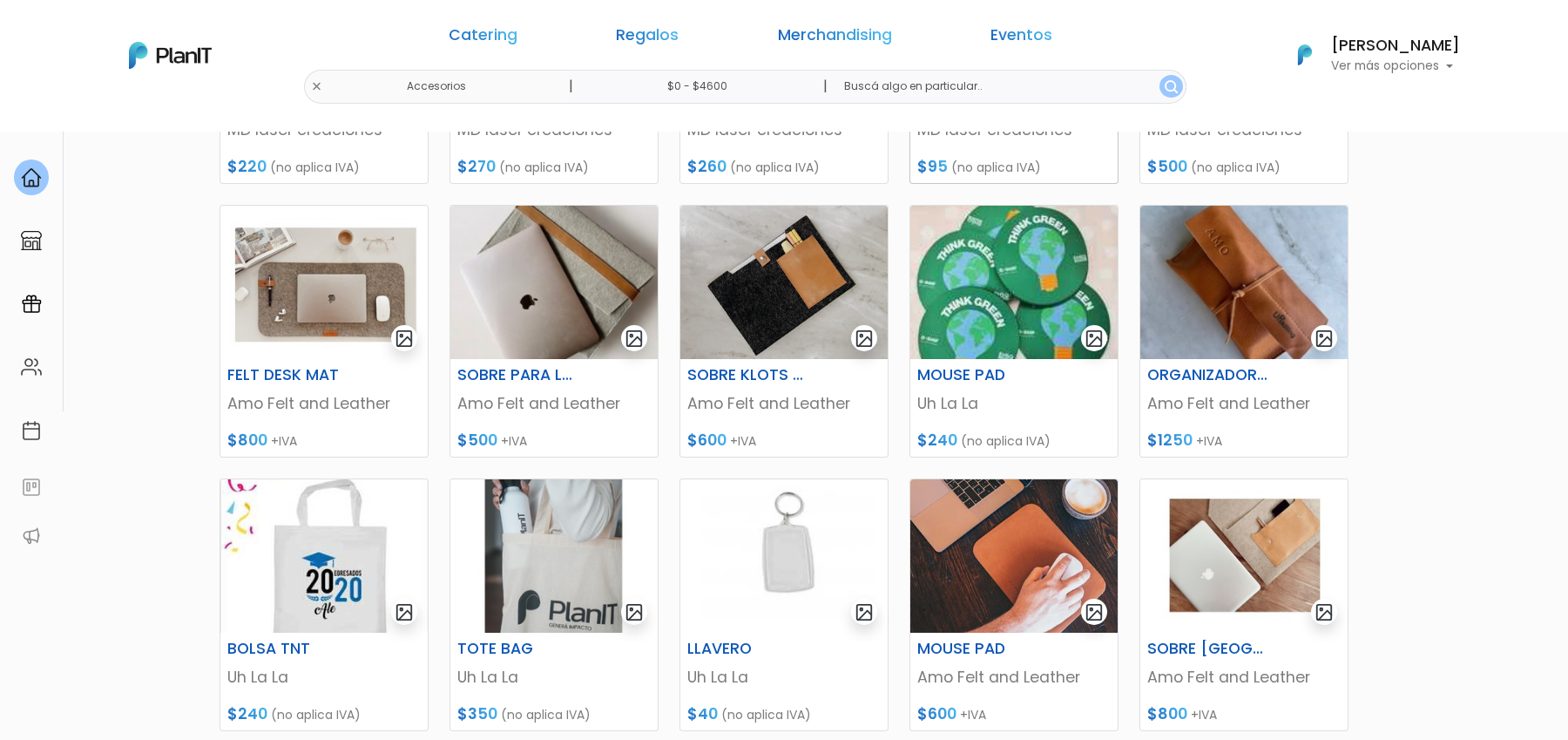
scroll to position [462, 0]
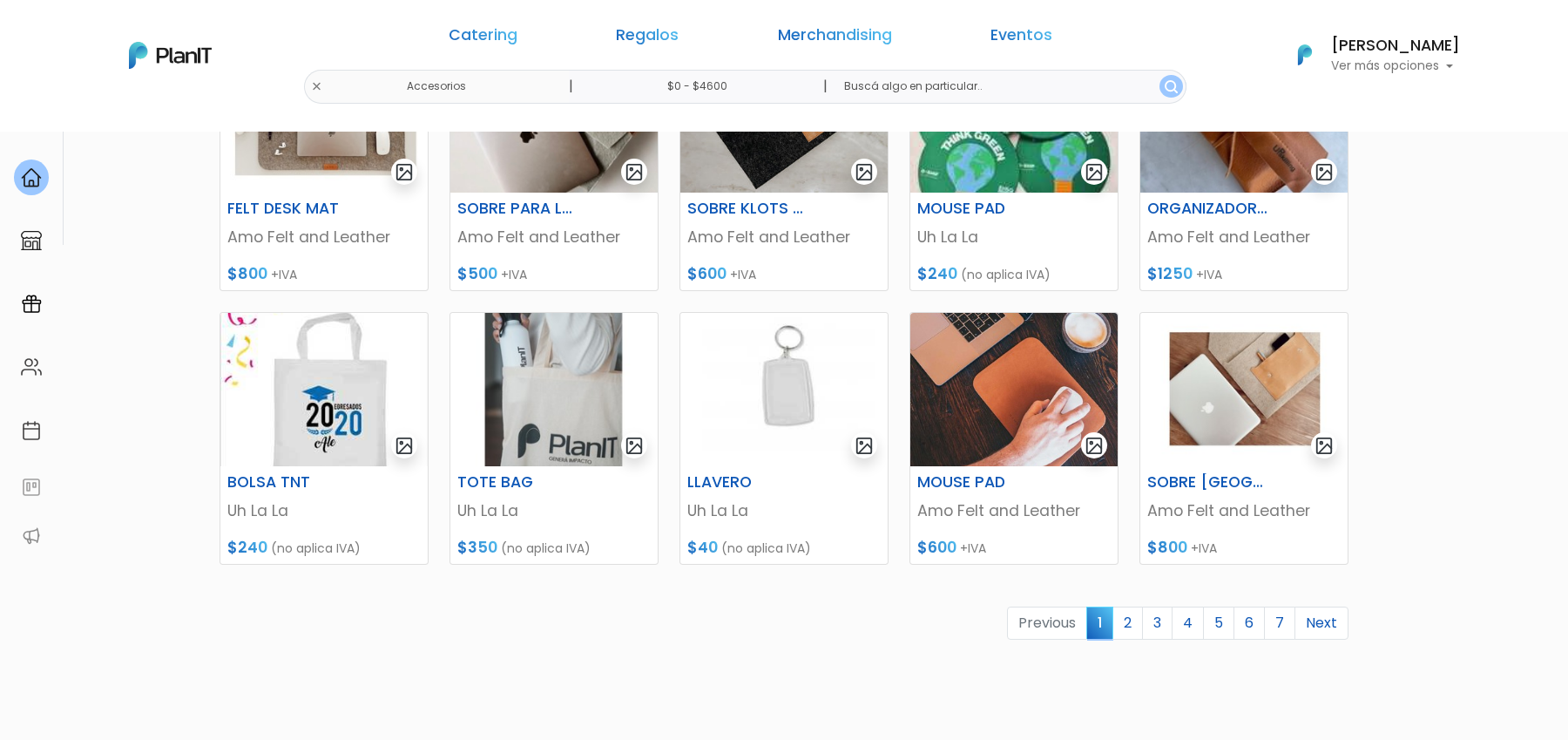
scroll to position [626, 0]
click at [1131, 619] on link "2" at bounding box center [1127, 624] width 31 height 33
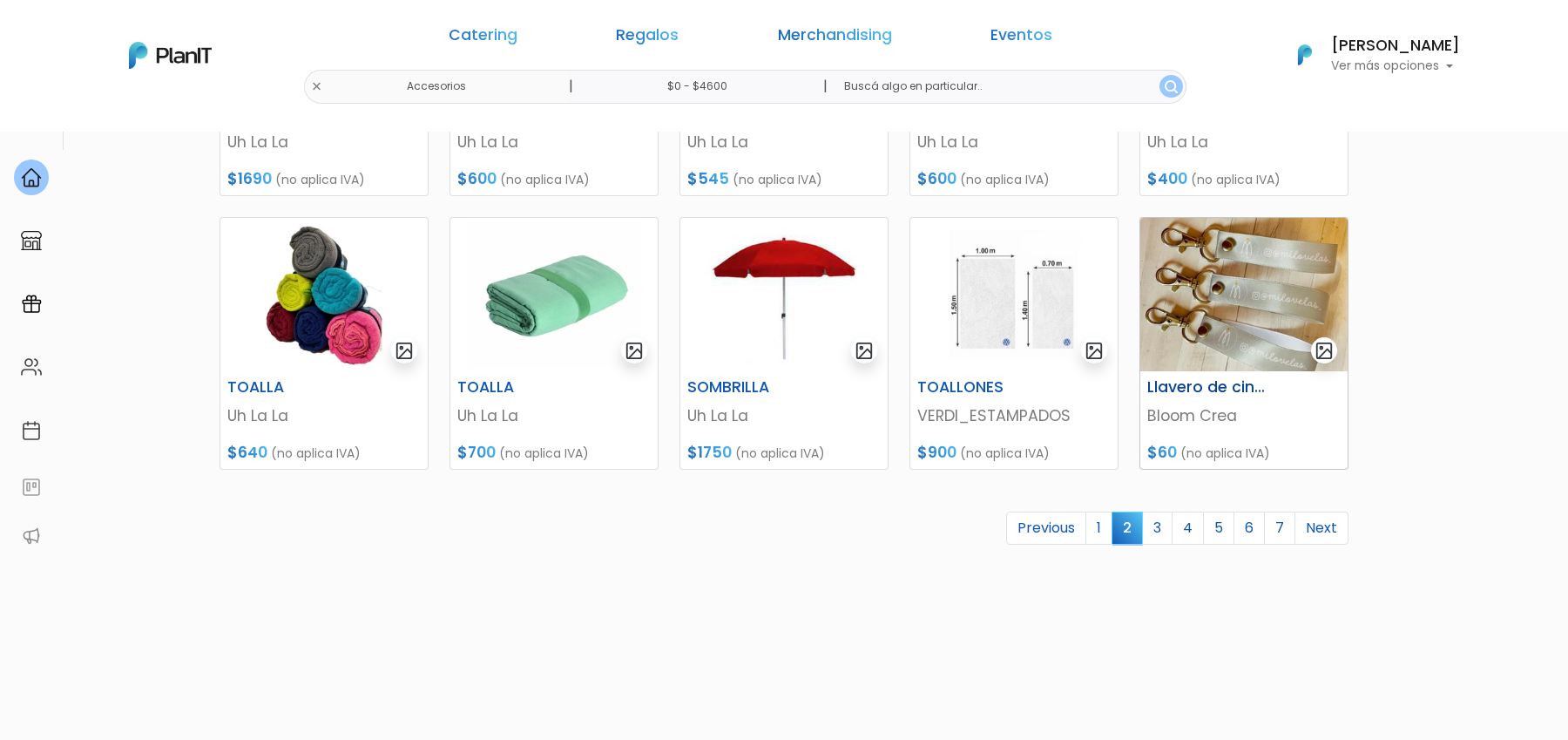
scroll to position [707, 0]
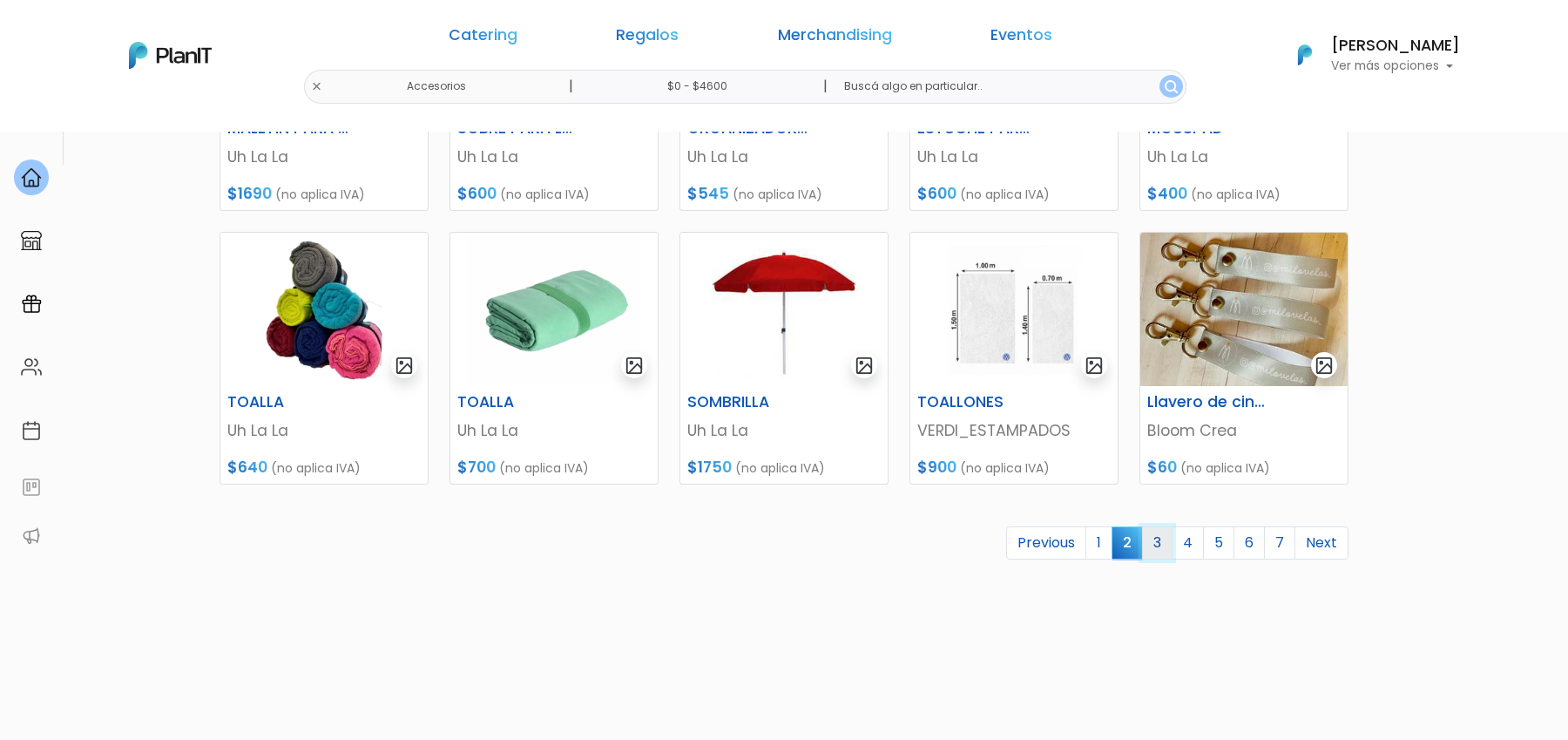
click at [1167, 551] on link "3" at bounding box center [1157, 543] width 31 height 33
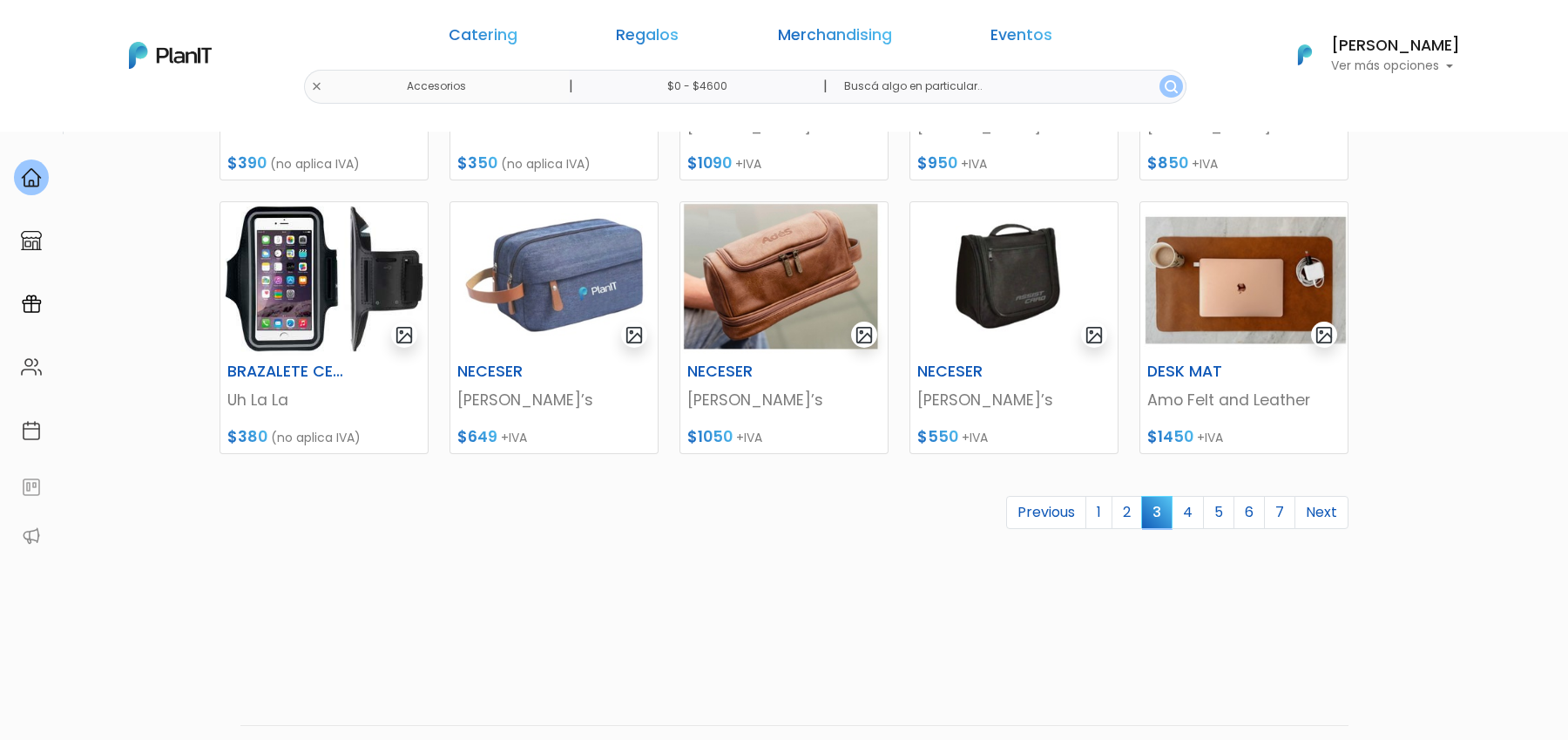
scroll to position [752, 0]
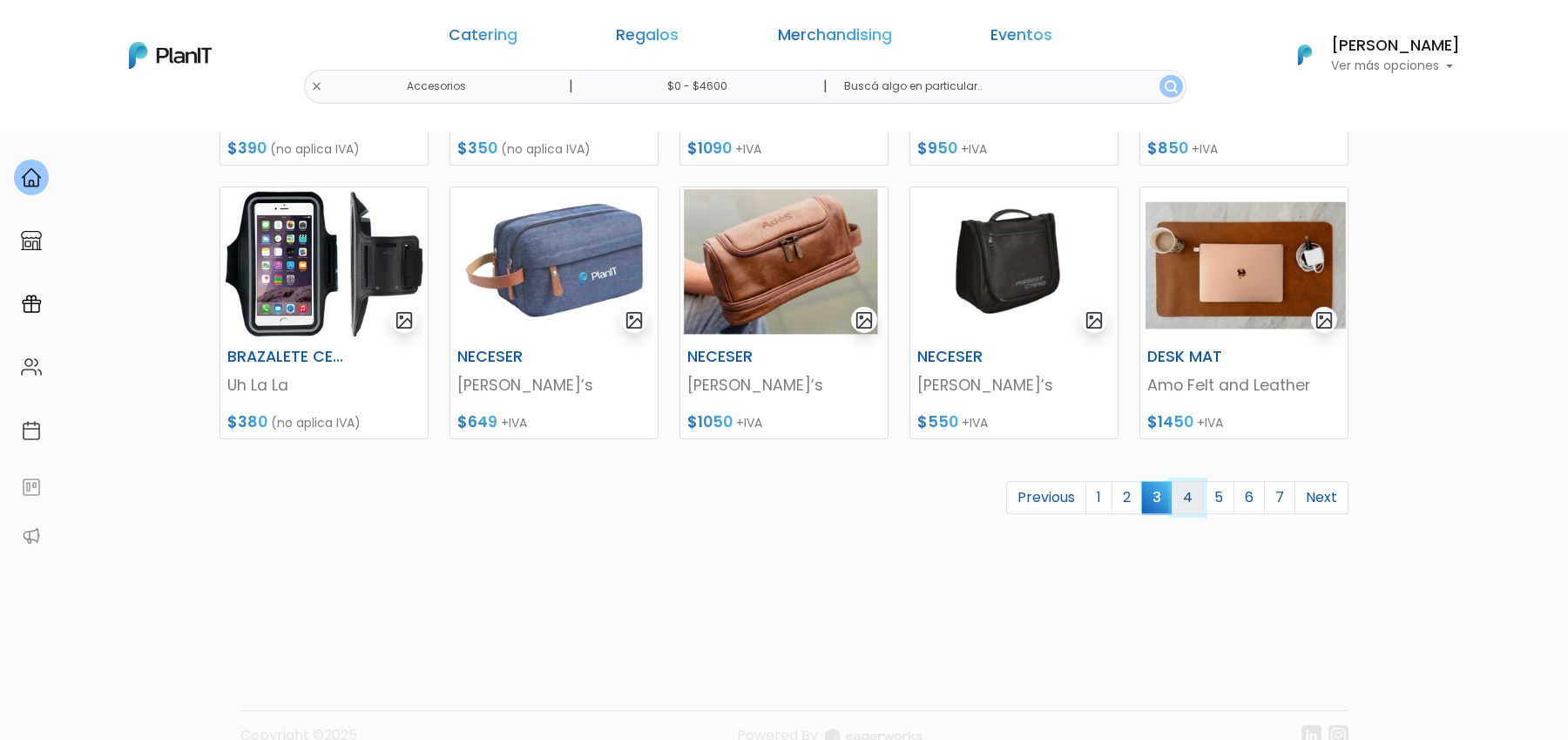
click at [1195, 496] on link "4" at bounding box center [1187, 498] width 32 height 33
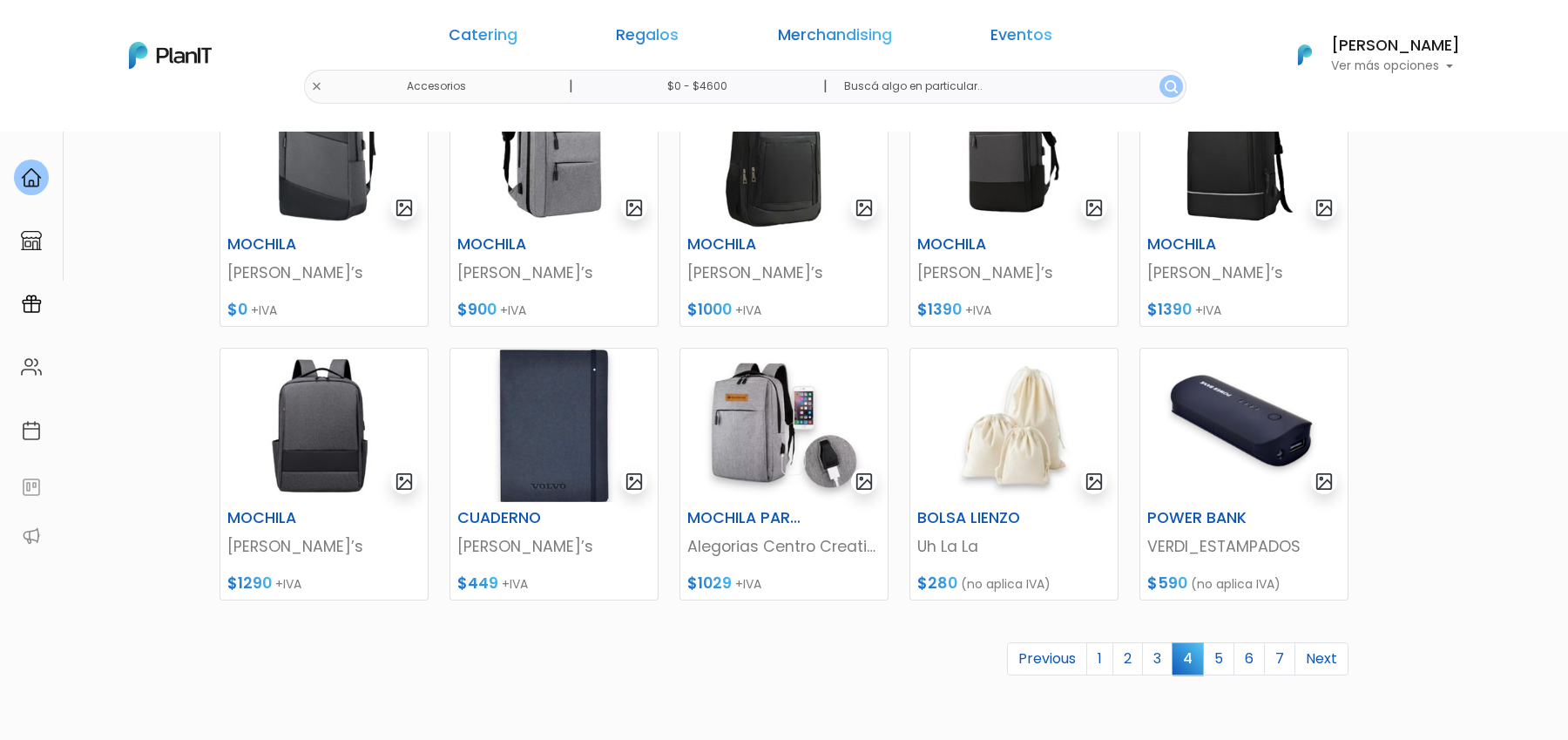
scroll to position [663, 0]
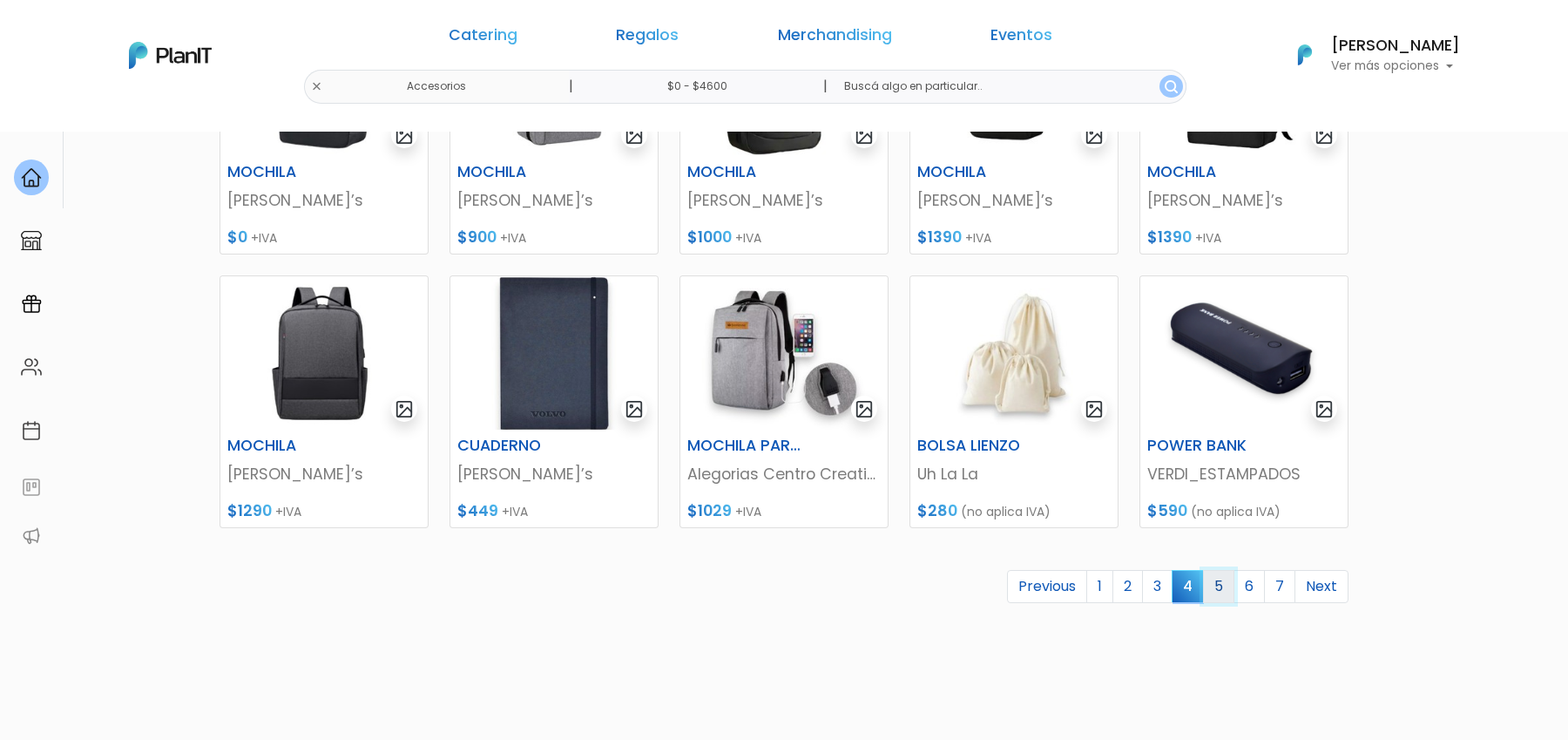
click at [1221, 593] on link "5" at bounding box center [1219, 587] width 32 height 33
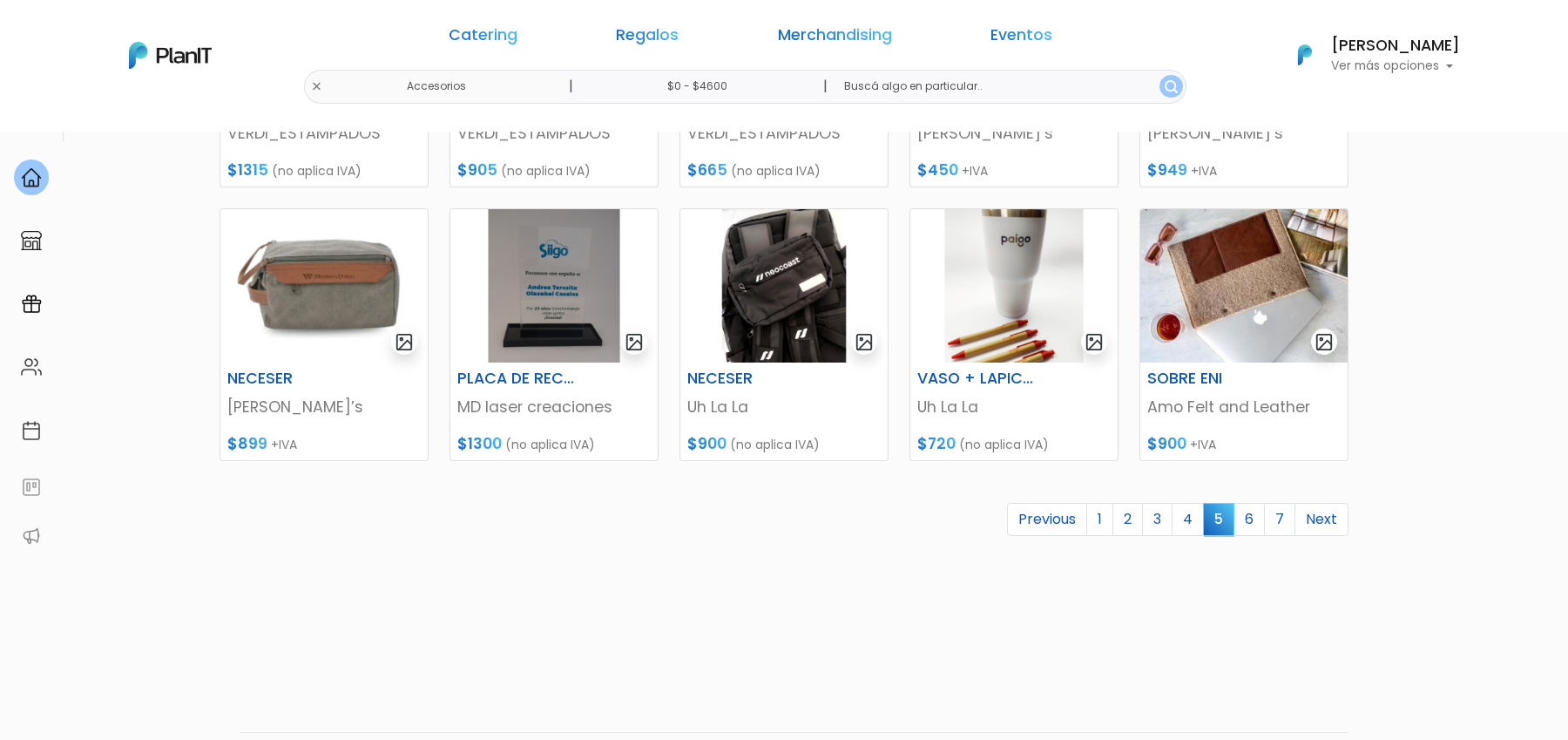
scroll to position [784, 0]
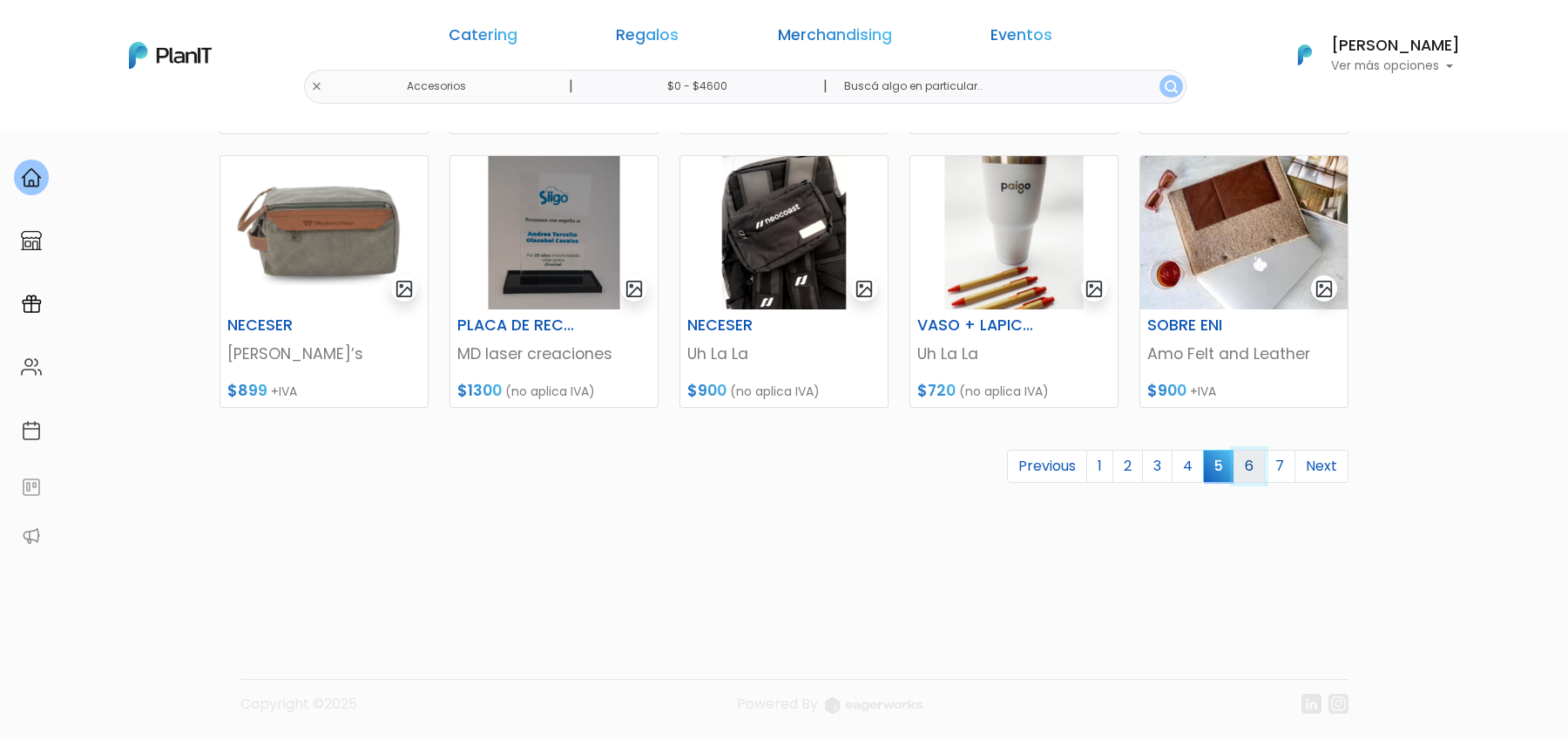
click at [1254, 466] on link "6" at bounding box center [1249, 466] width 32 height 33
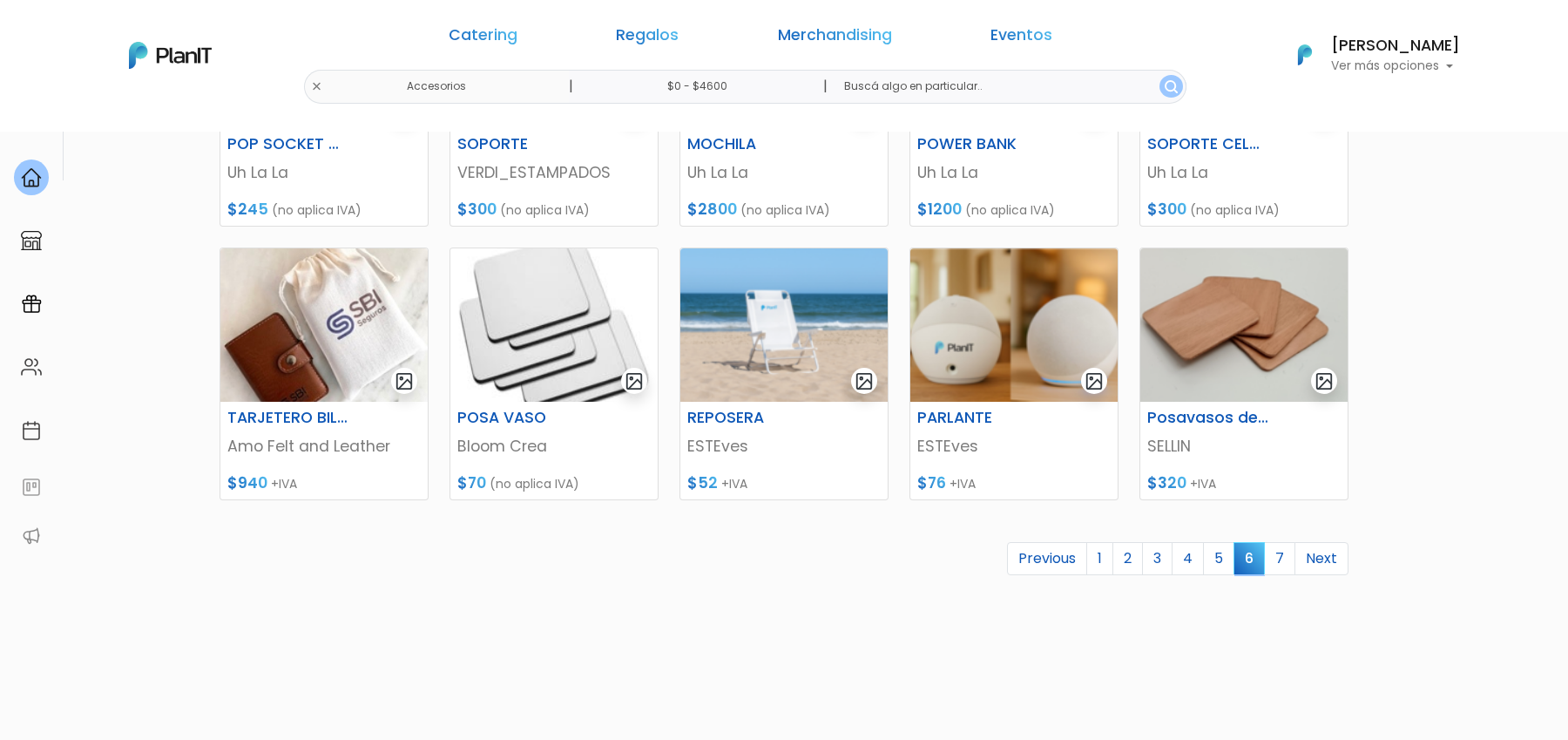
scroll to position [711, 0]
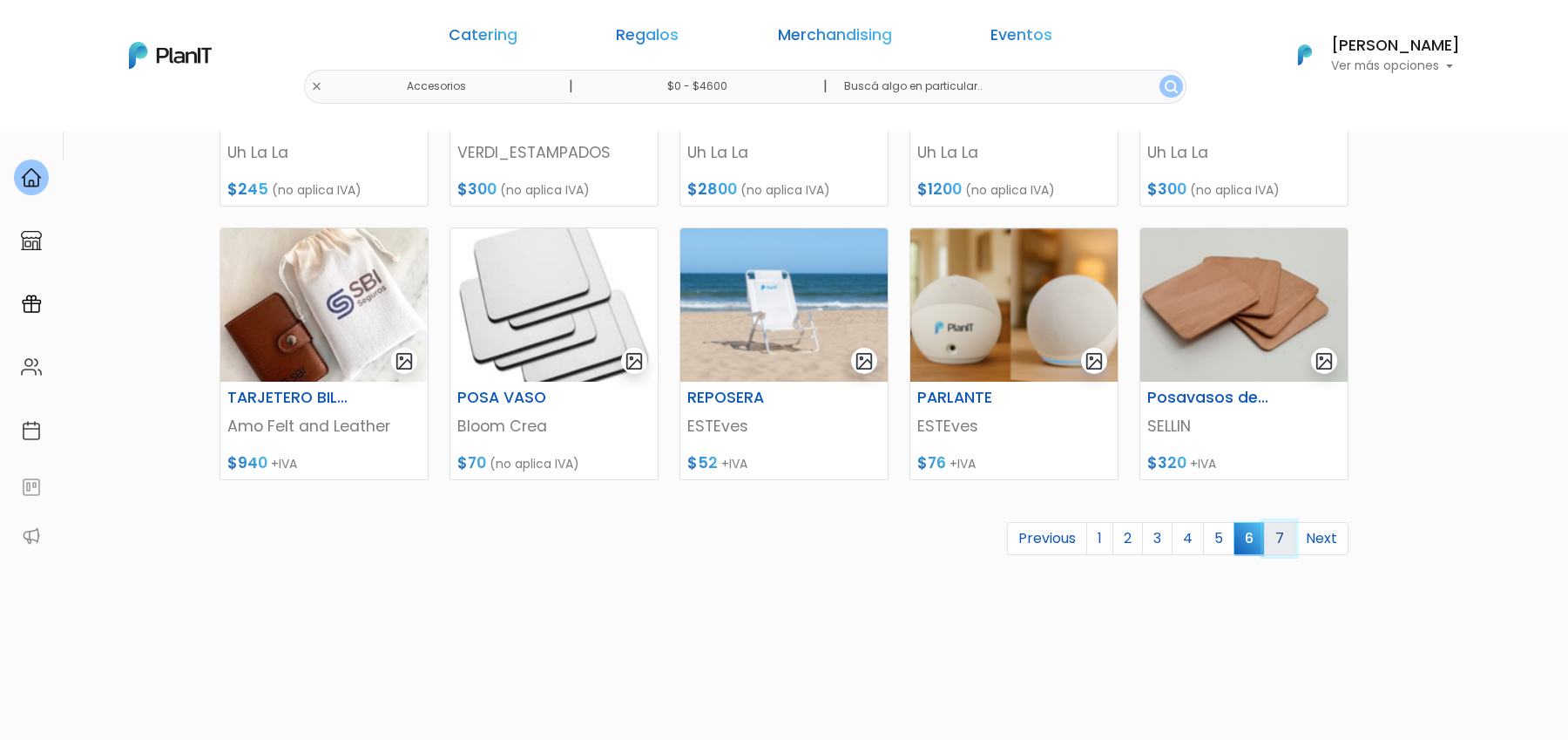
click at [1279, 538] on link "7" at bounding box center [1280, 539] width 32 height 33
